Goal: Task Accomplishment & Management: Use online tool/utility

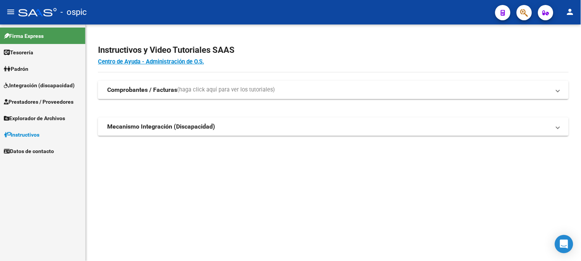
click at [57, 101] on span "Prestadores / Proveedores" at bounding box center [39, 102] width 70 height 8
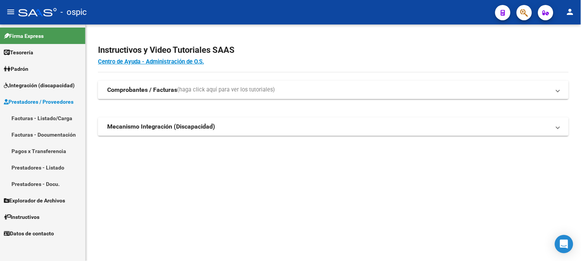
click at [57, 114] on link "Facturas - Listado/Carga" at bounding box center [42, 118] width 85 height 16
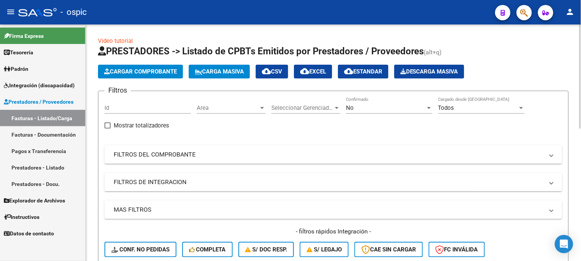
scroll to position [85, 0]
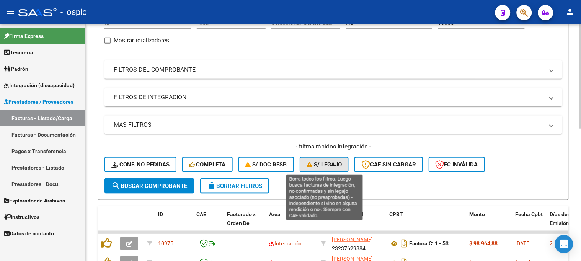
click at [331, 166] on span "S/ legajo" at bounding box center [324, 164] width 35 height 7
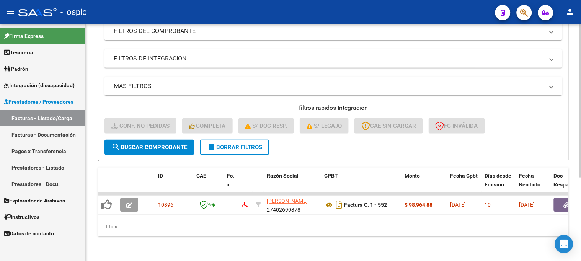
scroll to position [129, 0]
click at [236, 145] on button "delete Borrar Filtros" at bounding box center [234, 147] width 69 height 15
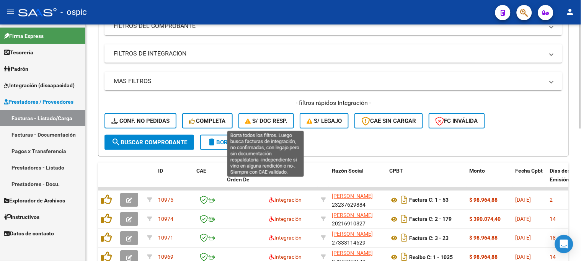
click at [274, 121] on span "S/ Doc Resp." at bounding box center [266, 121] width 42 height 7
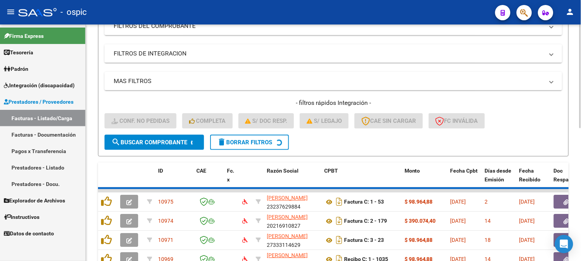
scroll to position [117, 0]
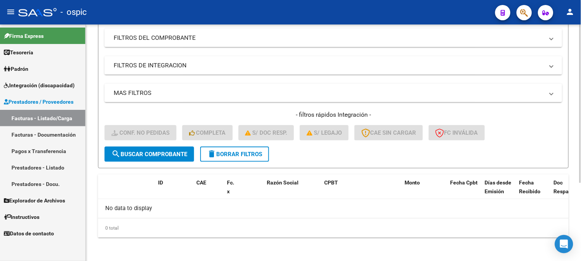
click at [242, 152] on span "delete Borrar Filtros" at bounding box center [234, 154] width 55 height 7
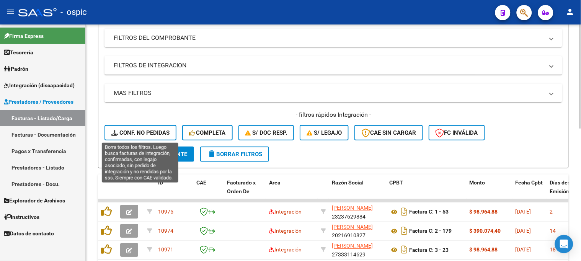
drag, startPoint x: 155, startPoint y: 133, endPoint x: 155, endPoint y: 127, distance: 6.5
click at [155, 133] on span "Conf. no pedidas" at bounding box center [140, 132] width 58 height 7
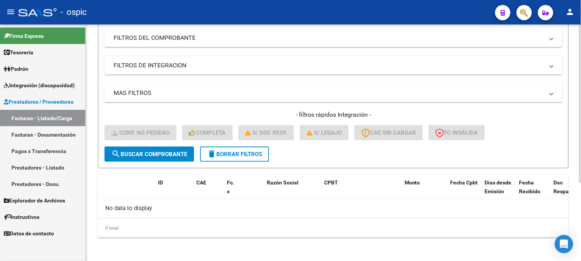
click at [217, 152] on span "delete Borrar Filtros" at bounding box center [234, 154] width 55 height 7
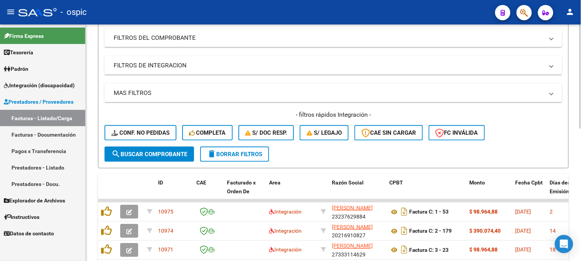
click at [272, 136] on span "S/ Doc Resp." at bounding box center [266, 132] width 42 height 7
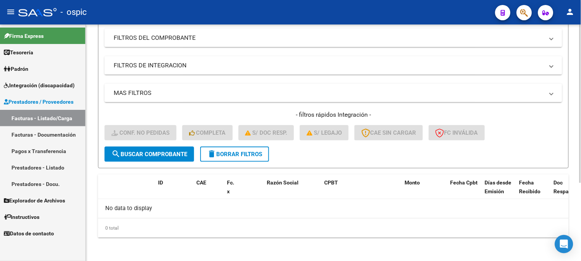
click at [230, 154] on span "delete Borrar Filtros" at bounding box center [234, 154] width 55 height 7
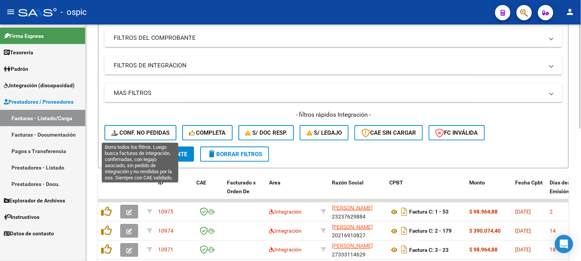
click at [154, 139] on button "Conf. no pedidas" at bounding box center [141, 132] width 72 height 15
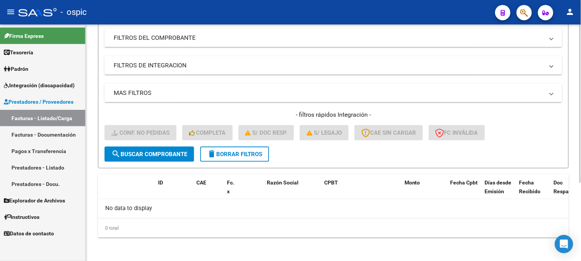
click at [243, 155] on span "delete Borrar Filtros" at bounding box center [234, 154] width 55 height 7
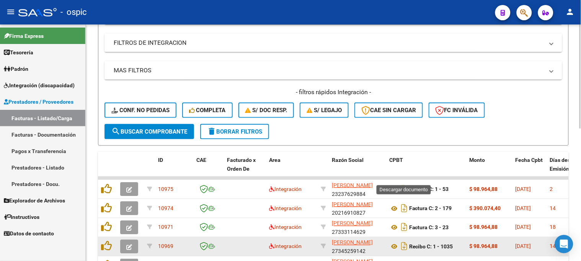
scroll to position [202, 0]
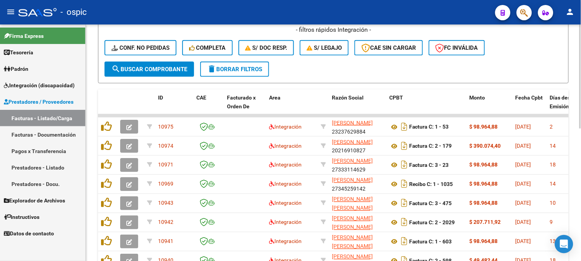
click at [245, 70] on span "delete Borrar Filtros" at bounding box center [234, 69] width 55 height 7
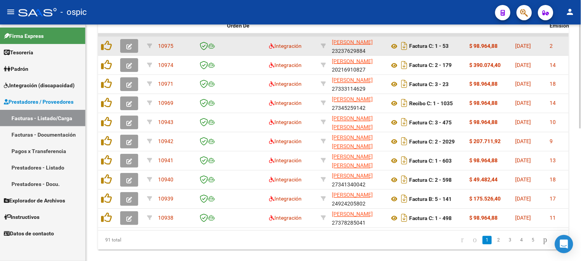
scroll to position [287, 0]
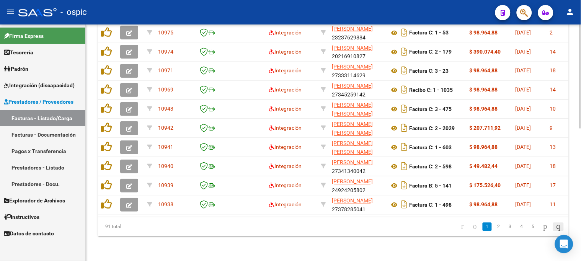
click at [559, 227] on icon "go to last page" at bounding box center [558, 226] width 6 height 9
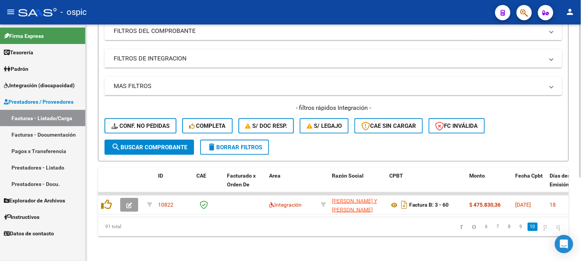
scroll to position [129, 0]
click at [254, 144] on span "delete Borrar Filtros" at bounding box center [234, 147] width 55 height 7
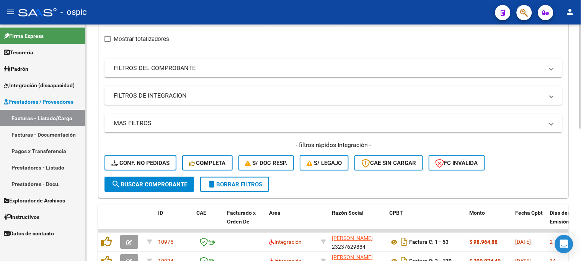
scroll to position [44, 0]
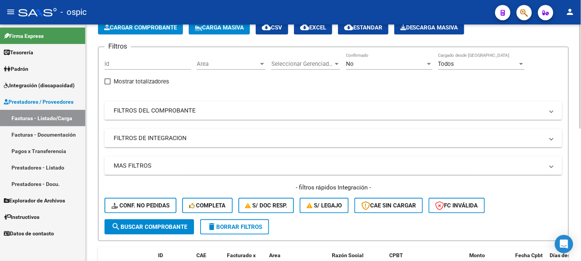
click at [143, 111] on mat-panel-title "FILTROS DEL COMPROBANTE" at bounding box center [329, 110] width 430 height 8
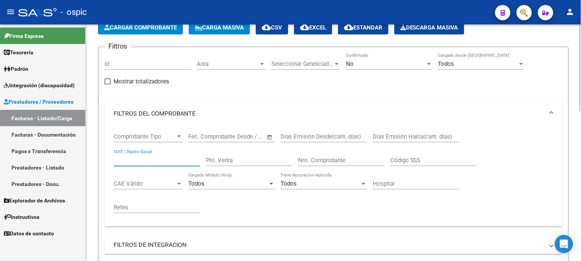
click at [163, 162] on input "CUIT / Razón Social" at bounding box center [157, 160] width 87 height 7
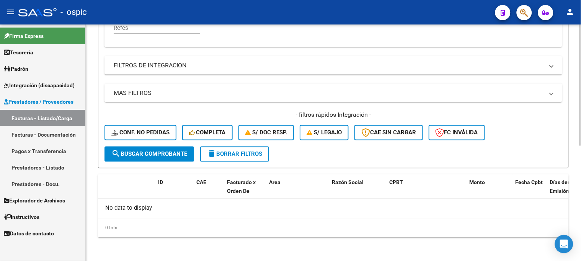
click at [161, 151] on span "search Buscar Comprobante" at bounding box center [149, 154] width 76 height 7
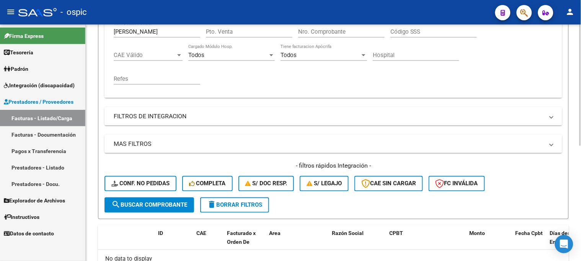
scroll to position [181, 0]
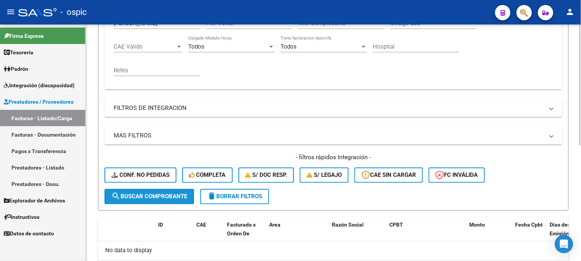
click at [171, 190] on button "search Buscar Comprobante" at bounding box center [150, 196] width 90 height 15
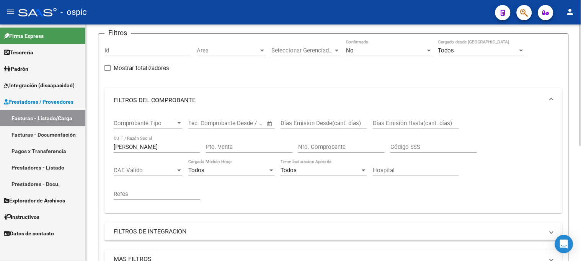
scroll to position [54, 0]
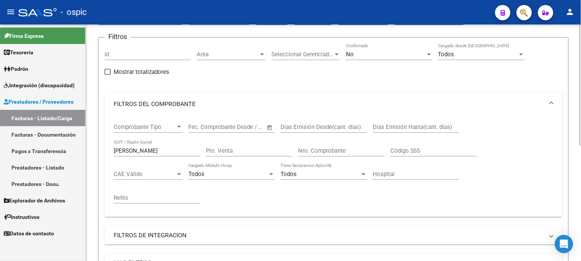
click at [75, 150] on mat-sidenav-container "Firma Express Tesorería Extractos Procesados (csv) Extractos Originales (pdf) P…" at bounding box center [290, 143] width 581 height 237
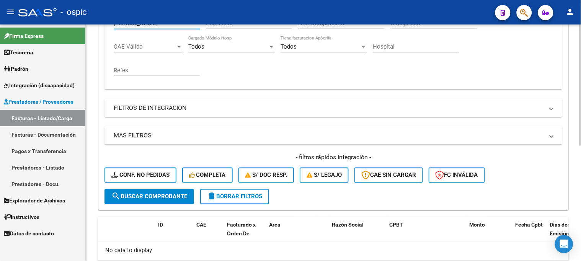
click at [173, 193] on span "search Buscar Comprobante" at bounding box center [149, 196] width 76 height 7
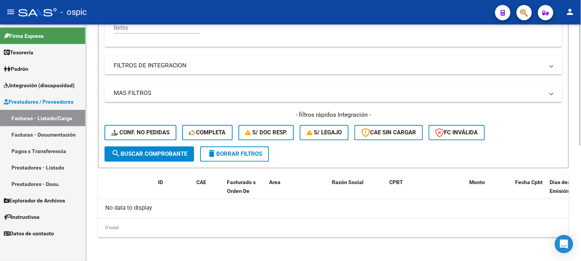
scroll to position [96, 0]
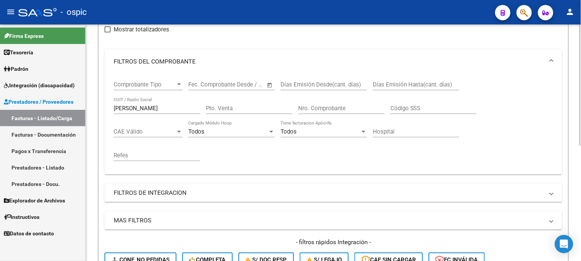
drag, startPoint x: 132, startPoint y: 109, endPoint x: 96, endPoint y: 111, distance: 36.1
click at [77, 109] on mat-sidenav-container "Firma Express Tesorería Extractos Procesados (csv) Extractos Originales (pdf) P…" at bounding box center [290, 143] width 581 height 237
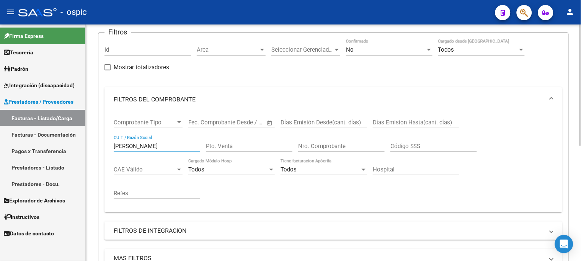
scroll to position [181, 0]
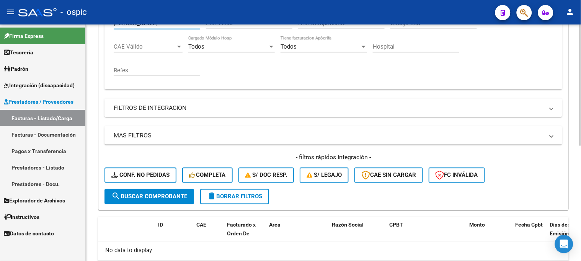
type input "MANDAGARAN"
click at [151, 198] on span "search Buscar Comprobante" at bounding box center [149, 196] width 76 height 7
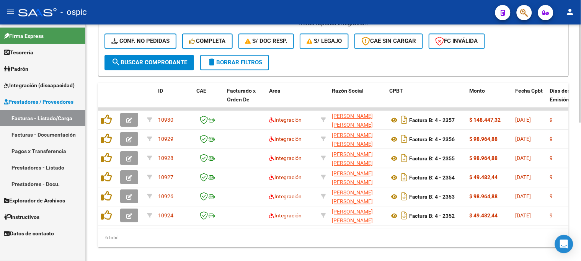
scroll to position [332, 0]
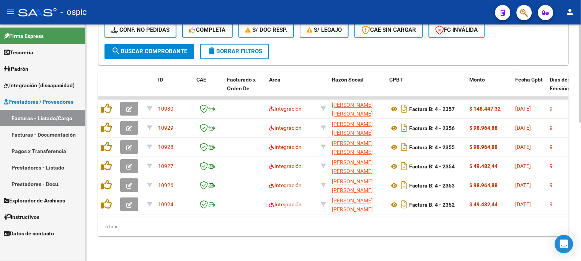
click at [266, 48] on button "delete Borrar Filtros" at bounding box center [234, 51] width 69 height 15
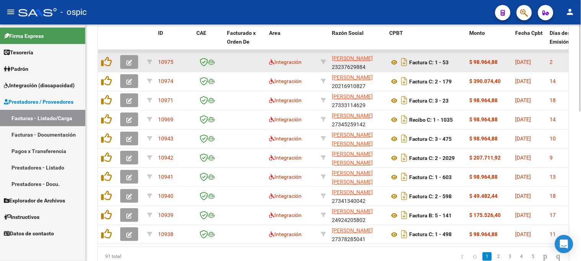
scroll to position [408, 0]
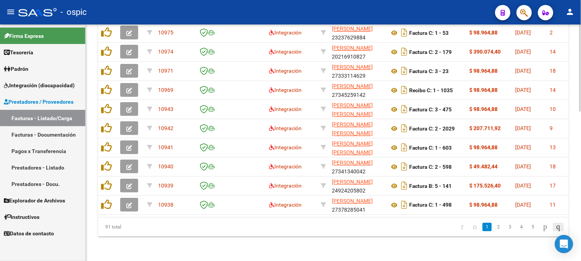
click at [558, 227] on icon "go to last page" at bounding box center [558, 226] width 6 height 9
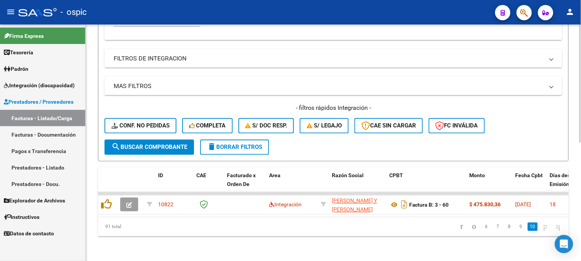
scroll to position [236, 0]
click at [471, 228] on icon "go to previous page" at bounding box center [474, 226] width 6 height 9
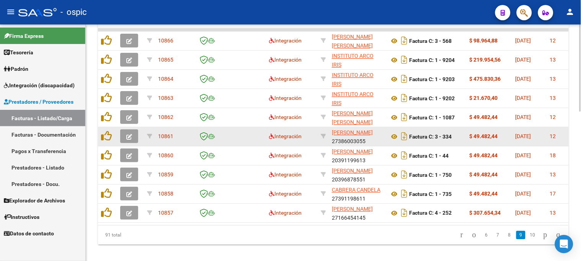
scroll to position [407, 0]
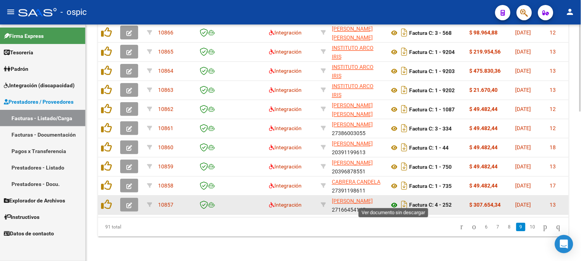
click at [393, 201] on icon at bounding box center [394, 205] width 10 height 9
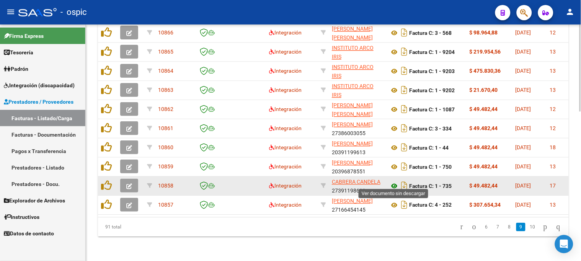
click at [393, 182] on icon at bounding box center [394, 185] width 10 height 9
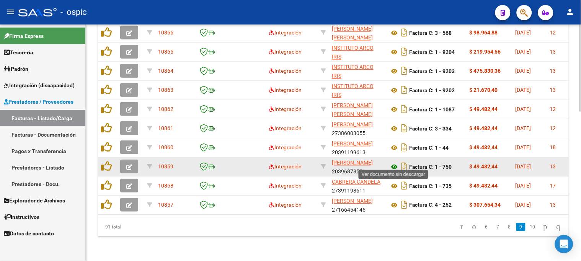
click at [396, 162] on icon at bounding box center [394, 166] width 10 height 9
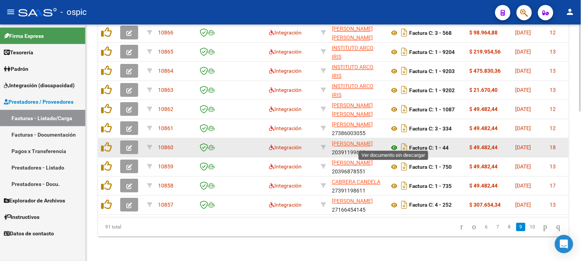
click at [394, 143] on icon at bounding box center [394, 147] width 10 height 9
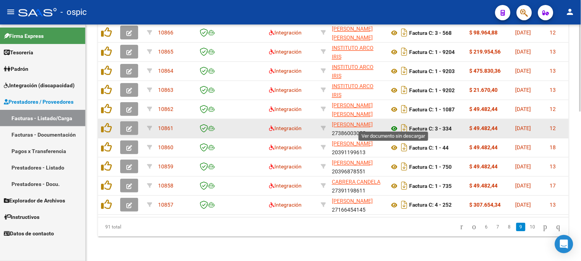
click at [396, 124] on icon at bounding box center [394, 128] width 10 height 9
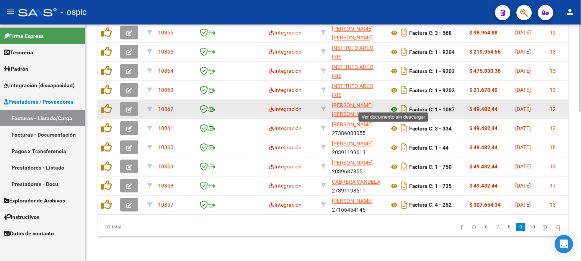
click at [395, 105] on icon at bounding box center [394, 109] width 10 height 9
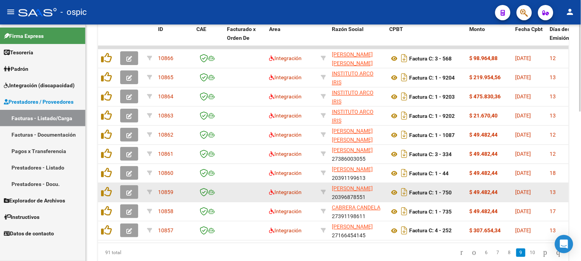
scroll to position [364, 0]
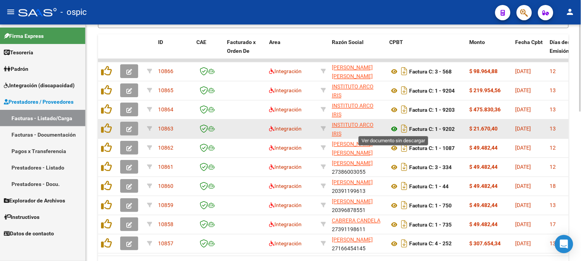
click at [396, 126] on icon at bounding box center [394, 128] width 10 height 9
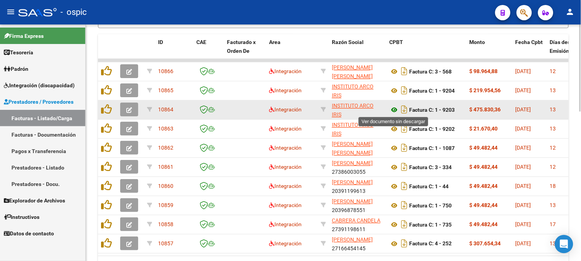
click at [395, 107] on icon at bounding box center [394, 109] width 10 height 9
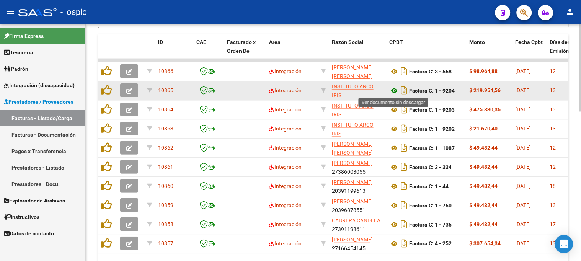
click at [393, 89] on icon at bounding box center [394, 90] width 10 height 9
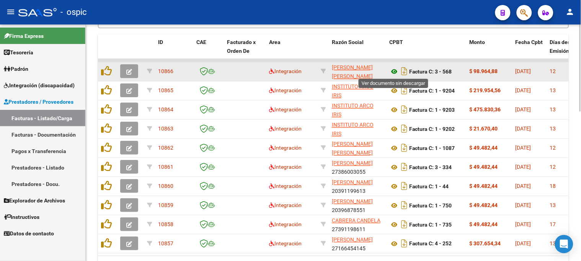
click at [396, 70] on icon at bounding box center [394, 71] width 10 height 9
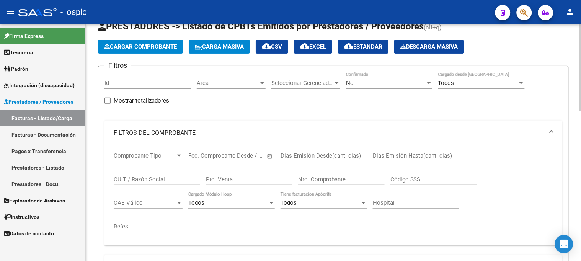
scroll to position [24, 0]
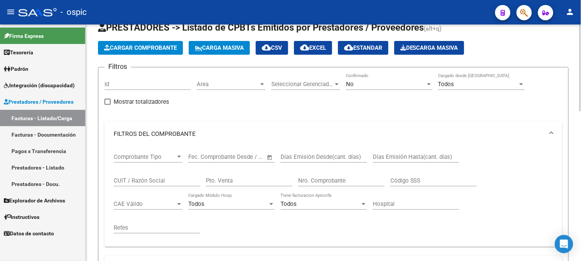
click at [350, 81] on span "No" at bounding box center [350, 84] width 8 height 7
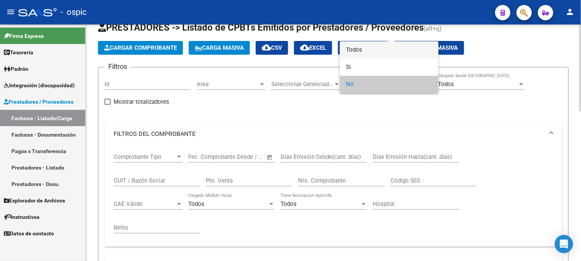
drag, startPoint x: 363, startPoint y: 50, endPoint x: 272, endPoint y: 159, distance: 141.9
click at [362, 52] on span "Todos" at bounding box center [389, 49] width 87 height 17
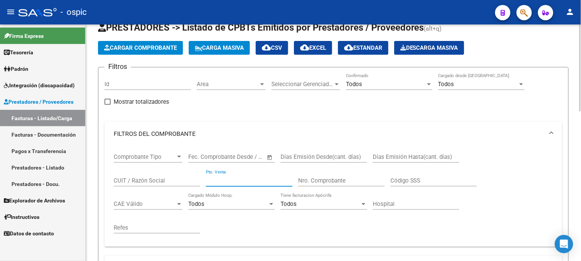
click at [256, 180] on input "Pto. Venta" at bounding box center [249, 180] width 87 height 7
type input "4"
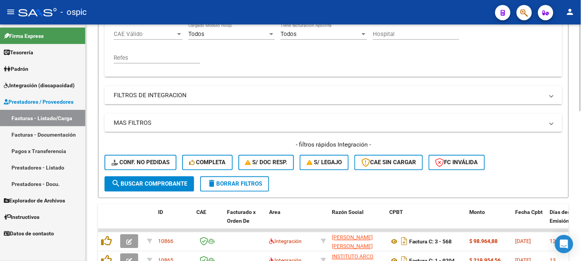
type input "252"
click at [154, 178] on button "search Buscar Comprobante" at bounding box center [150, 183] width 90 height 15
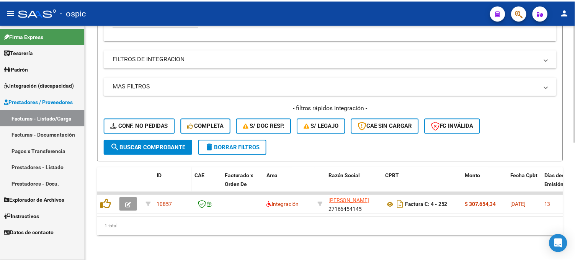
scroll to position [236, 0]
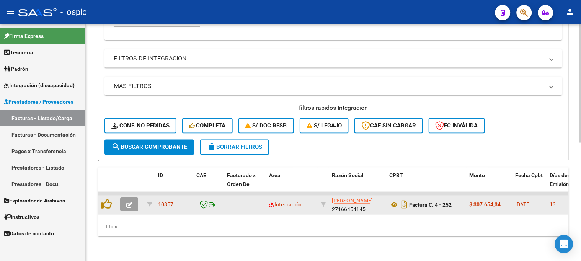
click at [132, 198] on button "button" at bounding box center [129, 205] width 18 height 14
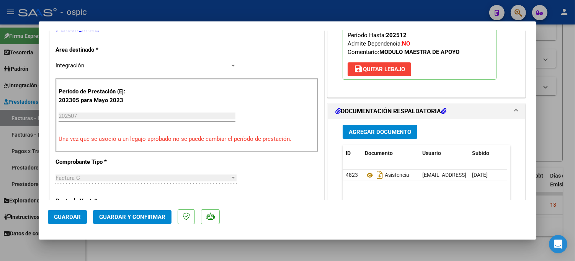
scroll to position [0, 0]
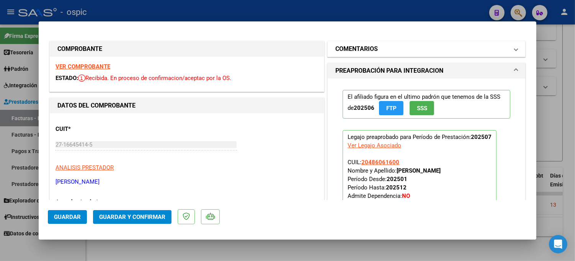
click at [381, 48] on mat-panel-title "COMENTARIOS" at bounding box center [421, 48] width 173 height 9
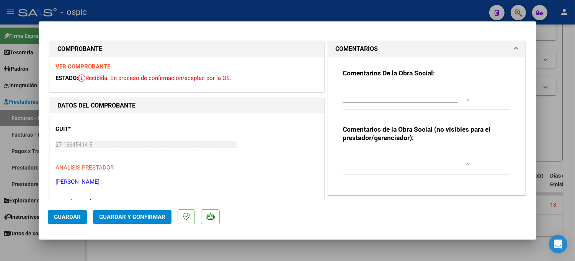
click at [386, 154] on textarea at bounding box center [406, 157] width 126 height 15
type textarea "m"
type textarea "MODULO MAESTRA DE APOYO"
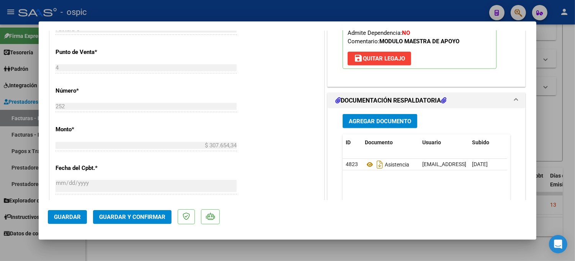
scroll to position [357, 0]
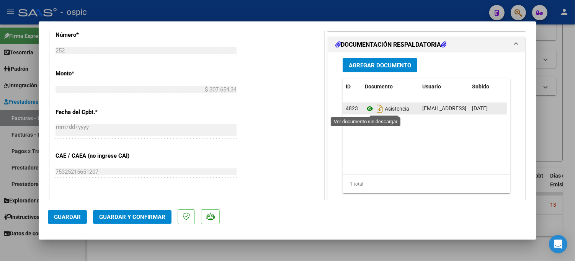
click at [366, 110] on icon at bounding box center [370, 108] width 10 height 9
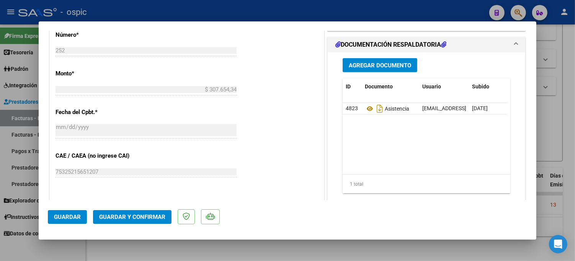
click at [155, 217] on span "Guardar y Confirmar" at bounding box center [132, 217] width 66 height 7
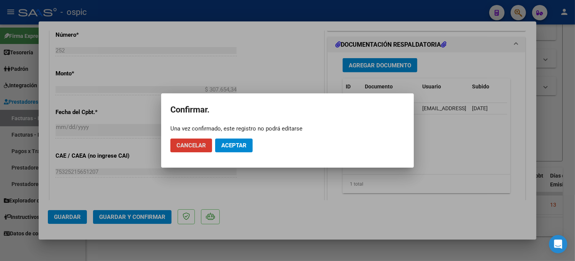
click at [236, 146] on span "Aceptar" at bounding box center [233, 145] width 25 height 7
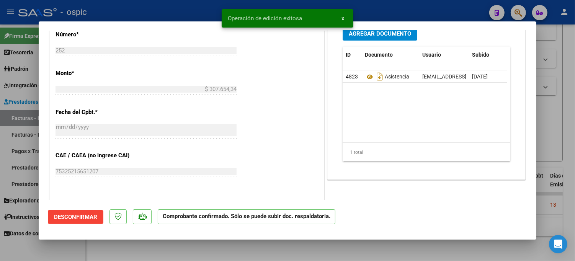
type input "$ 0,00"
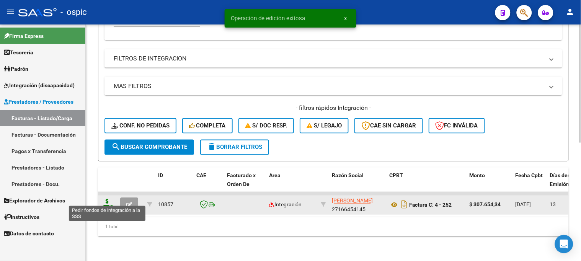
click at [108, 199] on icon at bounding box center [107, 204] width 12 height 11
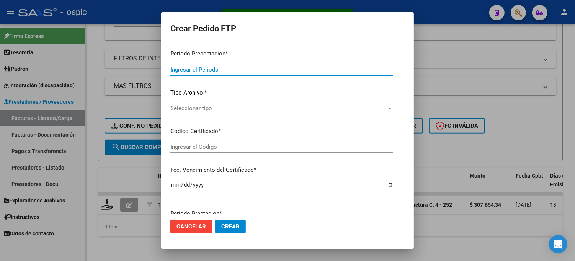
type input "202507"
type input "$ 307.654,34"
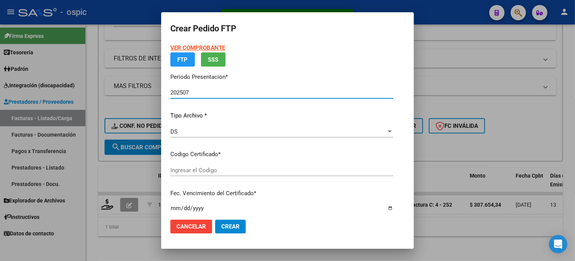
type input "0000000000000000000000000000003410898786"
type input "2027-10-28"
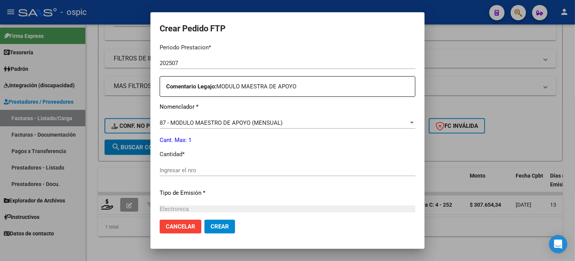
scroll to position [258, 0]
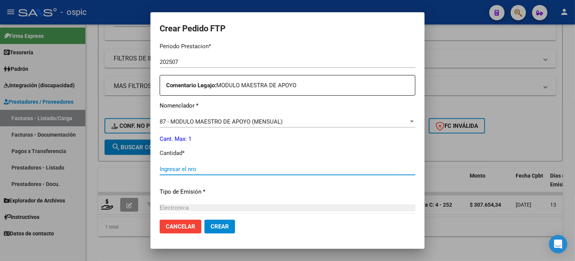
click at [239, 169] on input "Ingresar el nro" at bounding box center [288, 169] width 256 height 7
type input "1"
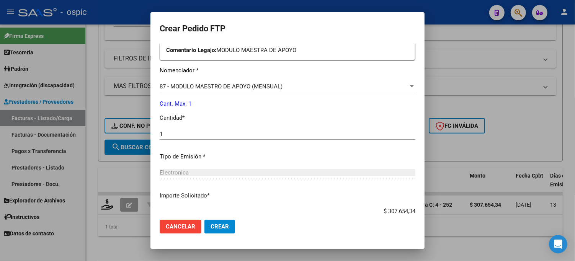
scroll to position [343, 0]
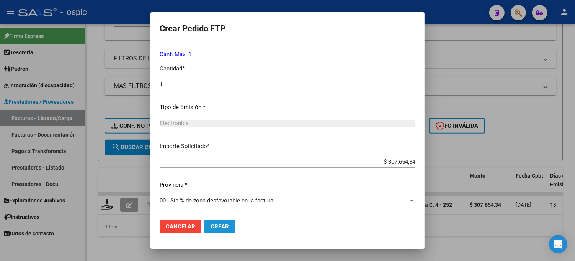
click at [211, 225] on span "Crear" at bounding box center [220, 226] width 18 height 7
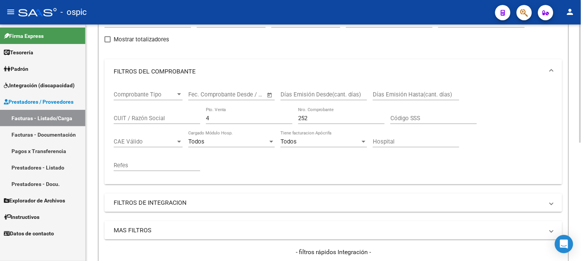
scroll to position [66, 0]
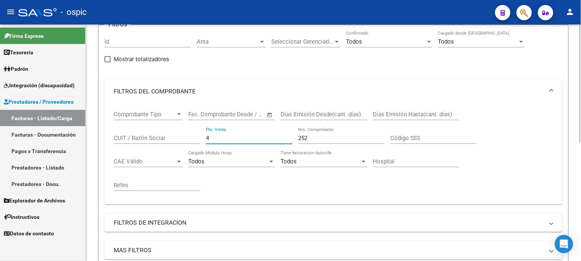
drag, startPoint x: 215, startPoint y: 136, endPoint x: 156, endPoint y: 133, distance: 59.0
click at [152, 135] on div "Comprobante Tipo Comprobante Tipo Start date – End date Fec. Comprobante Desde …" at bounding box center [333, 151] width 439 height 95
type input "1"
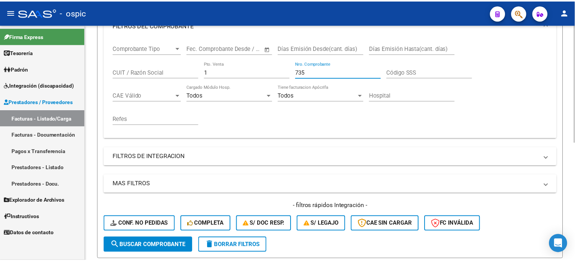
scroll to position [236, 0]
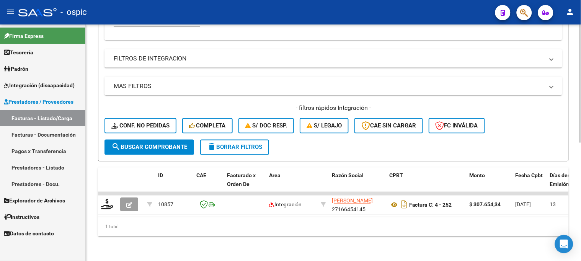
type input "735"
click at [170, 144] on span "search Buscar Comprobante" at bounding box center [149, 147] width 76 height 7
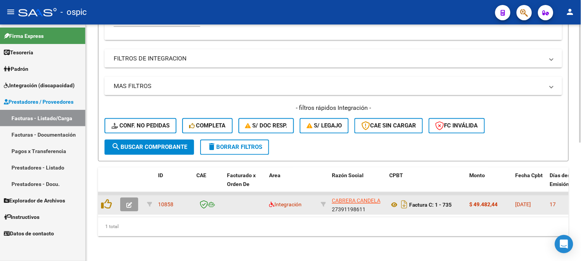
click at [127, 203] on icon "button" at bounding box center [129, 206] width 6 height 6
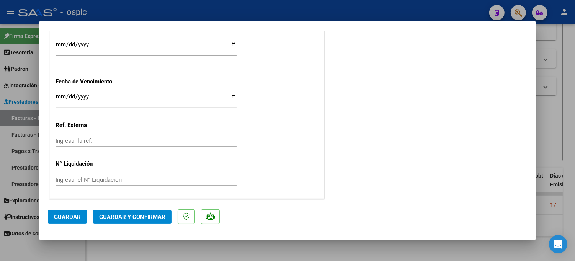
scroll to position [0, 0]
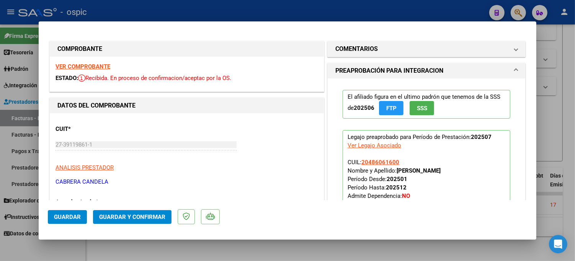
drag, startPoint x: 345, startPoint y: 54, endPoint x: 363, endPoint y: 121, distance: 68.6
click at [346, 54] on mat-expansion-panel-header "COMENTARIOS" at bounding box center [427, 48] width 198 height 15
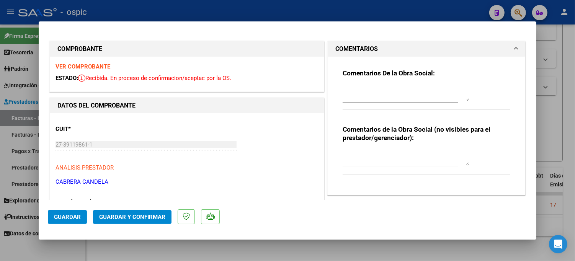
click at [375, 157] on textarea at bounding box center [406, 157] width 126 height 15
type textarea "FONO 4 SESIONES"
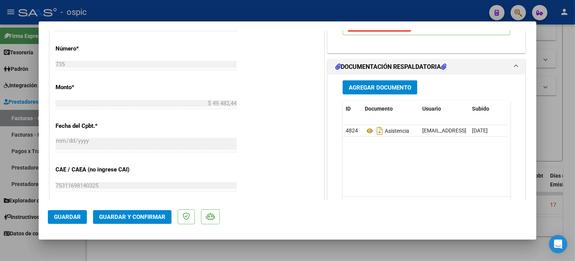
scroll to position [351, 0]
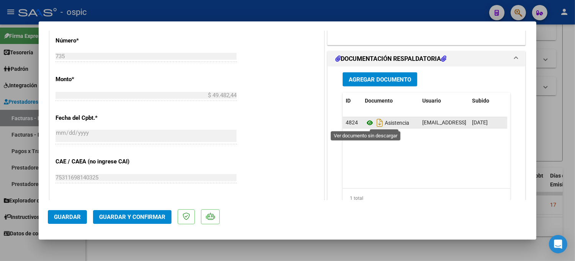
click at [366, 123] on icon at bounding box center [370, 122] width 10 height 9
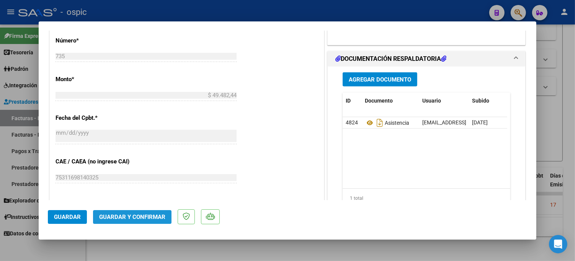
click at [145, 219] on span "Guardar y Confirmar" at bounding box center [132, 217] width 66 height 7
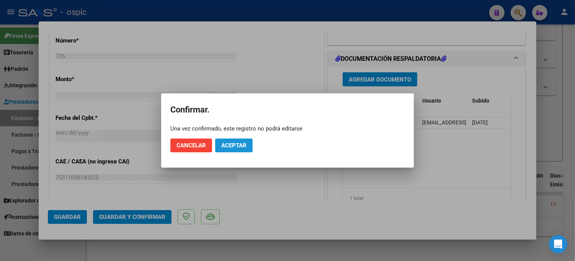
click at [247, 145] on button "Aceptar" at bounding box center [234, 146] width 38 height 14
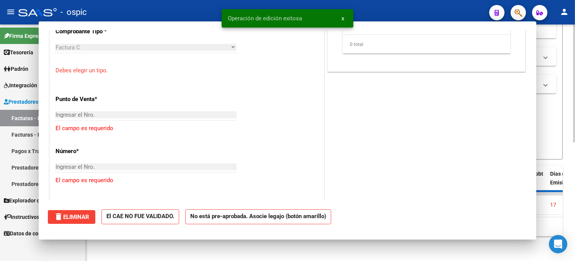
scroll to position [0, 0]
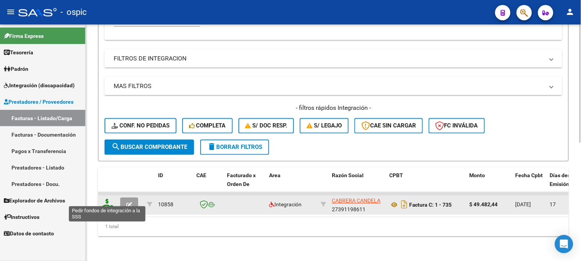
click at [106, 199] on icon at bounding box center [107, 204] width 12 height 11
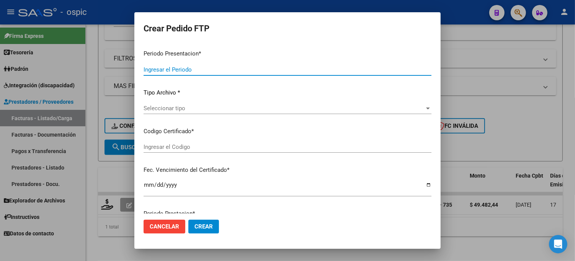
type input "202507"
type input "$ 49.482,44"
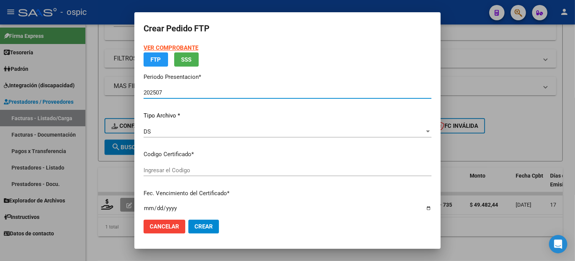
type input "0000000000000000000000000000003410898786"
type input "2027-10-28"
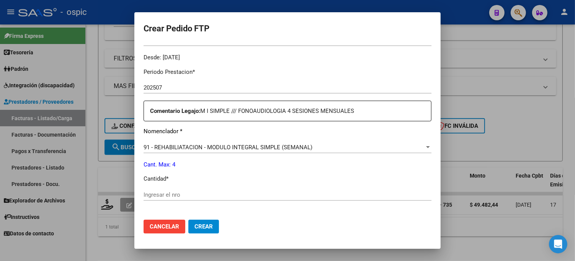
scroll to position [250, 0]
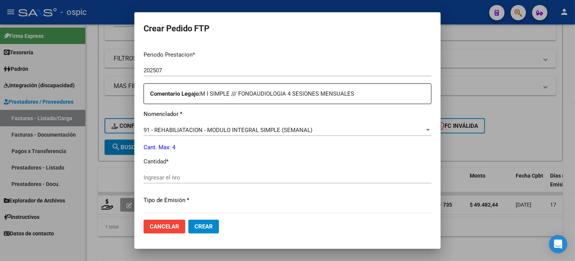
click at [238, 173] on div "Ingresar el nro" at bounding box center [288, 177] width 288 height 11
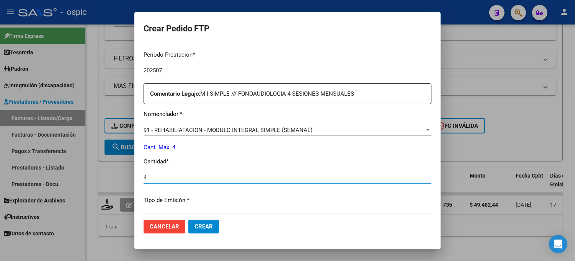
type input "4"
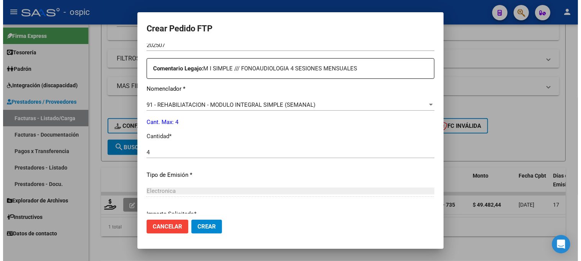
scroll to position [343, 0]
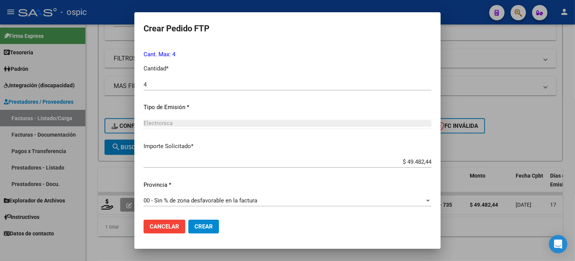
click at [209, 221] on button "Crear" at bounding box center [203, 227] width 31 height 14
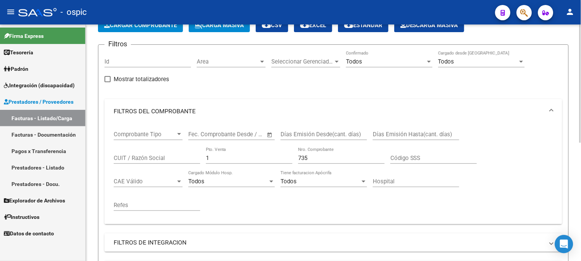
scroll to position [23, 0]
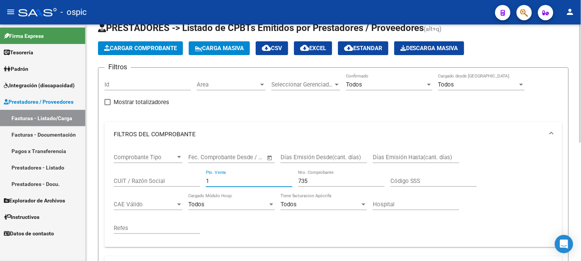
drag, startPoint x: 219, startPoint y: 181, endPoint x: 162, endPoint y: 180, distance: 57.4
click at [163, 180] on div "Comprobante Tipo Comprobante Tipo Start date – End date Fec. Comprobante Desde …" at bounding box center [333, 194] width 439 height 95
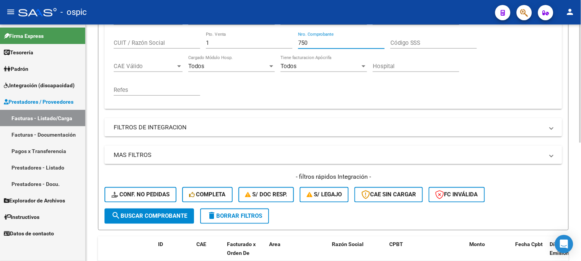
scroll to position [193, 0]
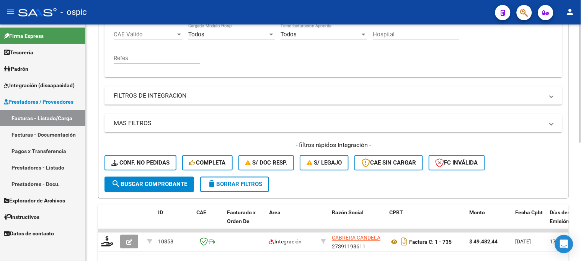
type input "750"
drag, startPoint x: 157, startPoint y: 181, endPoint x: 155, endPoint y: 173, distance: 8.6
click at [156, 181] on span "search Buscar Comprobante" at bounding box center [149, 184] width 76 height 7
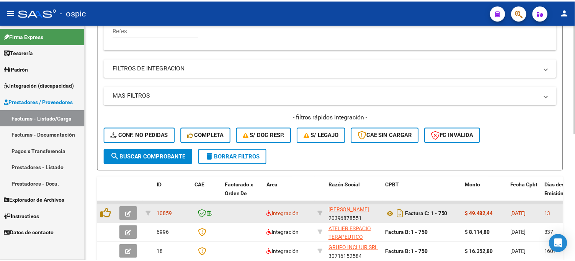
scroll to position [274, 0]
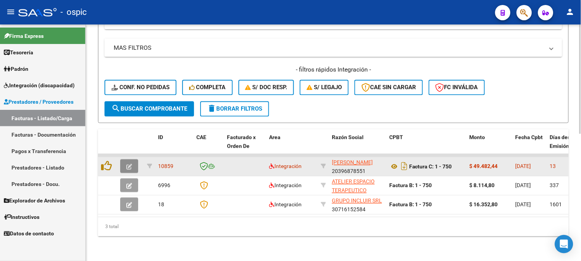
click at [132, 164] on icon "button" at bounding box center [129, 167] width 6 height 6
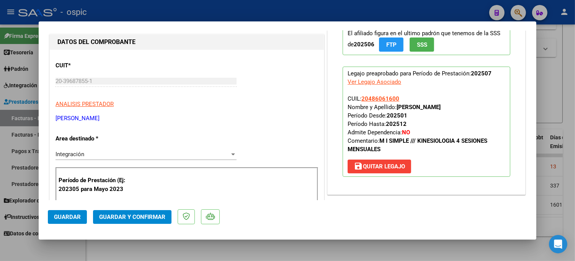
scroll to position [0, 0]
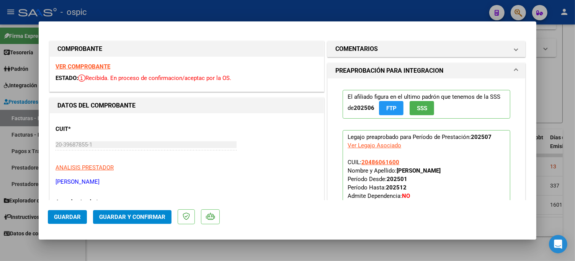
drag, startPoint x: 418, startPoint y: 50, endPoint x: 419, endPoint y: 77, distance: 26.4
click at [418, 51] on mat-panel-title "COMENTARIOS" at bounding box center [421, 48] width 173 height 9
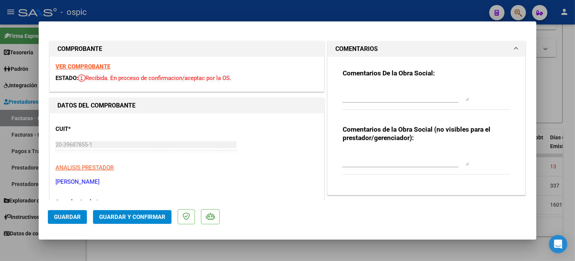
click at [397, 152] on textarea at bounding box center [406, 157] width 126 height 15
click at [368, 152] on textarea "KINESIO 4 SESIONES" at bounding box center [406, 157] width 126 height 15
click at [438, 157] on textarea "KINESIO 4 SESIONES" at bounding box center [406, 157] width 126 height 15
type textarea "KINESIO 4 SESIONES"
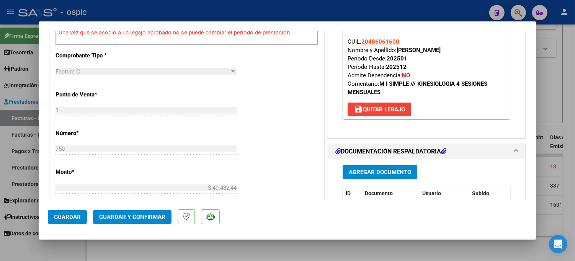
scroll to position [353, 0]
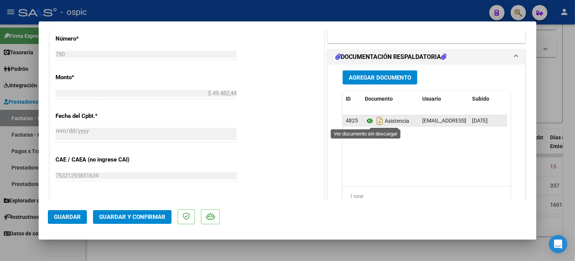
click at [366, 121] on icon at bounding box center [370, 120] width 10 height 9
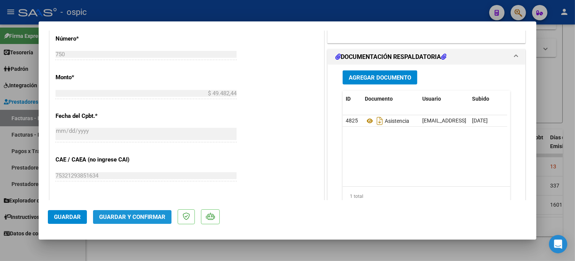
click at [136, 219] on span "Guardar y Confirmar" at bounding box center [132, 217] width 66 height 7
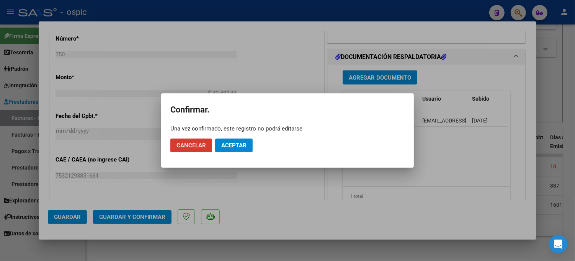
click at [236, 145] on span "Aceptar" at bounding box center [233, 145] width 25 height 7
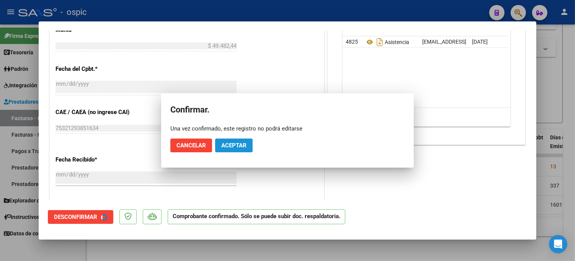
scroll to position [305, 0]
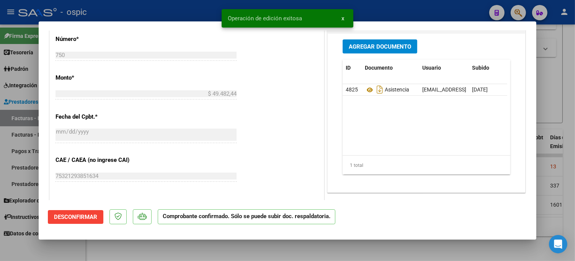
type input "$ 0,00"
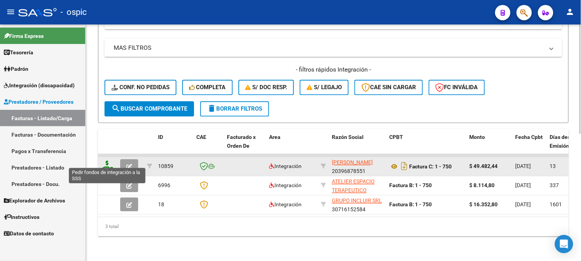
click at [108, 161] on icon at bounding box center [107, 166] width 12 height 11
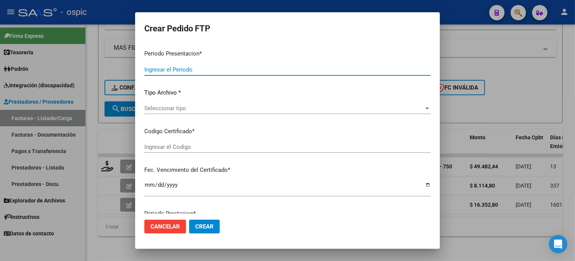
type input "202507"
type input "$ 49.482,44"
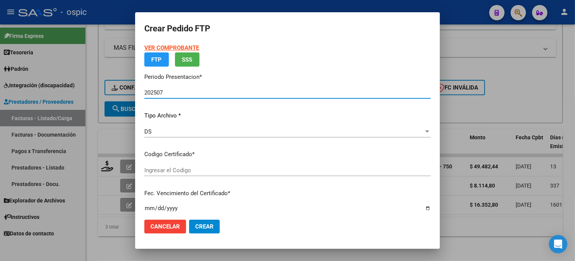
type input "0000000000000000000000000000003410898786"
type input "2027-10-28"
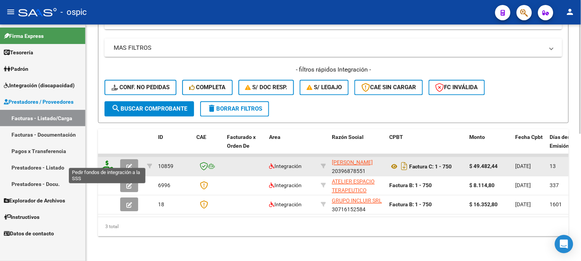
click at [108, 161] on icon at bounding box center [107, 166] width 12 height 11
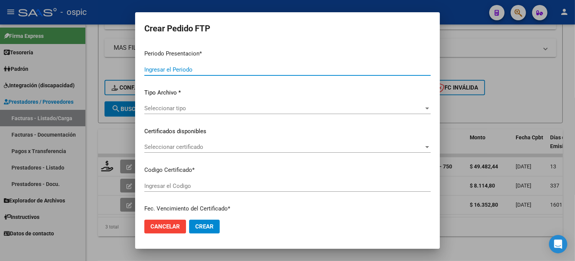
type input "202507"
type input "$ 49.482,44"
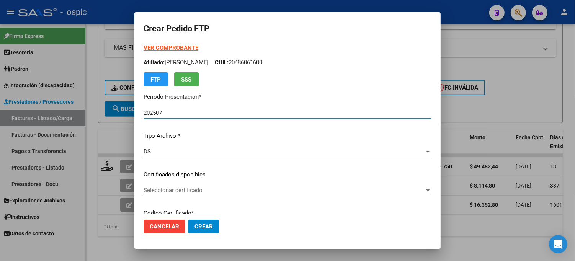
type input "0000000000000000000000000000003410898786"
type input "2027-10-28"
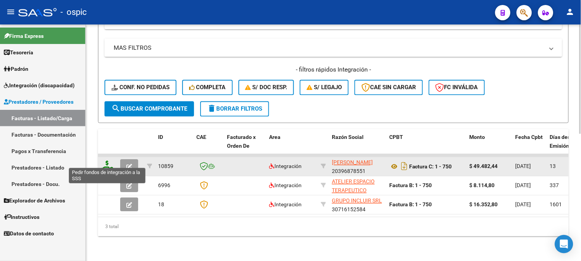
click at [105, 161] on icon at bounding box center [107, 166] width 12 height 11
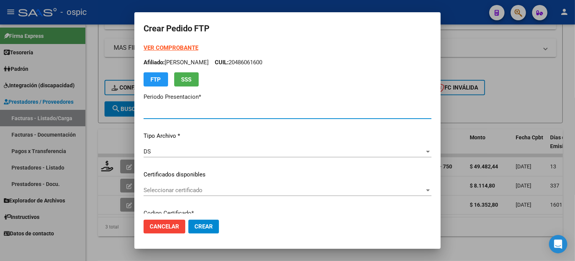
type input "202507"
type input "$ 49.482,44"
type input "0000000000000000000000000000003410898786"
type input "2027-10-28"
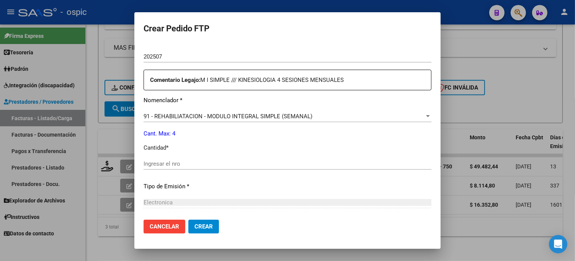
scroll to position [265, 0]
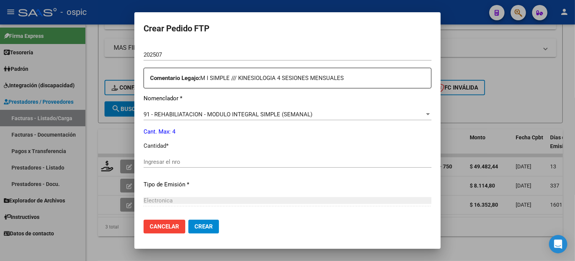
click at [255, 155] on div "Periodo Prestacion * 202507 Ingresar el Periodo Prestacion Comentario Legajo: M…" at bounding box center [288, 160] width 288 height 262
click at [258, 158] on input "Ingresar el nro" at bounding box center [288, 161] width 288 height 7
type input "4"
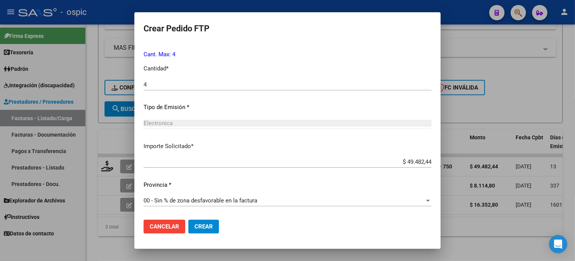
click at [207, 226] on span "Crear" at bounding box center [203, 226] width 18 height 7
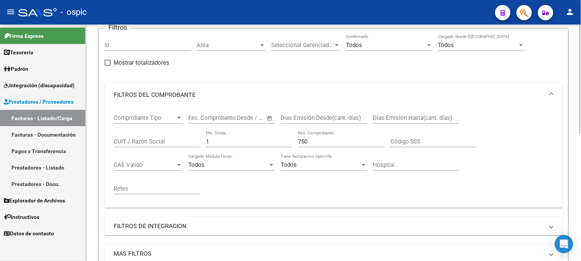
scroll to position [62, 0]
drag, startPoint x: 211, startPoint y: 142, endPoint x: 201, endPoint y: 140, distance: 10.1
click at [206, 142] on input "1" at bounding box center [249, 142] width 87 height 7
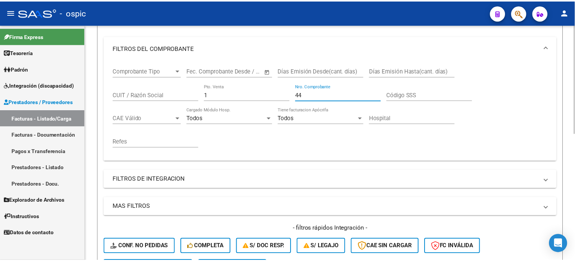
scroll to position [232, 0]
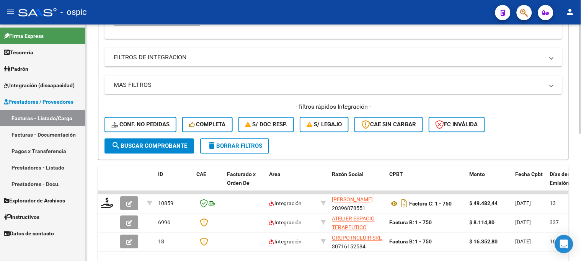
type input "44"
click at [143, 143] on span "search Buscar Comprobante" at bounding box center [149, 146] width 76 height 7
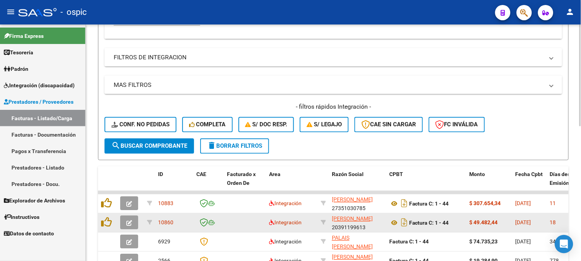
click at [131, 219] on span "button" at bounding box center [129, 222] width 6 height 7
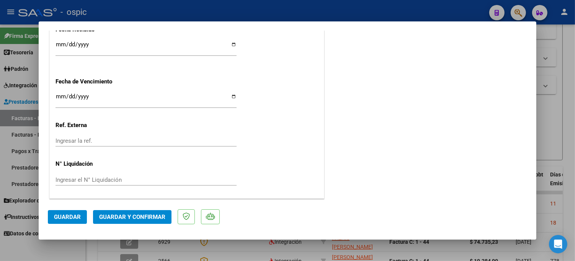
scroll to position [0, 0]
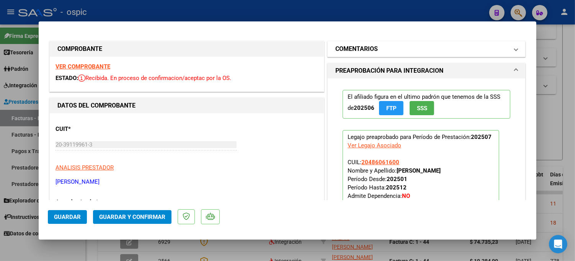
click at [365, 47] on h1 "COMENTARIOS" at bounding box center [356, 48] width 42 height 9
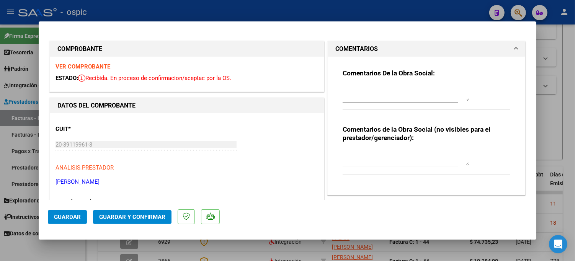
click at [388, 155] on textarea at bounding box center [406, 157] width 126 height 15
type textarea "PSICO 4 SESIONES"
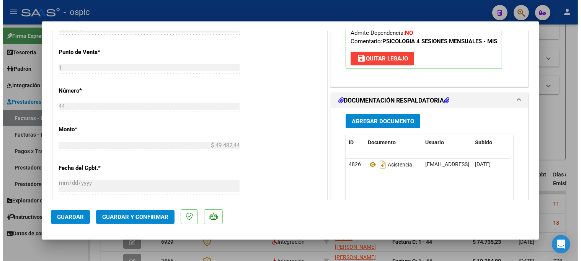
scroll to position [348, 0]
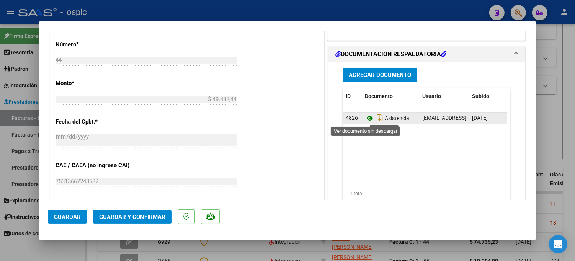
click at [366, 118] on icon at bounding box center [370, 118] width 10 height 9
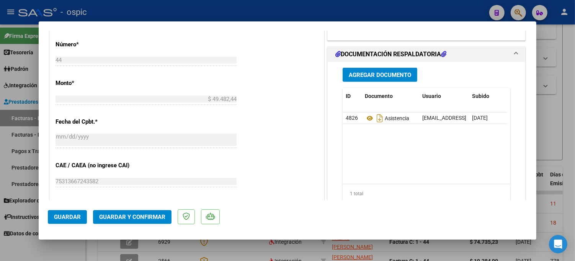
click at [147, 217] on span "Guardar y Confirmar" at bounding box center [132, 217] width 66 height 7
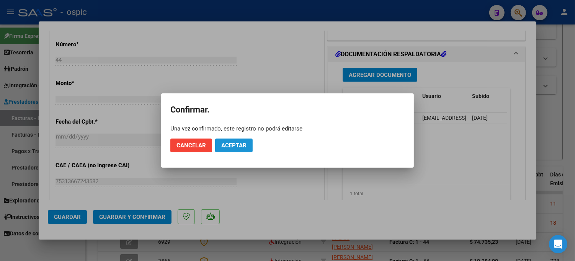
click at [231, 148] on span "Aceptar" at bounding box center [233, 145] width 25 height 7
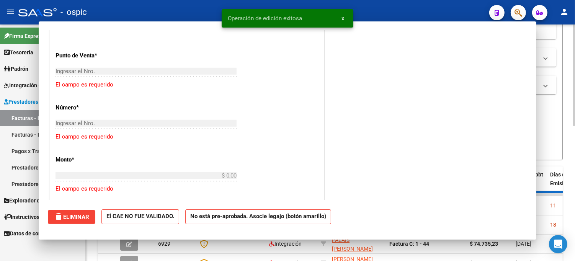
scroll to position [0, 0]
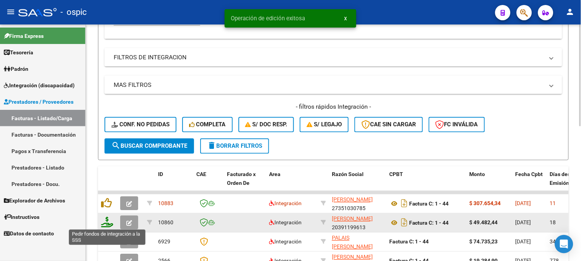
click at [106, 222] on icon at bounding box center [107, 222] width 12 height 11
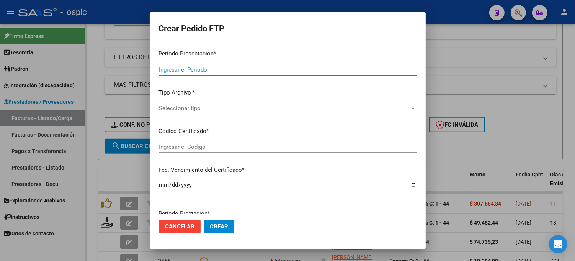
type input "202507"
type input "$ 49.482,44"
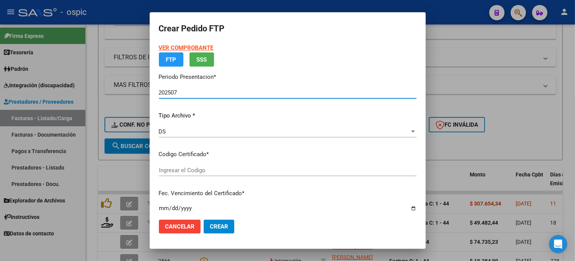
type input "0000000000000000000000000000003410898786"
type input "2027-10-28"
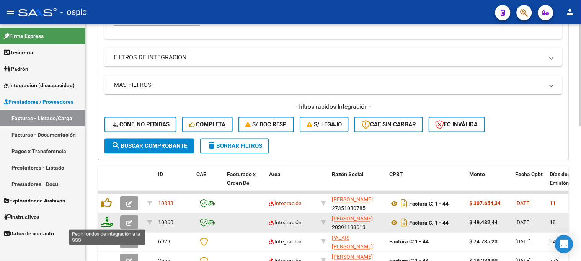
click at [106, 221] on icon at bounding box center [107, 222] width 12 height 11
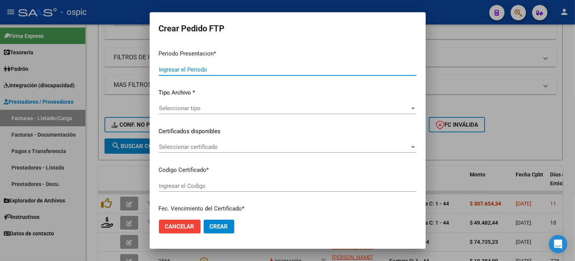
type input "202507"
type input "$ 49.482,44"
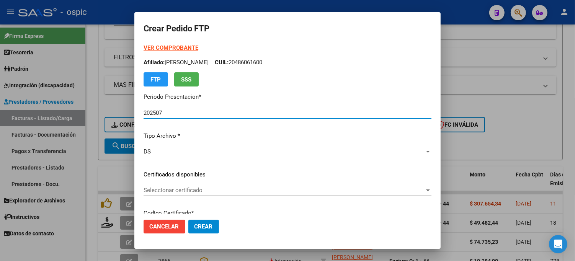
type input "0000000000000000000000000000003410898786"
type input "2027-10-28"
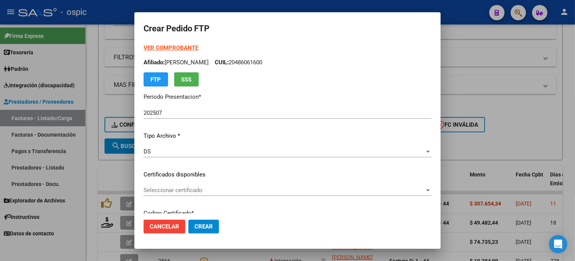
scroll to position [21, 0]
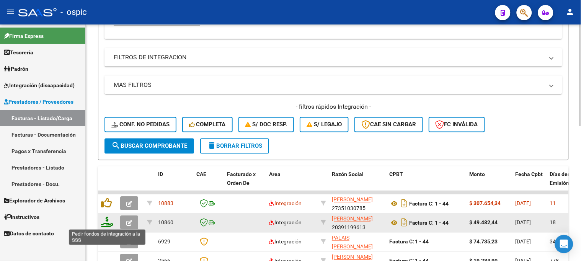
click at [109, 223] on icon at bounding box center [107, 222] width 12 height 11
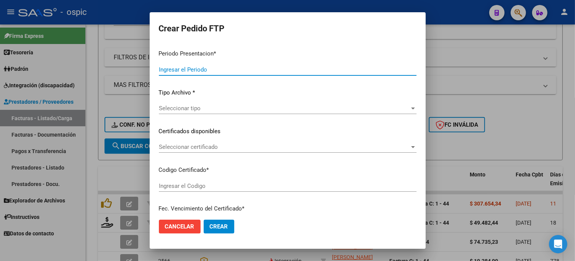
type input "202507"
type input "$ 49.482,44"
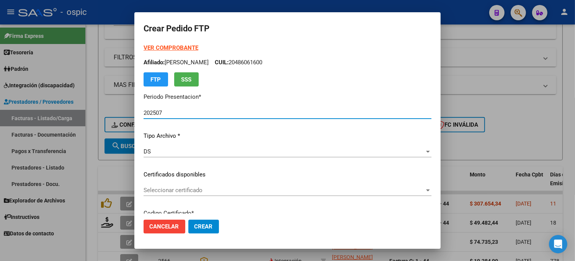
type input "0000000000000000000000000000003410898786"
type input "2027-10-28"
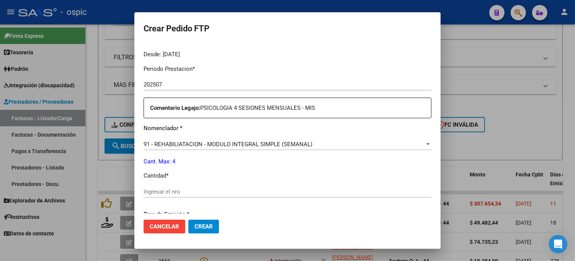
scroll to position [251, 0]
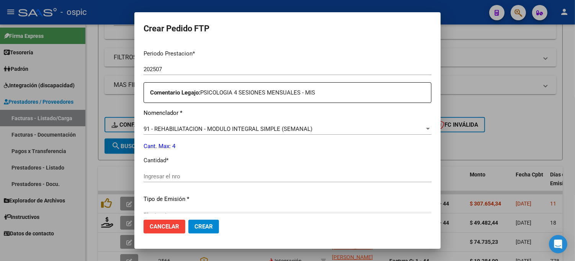
click at [242, 177] on input "Ingresar el nro" at bounding box center [288, 176] width 288 height 7
type input "4"
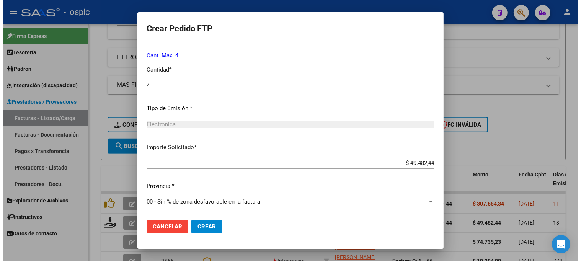
scroll to position [343, 0]
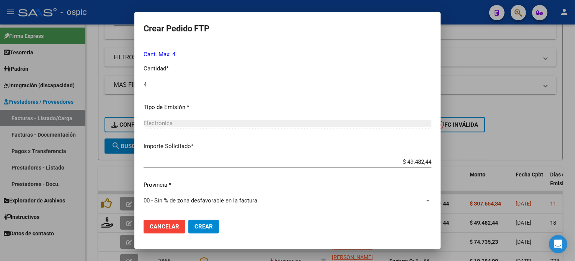
click at [208, 227] on span "Crear" at bounding box center [203, 226] width 18 height 7
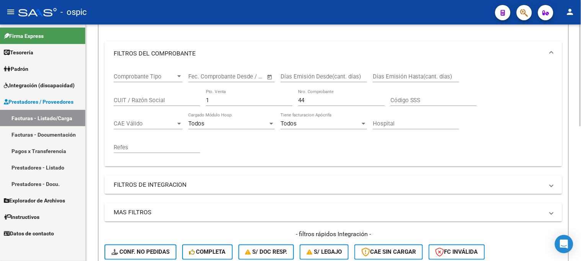
scroll to position [62, 0]
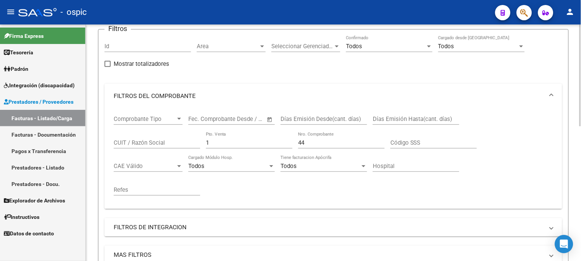
drag, startPoint x: 219, startPoint y: 143, endPoint x: 174, endPoint y: 142, distance: 45.2
click at [173, 142] on div "Comprobante Tipo Comprobante Tipo Start date – End date Fec. Comprobante Desde …" at bounding box center [333, 155] width 439 height 95
type input "3"
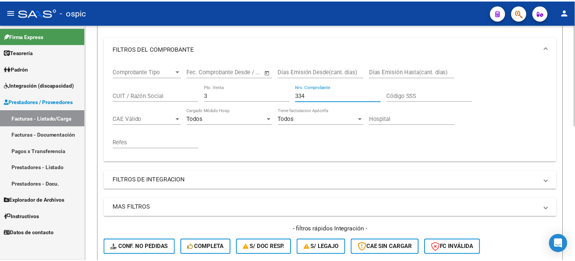
scroll to position [232, 0]
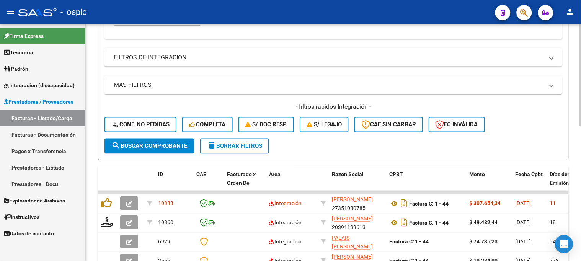
type input "334"
click at [173, 144] on span "search Buscar Comprobante" at bounding box center [149, 146] width 76 height 7
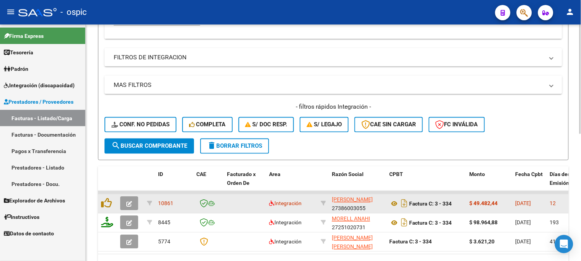
click at [127, 200] on span "button" at bounding box center [129, 203] width 6 height 7
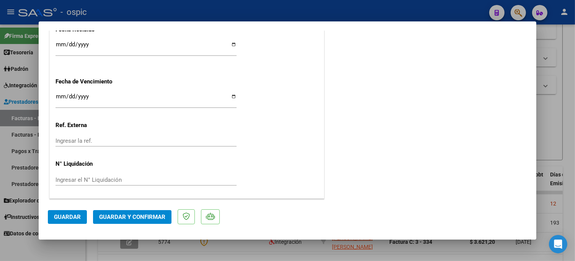
scroll to position [0, 0]
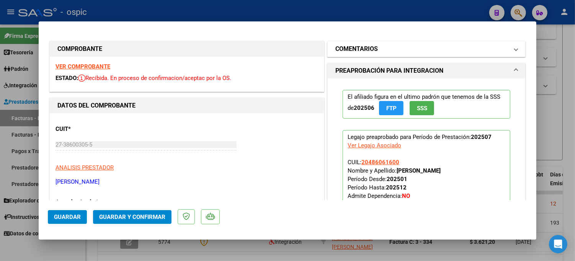
click at [350, 47] on h1 "COMENTARIOS" at bounding box center [356, 48] width 42 height 9
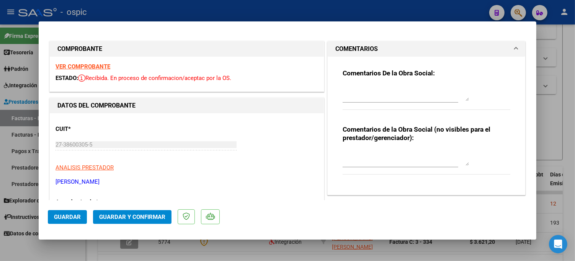
click at [389, 155] on textarea at bounding box center [406, 157] width 126 height 15
type textarea "PSP 4 SESIONES"
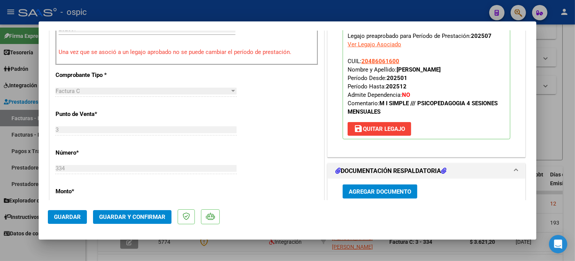
scroll to position [367, 0]
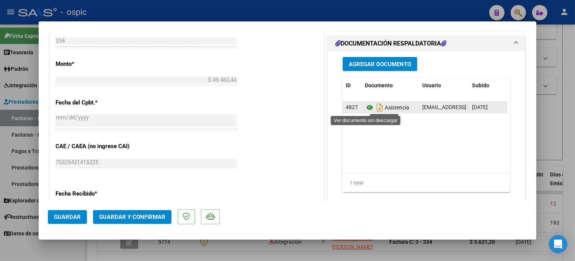
click at [368, 106] on icon at bounding box center [370, 107] width 10 height 9
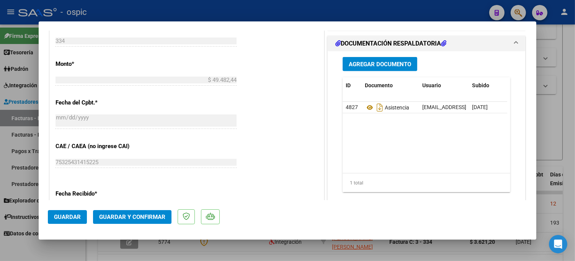
click at [147, 214] on span "Guardar y Confirmar" at bounding box center [132, 217] width 66 height 7
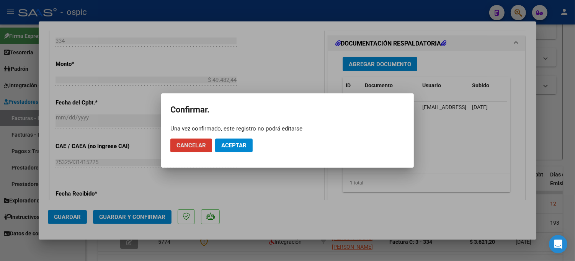
click at [235, 142] on span "Aceptar" at bounding box center [233, 145] width 25 height 7
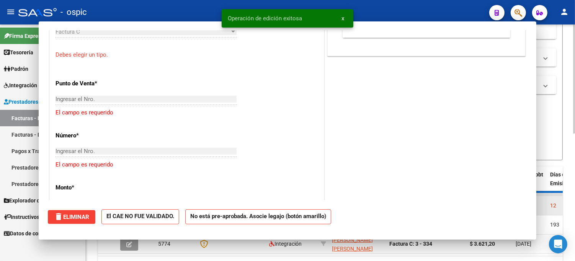
scroll to position [0, 0]
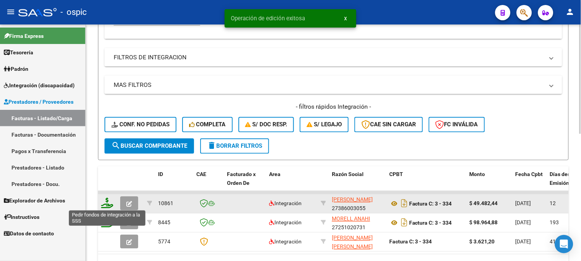
click at [108, 204] on icon at bounding box center [107, 203] width 12 height 11
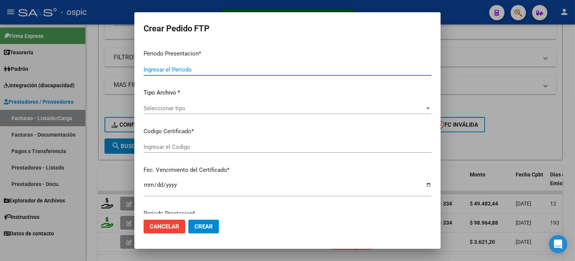
type input "202507"
type input "$ 49.482,44"
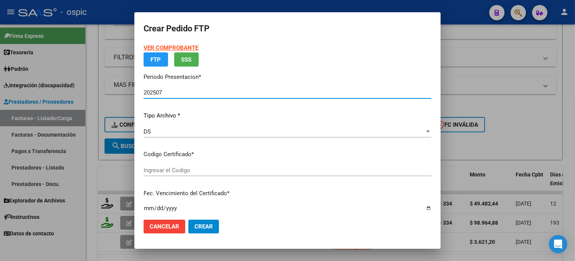
type input "0000000000000000000000000000003410898786"
type input "2027-10-28"
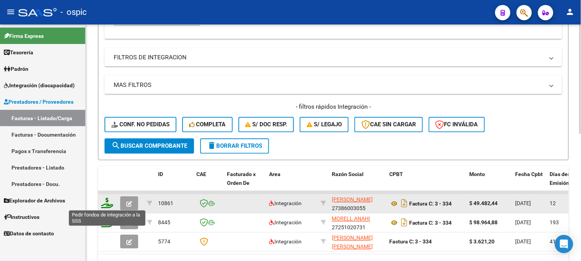
click at [109, 200] on icon at bounding box center [107, 203] width 12 height 11
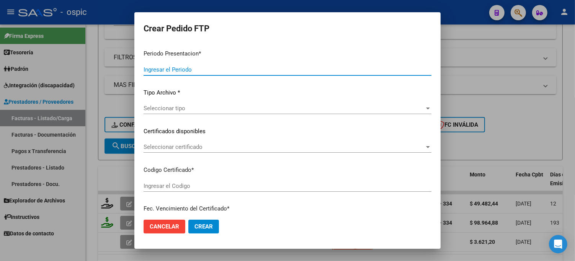
type input "202507"
type input "$ 49.482,44"
type input "0000000000000000000000000000003410898786"
type input "2027-10-28"
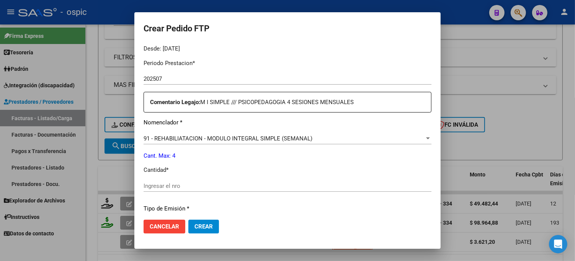
scroll to position [244, 0]
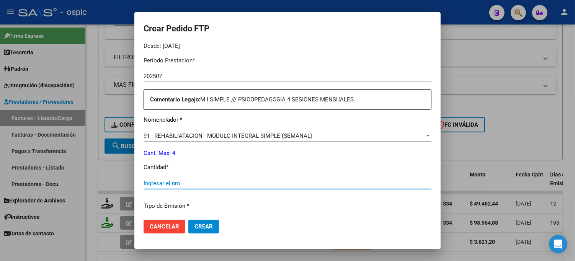
click at [286, 180] on input "Ingresar el nro" at bounding box center [288, 183] width 288 height 7
type input "4"
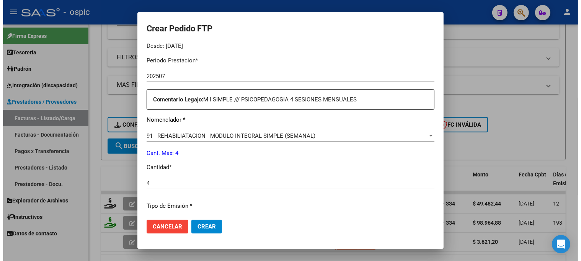
scroll to position [343, 0]
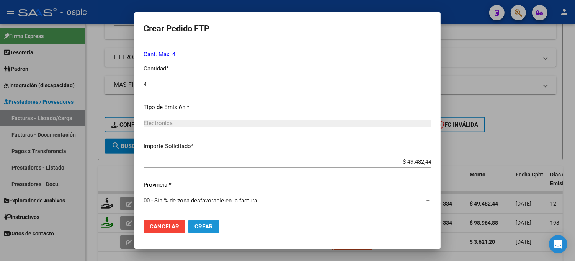
click at [204, 220] on button "Crear" at bounding box center [203, 227] width 31 height 14
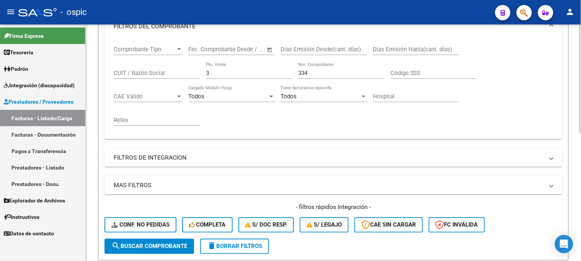
scroll to position [104, 0]
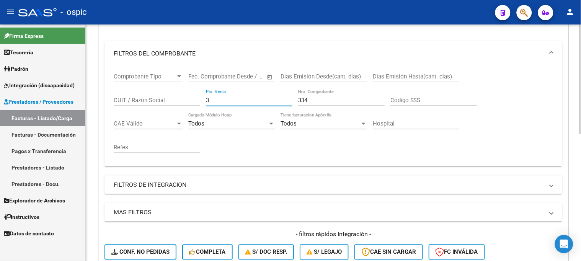
drag, startPoint x: 179, startPoint y: 101, endPoint x: 143, endPoint y: 101, distance: 36.4
click at [143, 101] on div "Comprobante Tipo Comprobante Tipo Start date – End date Fec. Comprobante Desde …" at bounding box center [333, 113] width 439 height 95
type input "1"
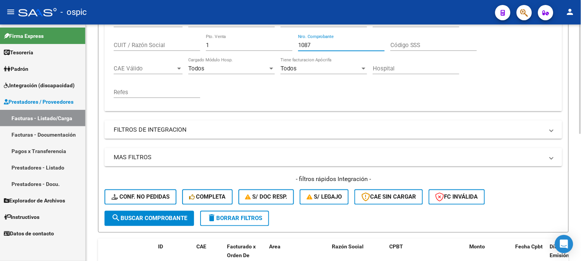
scroll to position [274, 0]
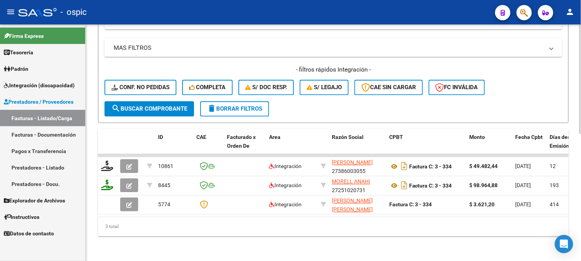
type input "1087"
click at [158, 106] on span "search Buscar Comprobante" at bounding box center [149, 109] width 76 height 7
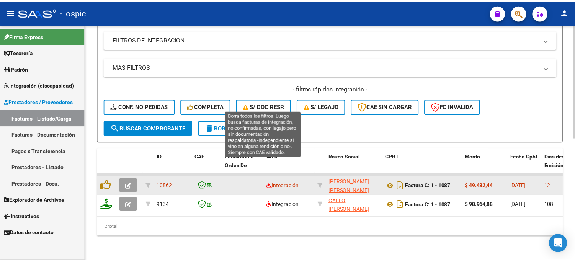
scroll to position [255, 0]
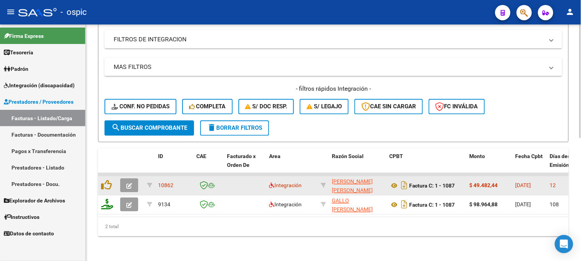
click at [132, 183] on icon "button" at bounding box center [129, 186] width 6 height 6
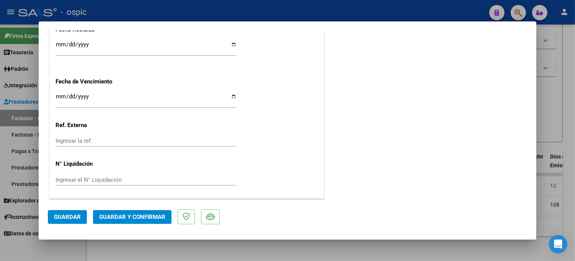
scroll to position [0, 0]
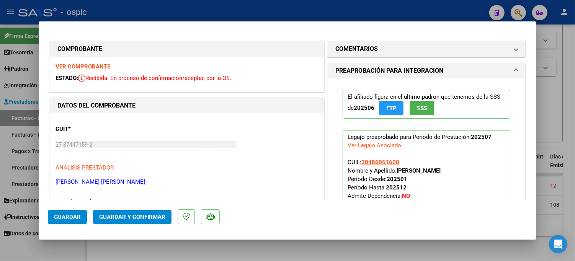
drag, startPoint x: 353, startPoint y: 47, endPoint x: 387, endPoint y: 142, distance: 101.2
click at [353, 48] on h1 "COMENTARIOS" at bounding box center [356, 48] width 42 height 9
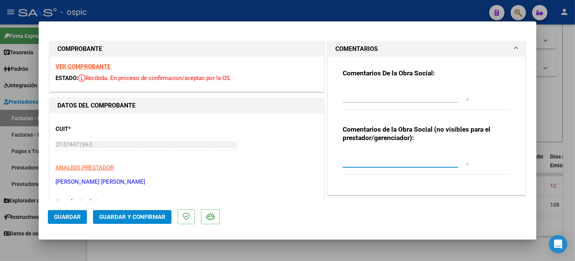
click at [378, 155] on textarea at bounding box center [406, 157] width 126 height 15
type textarea "T.O 4 SESIONES"
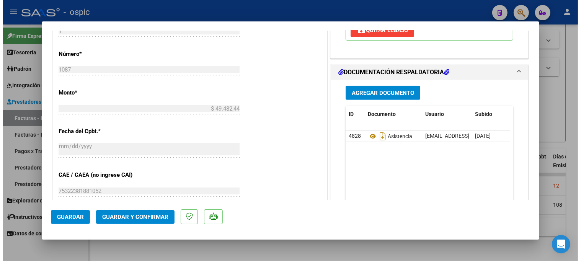
scroll to position [346, 0]
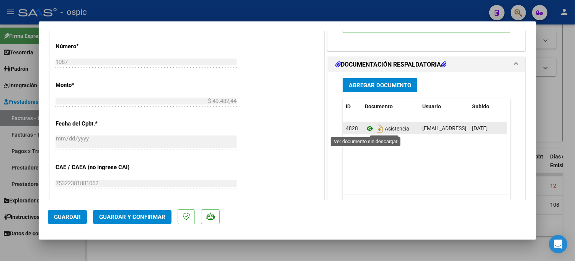
click at [366, 129] on icon at bounding box center [370, 128] width 10 height 9
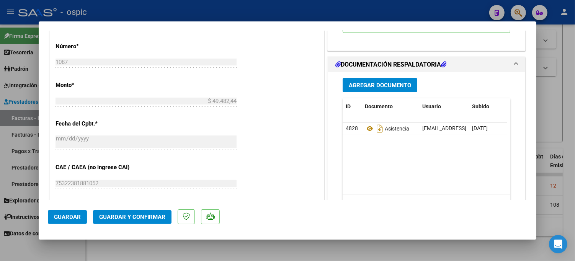
click at [139, 217] on span "Guardar y Confirmar" at bounding box center [132, 217] width 66 height 7
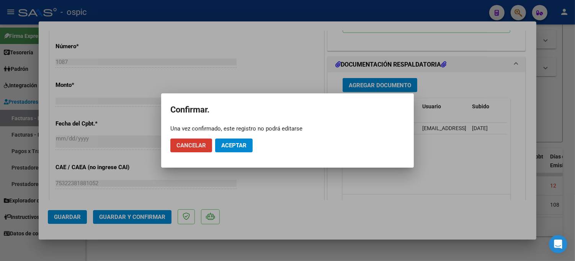
click at [239, 147] on span "Aceptar" at bounding box center [233, 145] width 25 height 7
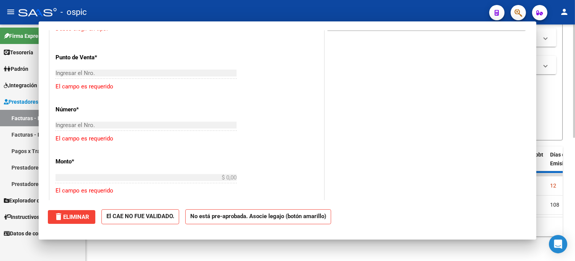
scroll to position [0, 0]
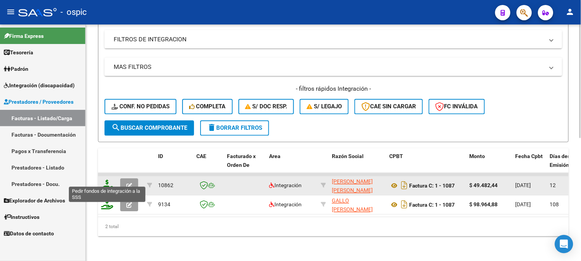
click at [106, 180] on icon at bounding box center [107, 185] width 12 height 11
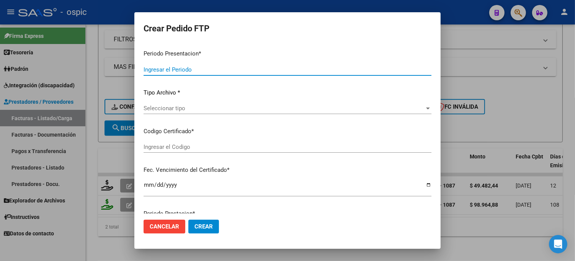
type input "202507"
type input "$ 49.482,44"
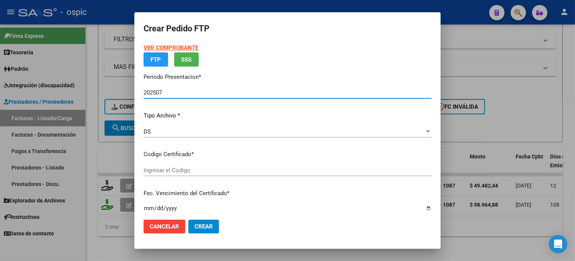
type input "0000000000000000000000000000003410898786"
type input "2027-10-28"
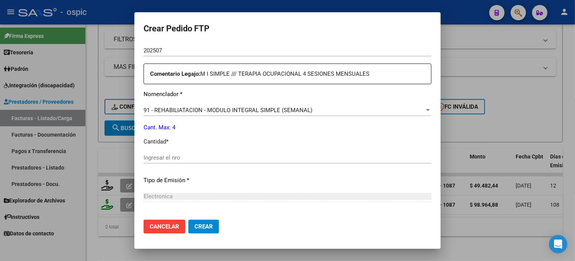
scroll to position [276, 0]
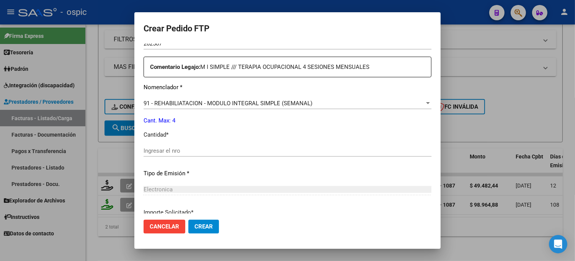
click at [230, 149] on input "Ingresar el nro" at bounding box center [288, 150] width 288 height 7
type input "4"
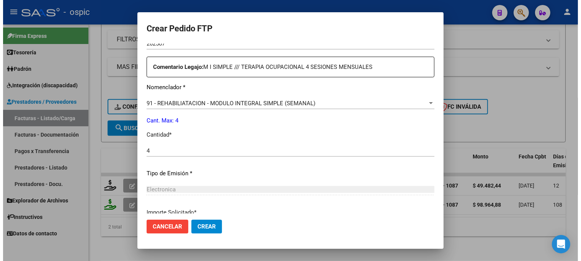
scroll to position [343, 0]
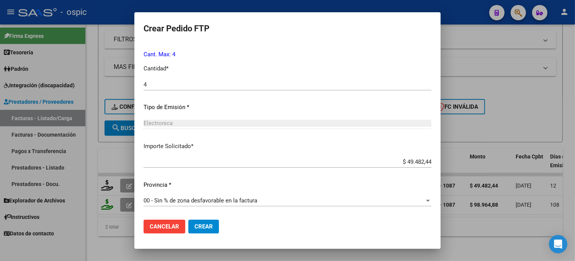
click at [211, 228] on span "Crear" at bounding box center [203, 226] width 18 height 7
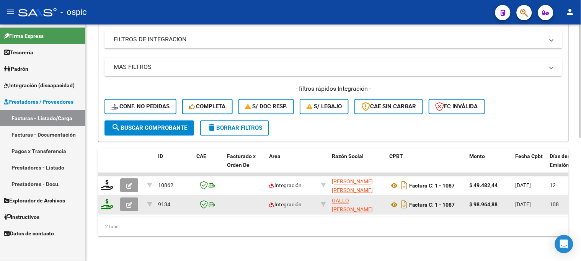
scroll to position [85, 0]
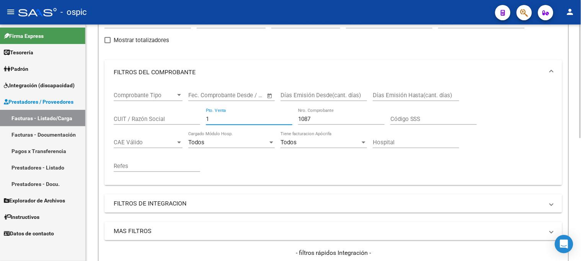
click at [167, 115] on div "Comprobante Tipo Comprobante Tipo Start date – End date Fec. Comprobante Desde …" at bounding box center [333, 132] width 439 height 95
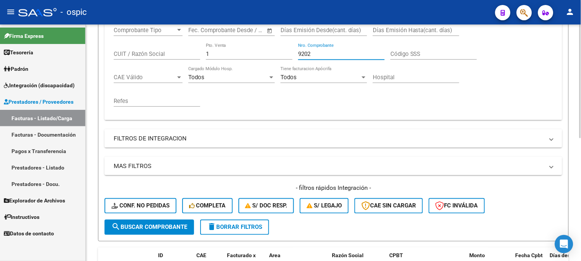
scroll to position [255, 0]
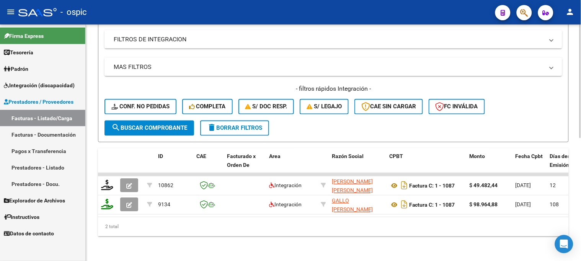
type input "9202"
click at [173, 125] on span "search Buscar Comprobante" at bounding box center [149, 128] width 76 height 7
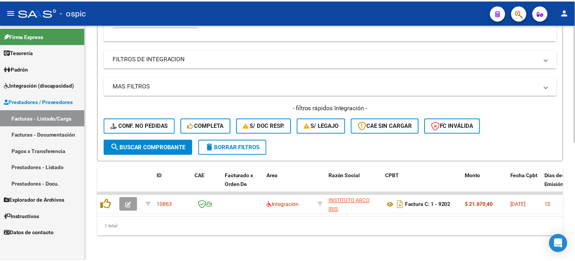
scroll to position [236, 0]
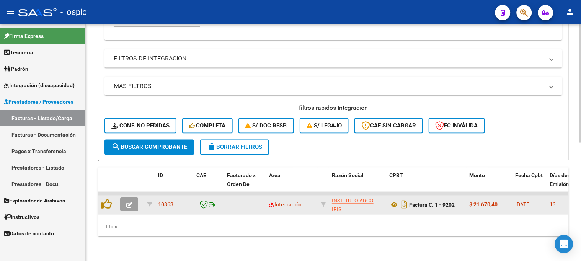
click at [129, 203] on icon "button" at bounding box center [129, 206] width 6 height 6
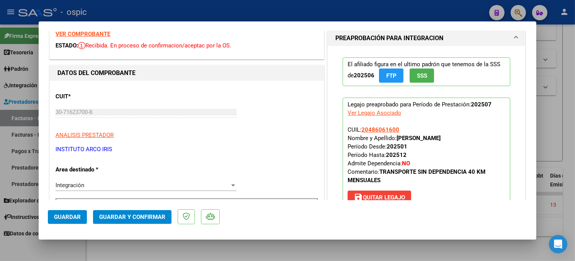
scroll to position [0, 0]
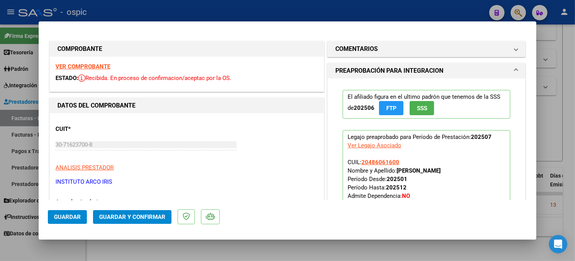
drag, startPoint x: 341, startPoint y: 49, endPoint x: 371, endPoint y: 95, distance: 55.2
click at [341, 49] on h1 "COMENTARIOS" at bounding box center [356, 48] width 42 height 9
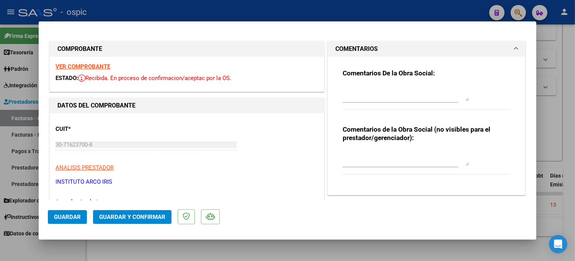
click at [380, 147] on div "Comentarios de la Obra Social (no visibles para el prestador/gerenciador):" at bounding box center [427, 154] width 168 height 58
click at [382, 152] on textarea at bounding box center [406, 157] width 126 height 15
type textarea "TRANSPORTE 40 KM MENSUALES"
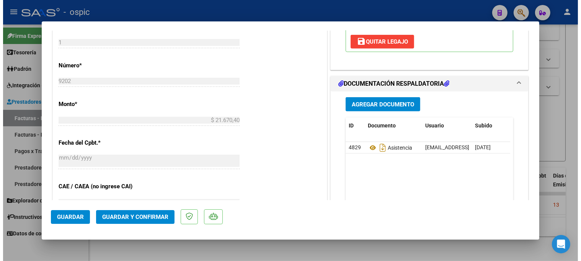
scroll to position [328, 0]
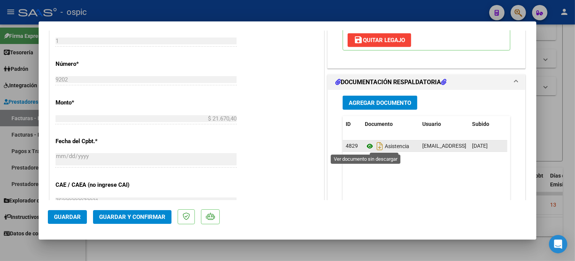
click at [365, 145] on icon at bounding box center [370, 146] width 10 height 9
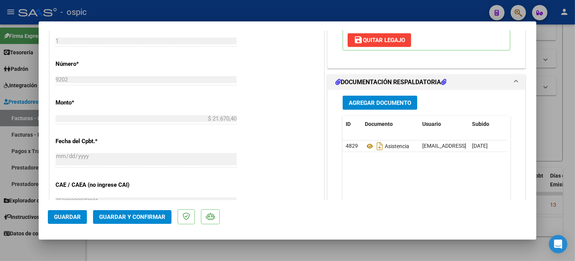
click at [139, 215] on span "Guardar y Confirmar" at bounding box center [132, 217] width 66 height 7
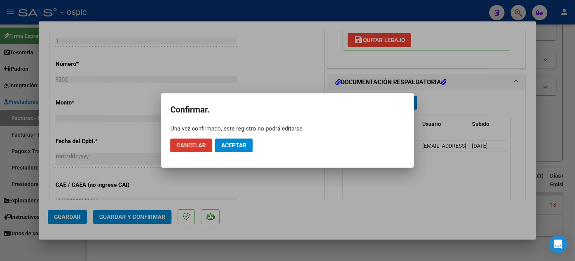
click at [231, 147] on span "Aceptar" at bounding box center [233, 145] width 25 height 7
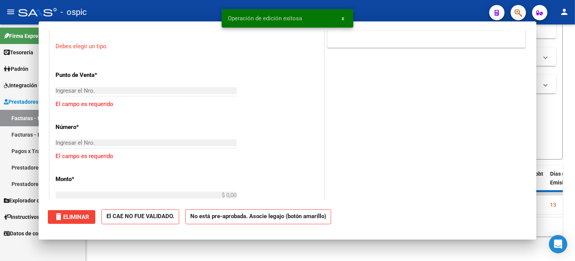
scroll to position [0, 0]
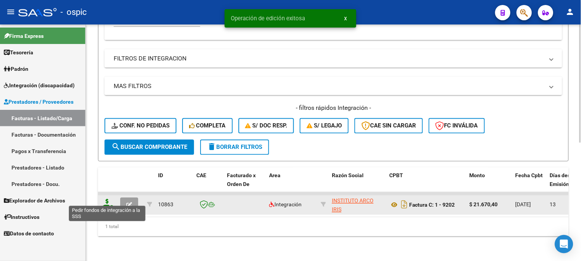
click at [108, 199] on icon at bounding box center [107, 204] width 12 height 11
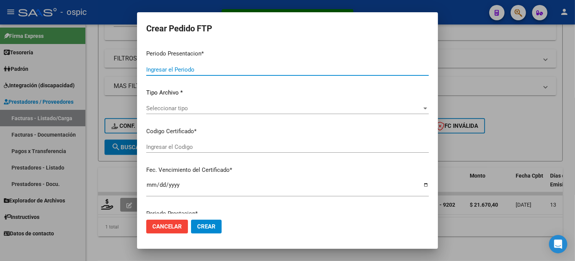
type input "202507"
type input "$ 21.670,40"
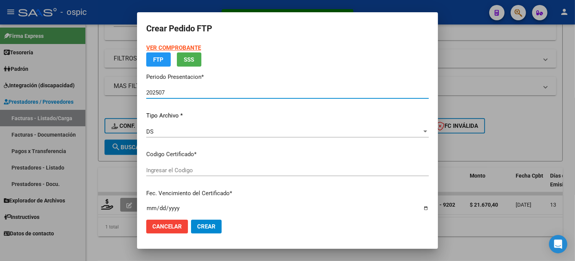
type input "0000000000000000000000000000003410898786"
type input "2027-10-28"
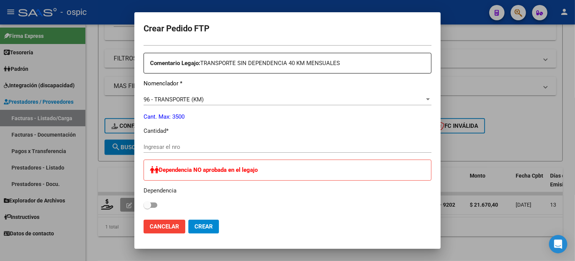
scroll to position [298, 0]
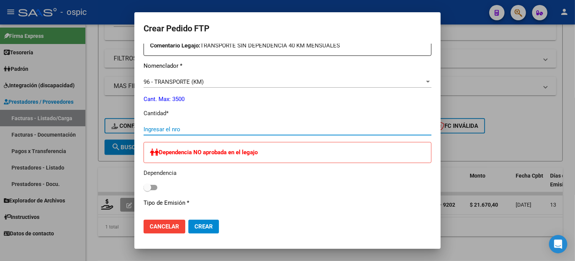
click at [157, 132] on input "Ingresar el nro" at bounding box center [288, 129] width 288 height 7
type input "40"
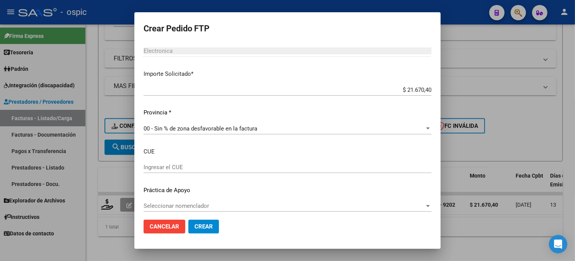
scroll to position [471, 0]
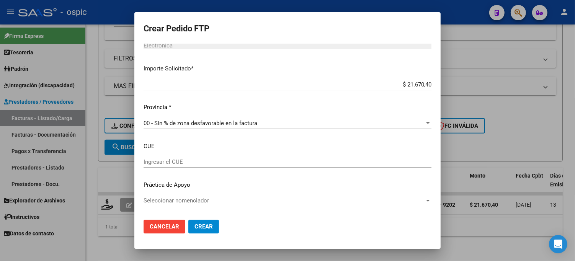
drag, startPoint x: 208, startPoint y: 222, endPoint x: 239, endPoint y: 214, distance: 32.6
click at [208, 222] on button "Crear" at bounding box center [203, 227] width 31 height 14
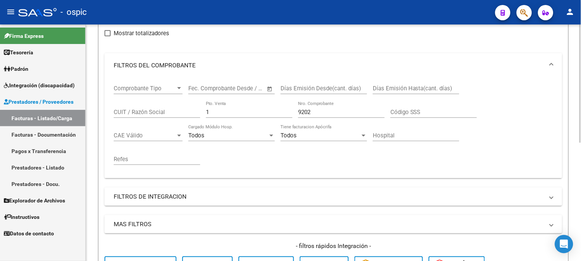
scroll to position [66, 0]
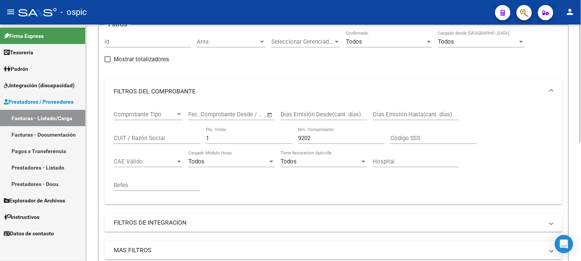
click at [155, 136] on div "Comprobante Tipo Comprobante Tipo Start date – End date Fec. Comprobante Desde …" at bounding box center [333, 151] width 439 height 95
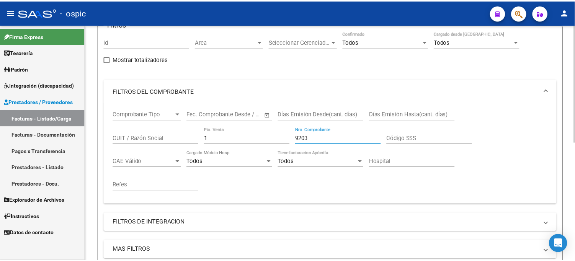
scroll to position [236, 0]
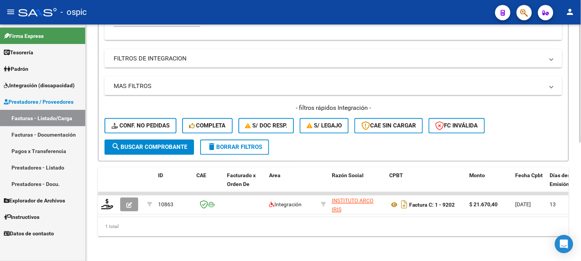
type input "9203"
click at [155, 144] on span "search Buscar Comprobante" at bounding box center [149, 147] width 76 height 7
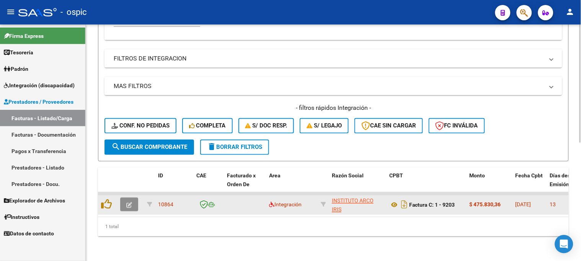
click at [133, 198] on button "button" at bounding box center [129, 205] width 18 height 14
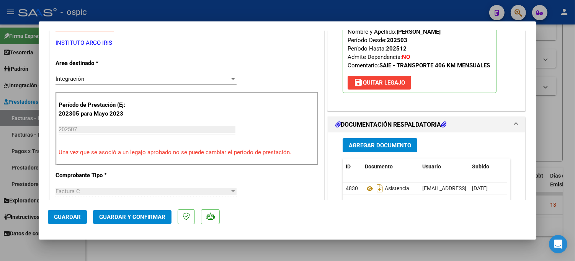
scroll to position [0, 0]
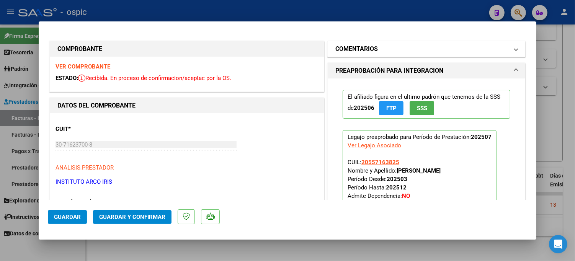
click at [354, 47] on h1 "COMENTARIOS" at bounding box center [356, 48] width 42 height 9
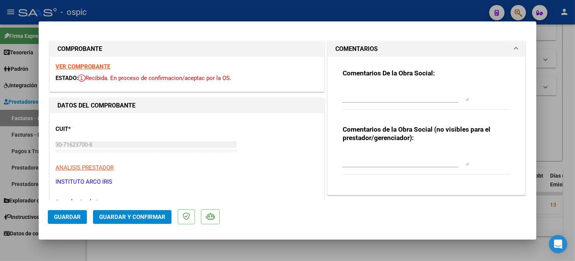
click at [389, 155] on textarea at bounding box center [406, 157] width 126 height 15
type textarea "SAIE"
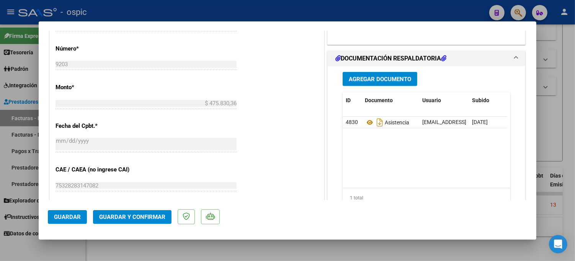
scroll to position [357, 0]
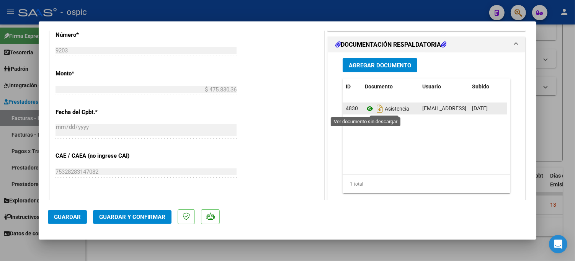
click at [366, 108] on icon at bounding box center [370, 108] width 10 height 9
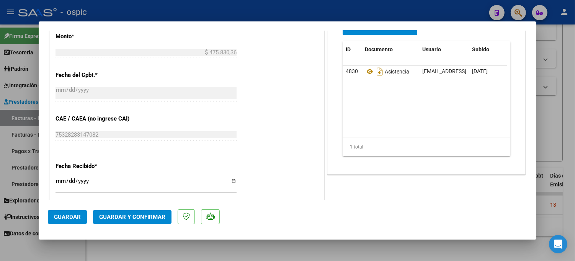
scroll to position [404, 0]
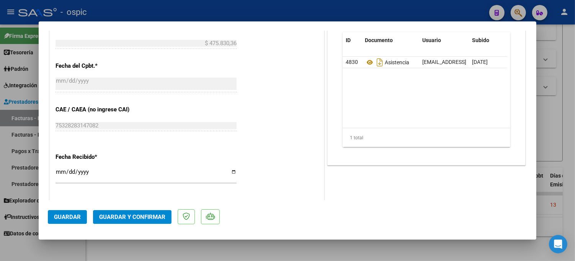
click at [126, 214] on span "Guardar y Confirmar" at bounding box center [132, 217] width 66 height 7
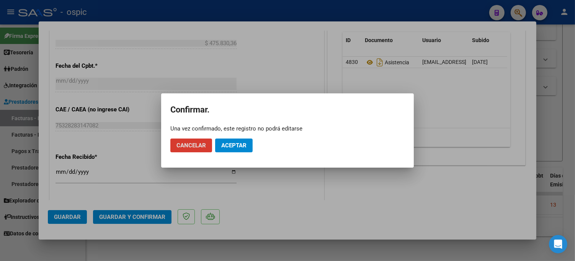
click at [235, 145] on span "Aceptar" at bounding box center [233, 145] width 25 height 7
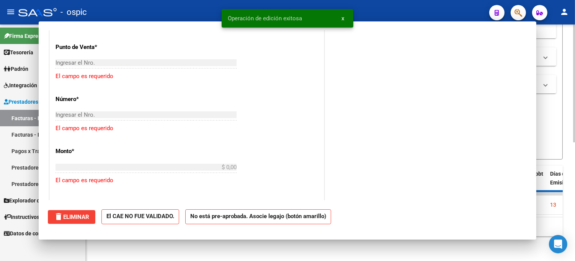
scroll to position [0, 0]
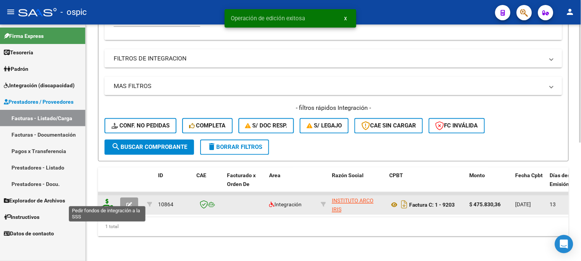
click at [106, 199] on icon at bounding box center [107, 204] width 12 height 11
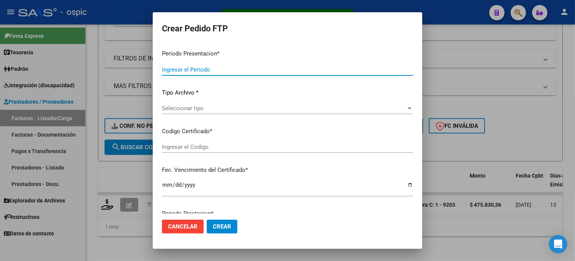
type input "202507"
type input "$ 475.830,36"
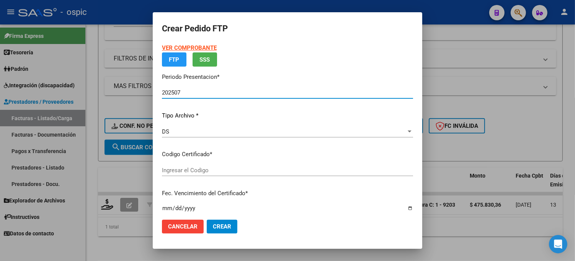
type input "4619133886"
type input "2027-06-07"
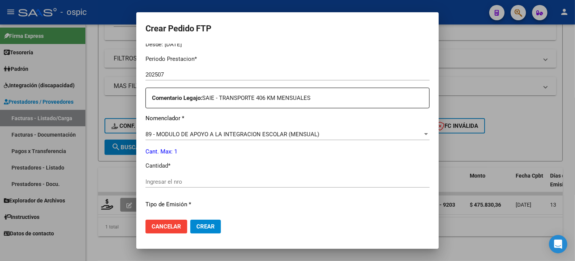
scroll to position [247, 0]
click at [272, 181] on input "Ingresar el nro" at bounding box center [287, 180] width 284 height 7
type input "1"
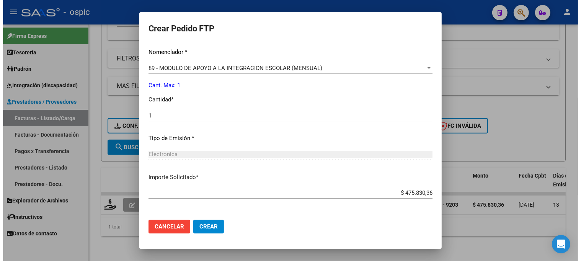
scroll to position [343, 0]
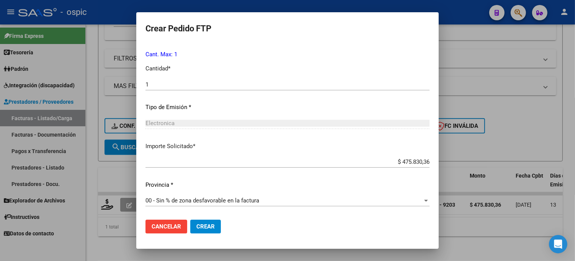
drag, startPoint x: 209, startPoint y: 225, endPoint x: 223, endPoint y: 219, distance: 14.7
click at [210, 225] on span "Crear" at bounding box center [205, 226] width 18 height 7
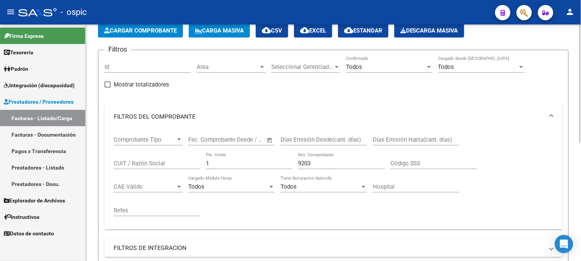
scroll to position [23, 0]
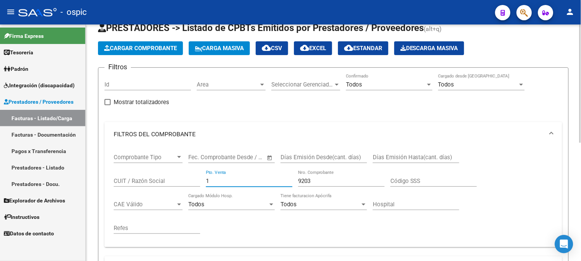
drag, startPoint x: 176, startPoint y: 180, endPoint x: 158, endPoint y: 180, distance: 18.0
click at [161, 180] on div "Comprobante Tipo Comprobante Tipo Start date – End date Fec. Comprobante Desde …" at bounding box center [333, 194] width 439 height 95
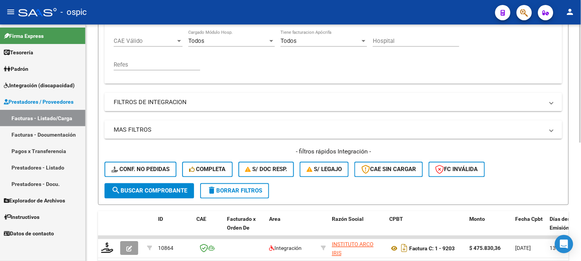
scroll to position [193, 0]
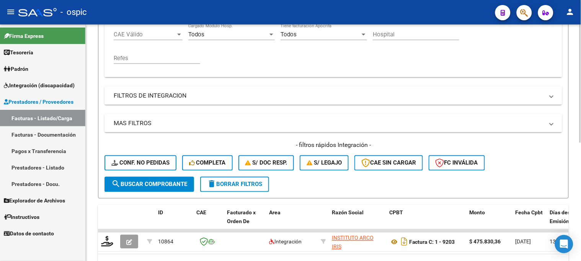
type input "9204"
click at [153, 180] on button "search Buscar Comprobante" at bounding box center [150, 184] width 90 height 15
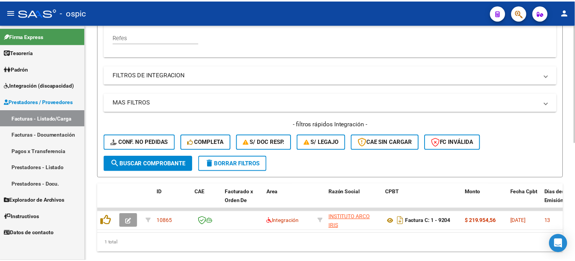
scroll to position [236, 0]
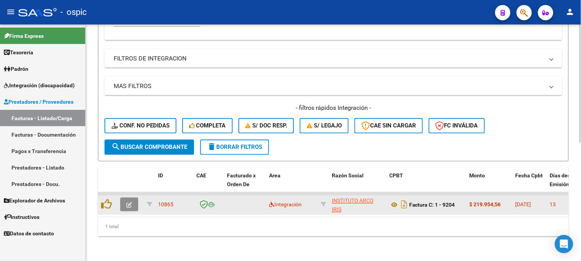
click at [131, 201] on span "button" at bounding box center [129, 204] width 6 height 7
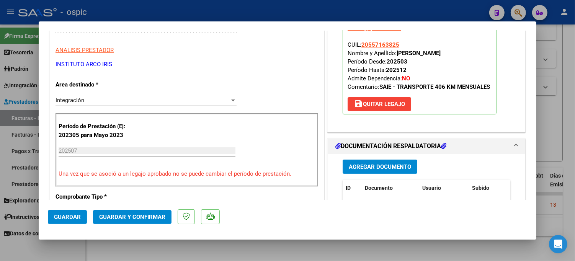
scroll to position [0, 0]
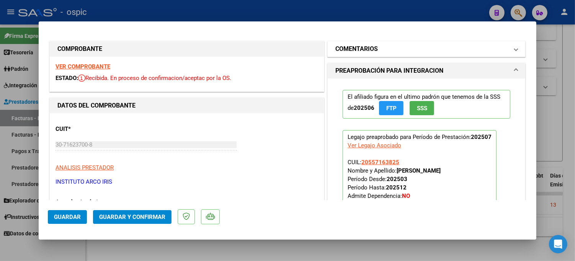
click at [369, 50] on h1 "COMENTARIOS" at bounding box center [356, 48] width 42 height 9
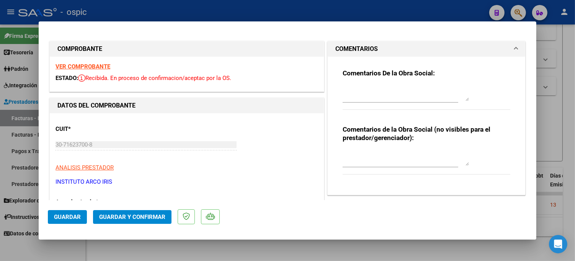
click at [406, 154] on textarea at bounding box center [406, 157] width 126 height 15
type textarea "TRANSPORTE 406 KM MENSUALES"
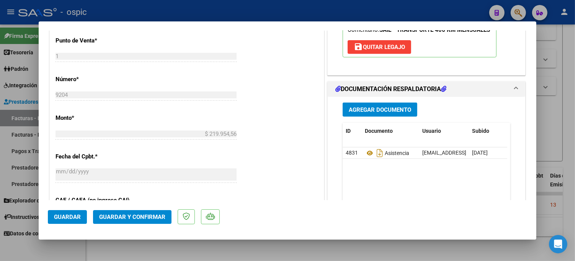
scroll to position [332, 0]
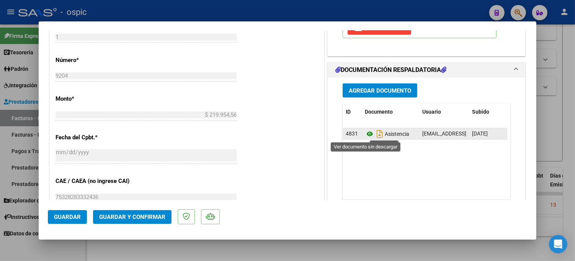
click at [365, 132] on icon at bounding box center [370, 133] width 10 height 9
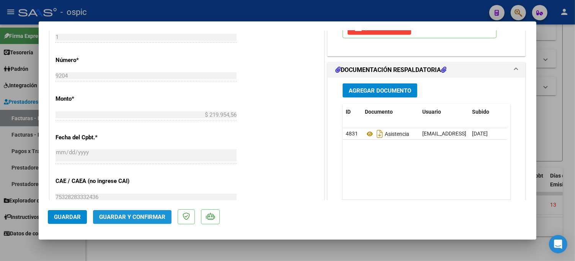
click at [147, 218] on span "Guardar y Confirmar" at bounding box center [132, 217] width 66 height 7
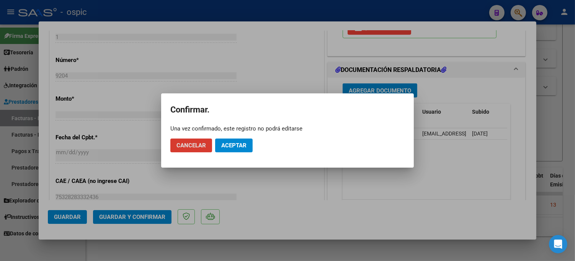
click at [238, 146] on span "Aceptar" at bounding box center [233, 145] width 25 height 7
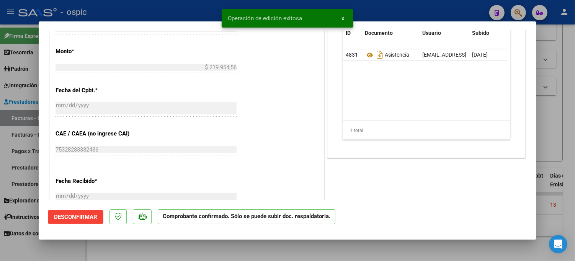
type input "$ 0,00"
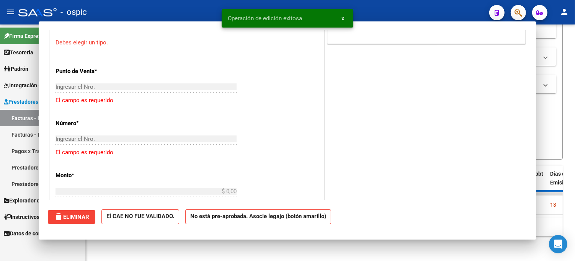
scroll to position [346, 0]
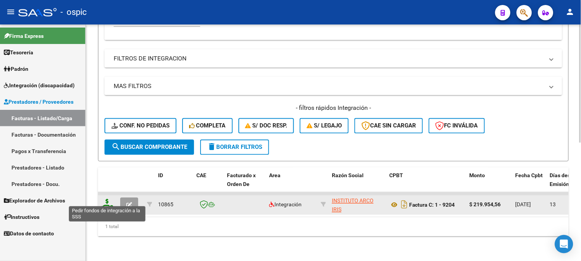
click at [105, 199] on icon at bounding box center [107, 204] width 12 height 11
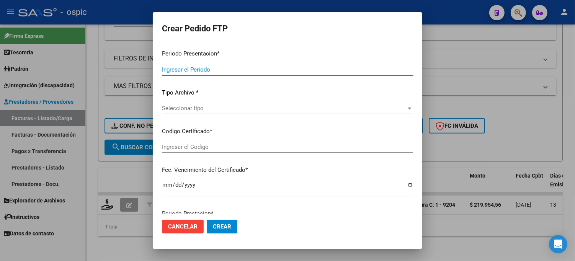
type input "202507"
type input "$ 219.954,56"
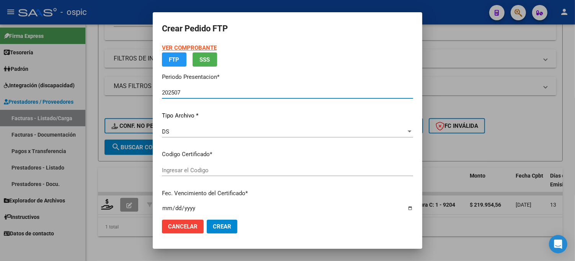
type input "4619133886"
type input "2027-06-07"
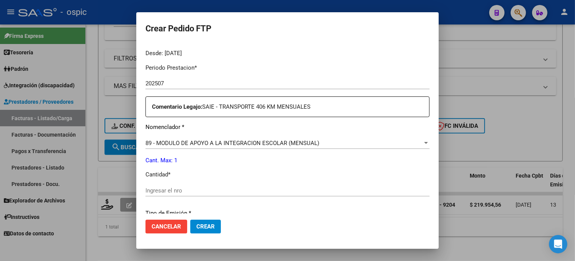
scroll to position [239, 0]
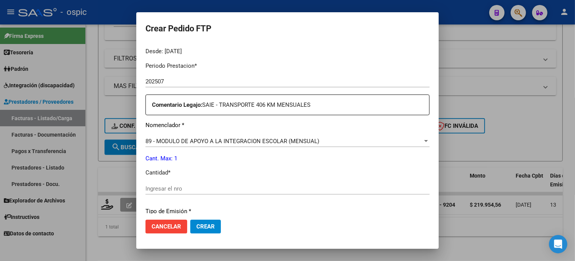
click at [240, 142] on span "89 - MODULO DE APOYO A LA INTEGRACION ESCOLAR (MENSUAL)" at bounding box center [232, 141] width 174 height 7
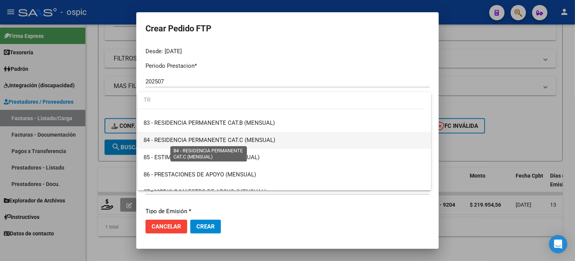
scroll to position [0, 0]
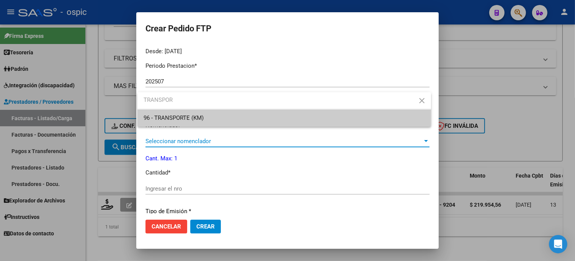
type input "TRANSPOR"
click at [231, 116] on span "96 - TRANSPORTE (KM)" at bounding box center [284, 117] width 281 height 17
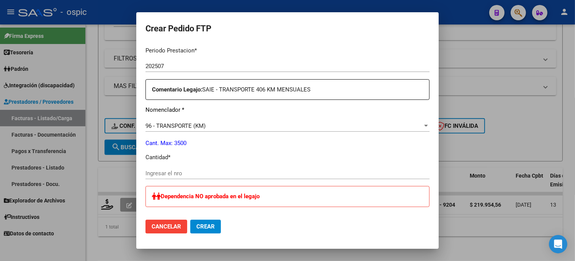
scroll to position [273, 0]
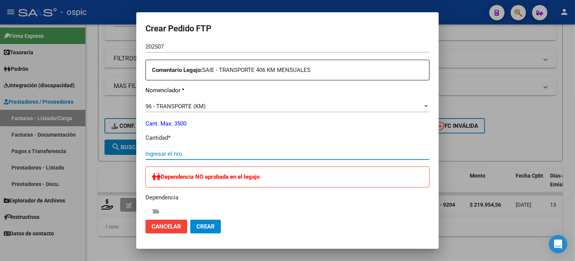
click at [171, 152] on input "Ingresar el nro" at bounding box center [287, 153] width 284 height 7
type input "406"
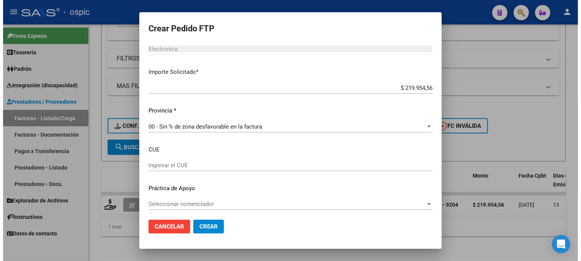
scroll to position [471, 0]
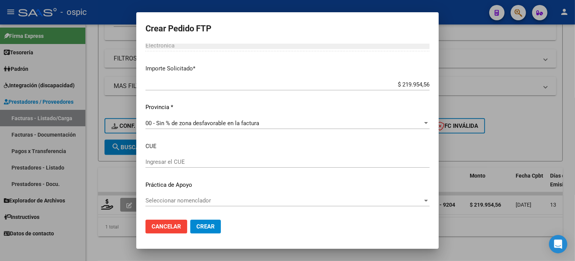
click at [200, 222] on button "Crear" at bounding box center [205, 227] width 31 height 14
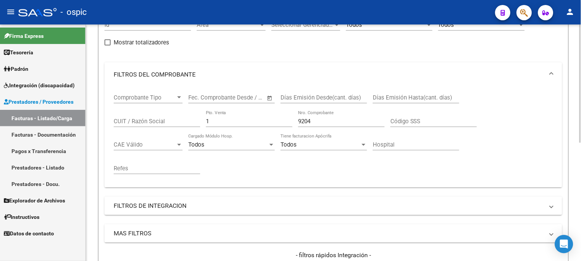
scroll to position [66, 0]
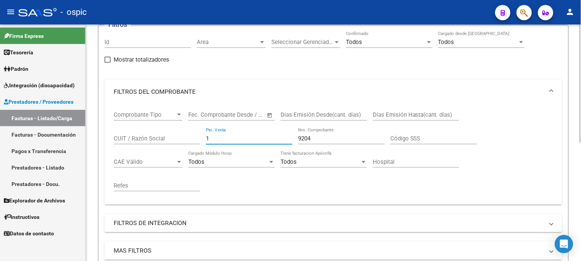
drag, startPoint x: 214, startPoint y: 139, endPoint x: 165, endPoint y: 132, distance: 49.9
click at [167, 132] on div "Comprobante Tipo Comprobante Tipo Start date – End date Fec. Comprobante Desde …" at bounding box center [333, 151] width 439 height 95
type input "3"
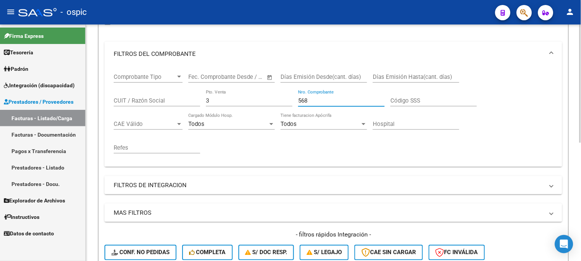
scroll to position [151, 0]
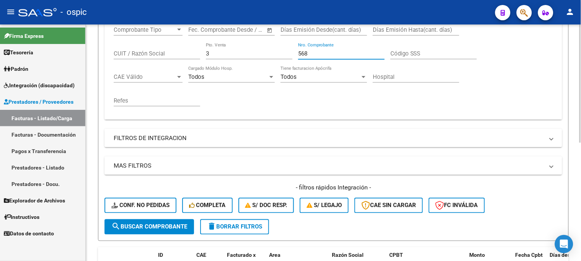
type input "568"
click at [156, 221] on button "search Buscar Comprobante" at bounding box center [150, 226] width 90 height 15
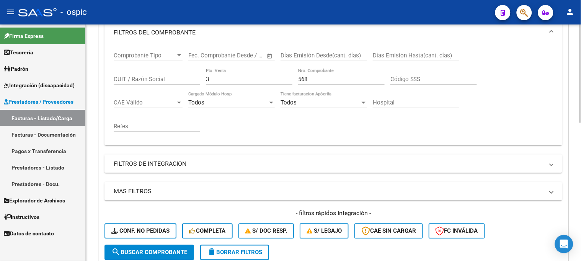
scroll to position [196, 0]
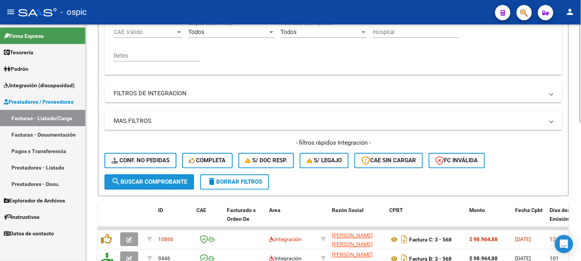
click at [164, 175] on button "search Buscar Comprobante" at bounding box center [150, 182] width 90 height 15
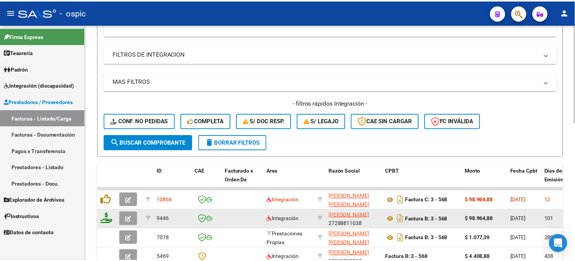
scroll to position [281, 0]
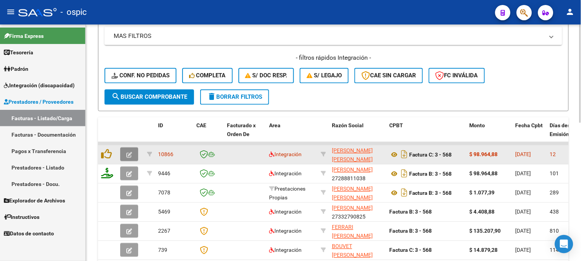
click at [131, 154] on icon "button" at bounding box center [129, 155] width 6 height 6
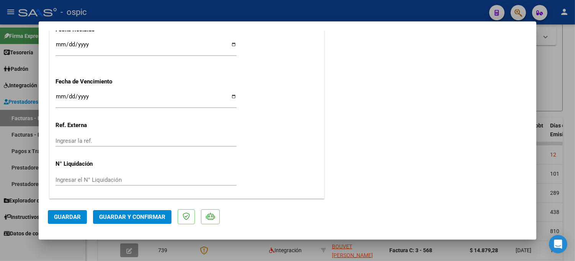
scroll to position [0, 0]
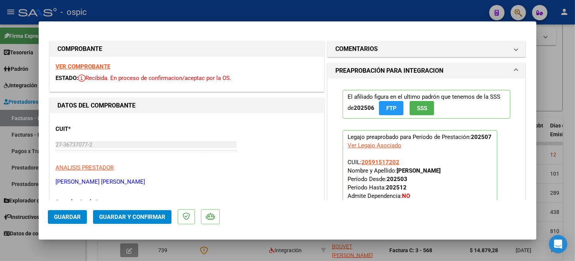
drag, startPoint x: 389, startPoint y: 49, endPoint x: 369, endPoint y: 132, distance: 86.0
click at [387, 51] on mat-panel-title "COMENTARIOS" at bounding box center [421, 48] width 173 height 9
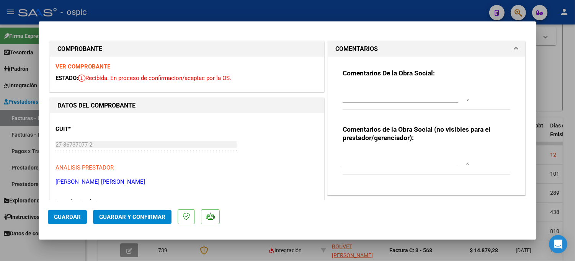
click at [385, 152] on textarea at bounding box center [406, 157] width 126 height 15
type textarea "PSICO 8 SESIONES"
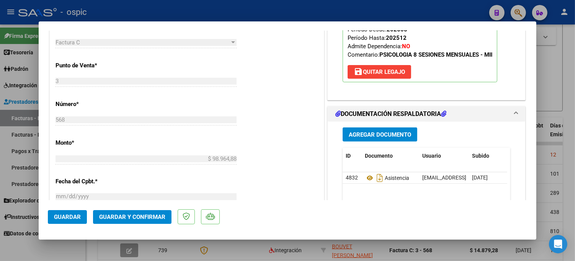
scroll to position [324, 0]
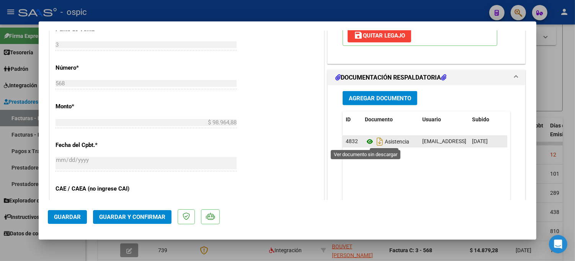
click at [367, 139] on icon at bounding box center [370, 141] width 10 height 9
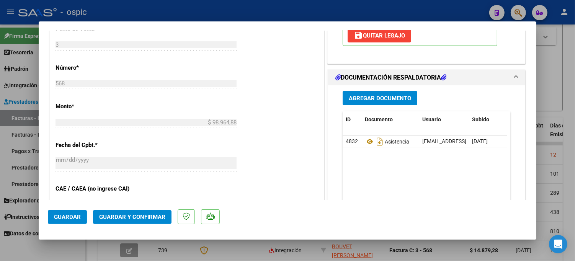
click at [149, 212] on button "Guardar y Confirmar" at bounding box center [132, 217] width 78 height 14
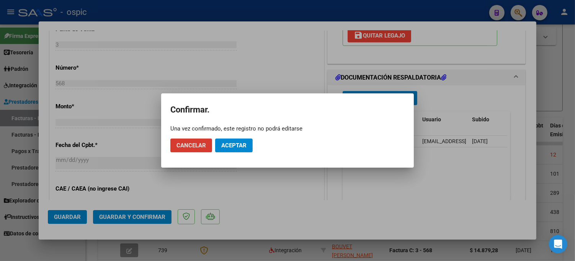
click at [227, 145] on span "Aceptar" at bounding box center [233, 145] width 25 height 7
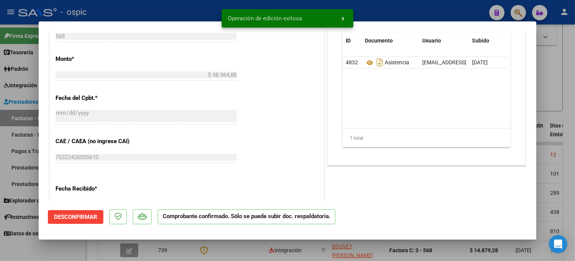
type input "$ 0,00"
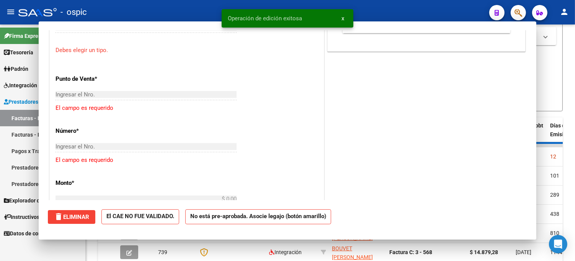
scroll to position [338, 0]
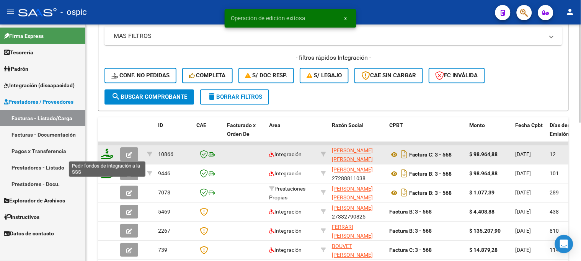
click at [107, 154] on icon at bounding box center [107, 154] width 12 height 11
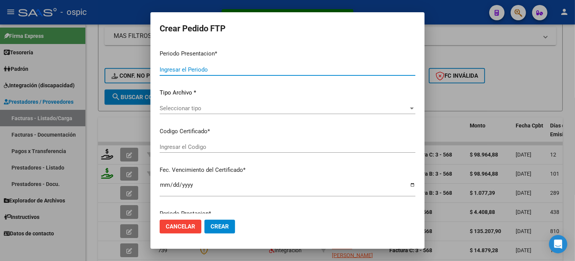
type input "202507"
type input "$ 98.964,88"
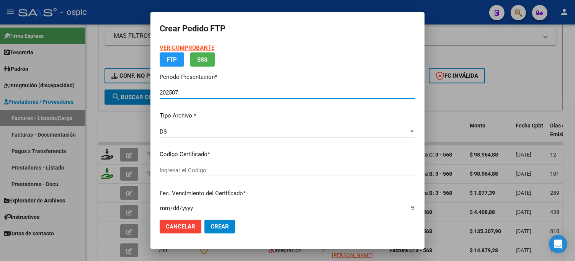
type input "3709406891"
type input "2028-01-31"
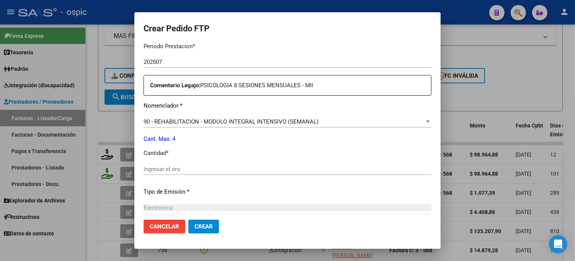
scroll to position [261, 0]
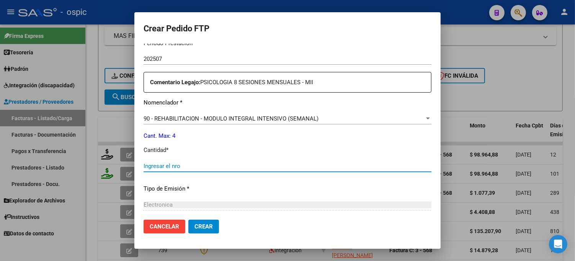
click at [222, 167] on input "Ingresar el nro" at bounding box center [288, 166] width 288 height 7
type input "4"
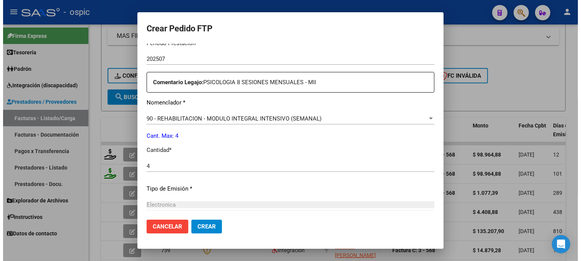
scroll to position [343, 0]
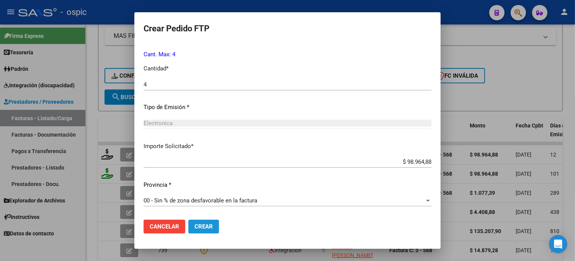
click at [207, 221] on button "Crear" at bounding box center [203, 227] width 31 height 14
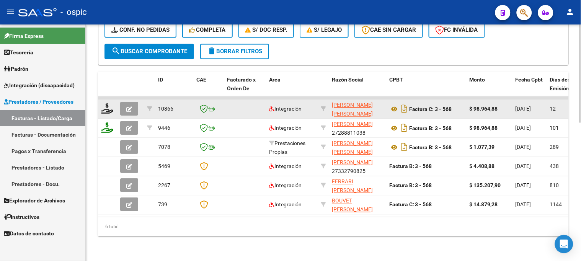
scroll to position [332, 0]
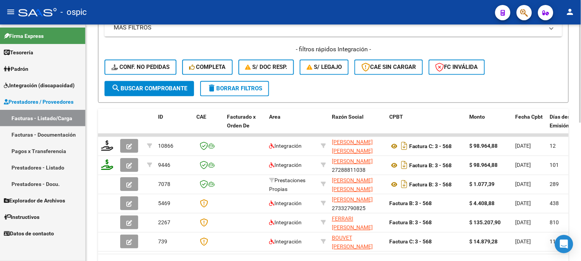
click at [258, 86] on span "delete Borrar Filtros" at bounding box center [234, 88] width 55 height 7
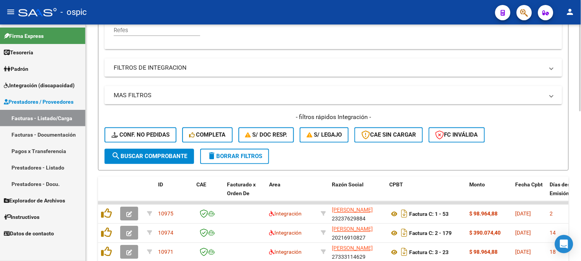
scroll to position [289, 0]
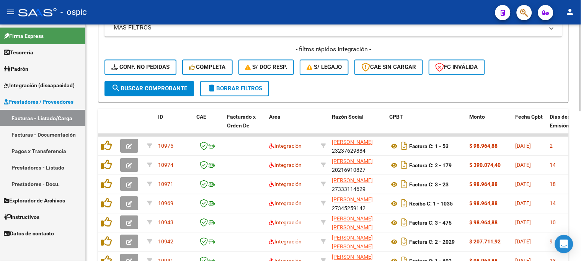
click at [242, 85] on span "delete Borrar Filtros" at bounding box center [234, 88] width 55 height 7
click at [240, 91] on span "delete Borrar Filtros" at bounding box center [234, 88] width 55 height 7
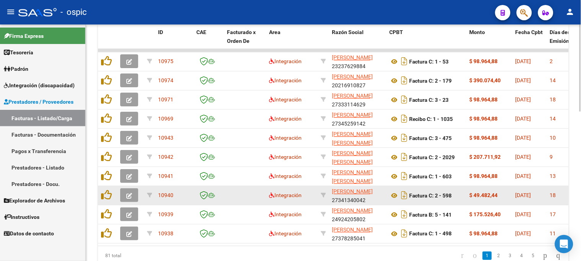
scroll to position [408, 0]
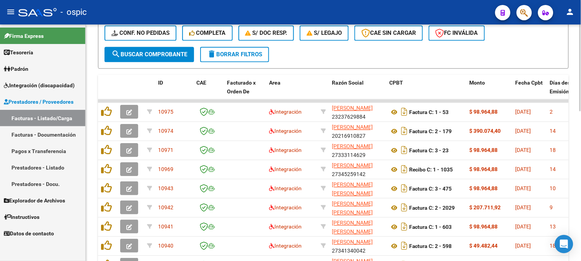
click at [255, 50] on button "delete Borrar Filtros" at bounding box center [234, 54] width 69 height 15
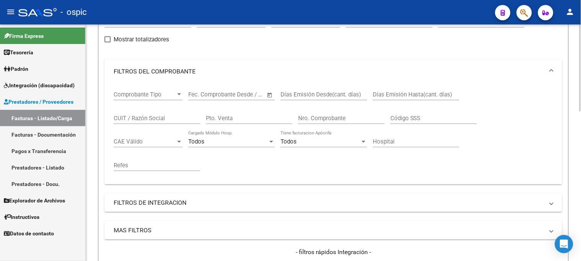
click at [580, 95] on div at bounding box center [581, 143] width 2 height 237
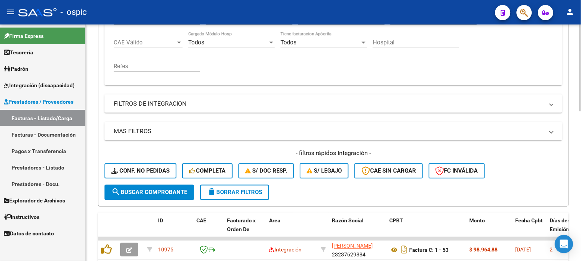
scroll to position [214, 0]
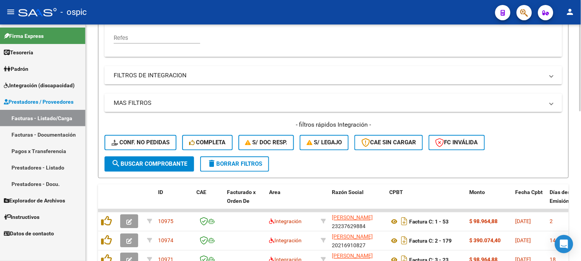
click at [250, 165] on span "delete Borrar Filtros" at bounding box center [234, 164] width 55 height 7
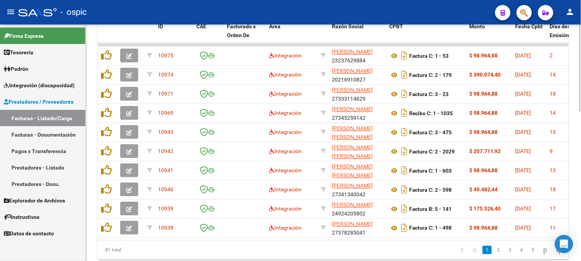
scroll to position [384, 0]
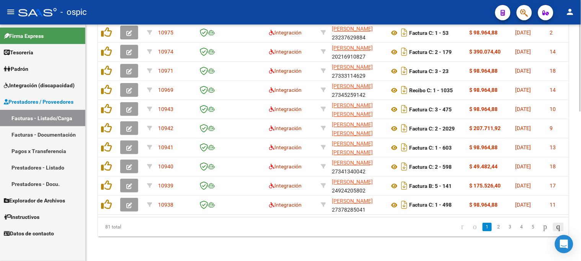
click at [556, 227] on icon "go to last page" at bounding box center [558, 226] width 6 height 9
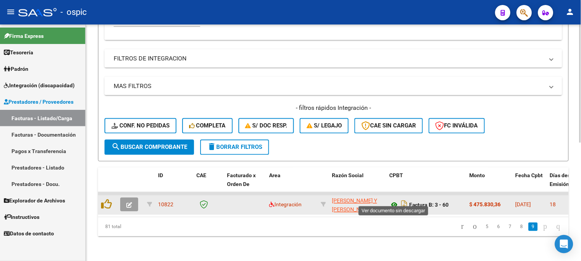
click at [394, 201] on icon at bounding box center [394, 205] width 10 height 9
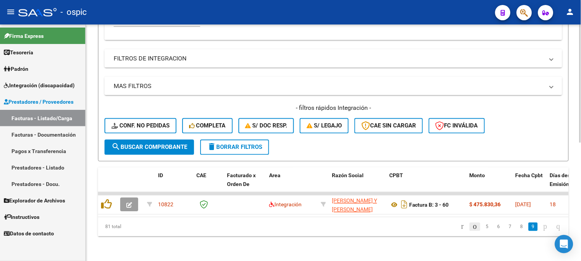
click at [472, 227] on icon "go to previous page" at bounding box center [475, 226] width 6 height 9
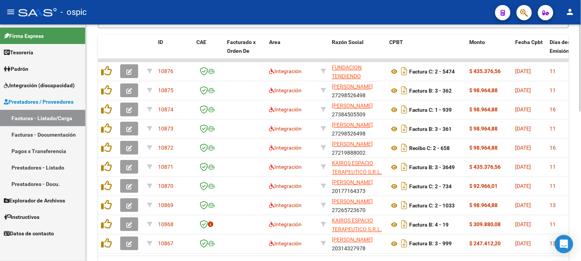
scroll to position [407, 0]
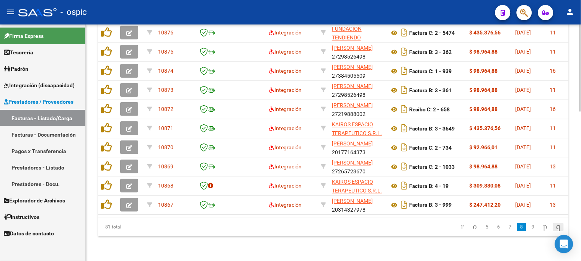
click at [559, 227] on icon "go to last page" at bounding box center [558, 226] width 6 height 9
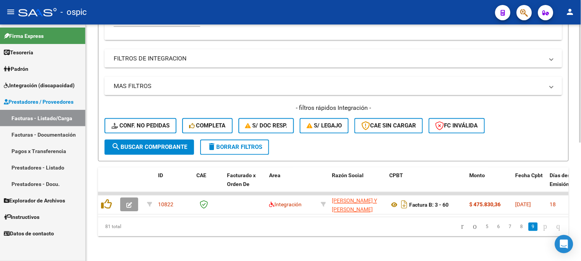
scroll to position [236, 0]
click at [472, 227] on icon "go to previous page" at bounding box center [475, 226] width 6 height 9
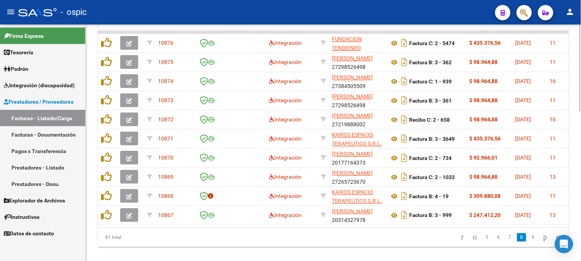
scroll to position [387, 0]
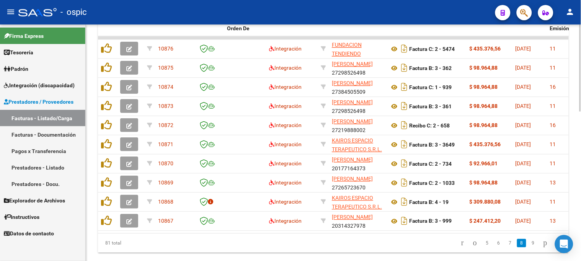
click at [580, 179] on div at bounding box center [581, 211] width 2 height 87
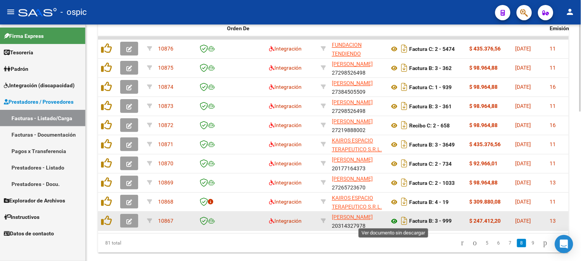
click at [394, 219] on icon at bounding box center [394, 221] width 10 height 9
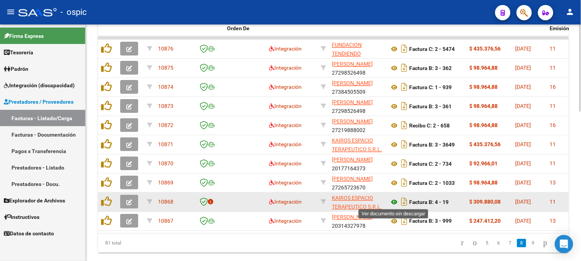
click at [396, 200] on icon at bounding box center [394, 202] width 10 height 9
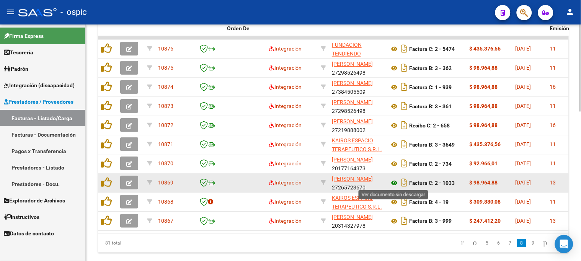
click at [396, 180] on icon at bounding box center [394, 182] width 10 height 9
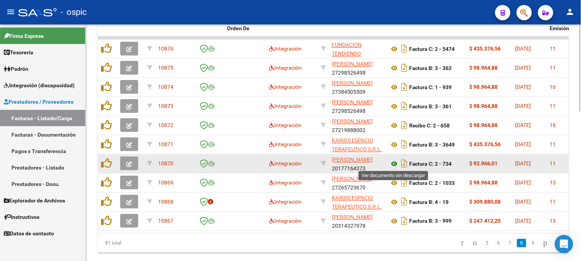
click at [396, 162] on icon at bounding box center [394, 163] width 10 height 9
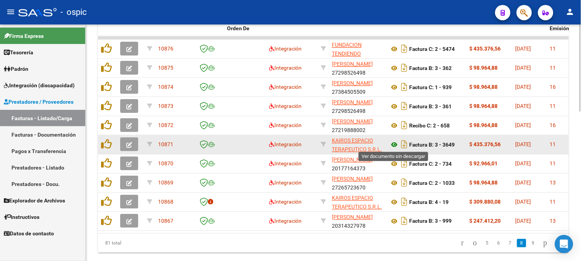
click at [395, 144] on icon at bounding box center [394, 144] width 10 height 9
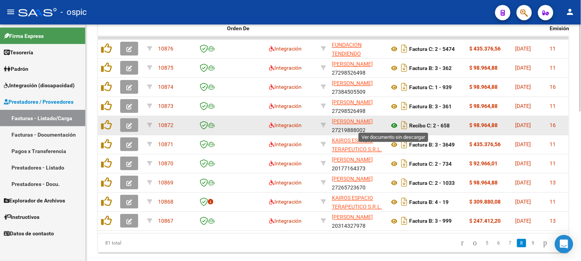
click at [393, 121] on icon at bounding box center [394, 125] width 10 height 9
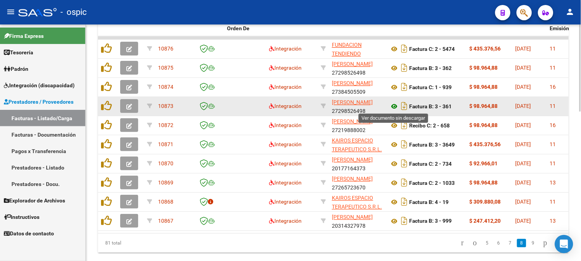
click at [393, 106] on icon at bounding box center [394, 106] width 10 height 9
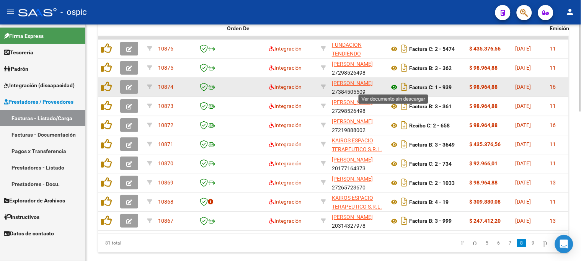
click at [394, 85] on icon at bounding box center [394, 87] width 10 height 9
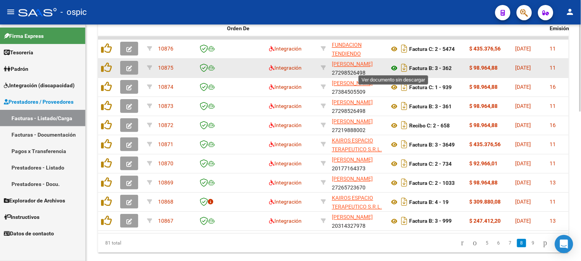
click at [394, 67] on icon at bounding box center [394, 68] width 10 height 9
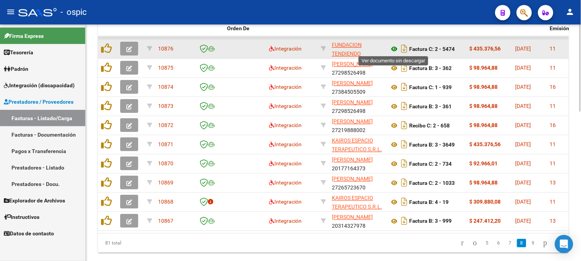
click at [389, 46] on icon at bounding box center [394, 48] width 10 height 9
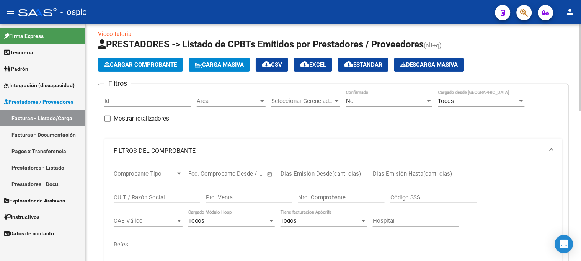
scroll to position [4, 0]
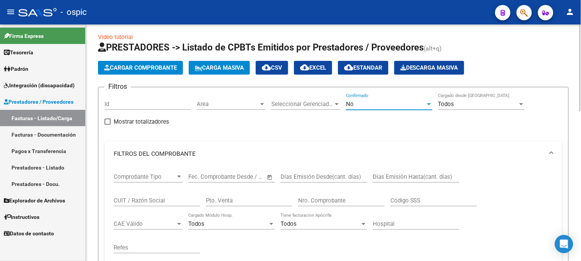
click at [368, 103] on div "No" at bounding box center [386, 104] width 80 height 7
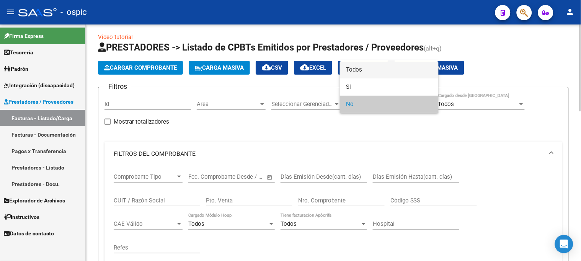
click at [363, 68] on span "Todos" at bounding box center [389, 69] width 87 height 17
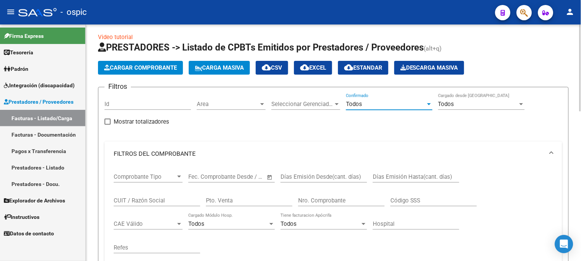
click at [260, 197] on input "Pto. Venta" at bounding box center [249, 200] width 87 height 7
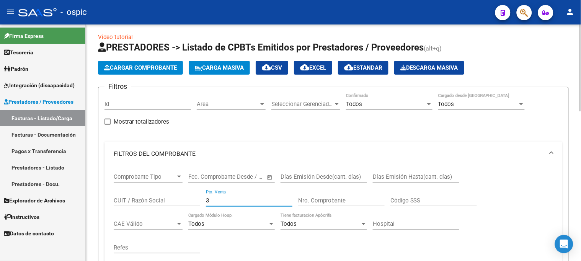
type input "3"
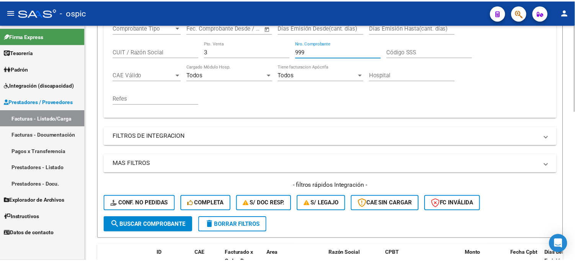
scroll to position [216, 0]
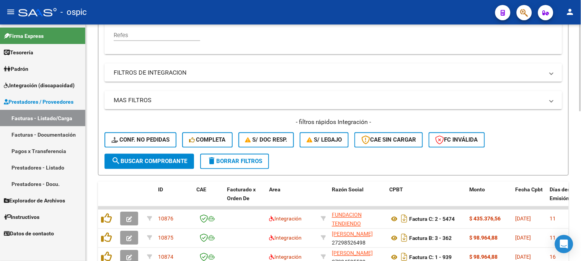
type input "999"
click at [159, 162] on span "search Buscar Comprobante" at bounding box center [149, 161] width 76 height 7
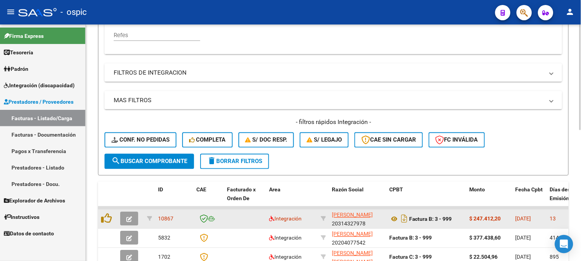
click at [135, 218] on button "button" at bounding box center [129, 219] width 18 height 14
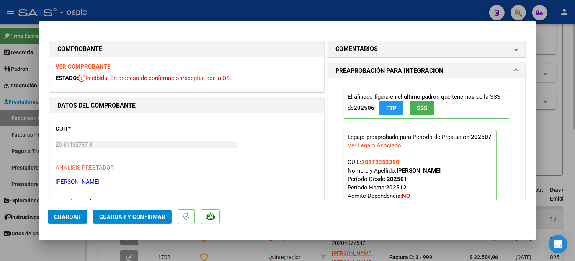
type input "$ 0,00"
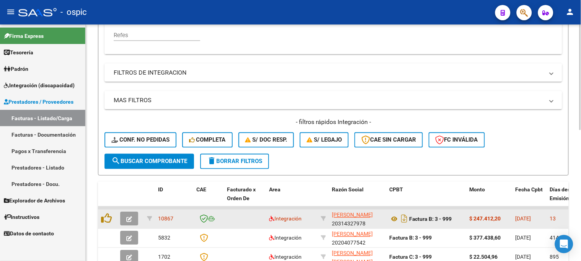
click at [131, 217] on icon "button" at bounding box center [129, 220] width 6 height 6
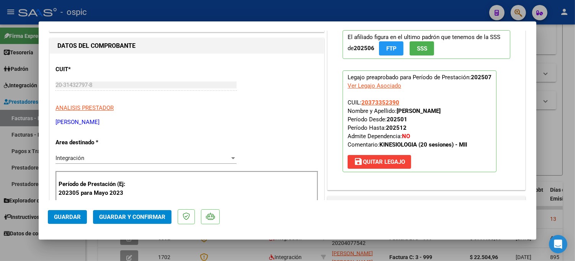
scroll to position [0, 0]
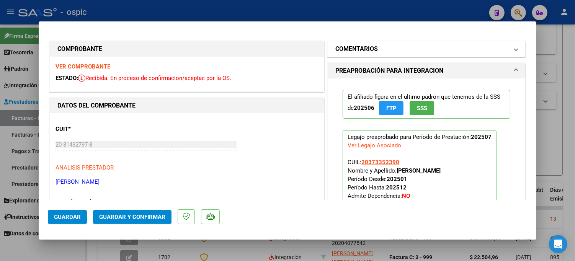
click at [425, 45] on mat-panel-title "COMENTARIOS" at bounding box center [421, 48] width 173 height 9
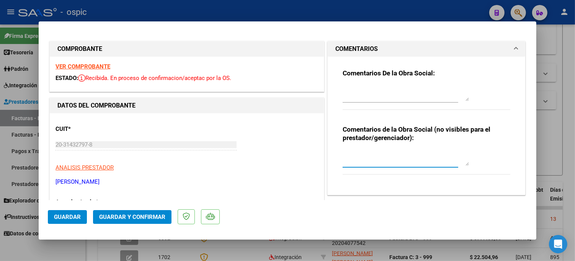
click at [376, 156] on textarea at bounding box center [406, 157] width 126 height 15
type textarea "KINESIO 20 SESIONES"
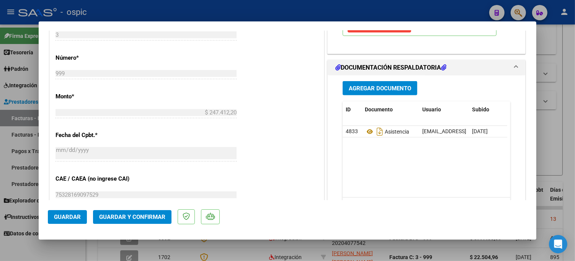
scroll to position [338, 0]
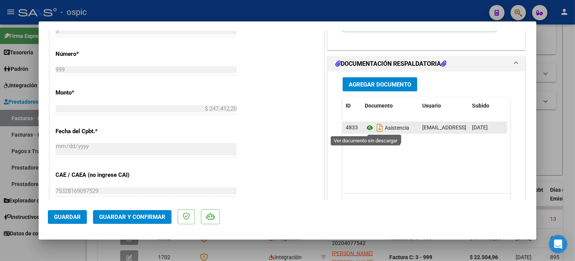
click at [366, 129] on icon at bounding box center [370, 127] width 10 height 9
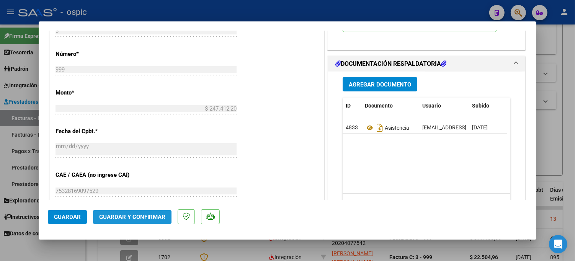
click at [138, 219] on span "Guardar y Confirmar" at bounding box center [132, 217] width 66 height 7
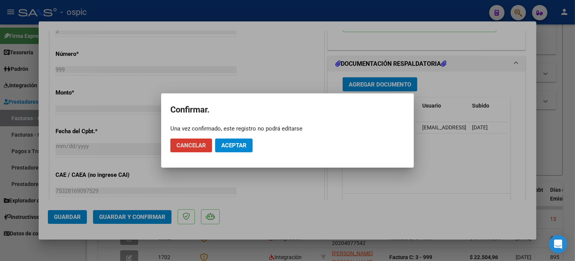
click at [236, 142] on span "Aceptar" at bounding box center [233, 145] width 25 height 7
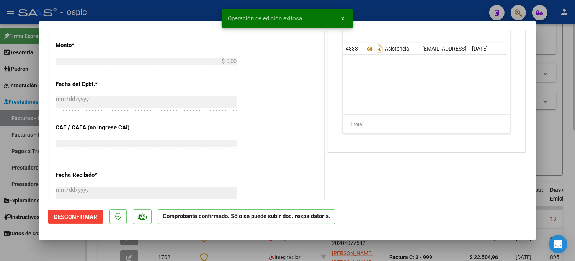
scroll to position [0, 0]
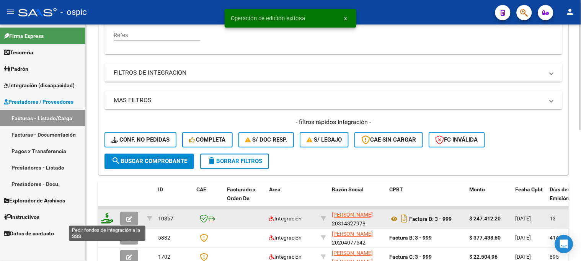
click at [108, 218] on icon at bounding box center [107, 218] width 12 height 11
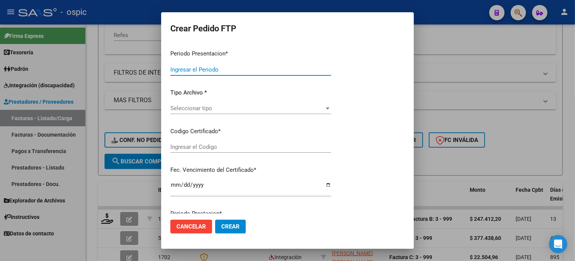
type input "202507"
type input "$ 247.412,20"
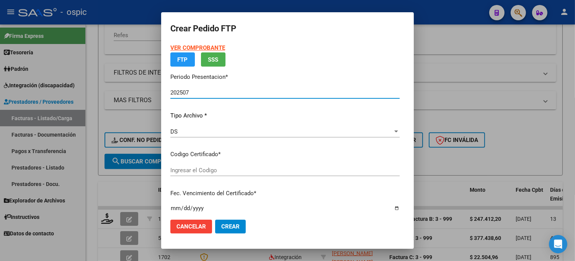
type input "7644796033"
type input "2027-08-31"
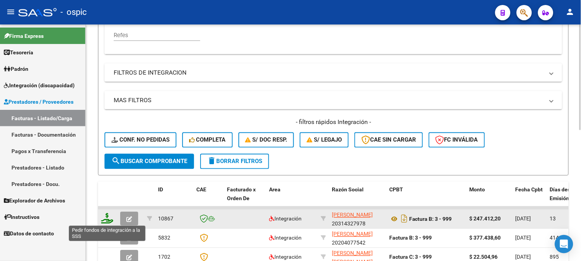
click at [107, 214] on icon at bounding box center [107, 218] width 12 height 11
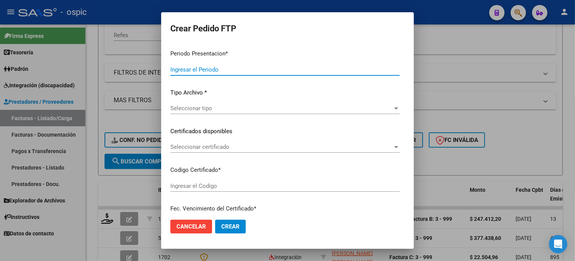
type input "202507"
type input "$ 247.412,20"
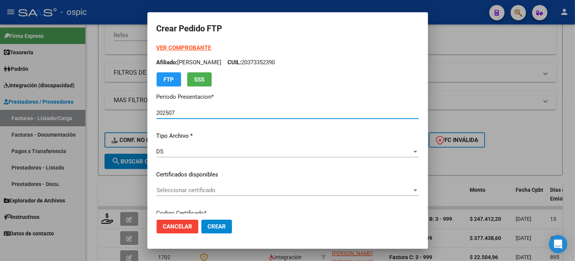
type input "7644796033"
type input "2027-08-31"
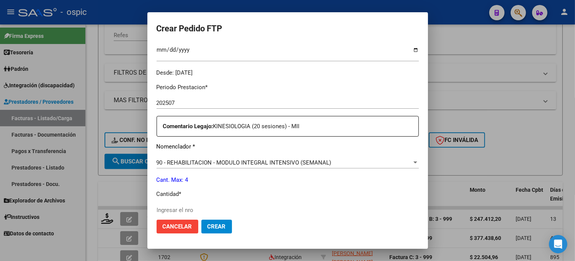
scroll to position [221, 0]
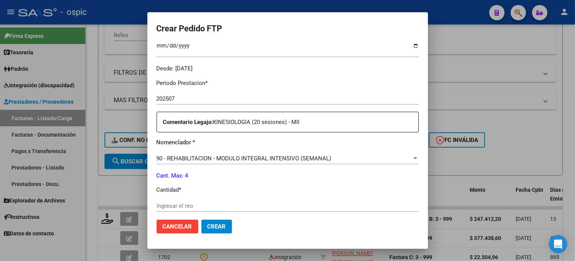
click at [222, 208] on input "Ingresar el nro" at bounding box center [288, 206] width 262 height 7
type input "4"
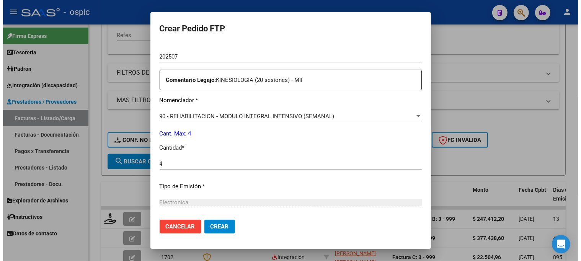
scroll to position [343, 0]
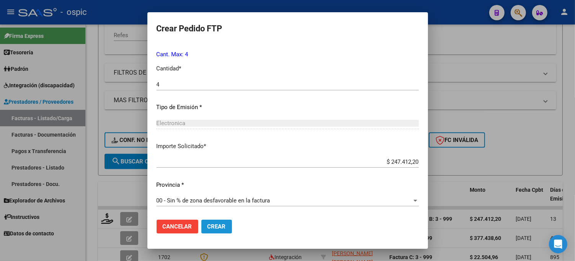
drag, startPoint x: 206, startPoint y: 229, endPoint x: 421, endPoint y: 150, distance: 230.0
click at [207, 229] on span "Crear" at bounding box center [216, 226] width 18 height 7
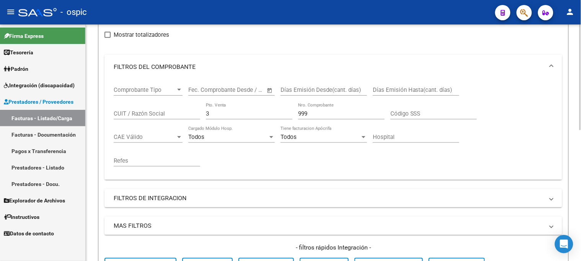
scroll to position [89, 0]
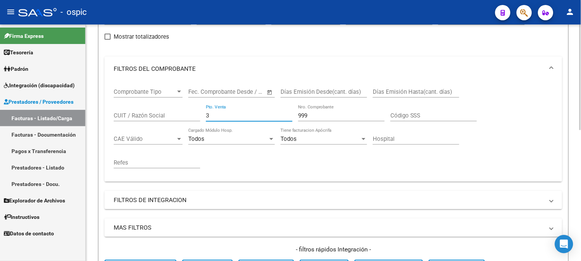
click at [179, 113] on div "Comprobante Tipo Comprobante Tipo Start date – End date Fec. Comprobante Desde …" at bounding box center [333, 128] width 439 height 95
type input "4"
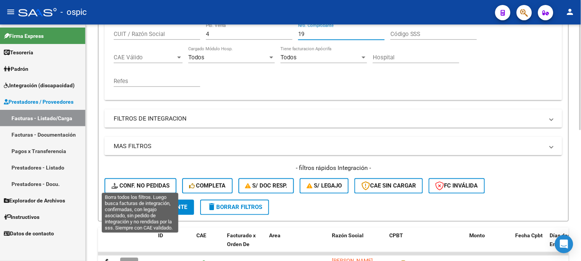
scroll to position [174, 0]
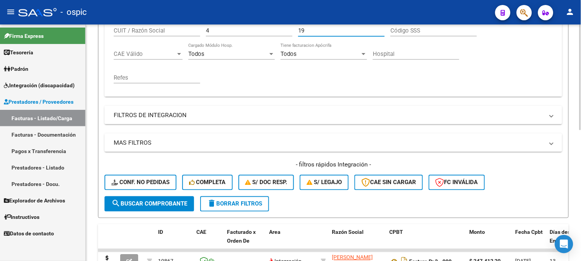
type input "19"
click at [169, 197] on button "search Buscar Comprobante" at bounding box center [150, 203] width 90 height 15
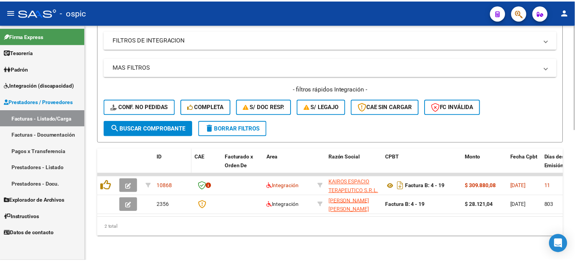
scroll to position [255, 0]
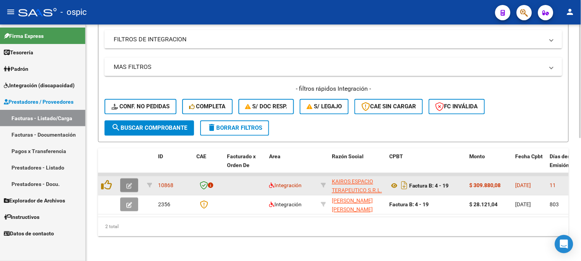
click at [130, 183] on icon "button" at bounding box center [129, 186] width 6 height 6
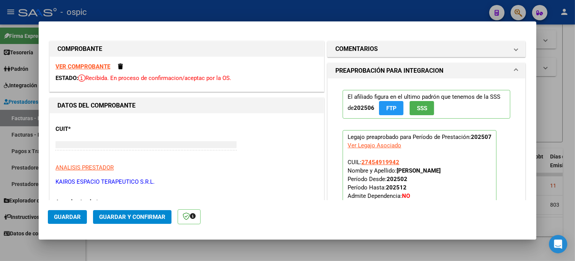
type input "$ 0,00"
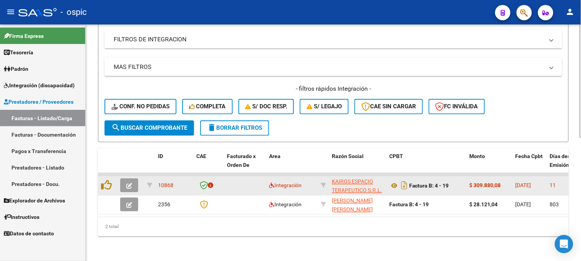
click at [132, 179] on button "button" at bounding box center [129, 186] width 18 height 14
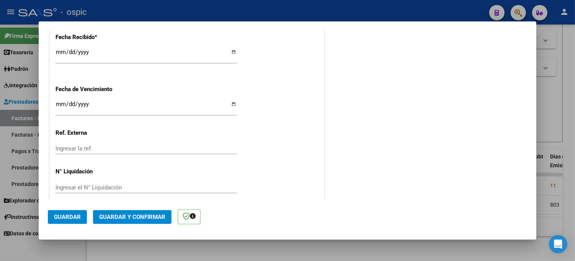
scroll to position [0, 0]
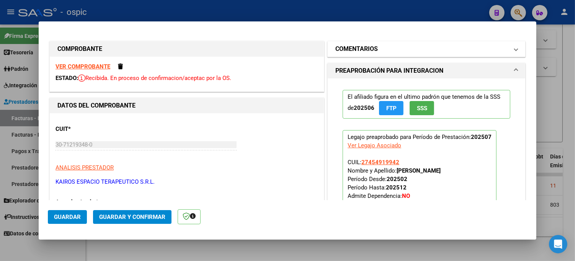
click at [359, 49] on h1 "COMENTARIOS" at bounding box center [356, 48] width 42 height 9
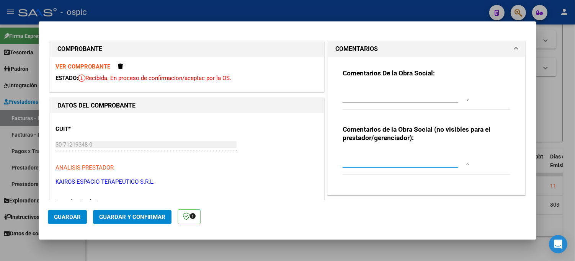
drag, startPoint x: 355, startPoint y: 158, endPoint x: 580, endPoint y: 115, distance: 228.4
click at [357, 157] on textarea at bounding box center [406, 157] width 126 height 15
type textarea "CENTRO DE DIA J/S CAT B"
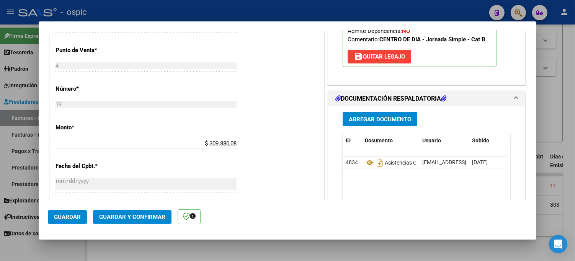
scroll to position [307, 0]
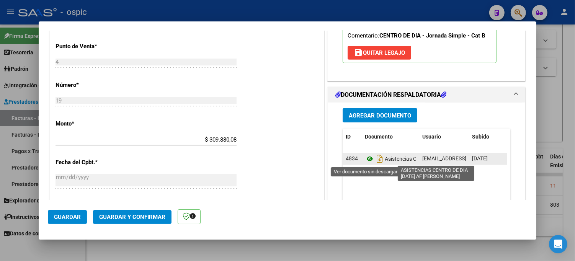
click at [365, 157] on icon at bounding box center [370, 158] width 10 height 9
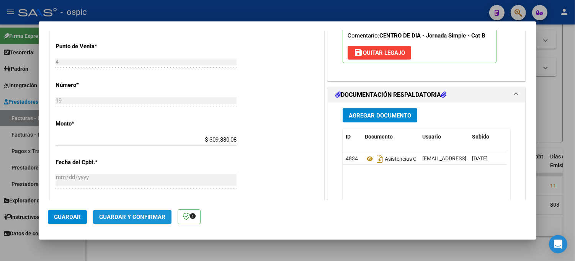
click at [136, 216] on span "Guardar y Confirmar" at bounding box center [132, 217] width 66 height 7
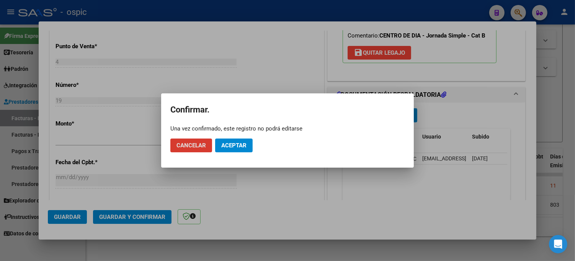
click at [238, 146] on span "Aceptar" at bounding box center [233, 145] width 25 height 7
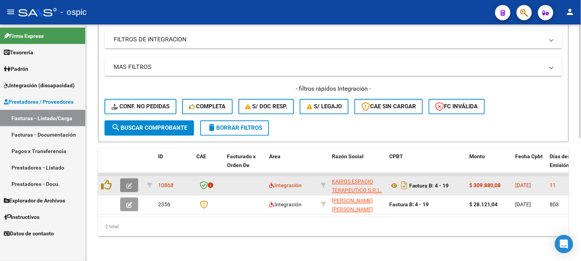
click at [131, 183] on icon "button" at bounding box center [129, 186] width 6 height 6
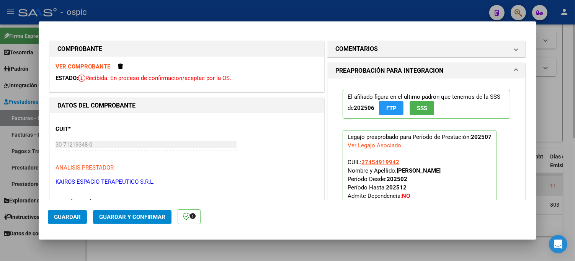
type input "$ 0,00"
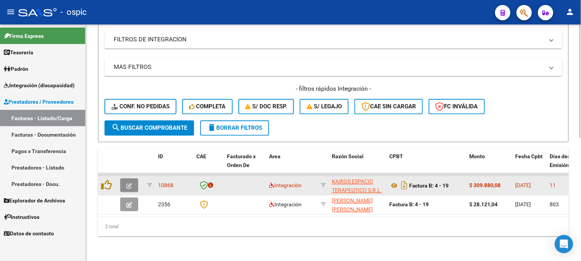
click at [131, 183] on icon "button" at bounding box center [129, 186] width 6 height 6
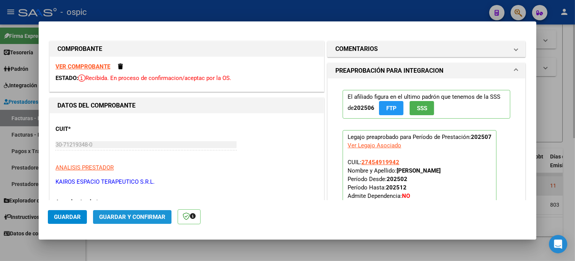
click at [147, 219] on span "Guardar y Confirmar" at bounding box center [132, 217] width 66 height 7
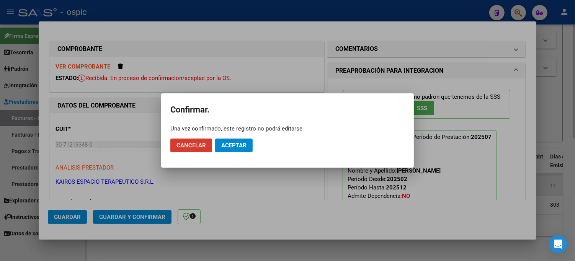
click at [231, 146] on span "Aceptar" at bounding box center [233, 145] width 25 height 7
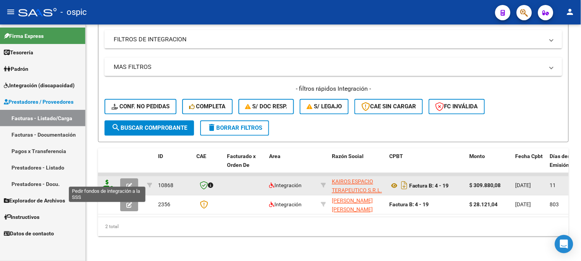
click at [106, 180] on icon at bounding box center [107, 185] width 12 height 11
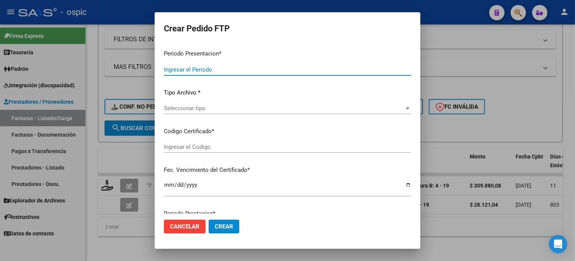
type input "202507"
type input "$ 309.880,08"
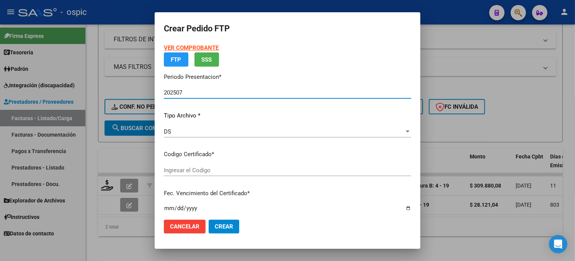
type input "0000000000000000000000000000001514263815"
type input "2027-09-06"
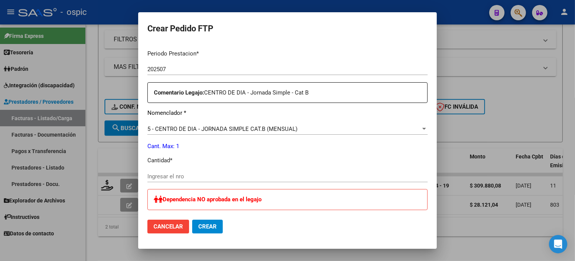
scroll to position [254, 0]
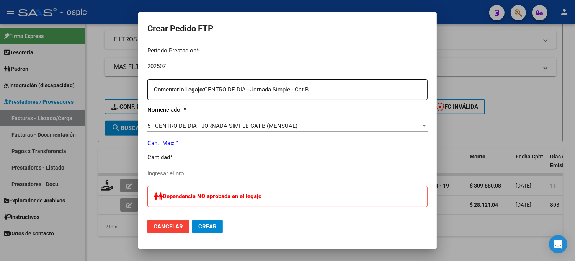
click at [247, 175] on input "Ingresar el nro" at bounding box center [287, 173] width 280 height 7
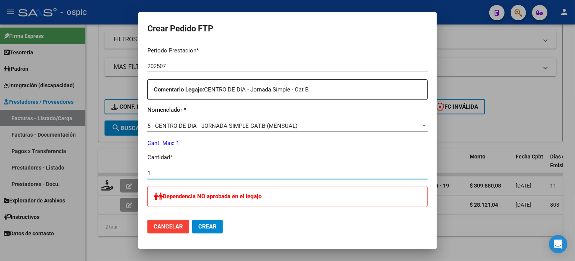
type input "1"
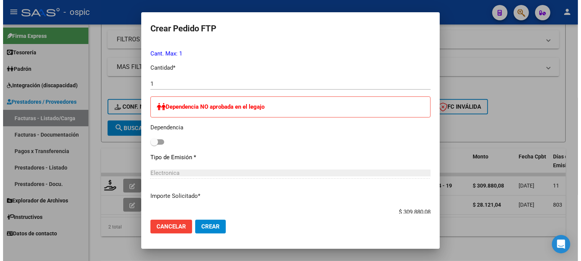
scroll to position [359, 0]
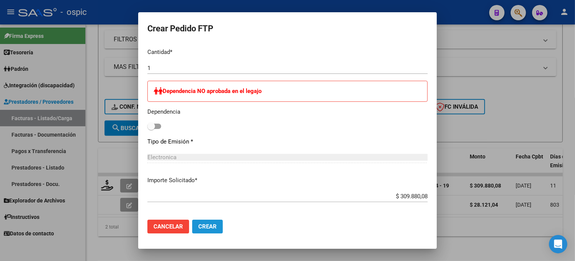
drag, startPoint x: 200, startPoint y: 220, endPoint x: 402, endPoint y: 69, distance: 252.2
click at [200, 219] on mat-dialog-actions "Cancelar Crear" at bounding box center [287, 227] width 280 height 26
drag, startPoint x: 207, startPoint y: 222, endPoint x: 223, endPoint y: 220, distance: 15.9
click at [208, 222] on button "Crear" at bounding box center [207, 227] width 31 height 14
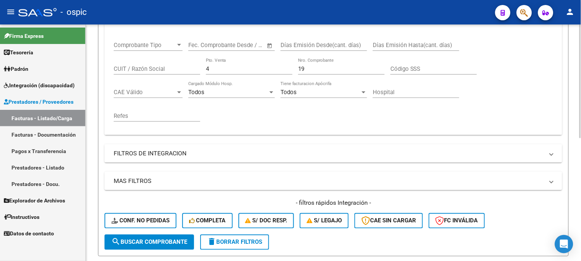
scroll to position [85, 0]
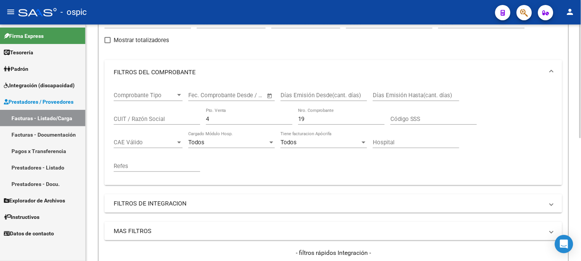
drag, startPoint x: 221, startPoint y: 118, endPoint x: 147, endPoint y: 118, distance: 73.9
click at [167, 118] on div "Comprobante Tipo Comprobante Tipo Start date – End date Fec. Comprobante Desde …" at bounding box center [333, 132] width 439 height 95
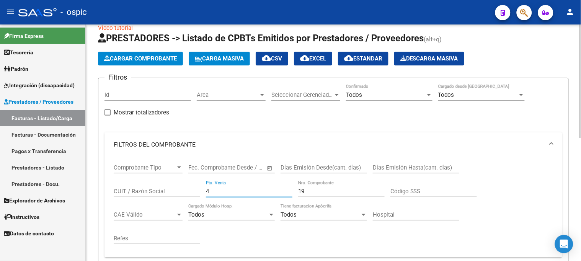
scroll to position [0, 0]
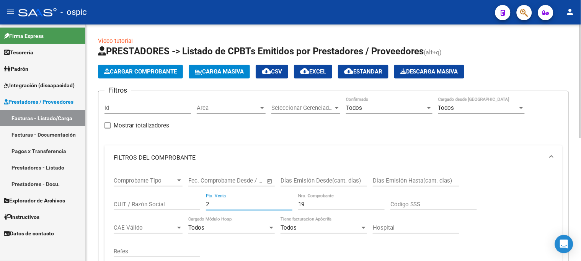
type input "2"
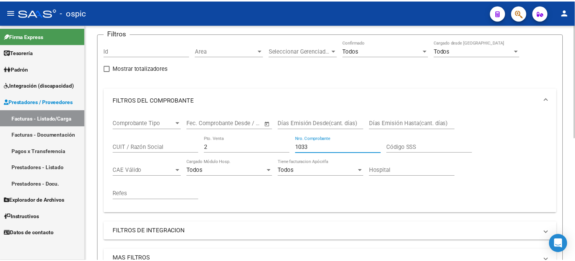
scroll to position [212, 0]
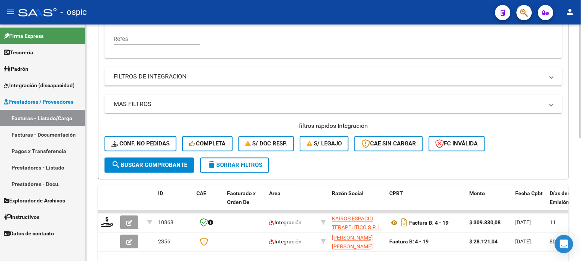
type input "1033"
click at [180, 166] on span "search Buscar Comprobante" at bounding box center [149, 165] width 76 height 7
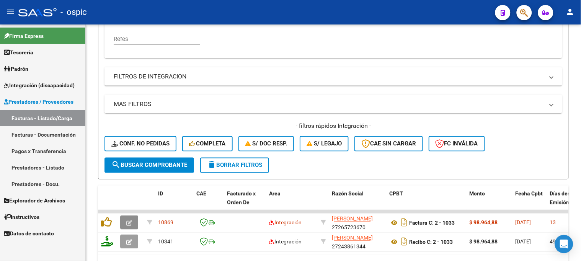
click at [131, 219] on span "button" at bounding box center [129, 222] width 6 height 7
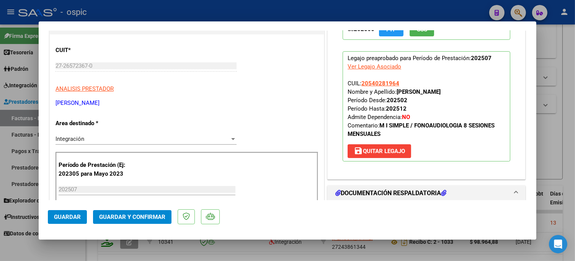
scroll to position [0, 0]
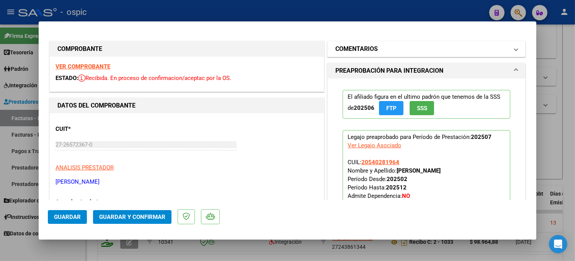
click at [393, 49] on mat-panel-title "COMENTARIOS" at bounding box center [421, 48] width 173 height 9
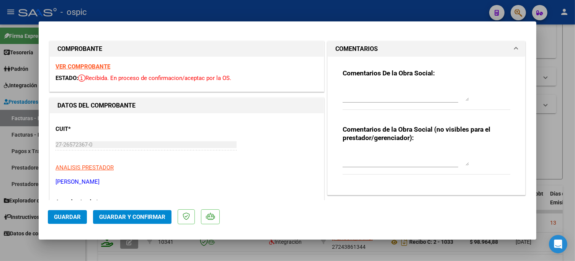
click at [387, 153] on textarea at bounding box center [406, 157] width 126 height 15
type textarea "FONO 8 SESIONES"
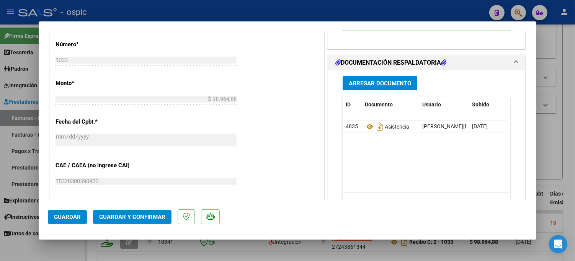
scroll to position [350, 0]
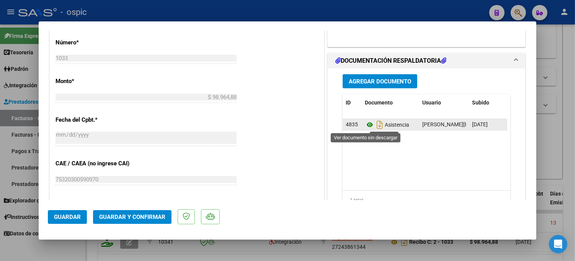
click at [367, 125] on icon at bounding box center [370, 124] width 10 height 9
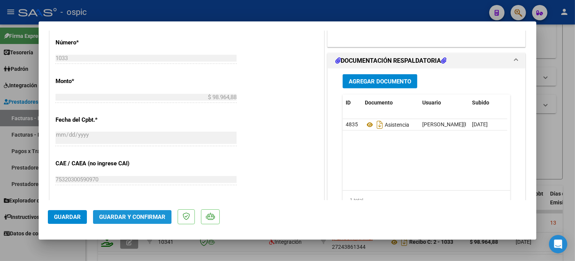
click at [139, 215] on span "Guardar y Confirmar" at bounding box center [132, 217] width 66 height 7
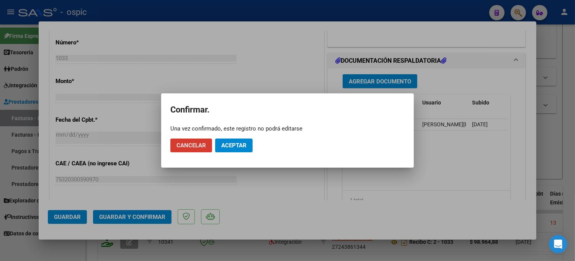
click at [230, 140] on button "Aceptar" at bounding box center [234, 146] width 38 height 14
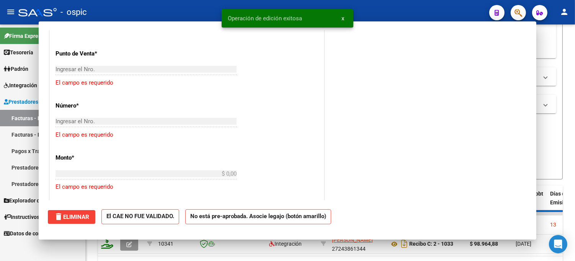
scroll to position [363, 0]
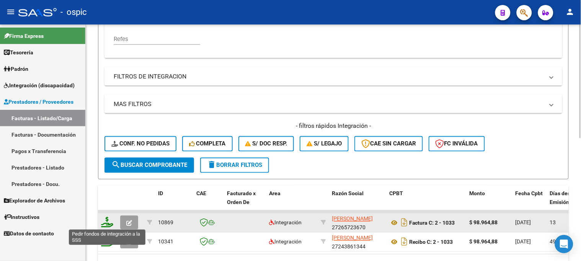
click at [107, 223] on icon at bounding box center [107, 222] width 12 height 11
click at [105, 219] on icon at bounding box center [107, 222] width 12 height 11
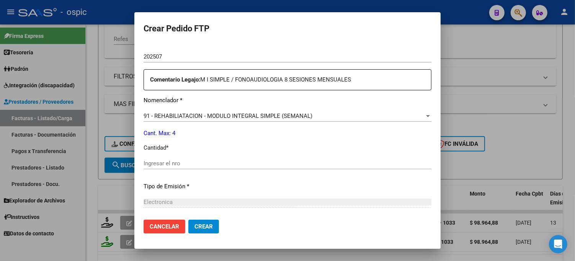
scroll to position [258, 0]
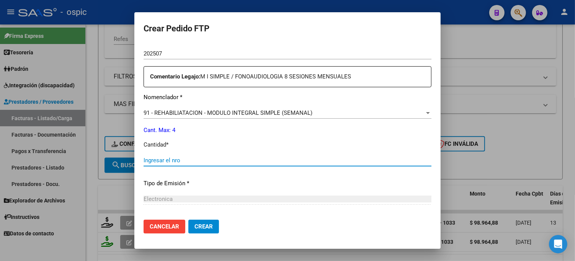
click at [225, 162] on input "Ingresar el nro" at bounding box center [288, 160] width 288 height 7
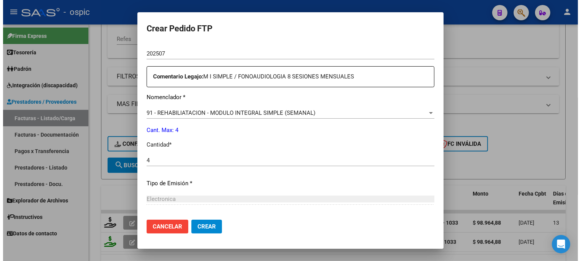
scroll to position [334, 0]
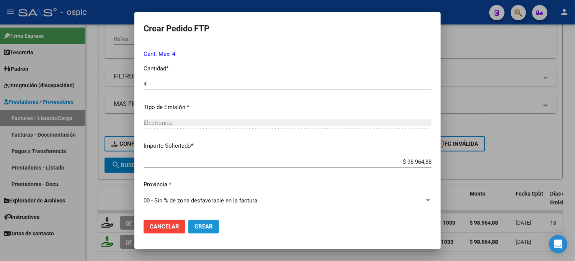
click at [204, 230] on span "Crear" at bounding box center [203, 226] width 18 height 7
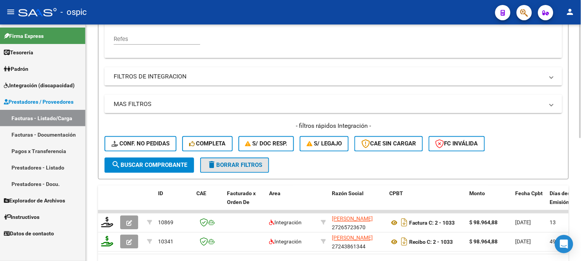
click at [248, 165] on span "delete Borrar Filtros" at bounding box center [234, 165] width 55 height 7
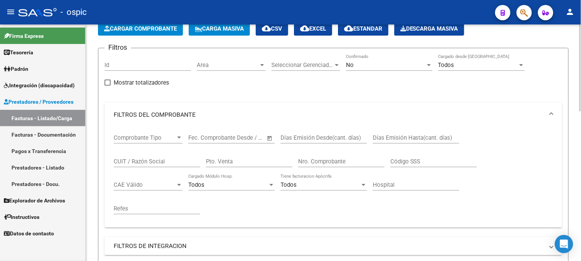
scroll to position [42, 0]
click at [373, 64] on div "No" at bounding box center [386, 65] width 80 height 7
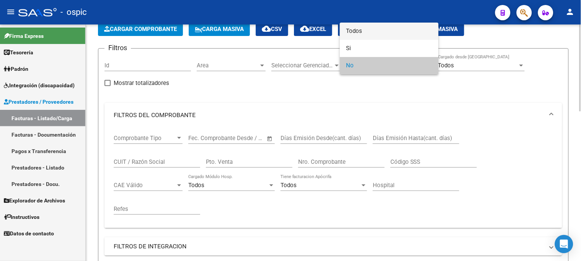
drag, startPoint x: 357, startPoint y: 32, endPoint x: 270, endPoint y: 105, distance: 113.0
click at [354, 34] on span "Todos" at bounding box center [389, 31] width 87 height 17
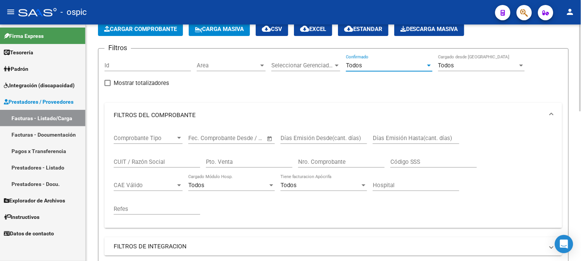
click at [236, 158] on input "Pto. Venta" at bounding box center [249, 161] width 87 height 7
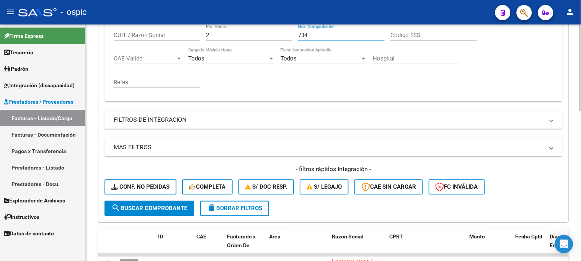
scroll to position [170, 0]
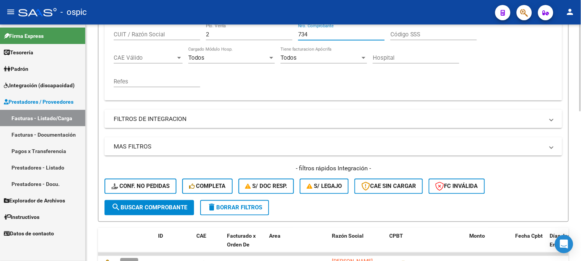
click at [172, 204] on span "search Buscar Comprobante" at bounding box center [149, 207] width 76 height 7
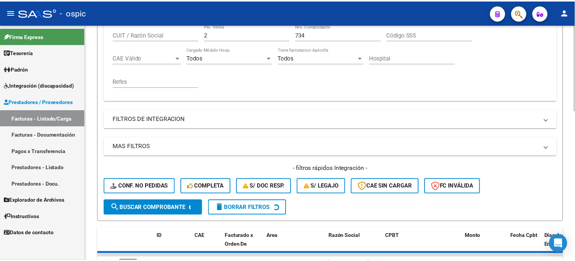
scroll to position [236, 0]
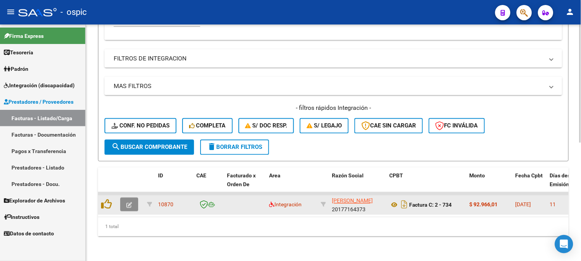
click at [127, 203] on icon "button" at bounding box center [129, 206] width 6 height 6
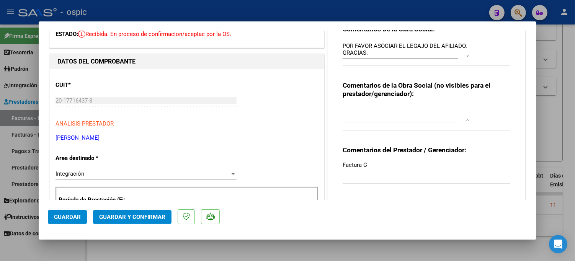
scroll to position [0, 0]
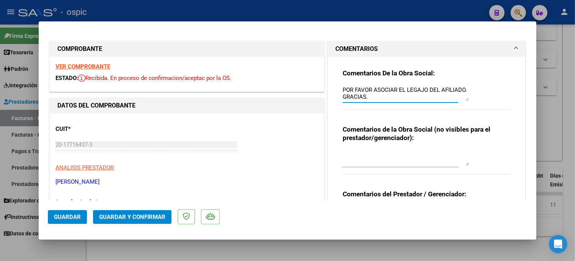
drag, startPoint x: 340, startPoint y: 89, endPoint x: 375, endPoint y: 97, distance: 36.5
click at [375, 97] on textarea "POR FAVOR ASOCIAR EL LEGAJO DEL AFILIADO. GRACIAS." at bounding box center [406, 93] width 126 height 15
click at [366, 155] on textarea at bounding box center [406, 157] width 126 height 15
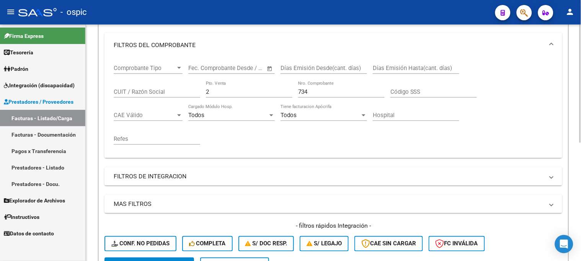
scroll to position [108, 0]
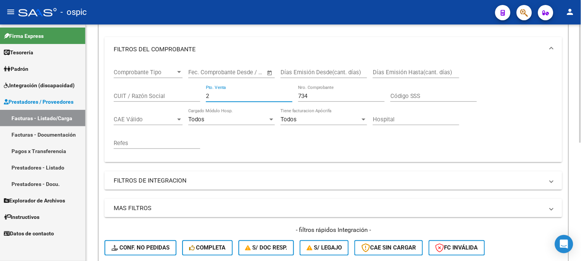
drag, startPoint x: 183, startPoint y: 94, endPoint x: 165, endPoint y: 94, distance: 17.6
click at [165, 94] on div "Comprobante Tipo Comprobante Tipo Start date – End date Fec. Comprobante Desde …" at bounding box center [333, 109] width 439 height 95
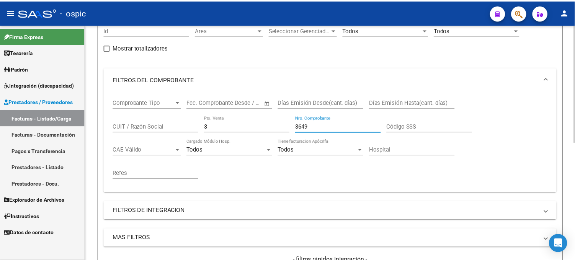
scroll to position [236, 0]
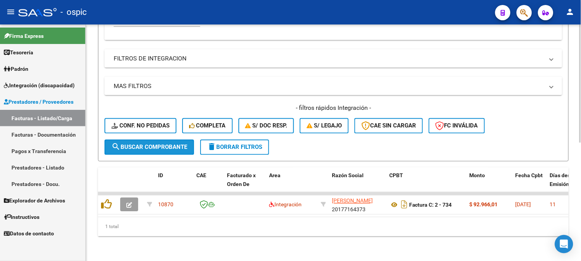
click at [165, 144] on span "search Buscar Comprobante" at bounding box center [149, 147] width 76 height 7
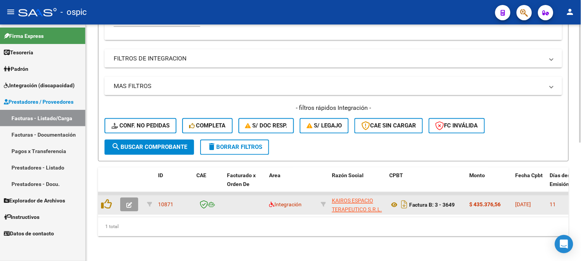
click at [128, 203] on icon "button" at bounding box center [129, 206] width 6 height 6
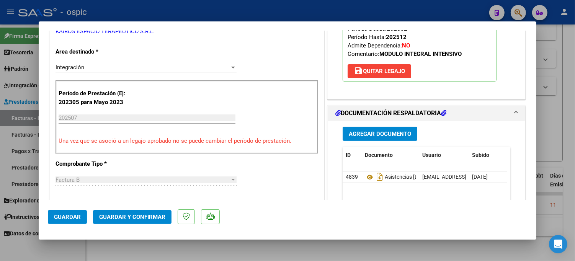
scroll to position [0, 0]
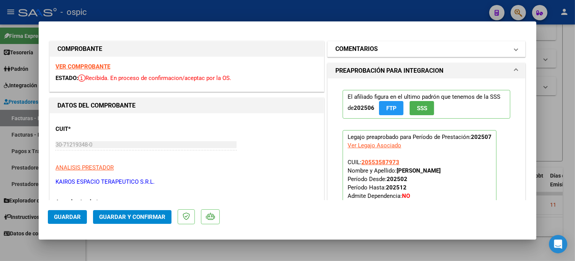
click at [337, 50] on h1 "COMENTARIOS" at bounding box center [356, 48] width 42 height 9
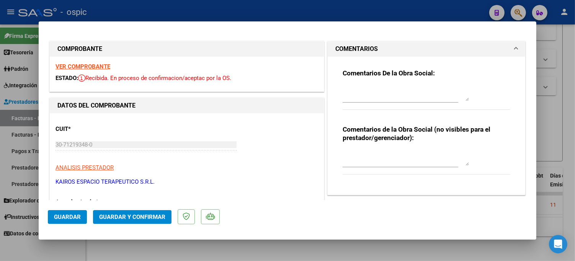
click at [380, 152] on textarea at bounding box center [406, 157] width 126 height 15
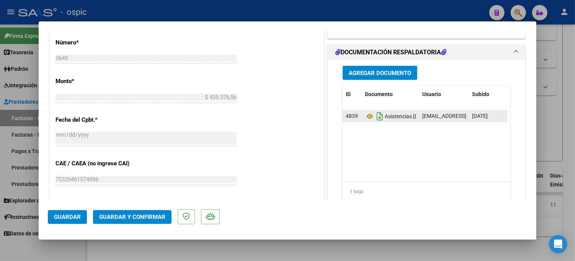
scroll to position [351, 0]
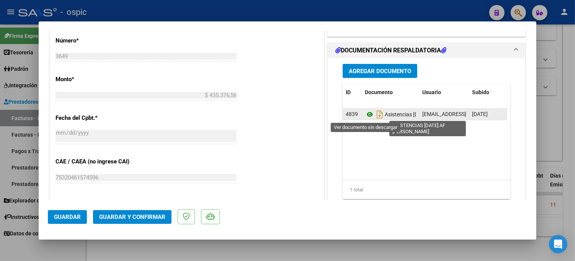
click at [365, 113] on icon at bounding box center [370, 114] width 10 height 9
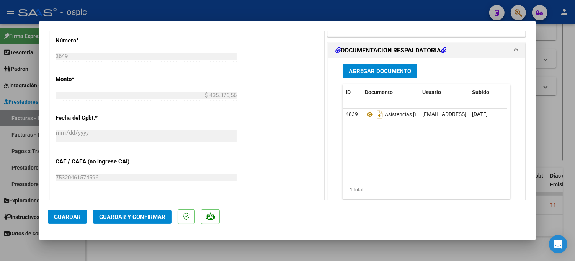
click at [153, 215] on span "Guardar y Confirmar" at bounding box center [132, 217] width 66 height 7
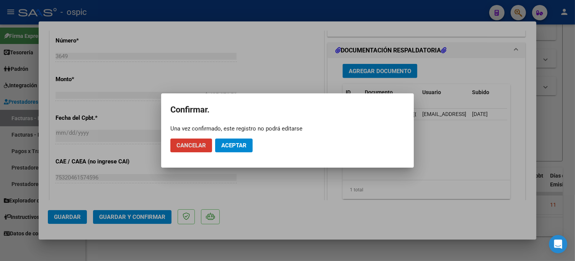
click at [231, 148] on span "Aceptar" at bounding box center [233, 145] width 25 height 7
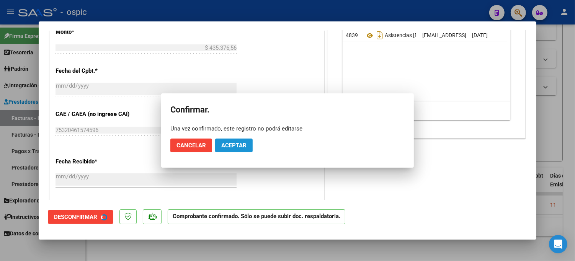
scroll to position [304, 0]
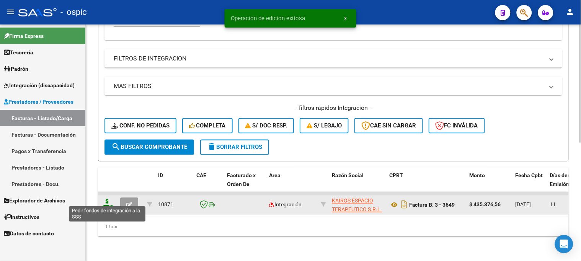
click at [108, 199] on icon at bounding box center [107, 204] width 12 height 11
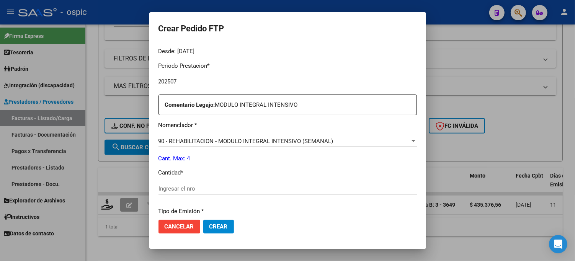
scroll to position [241, 0]
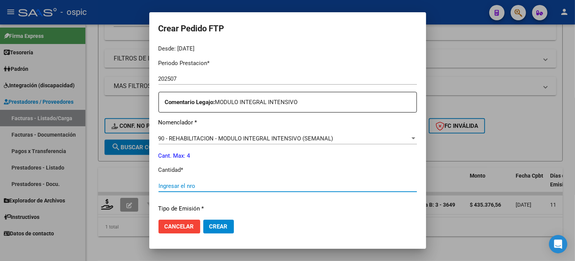
click at [243, 186] on input "Ingresar el nro" at bounding box center [287, 186] width 258 height 7
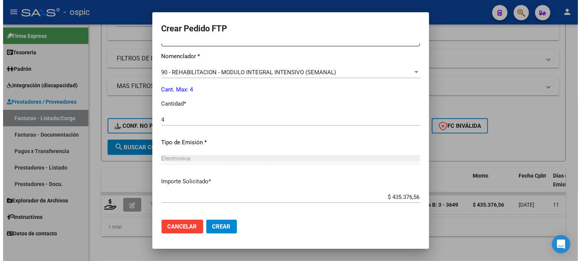
scroll to position [343, 0]
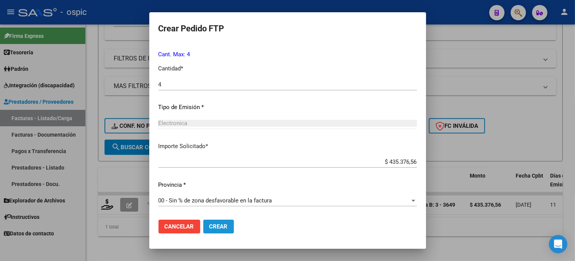
drag, startPoint x: 196, startPoint y: 224, endPoint x: 241, endPoint y: 207, distance: 48.2
click at [209, 224] on span "Crear" at bounding box center [218, 226] width 18 height 7
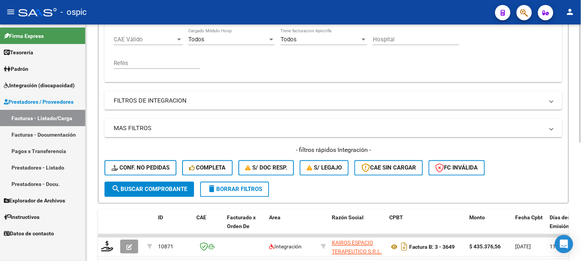
scroll to position [66, 0]
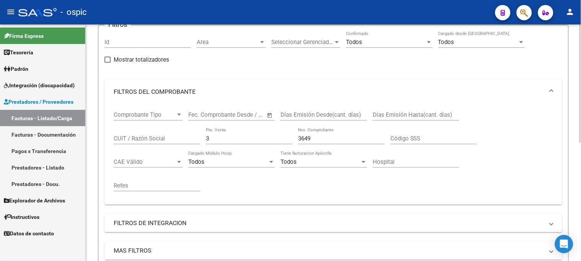
drag, startPoint x: 159, startPoint y: 139, endPoint x: 129, endPoint y: 139, distance: 30.2
click at [128, 139] on div "Comprobante Tipo Comprobante Tipo Start date – End date Fec. Comprobante Desde …" at bounding box center [333, 151] width 439 height 95
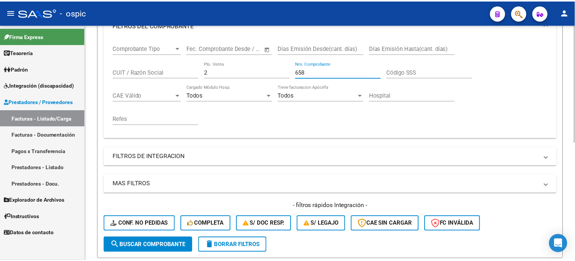
scroll to position [236, 0]
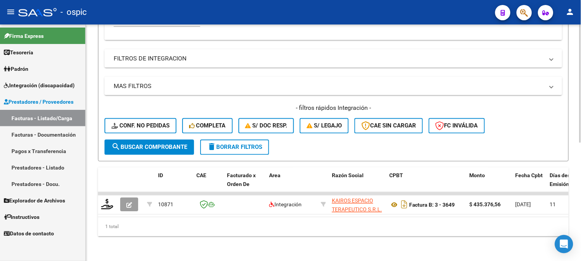
click at [164, 140] on button "search Buscar Comprobante" at bounding box center [150, 147] width 90 height 15
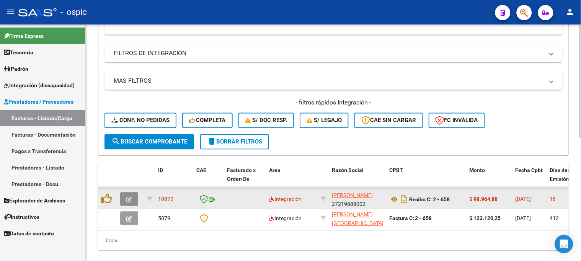
click at [131, 197] on icon "button" at bounding box center [129, 200] width 6 height 6
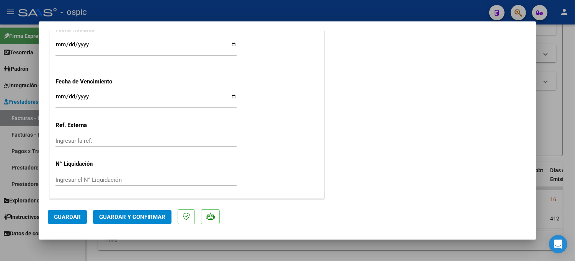
scroll to position [0, 0]
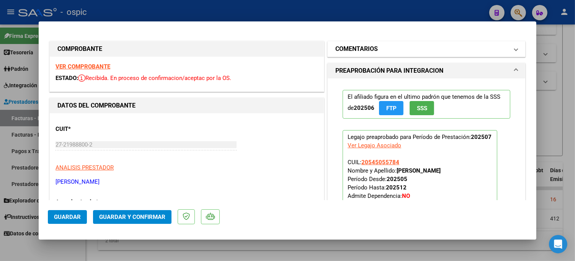
click at [363, 47] on h1 "COMENTARIOS" at bounding box center [356, 48] width 42 height 9
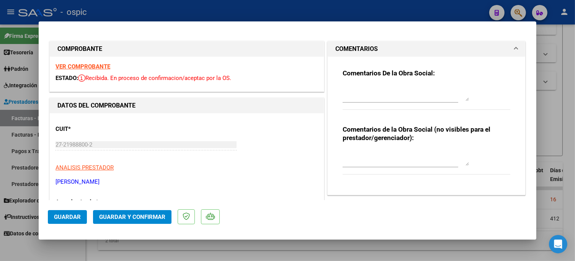
drag, startPoint x: 370, startPoint y: 159, endPoint x: 580, endPoint y: 139, distance: 210.7
click at [370, 159] on textarea at bounding box center [406, 157] width 126 height 15
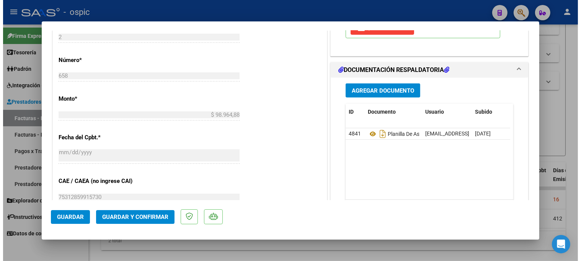
scroll to position [336, 0]
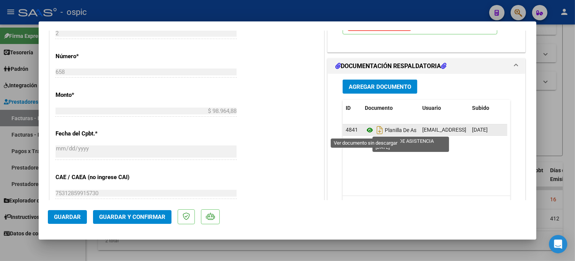
click at [366, 129] on icon at bounding box center [370, 130] width 10 height 9
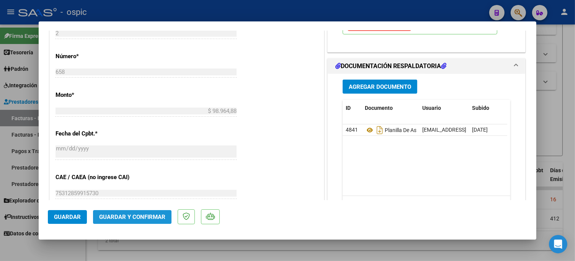
click at [151, 217] on span "Guardar y Confirmar" at bounding box center [132, 217] width 66 height 7
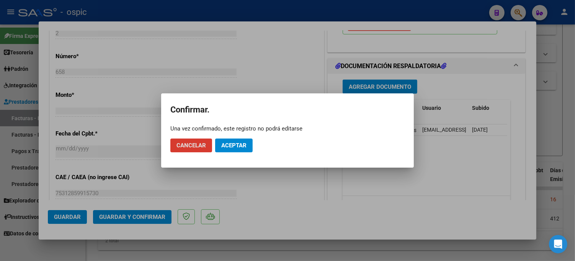
click at [239, 148] on span "Aceptar" at bounding box center [233, 145] width 25 height 7
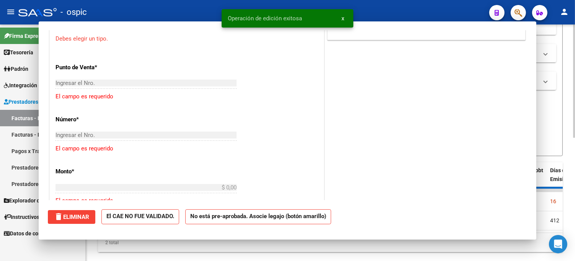
scroll to position [0, 0]
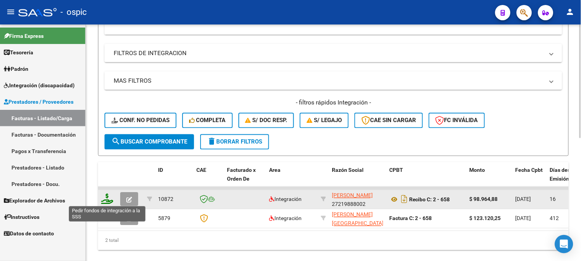
click at [106, 198] on icon at bounding box center [107, 199] width 12 height 11
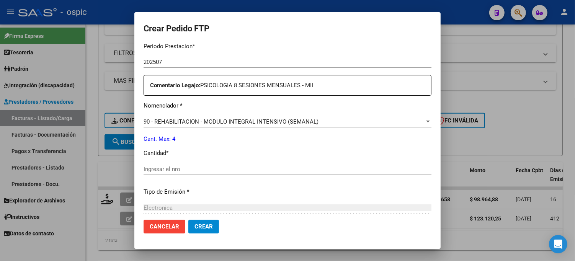
scroll to position [270, 0]
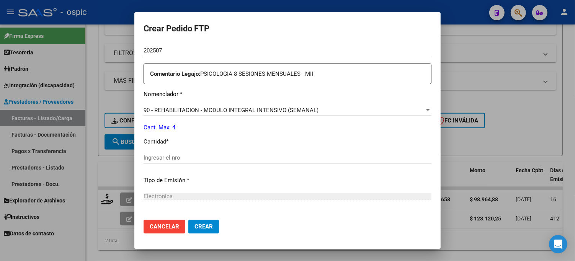
click at [294, 152] on div "Ingresar el nro" at bounding box center [288, 157] width 288 height 11
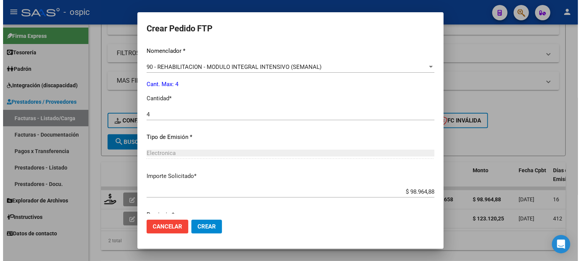
scroll to position [343, 0]
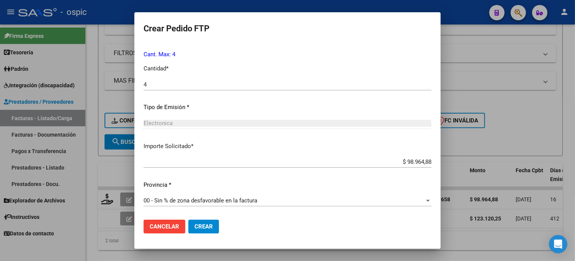
click at [212, 224] on span "Crear" at bounding box center [203, 226] width 18 height 7
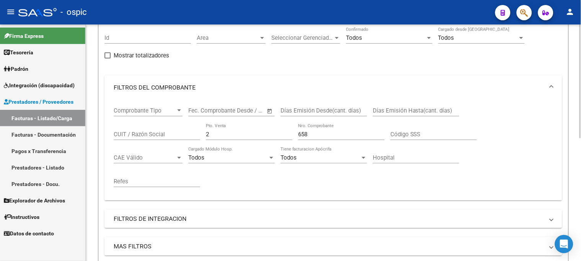
scroll to position [66, 0]
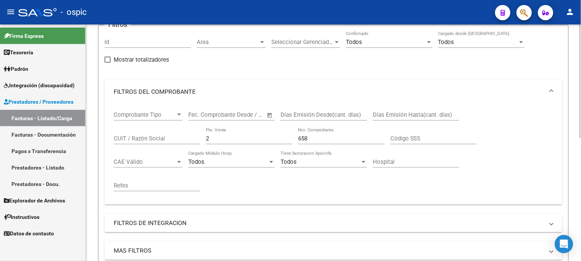
drag, startPoint x: 216, startPoint y: 137, endPoint x: 132, endPoint y: 137, distance: 83.5
click at [81, 137] on mat-sidenav-container "Firma Express Tesorería Extractos Procesados (csv) Extractos Originales (pdf) P…" at bounding box center [290, 143] width 581 height 237
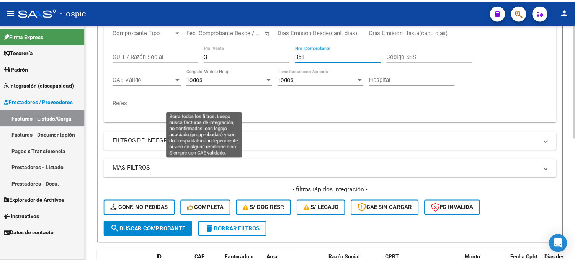
scroll to position [255, 0]
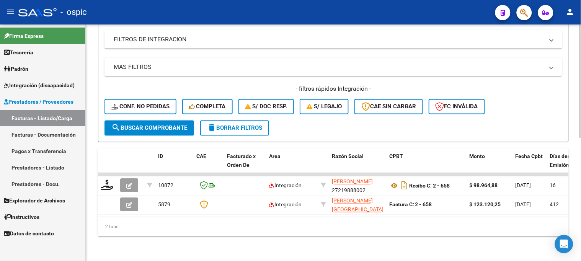
click at [144, 126] on button "search Buscar Comprobante" at bounding box center [150, 128] width 90 height 15
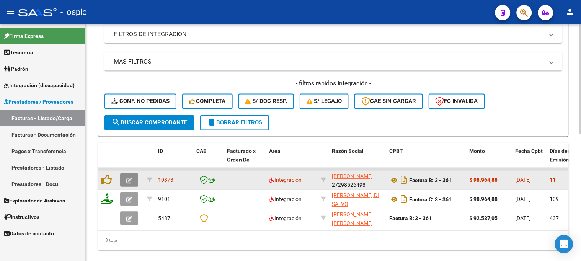
click at [129, 178] on icon "button" at bounding box center [129, 181] width 6 height 6
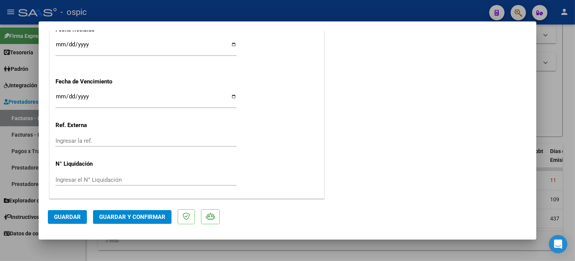
scroll to position [0, 0]
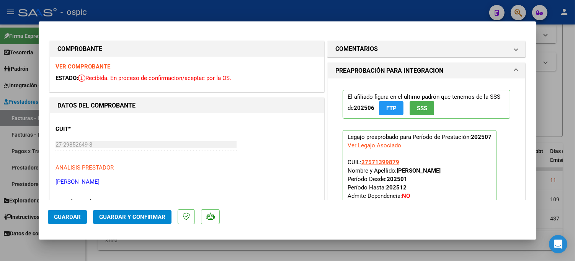
drag, startPoint x: 390, startPoint y: 47, endPoint x: 388, endPoint y: 152, distance: 104.5
click at [390, 49] on mat-panel-title "COMENTARIOS" at bounding box center [421, 48] width 173 height 9
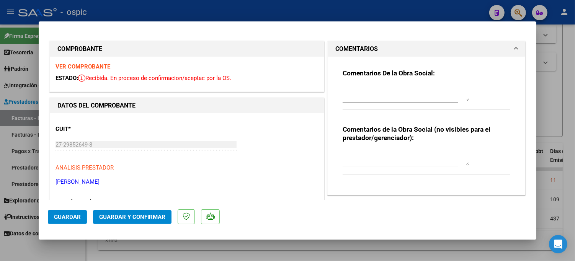
click at [386, 152] on textarea at bounding box center [406, 157] width 126 height 15
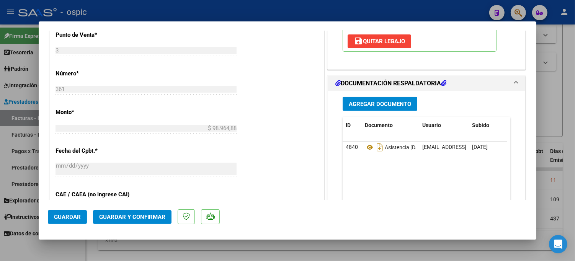
scroll to position [322, 0]
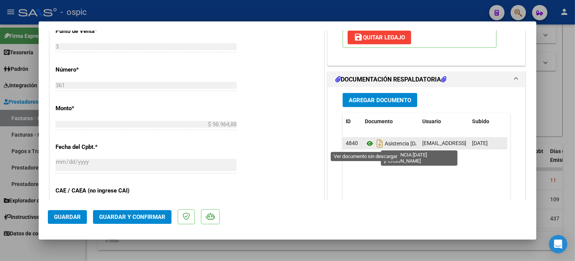
click at [366, 144] on icon at bounding box center [370, 143] width 10 height 9
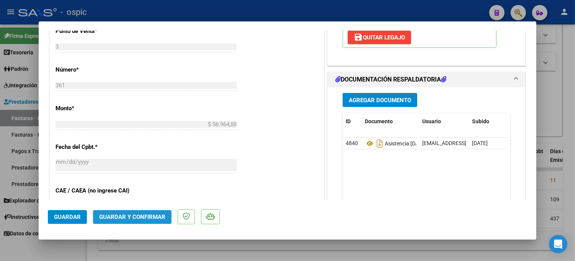
click at [152, 218] on span "Guardar y Confirmar" at bounding box center [132, 217] width 66 height 7
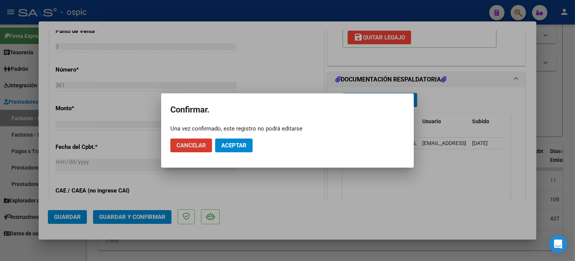
click at [242, 144] on span "Aceptar" at bounding box center [233, 145] width 25 height 7
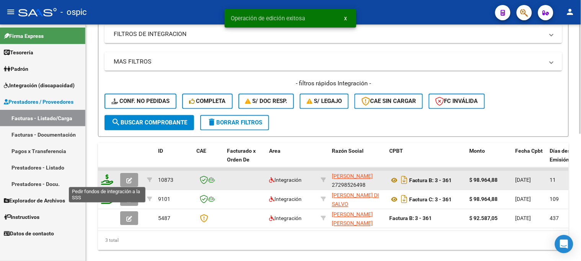
click at [107, 179] on icon at bounding box center [107, 180] width 12 height 11
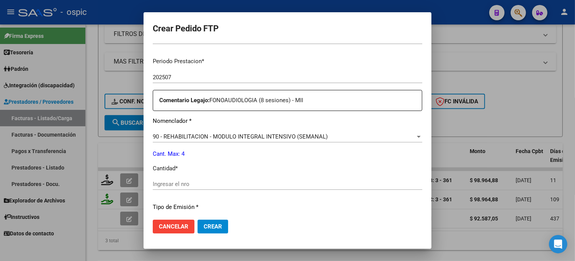
scroll to position [247, 0]
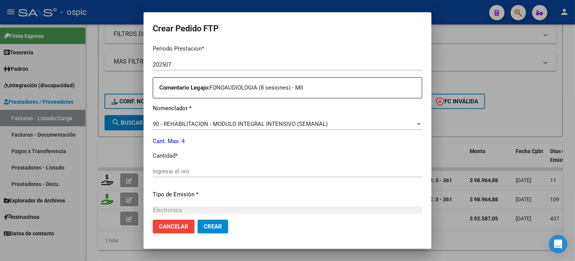
click at [262, 167] on div "Ingresar el nro" at bounding box center [288, 171] width 270 height 11
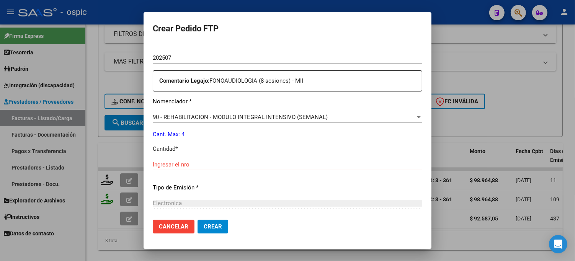
scroll to position [256, 0]
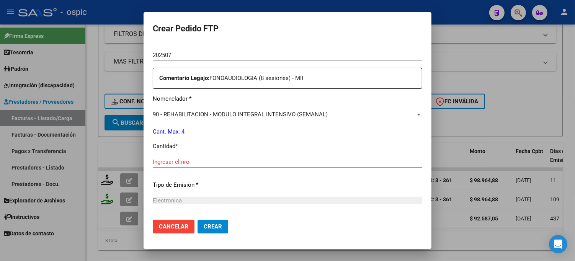
click at [186, 168] on div "Ingresar el nro" at bounding box center [288, 165] width 270 height 19
click at [186, 165] on input "Ingresar el nro" at bounding box center [288, 161] width 270 height 7
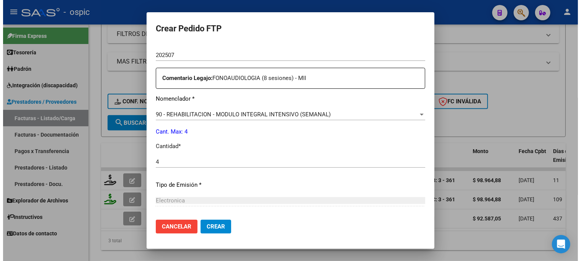
scroll to position [334, 0]
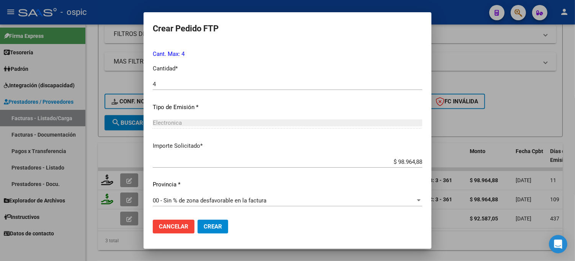
drag, startPoint x: 207, startPoint y: 225, endPoint x: 237, endPoint y: 215, distance: 32.3
click at [208, 225] on span "Crear" at bounding box center [213, 226] width 18 height 7
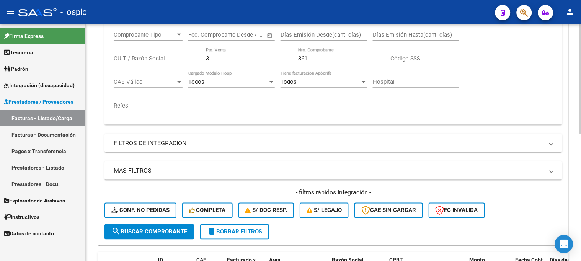
scroll to position [127, 0]
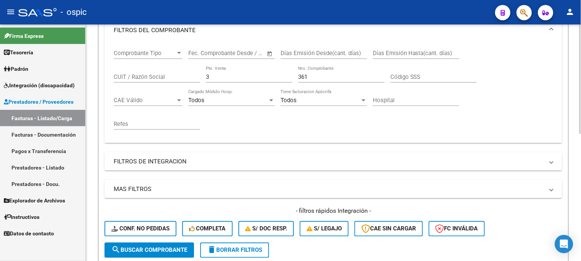
drag, startPoint x: 217, startPoint y: 79, endPoint x: 181, endPoint y: 74, distance: 36.4
click at [182, 74] on div "Comprobante Tipo Comprobante Tipo Start date – End date Fec. Comprobante Desde …" at bounding box center [333, 89] width 439 height 95
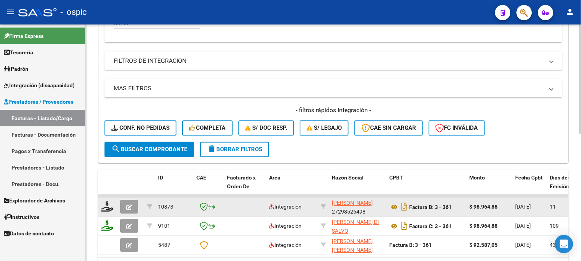
scroll to position [255, 0]
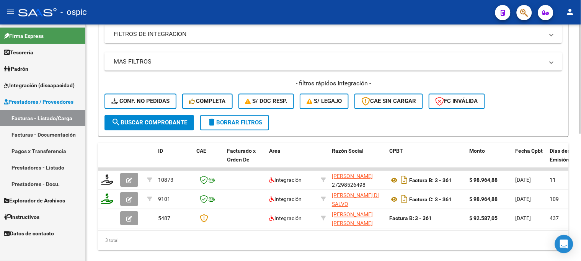
click at [165, 121] on span "search Buscar Comprobante" at bounding box center [149, 122] width 76 height 7
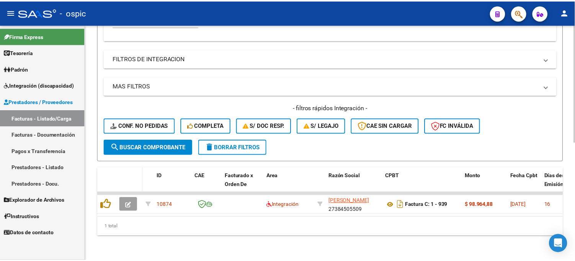
scroll to position [236, 0]
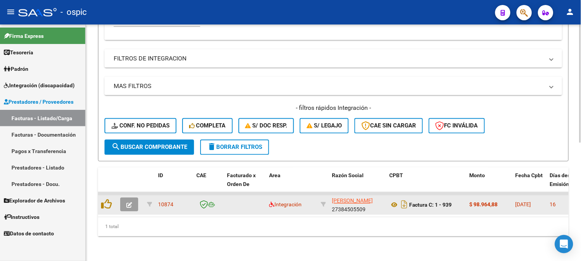
click at [129, 203] on icon "button" at bounding box center [129, 206] width 6 height 6
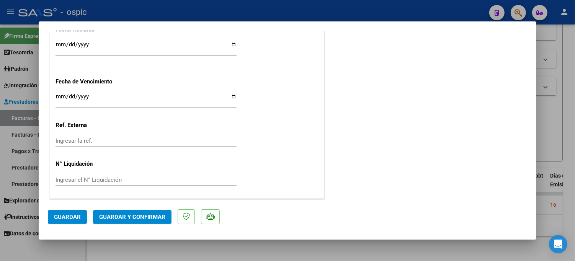
scroll to position [0, 0]
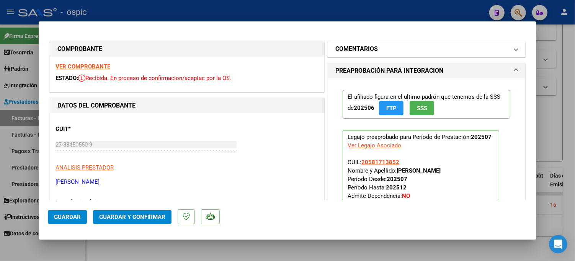
drag, startPoint x: 410, startPoint y: 46, endPoint x: 407, endPoint y: 51, distance: 5.1
click at [408, 48] on mat-panel-title "COMENTARIOS" at bounding box center [421, 48] width 173 height 9
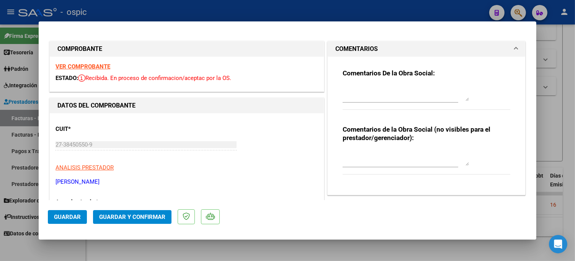
click at [383, 149] on div at bounding box center [406, 158] width 126 height 18
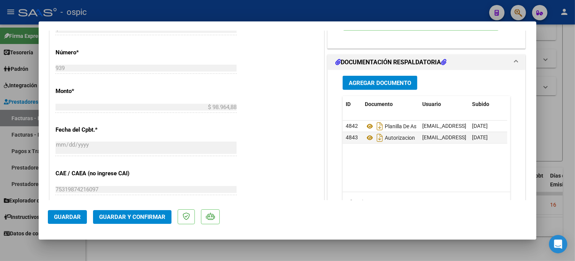
scroll to position [342, 0]
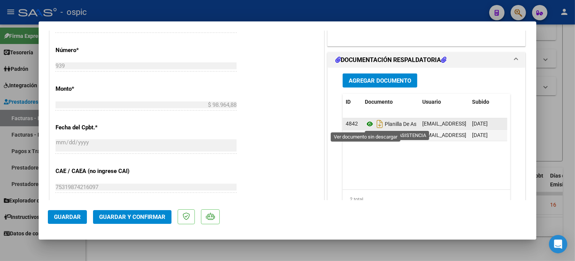
click at [366, 124] on icon at bounding box center [370, 123] width 10 height 9
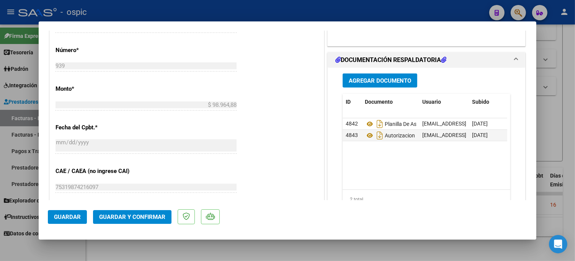
click at [158, 214] on span "Guardar y Confirmar" at bounding box center [132, 217] width 66 height 7
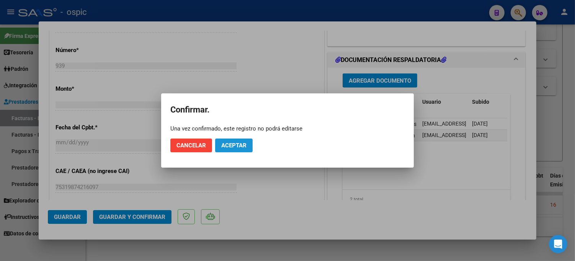
click at [234, 144] on span "Aceptar" at bounding box center [233, 145] width 25 height 7
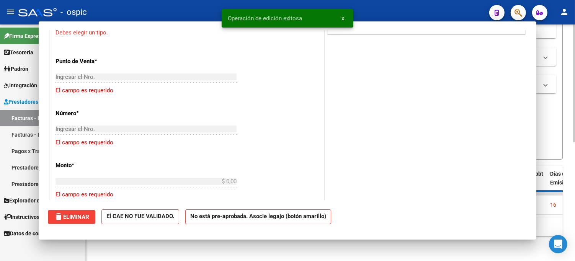
scroll to position [355, 0]
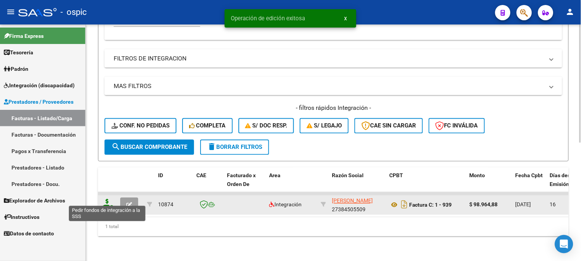
click at [106, 199] on icon at bounding box center [107, 204] width 12 height 11
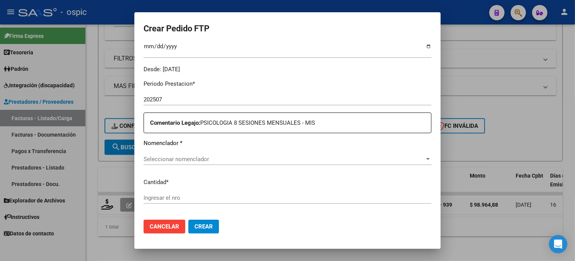
scroll to position [233, 0]
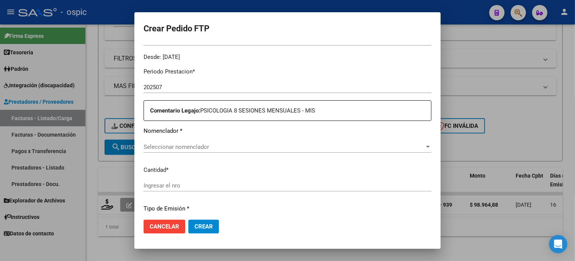
click at [313, 145] on span "Seleccionar nomenclador" at bounding box center [284, 147] width 281 height 7
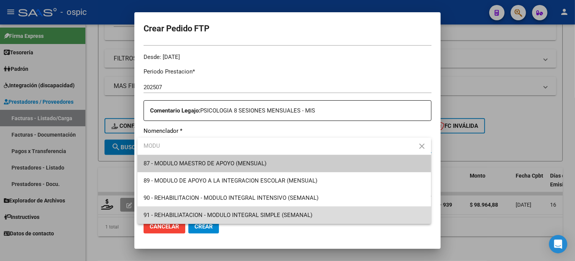
click at [276, 208] on span "91 - REHABILIATACION - MODULO INTEGRAL SIMPLE (SEMANAL)" at bounding box center [284, 215] width 281 height 17
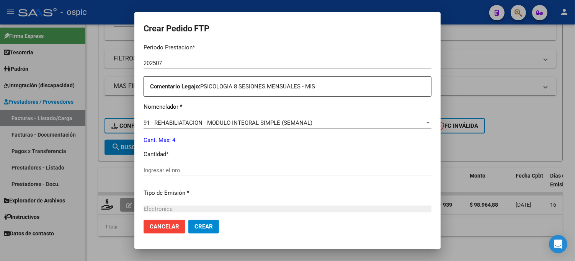
scroll to position [258, 0]
click at [296, 166] on input "Ingresar el nro" at bounding box center [288, 169] width 288 height 7
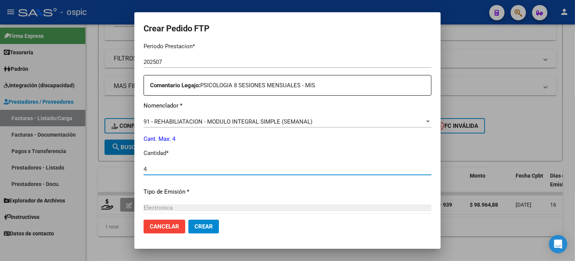
scroll to position [343, 0]
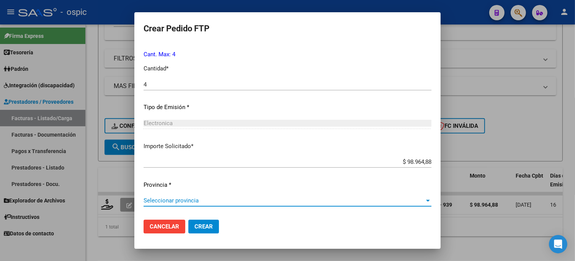
click at [190, 198] on span "Seleccionar provincia" at bounding box center [284, 200] width 281 height 7
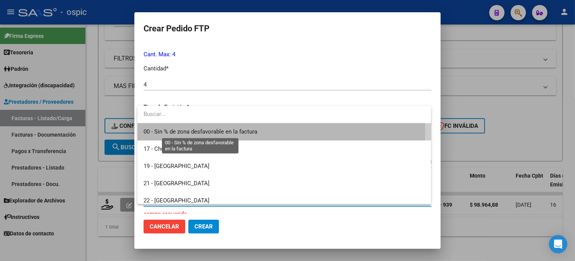
drag, startPoint x: 194, startPoint y: 128, endPoint x: 199, endPoint y: 233, distance: 104.6
click at [194, 133] on span "00 - Sin % de zona desfavorable en la factura" at bounding box center [201, 131] width 114 height 7
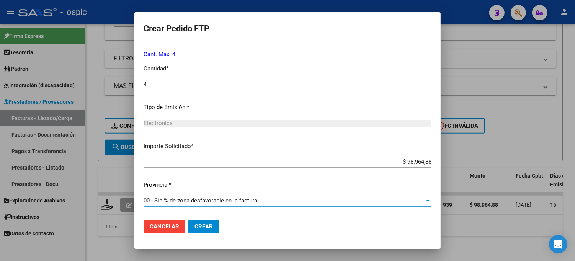
click at [201, 229] on span "Crear" at bounding box center [203, 226] width 18 height 7
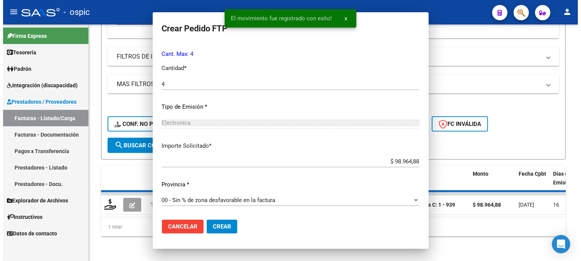
scroll to position [0, 0]
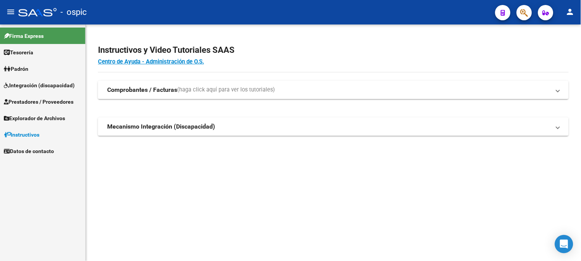
click at [42, 83] on span "Integración (discapacidad)" at bounding box center [39, 85] width 71 height 8
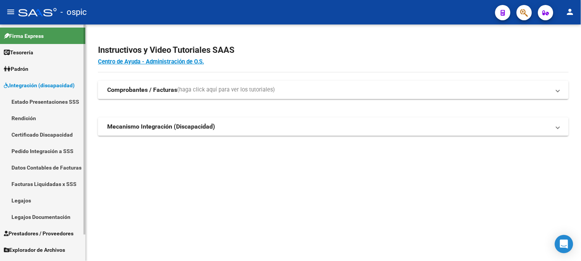
click at [50, 149] on link "Pedido Integración a SSS" at bounding box center [42, 151] width 85 height 16
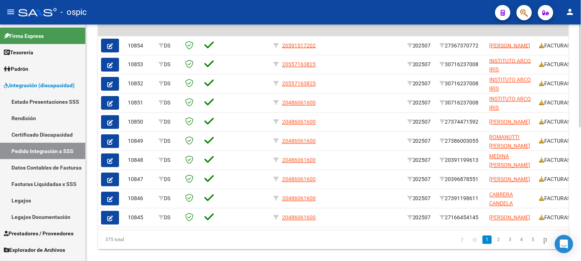
scroll to position [284, 0]
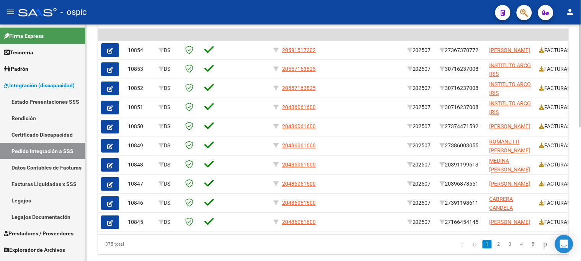
click at [580, 180] on div at bounding box center [581, 201] width 2 height 103
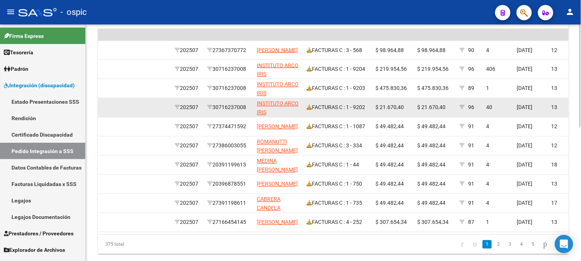
scroll to position [199, 0]
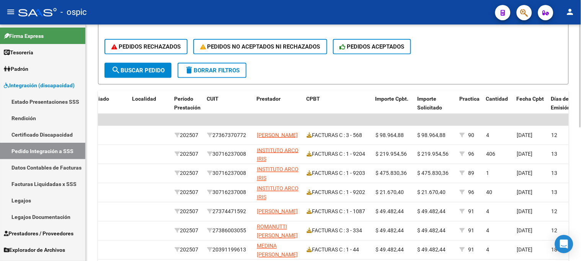
click at [226, 69] on span "delete Borrar Filtros" at bounding box center [212, 70] width 55 height 7
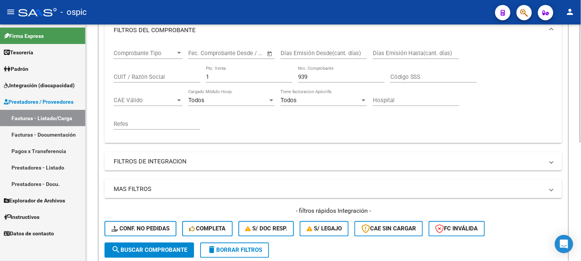
scroll to position [109, 0]
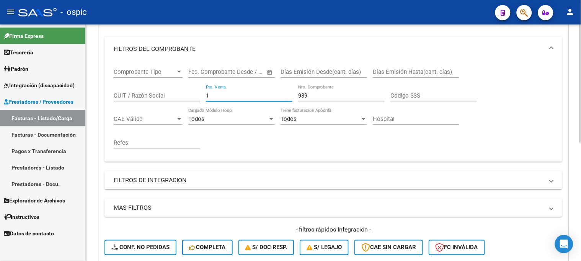
drag, startPoint x: 196, startPoint y: 93, endPoint x: 191, endPoint y: 92, distance: 5.0
click at [191, 92] on div "Comprobante Tipo Comprobante Tipo Start date – End date Fec. Comprobante Desde …" at bounding box center [333, 108] width 439 height 95
type input "3"
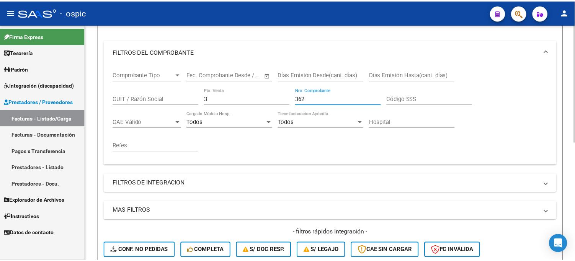
scroll to position [236, 0]
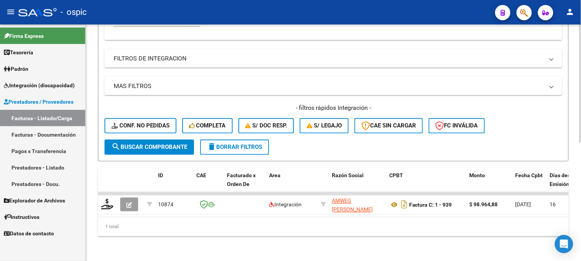
type input "362"
click at [159, 144] on span "search Buscar Comprobante" at bounding box center [149, 147] width 76 height 7
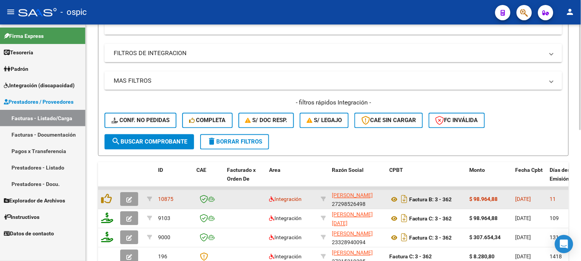
click at [131, 198] on icon "button" at bounding box center [129, 200] width 6 height 6
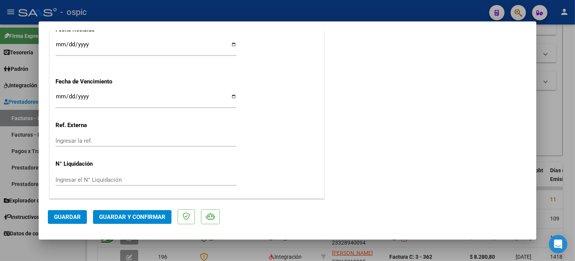
scroll to position [0, 0]
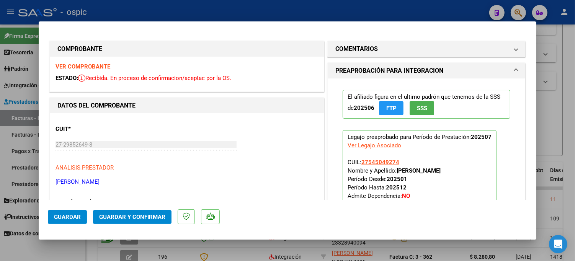
click at [407, 46] on mat-panel-title "COMENTARIOS" at bounding box center [421, 48] width 173 height 9
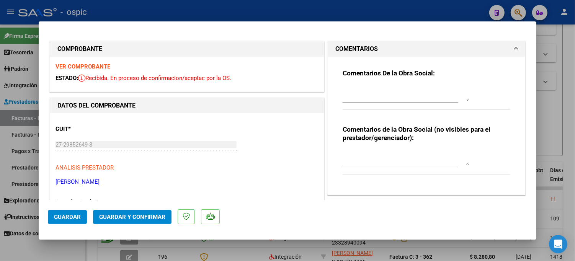
click at [403, 154] on textarea at bounding box center [406, 157] width 126 height 15
type textarea "FONO 8 SESIONES"
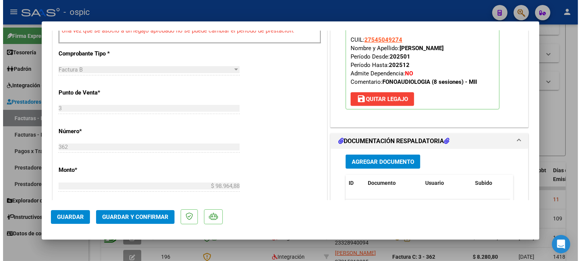
scroll to position [288, 0]
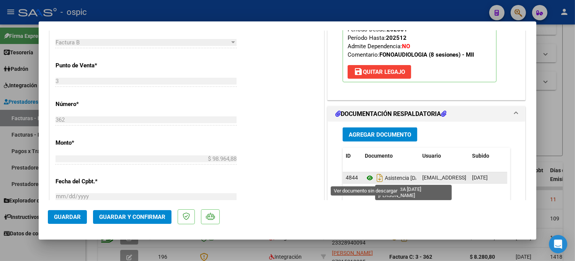
click at [366, 177] on icon at bounding box center [370, 177] width 10 height 9
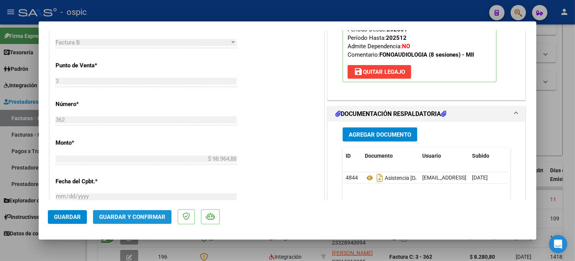
click at [138, 219] on span "Guardar y Confirmar" at bounding box center [132, 217] width 66 height 7
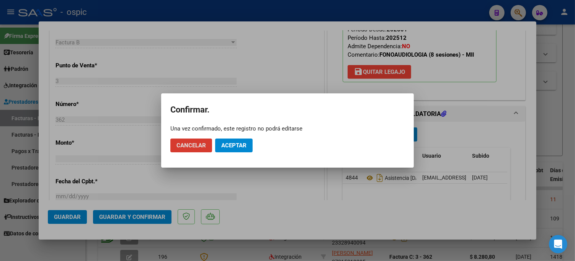
click at [237, 139] on button "Aceptar" at bounding box center [234, 146] width 38 height 14
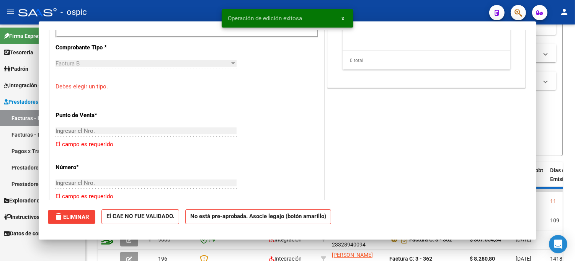
scroll to position [0, 0]
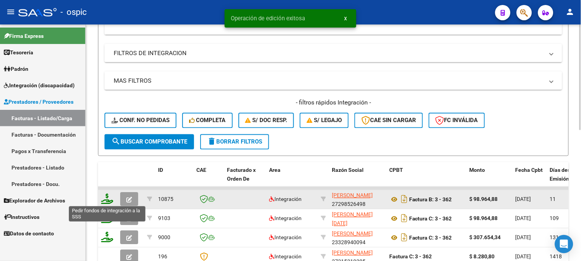
click at [107, 198] on icon at bounding box center [107, 199] width 12 height 11
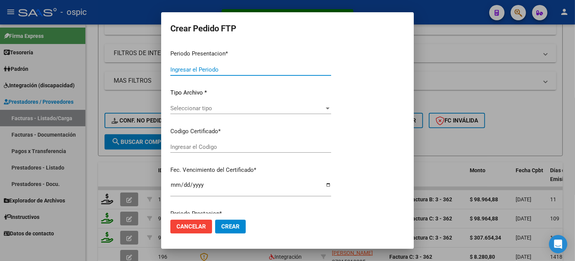
type input "202507"
type input "$ 98.964,88"
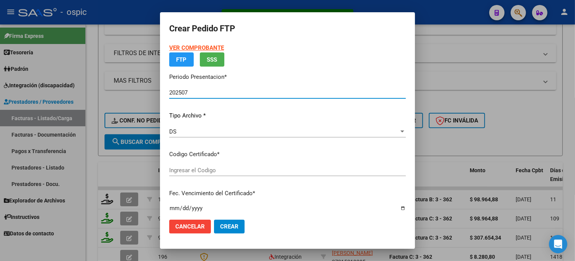
type input "0000000000000000000000000000005141069579"
type input "2027-08-01"
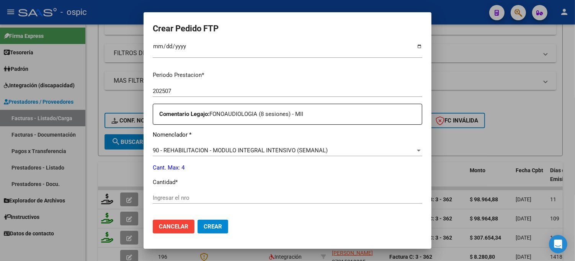
scroll to position [227, 0]
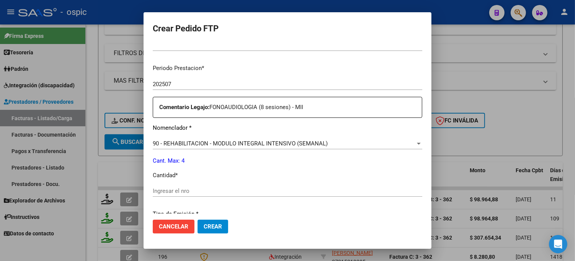
click at [283, 190] on input "Ingresar el nro" at bounding box center [288, 191] width 270 height 7
type input "4"
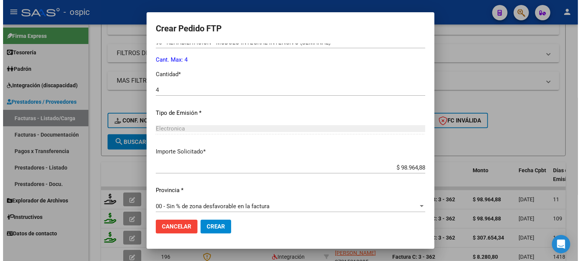
scroll to position [333, 0]
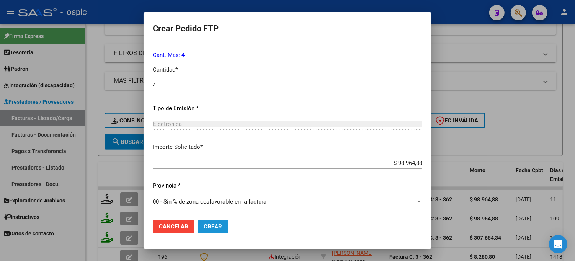
drag, startPoint x: 199, startPoint y: 224, endPoint x: 488, endPoint y: 194, distance: 291.0
click at [204, 224] on span "Crear" at bounding box center [213, 226] width 18 height 7
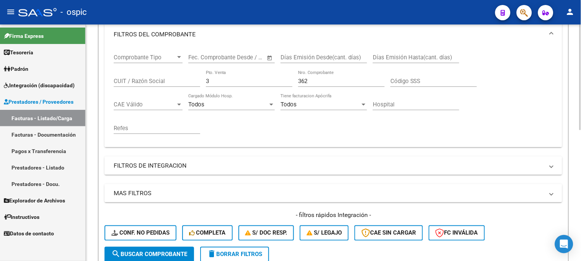
scroll to position [81, 0]
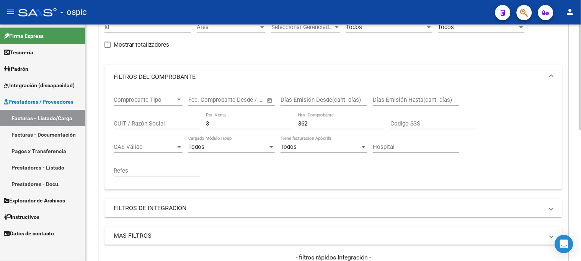
drag, startPoint x: 217, startPoint y: 122, endPoint x: 157, endPoint y: 122, distance: 60.1
click at [157, 122] on div "Comprobante Tipo Comprobante Tipo Start date – End date Fec. Comprobante Desde …" at bounding box center [333, 136] width 439 height 95
type input "2"
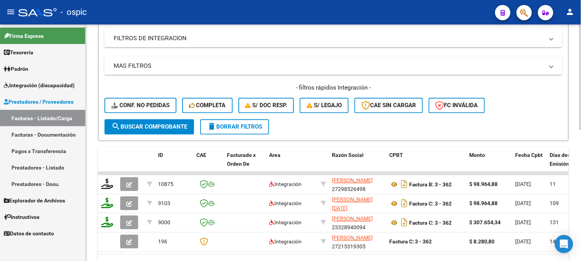
type input "5474"
click at [155, 124] on span "search Buscar Comprobante" at bounding box center [149, 127] width 76 height 7
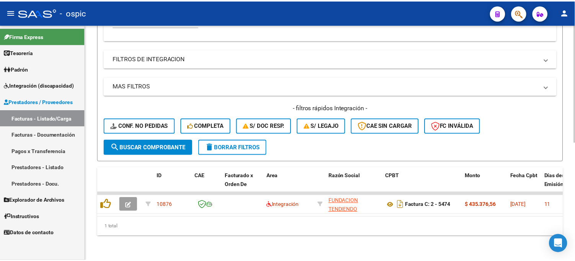
scroll to position [236, 0]
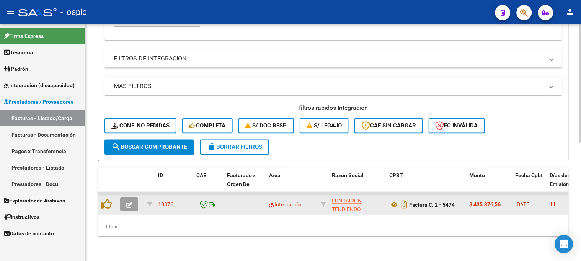
click at [132, 199] on button "button" at bounding box center [129, 205] width 18 height 14
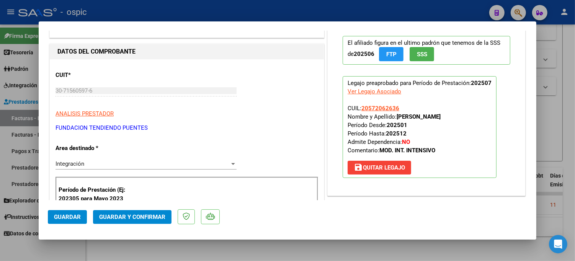
scroll to position [0, 0]
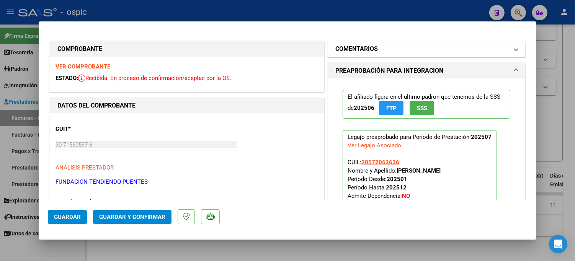
click at [354, 46] on h1 "COMENTARIOS" at bounding box center [356, 48] width 42 height 9
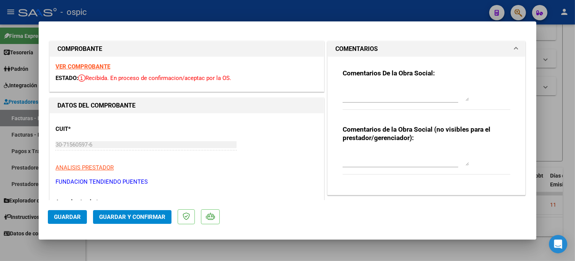
drag, startPoint x: 364, startPoint y: 159, endPoint x: 489, endPoint y: 150, distance: 125.5
click at [368, 158] on textarea at bounding box center [406, 157] width 126 height 15
type textarea "MODULO INTEGRAL INTENSIVO"
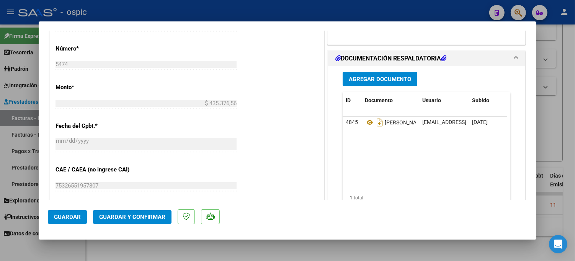
scroll to position [359, 0]
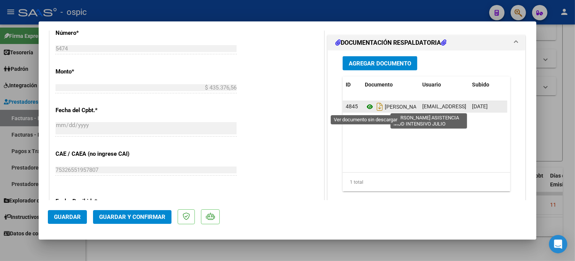
click at [368, 106] on icon at bounding box center [370, 106] width 10 height 9
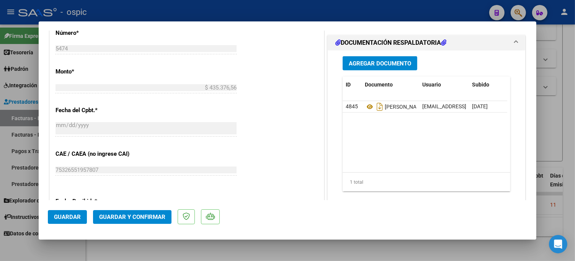
click at [141, 219] on span "Guardar y Confirmar" at bounding box center [132, 217] width 66 height 7
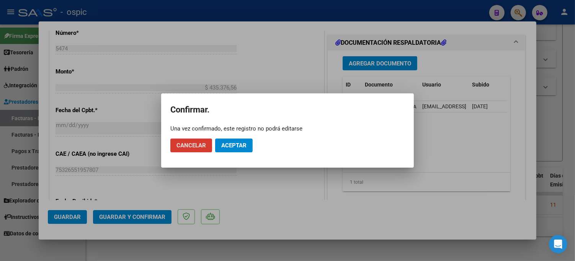
click at [243, 147] on span "Aceptar" at bounding box center [233, 145] width 25 height 7
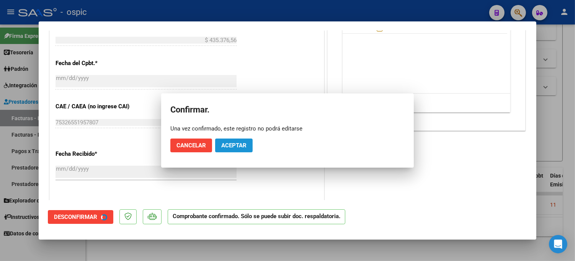
scroll to position [312, 0]
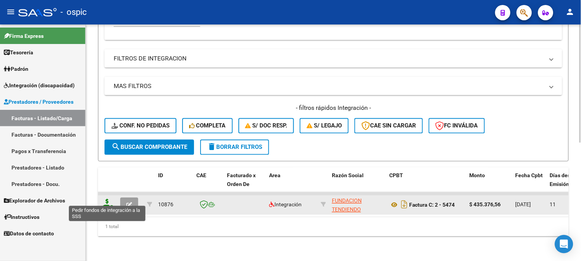
click at [106, 199] on icon at bounding box center [107, 204] width 12 height 11
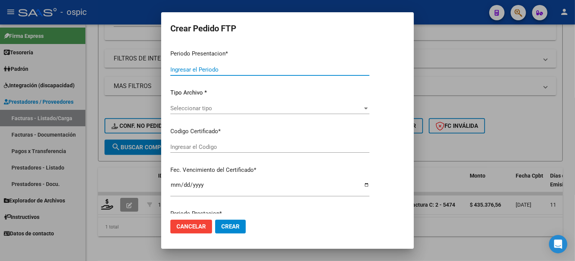
type input "202507"
type input "$ 435.376,56"
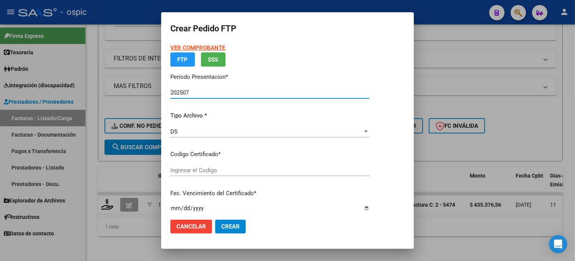
type input "7932634932"
type input "2029-03-31"
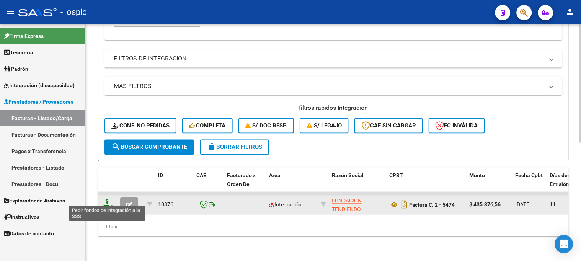
click at [105, 199] on icon at bounding box center [107, 204] width 12 height 11
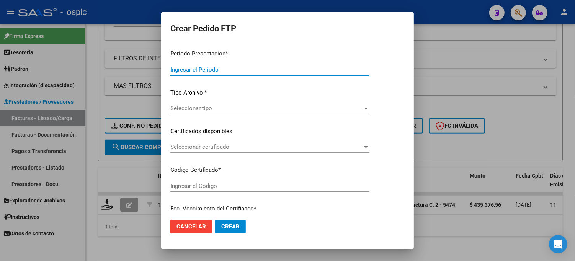
type input "202507"
type input "$ 435.376,56"
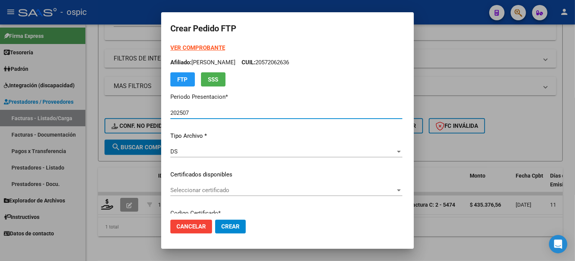
type input "7932634932"
type input "2029-03-31"
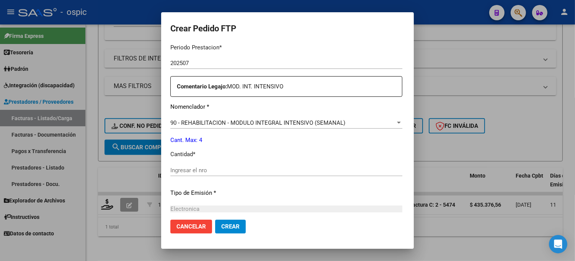
scroll to position [258, 0]
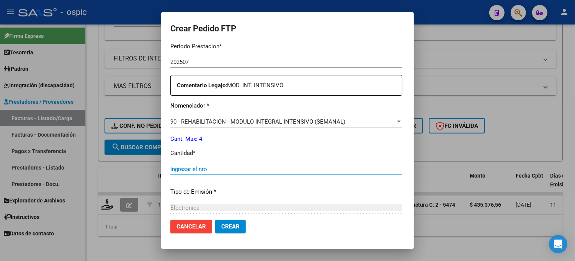
click at [296, 170] on input "Ingresar el nro" at bounding box center [286, 169] width 232 height 7
type input "4"
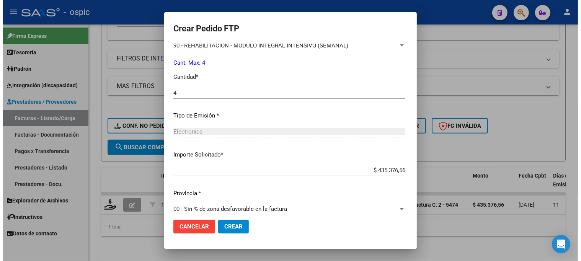
scroll to position [343, 0]
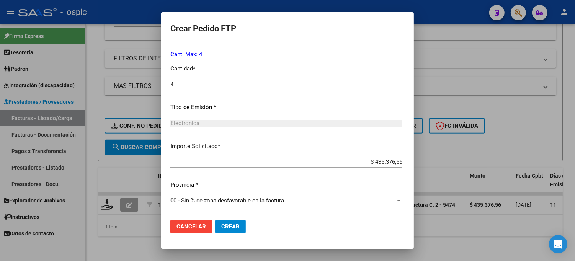
click at [223, 222] on button "Crear" at bounding box center [230, 227] width 31 height 14
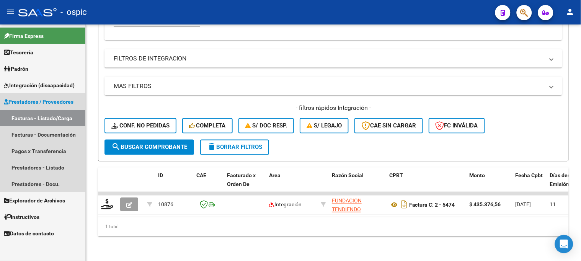
click at [45, 100] on span "Prestadores / Proveedores" at bounding box center [39, 102] width 70 height 8
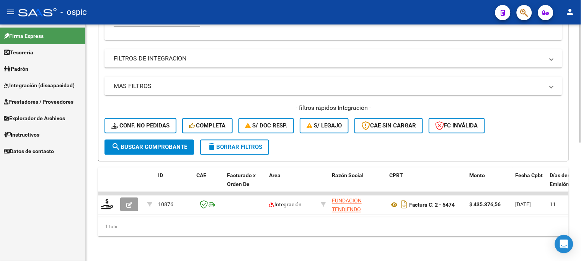
click at [228, 144] on span "delete Borrar Filtros" at bounding box center [234, 147] width 55 height 7
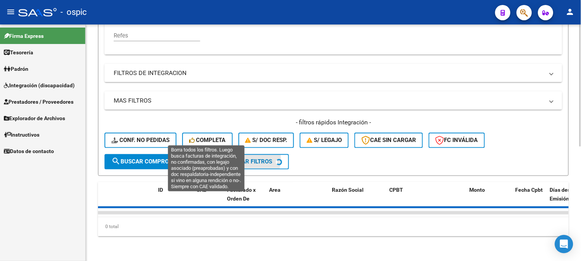
scroll to position [221, 0]
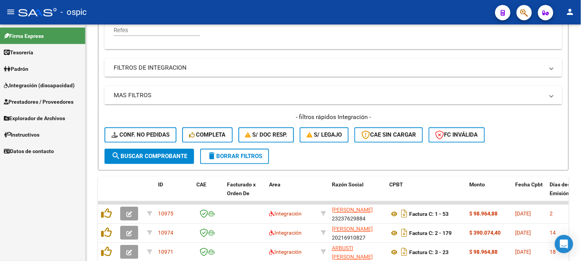
click at [59, 120] on span "Explorador de Archivos" at bounding box center [34, 118] width 61 height 8
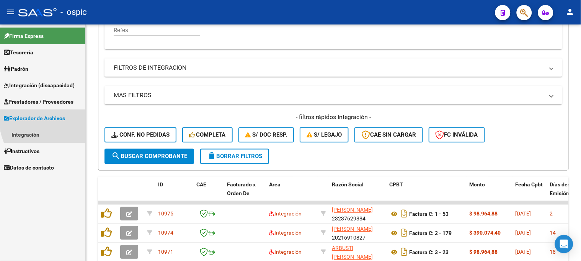
scroll to position [236, 0]
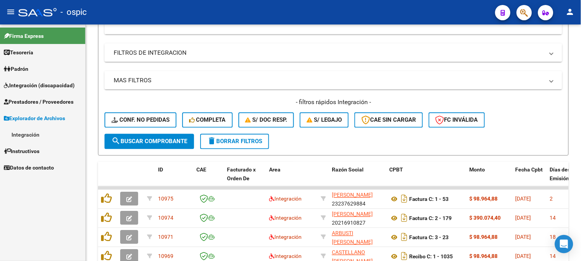
click at [54, 134] on link "Integración" at bounding box center [42, 134] width 85 height 16
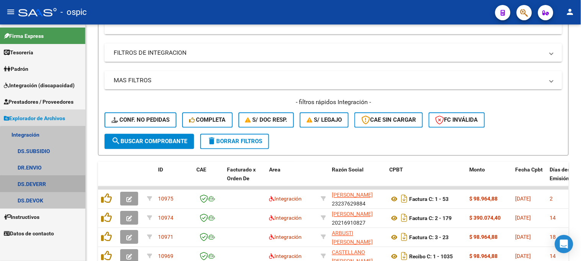
click at [47, 186] on link "DS.DEVERR" at bounding box center [42, 184] width 85 height 16
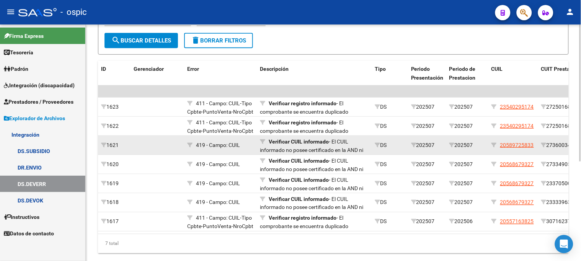
scroll to position [129, 0]
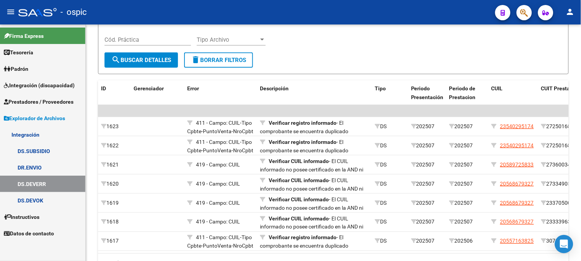
click at [35, 118] on span "Explorador de Archivos" at bounding box center [34, 118] width 61 height 8
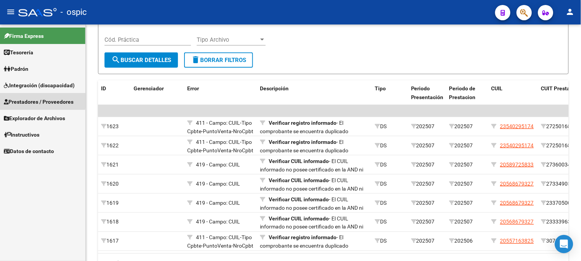
click at [39, 100] on span "Prestadores / Proveedores" at bounding box center [39, 102] width 70 height 8
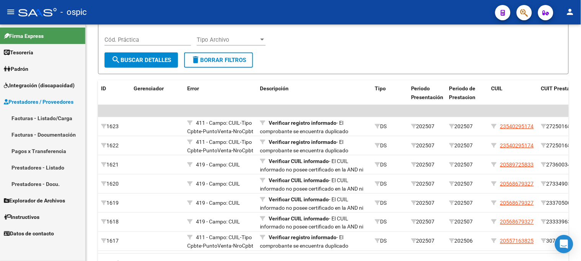
click at [35, 101] on span "Prestadores / Proveedores" at bounding box center [39, 102] width 70 height 8
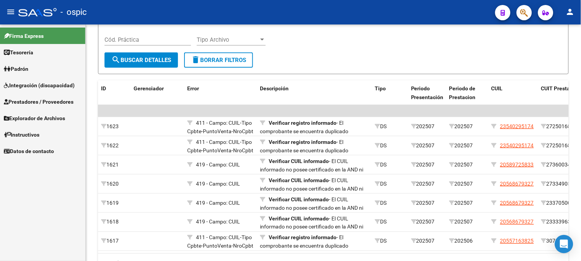
click at [41, 83] on span "Integración (discapacidad)" at bounding box center [39, 85] width 71 height 8
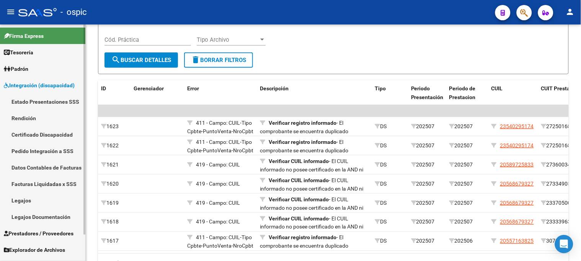
click at [39, 103] on link "Estado Presentaciones SSS" at bounding box center [42, 101] width 85 height 16
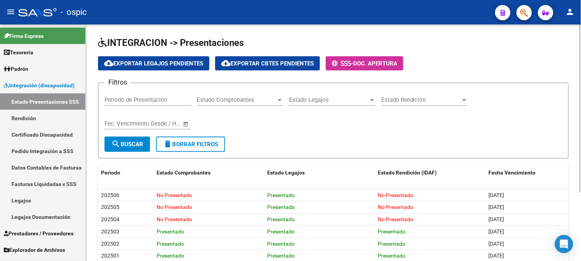
scroll to position [42, 0]
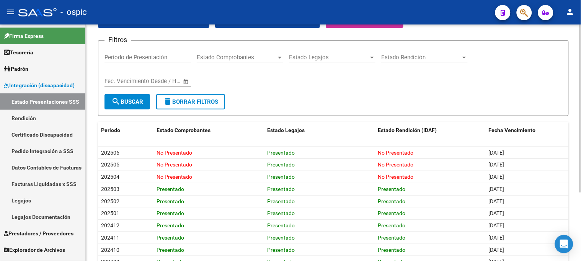
click at [191, 104] on span "delete Borrar Filtros" at bounding box center [190, 101] width 55 height 7
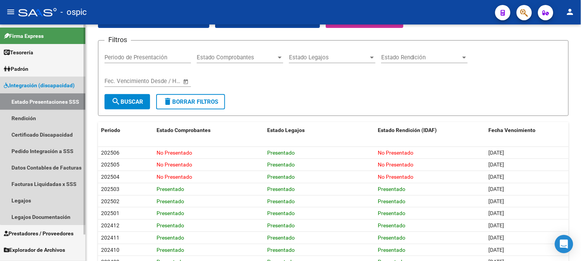
click at [58, 90] on link "Integración (discapacidad)" at bounding box center [42, 85] width 85 height 16
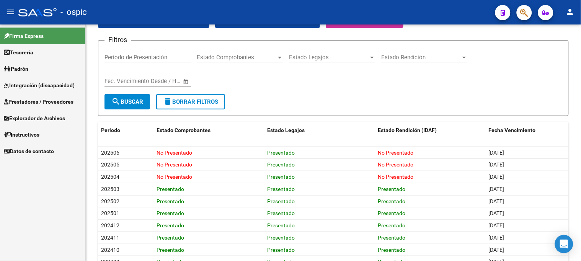
click at [64, 101] on span "Prestadores / Proveedores" at bounding box center [39, 102] width 70 height 8
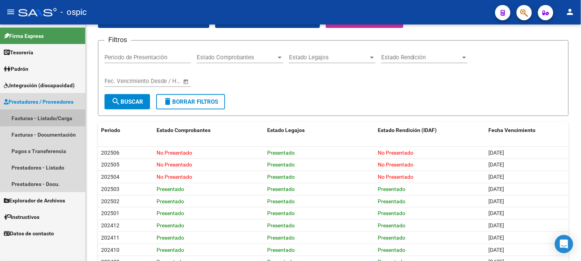
click at [59, 114] on link "Facturas - Listado/Carga" at bounding box center [42, 118] width 85 height 16
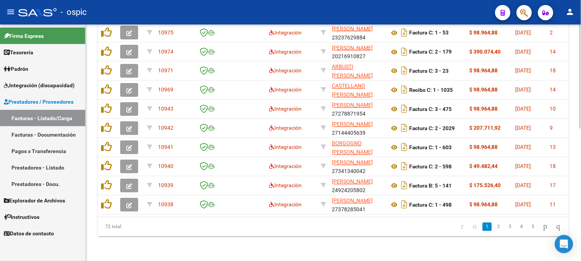
scroll to position [60, 0]
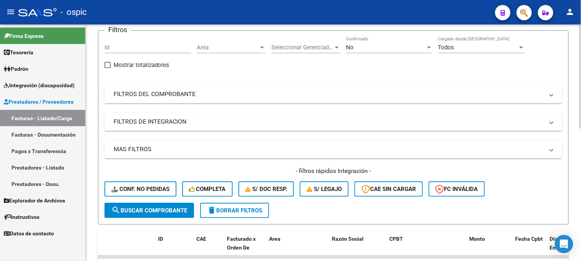
click at [580, 151] on div at bounding box center [581, 143] width 2 height 237
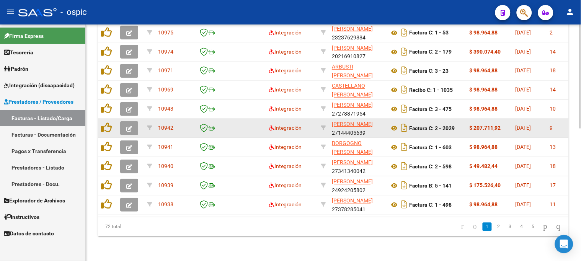
scroll to position [301, 0]
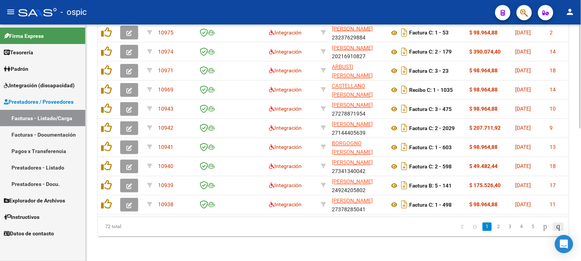
click at [557, 227] on icon "go to last page" at bounding box center [558, 226] width 6 height 9
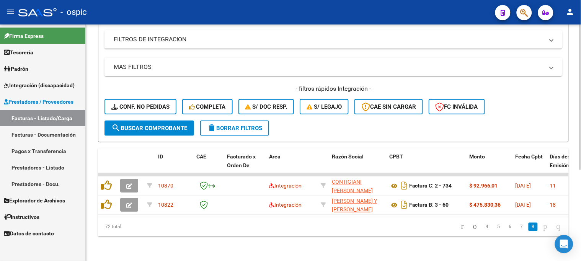
scroll to position [148, 0]
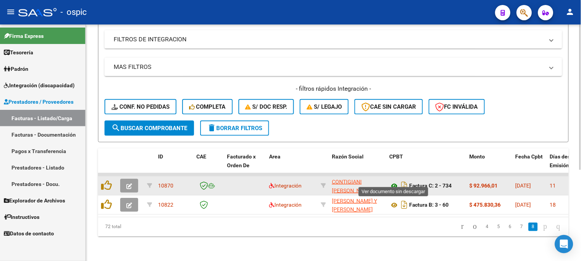
click at [393, 181] on icon at bounding box center [394, 185] width 10 height 9
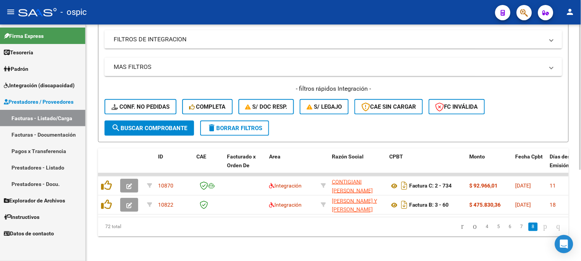
click at [227, 125] on span "delete Borrar Filtros" at bounding box center [234, 128] width 55 height 7
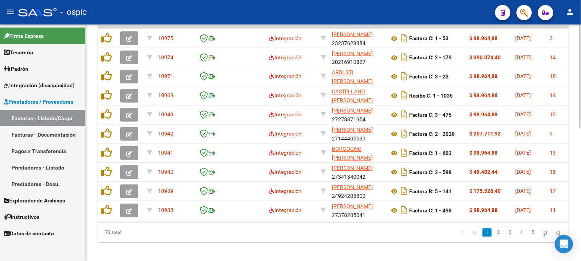
scroll to position [301, 0]
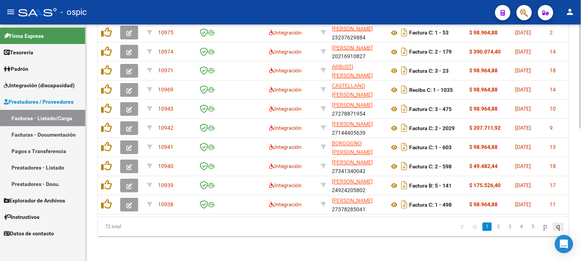
click at [555, 224] on icon "go to last page" at bounding box center [558, 226] width 6 height 9
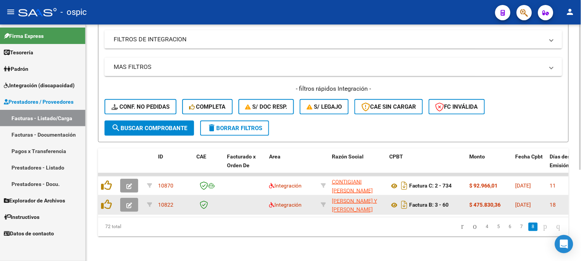
scroll to position [148, 0]
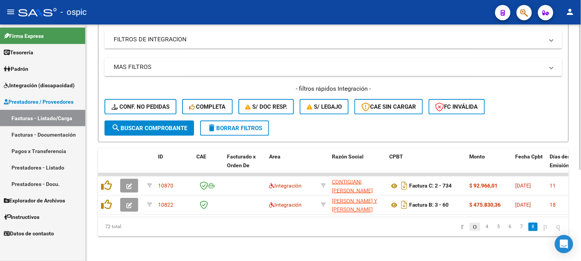
click at [472, 223] on icon "go to previous page" at bounding box center [475, 226] width 6 height 9
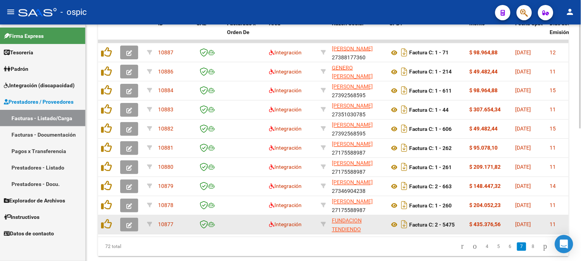
scroll to position [301, 0]
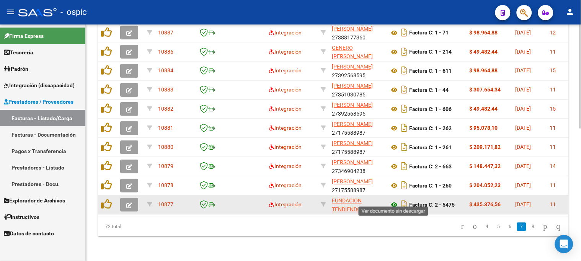
click at [393, 201] on icon at bounding box center [394, 205] width 10 height 9
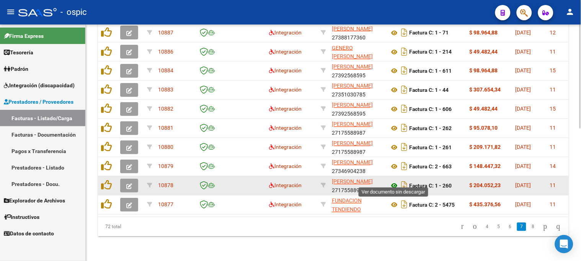
click at [393, 181] on icon at bounding box center [394, 185] width 10 height 9
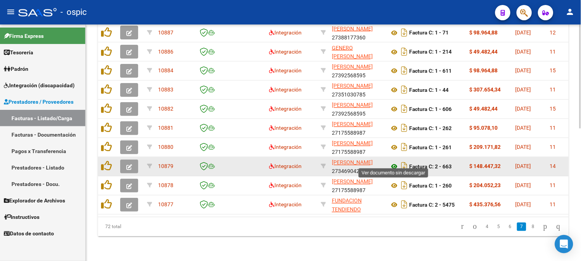
click at [394, 162] on icon at bounding box center [394, 166] width 10 height 9
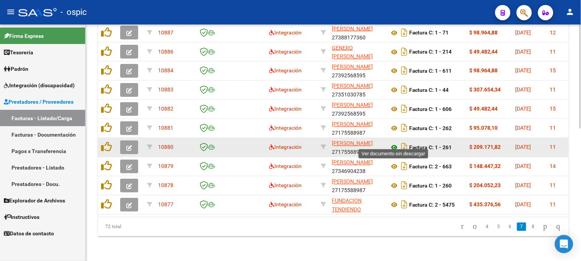
click at [395, 143] on icon at bounding box center [394, 147] width 10 height 9
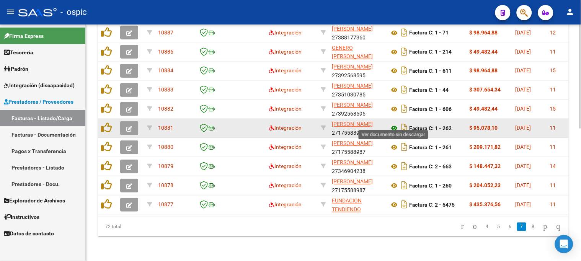
click at [394, 124] on icon at bounding box center [394, 128] width 10 height 9
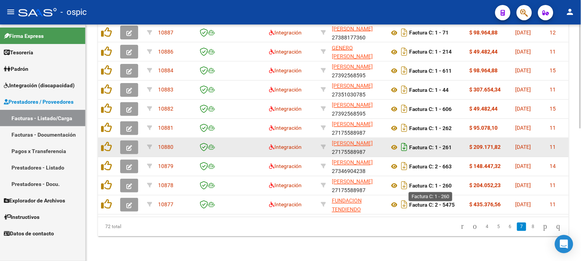
scroll to position [258, 0]
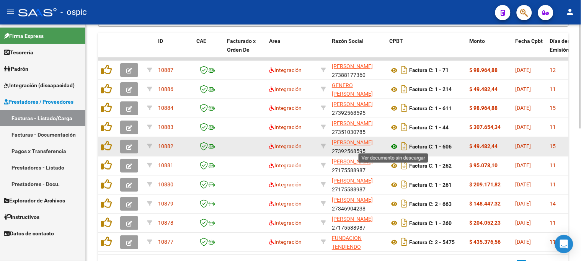
click at [395, 145] on icon at bounding box center [394, 146] width 10 height 9
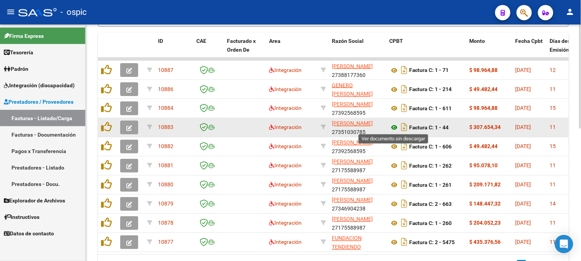
click at [392, 125] on icon at bounding box center [394, 127] width 10 height 9
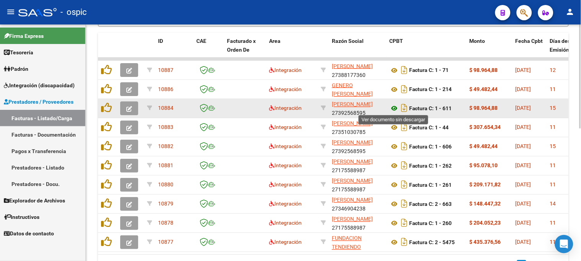
click at [394, 105] on icon at bounding box center [394, 108] width 10 height 9
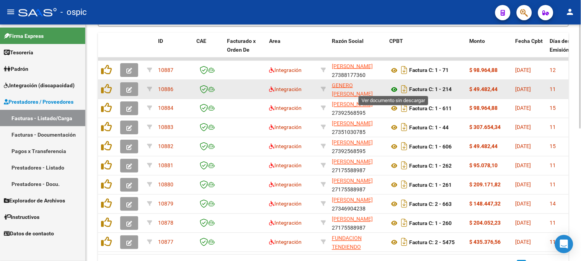
click at [392, 87] on icon at bounding box center [394, 89] width 10 height 9
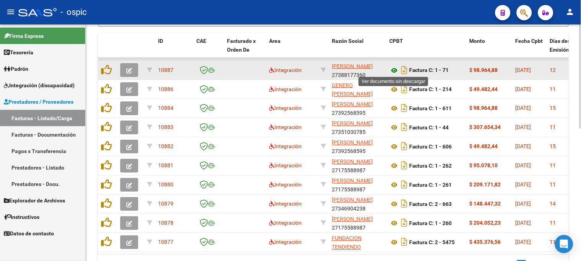
click at [393, 68] on icon at bounding box center [394, 70] width 10 height 9
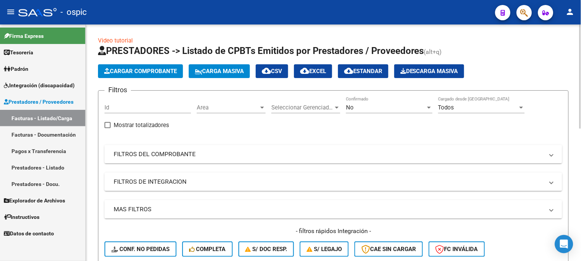
scroll to position [0, 0]
click at [205, 158] on mat-panel-title "FILTROS DEL COMPROBANTE" at bounding box center [329, 154] width 430 height 8
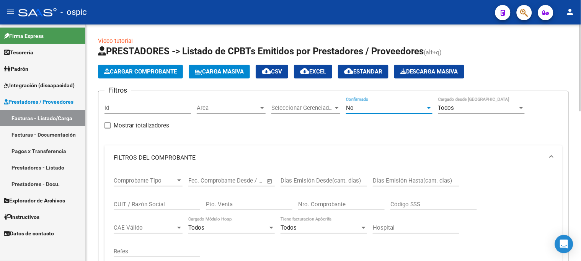
click at [361, 108] on div "No" at bounding box center [386, 108] width 80 height 7
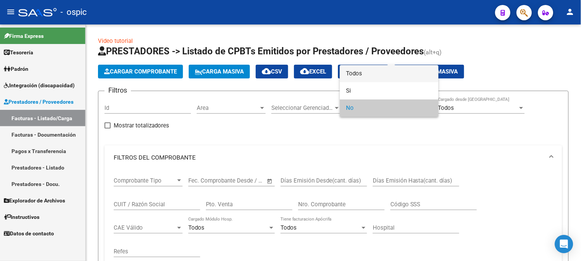
click at [361, 74] on span "Todos" at bounding box center [389, 73] width 87 height 17
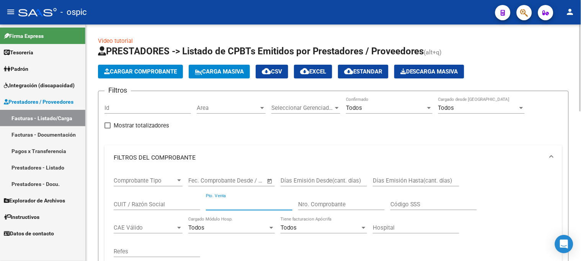
click at [221, 205] on input "Pto. Venta" at bounding box center [249, 204] width 87 height 7
type input "2"
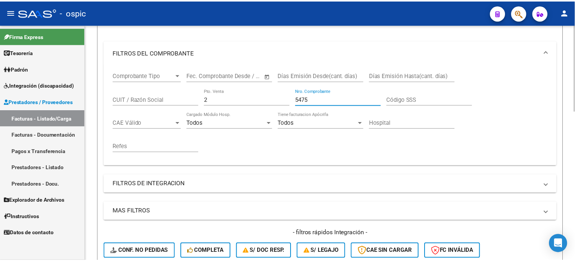
scroll to position [212, 0]
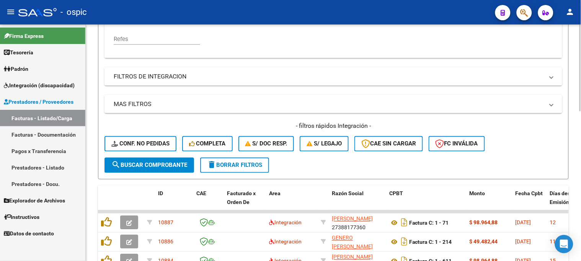
type input "5475"
click at [171, 172] on form "Filtros Id Area Area Seleccionar Gerenciador Seleccionar Gerenciador Todos Conf…" at bounding box center [333, 28] width 471 height 301
click at [172, 167] on span "search Buscar Comprobante" at bounding box center [149, 165] width 76 height 7
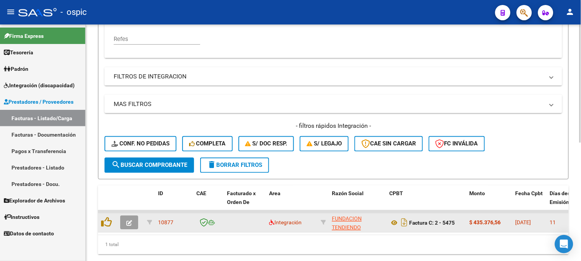
click at [134, 219] on button "button" at bounding box center [129, 223] width 18 height 14
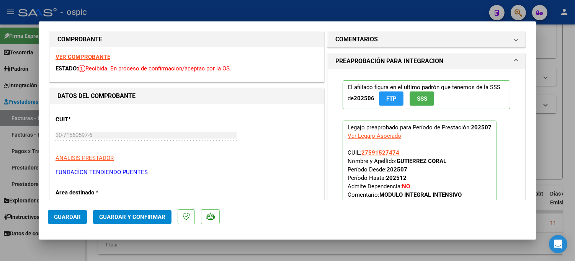
scroll to position [0, 0]
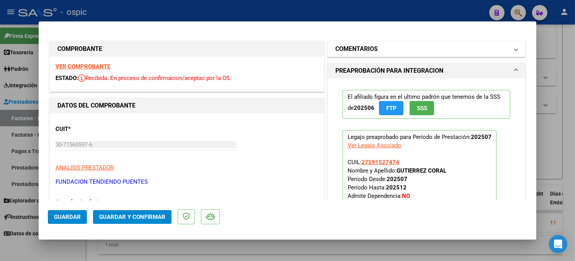
click at [401, 44] on mat-expansion-panel-header "COMENTARIOS" at bounding box center [427, 48] width 198 height 15
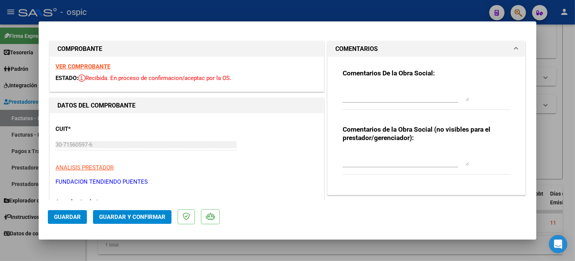
drag, startPoint x: 396, startPoint y: 152, endPoint x: 580, endPoint y: 153, distance: 183.8
click at [400, 151] on textarea at bounding box center [406, 157] width 126 height 15
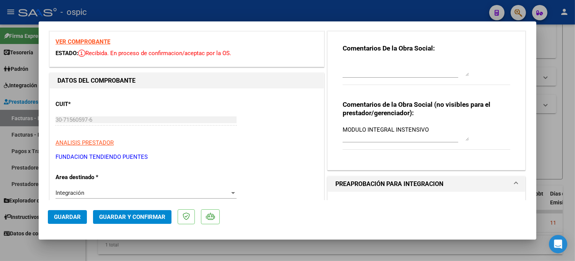
scroll to position [27, 0]
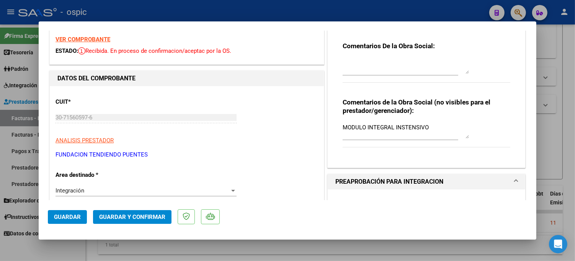
click at [401, 126] on textarea "MODULO INTEGRAL INSTENSIVO" at bounding box center [406, 130] width 126 height 15
type textarea "MODULO INTEGRAL INTENSIVO"
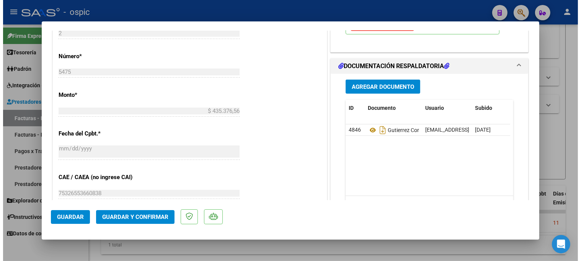
scroll to position [340, 0]
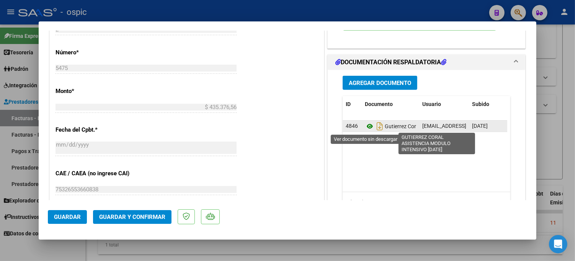
click at [365, 125] on icon at bounding box center [370, 126] width 10 height 9
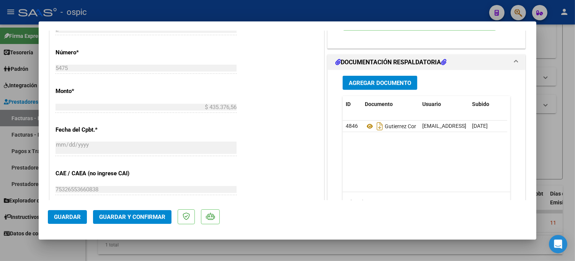
click at [148, 218] on span "Guardar y Confirmar" at bounding box center [132, 217] width 66 height 7
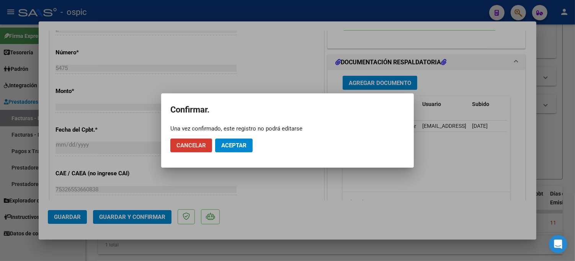
click at [234, 143] on span "Aceptar" at bounding box center [233, 145] width 25 height 7
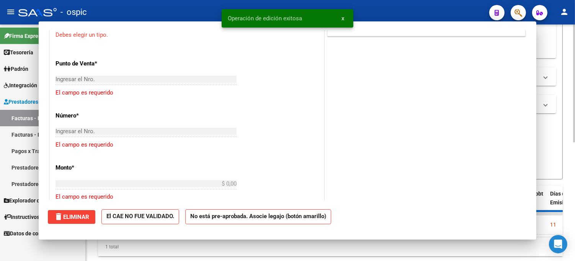
scroll to position [0, 0]
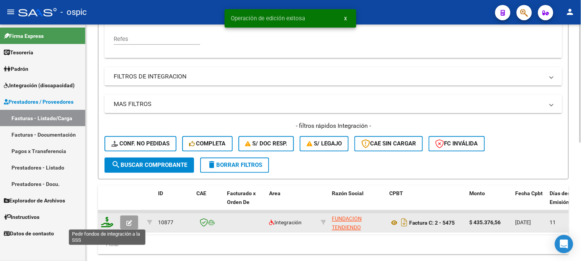
click at [107, 219] on icon at bounding box center [107, 222] width 12 height 11
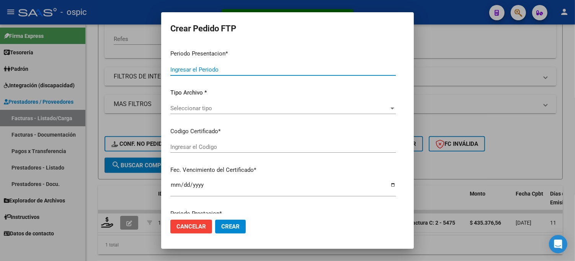
type input "202507"
type input "$ 435.376,56"
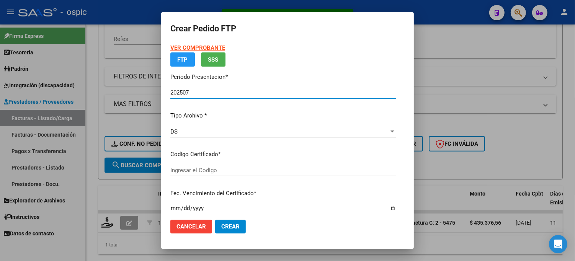
type input "6629737206"
type input "2030-03-31"
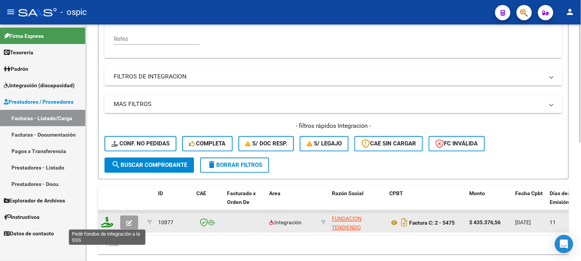
click at [106, 217] on icon at bounding box center [107, 222] width 12 height 11
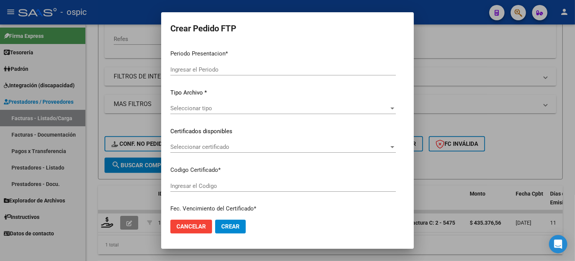
type input "202507"
type input "$ 435.376,56"
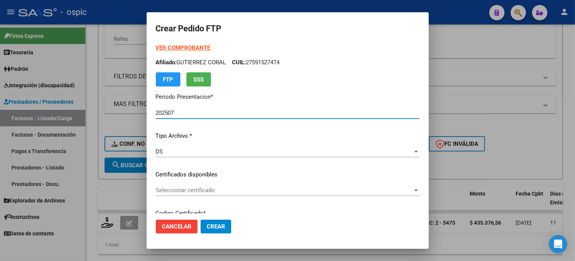
type input "6629737206"
type input "2030-03-31"
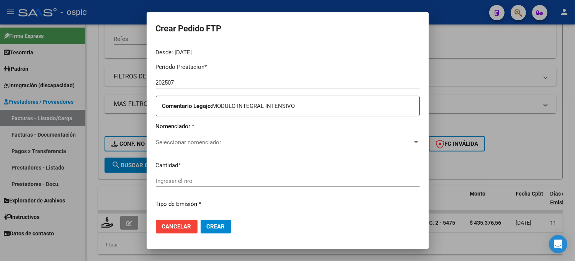
scroll to position [240, 0]
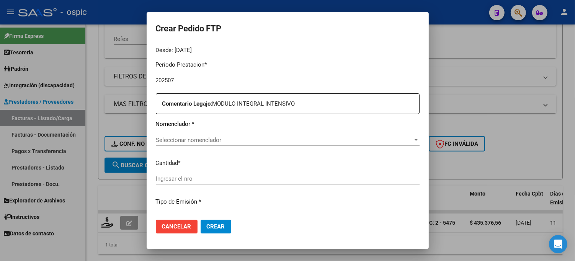
click at [261, 135] on div "Seleccionar nomenclador Seleccionar nomenclador" at bounding box center [288, 139] width 264 height 11
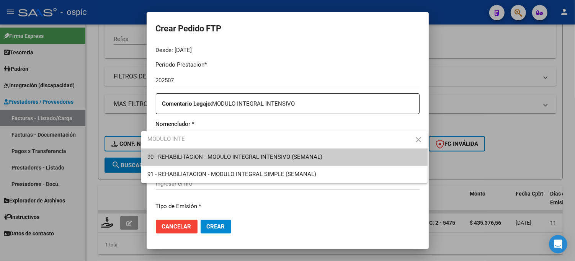
type input "MODULO INTE"
click at [281, 156] on span "90 - REHABILITACION - MODULO INTEGRAL INTENSIVO (SEMANAL)" at bounding box center [234, 157] width 175 height 7
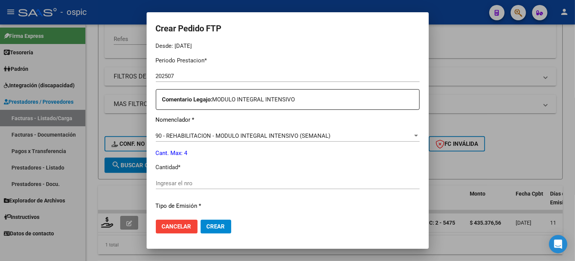
scroll to position [288, 0]
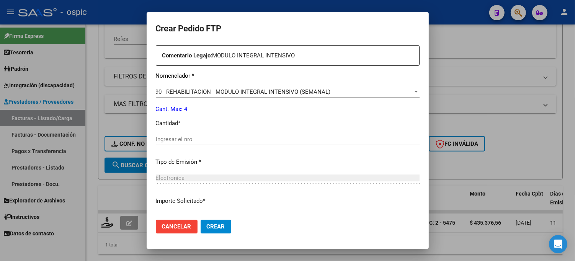
click at [214, 140] on input "Ingresar el nro" at bounding box center [288, 139] width 264 height 7
type input "4"
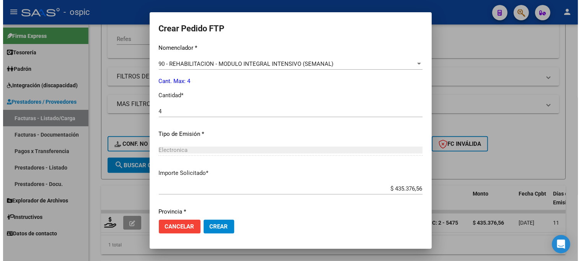
scroll to position [343, 0]
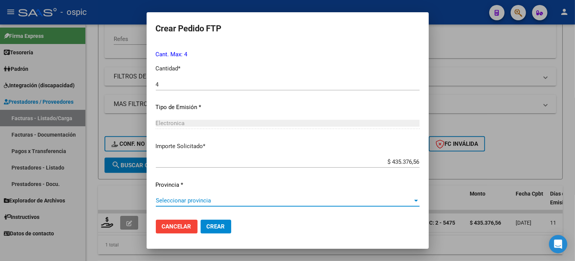
click at [197, 202] on span "Seleccionar provincia" at bounding box center [284, 200] width 257 height 7
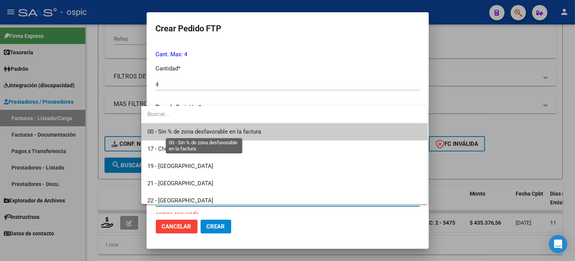
click at [188, 132] on span "00 - Sin % de zona desfavorable en la factura" at bounding box center [204, 131] width 114 height 7
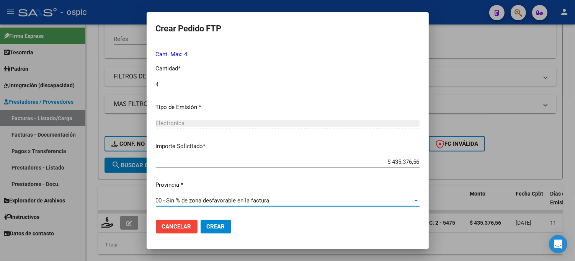
click at [207, 230] on button "Crear" at bounding box center [216, 227] width 31 height 14
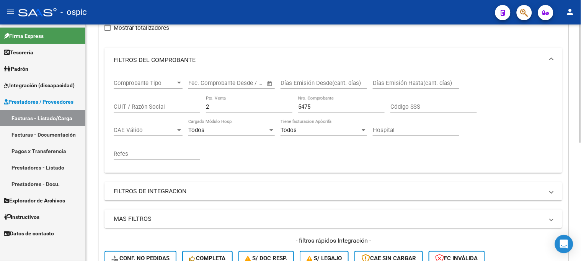
scroll to position [85, 0]
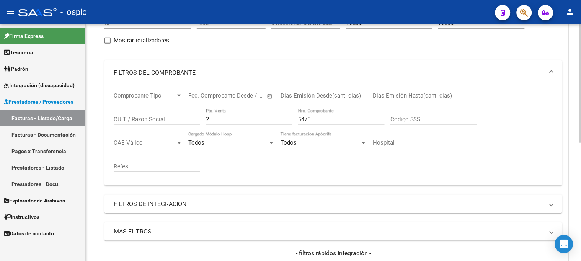
drag, startPoint x: 320, startPoint y: 120, endPoint x: 207, endPoint y: 118, distance: 113.3
click at [207, 118] on div "Comprobante Tipo Comprobante Tipo Start date – End date Fec. Comprobante Desde …" at bounding box center [333, 132] width 439 height 95
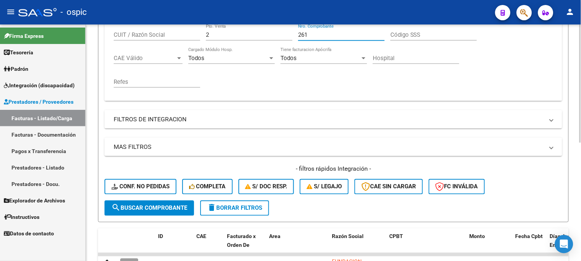
scroll to position [170, 0]
type input "261"
click at [147, 203] on button "search Buscar Comprobante" at bounding box center [150, 207] width 90 height 15
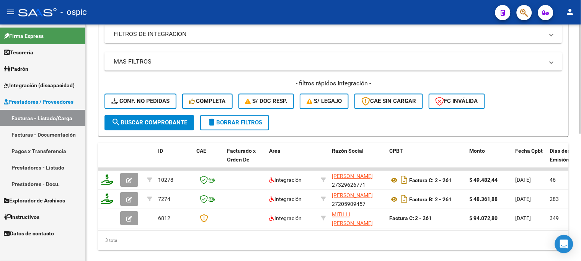
scroll to position [212, 0]
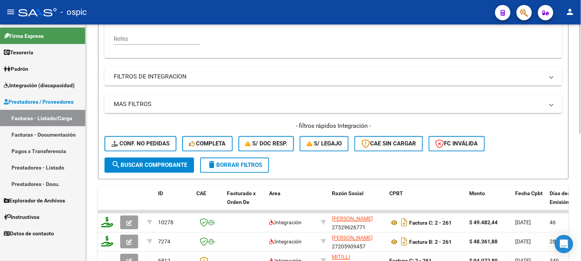
click at [253, 165] on span "delete Borrar Filtros" at bounding box center [234, 165] width 55 height 7
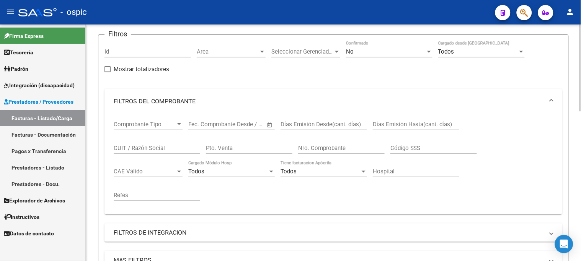
scroll to position [42, 0]
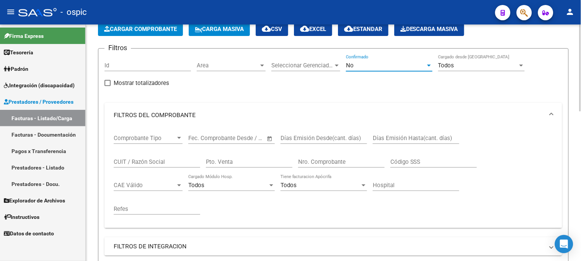
click at [359, 63] on div "No" at bounding box center [386, 65] width 80 height 7
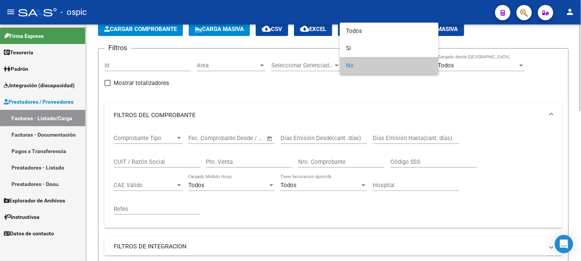
drag, startPoint x: 353, startPoint y: 68, endPoint x: 256, endPoint y: 129, distance: 113.7
click at [348, 70] on span "No" at bounding box center [389, 65] width 87 height 17
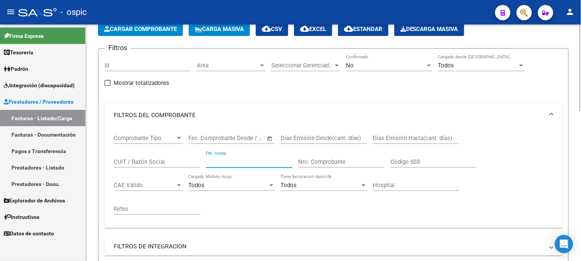
click at [250, 165] on input "Pto. Venta" at bounding box center [249, 161] width 87 height 7
type input "2"
type input "1"
click at [311, 159] on input "Nro. Comprobante" at bounding box center [341, 161] width 87 height 7
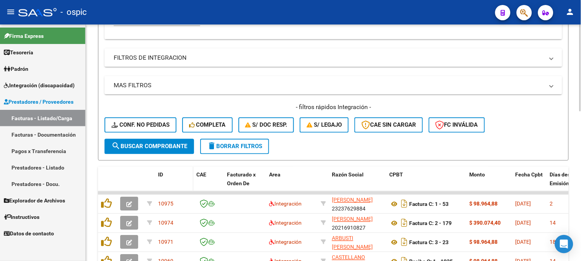
scroll to position [255, 0]
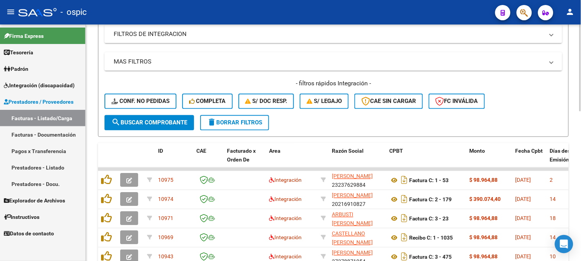
type input "261"
click at [153, 126] on button "search Buscar Comprobante" at bounding box center [150, 122] width 90 height 15
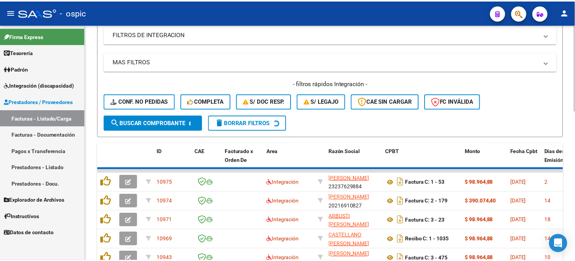
scroll to position [236, 0]
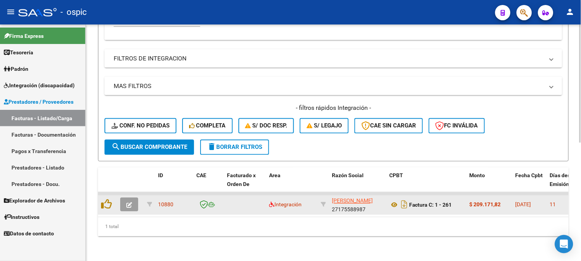
click at [131, 203] on icon "button" at bounding box center [129, 206] width 6 height 6
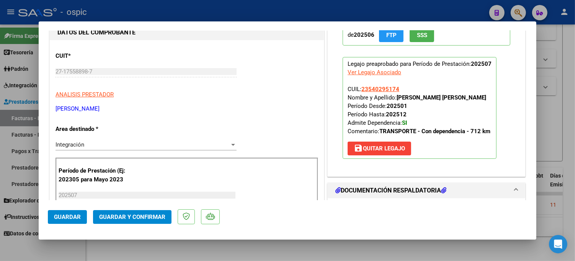
scroll to position [85, 0]
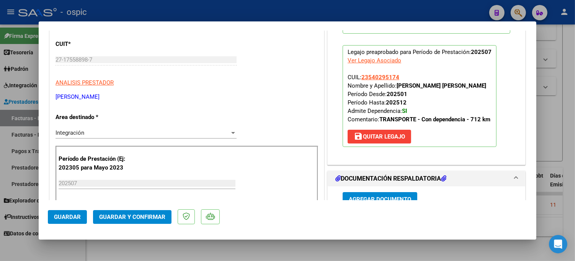
type input "$ 0,00"
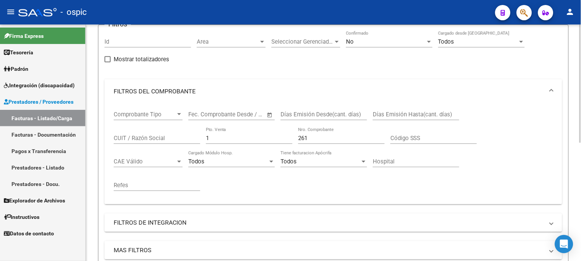
scroll to position [151, 0]
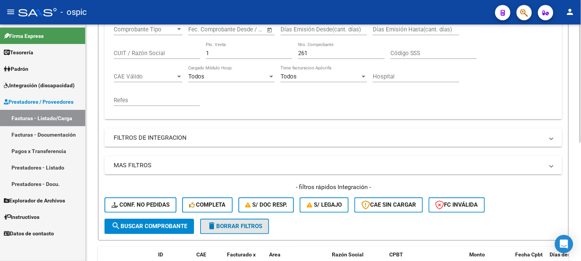
click at [255, 223] on span "delete Borrar Filtros" at bounding box center [234, 226] width 55 height 7
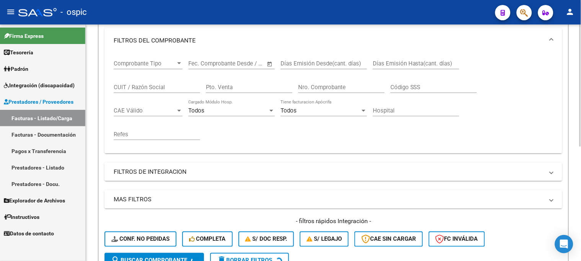
scroll to position [66, 0]
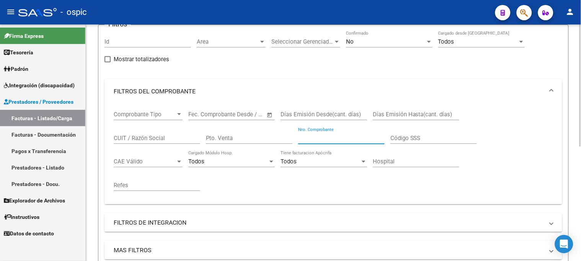
click at [312, 139] on input "Nro. Comprobante" at bounding box center [341, 138] width 87 height 7
click at [168, 89] on mat-panel-title "FILTROS DEL COMPROBANTE" at bounding box center [329, 91] width 430 height 8
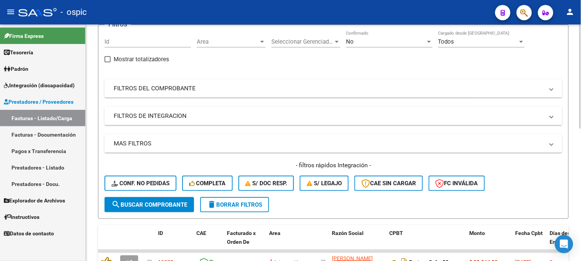
click at [361, 44] on div "No" at bounding box center [386, 41] width 80 height 7
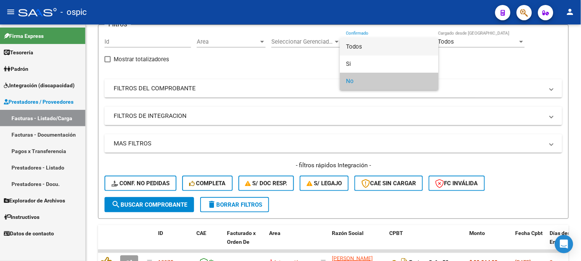
click at [361, 45] on span "Todos" at bounding box center [389, 46] width 87 height 17
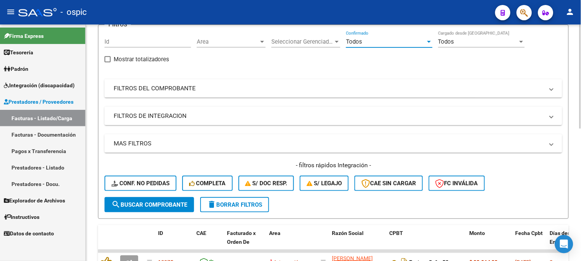
click at [150, 116] on mat-panel-title "FILTROS DE INTEGRACION" at bounding box center [329, 116] width 430 height 8
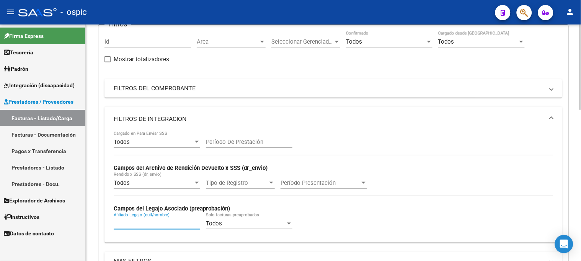
click at [144, 225] on input "Afiliado Legajo (cuil/nombre)" at bounding box center [157, 223] width 87 height 7
paste input "23540295174"
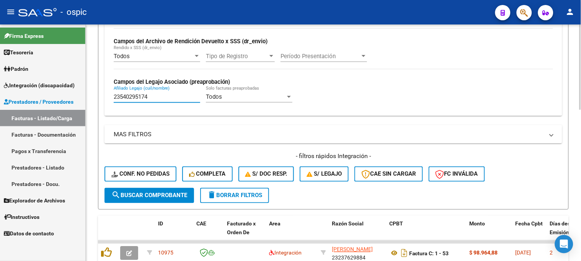
scroll to position [194, 0]
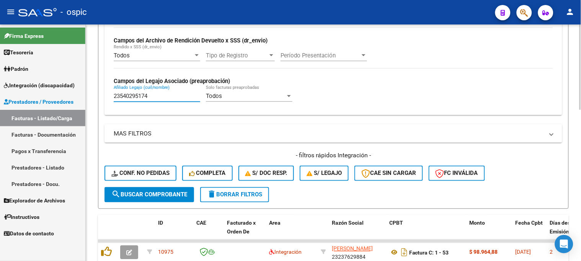
type input "23540295174"
click at [150, 196] on span "search Buscar Comprobante" at bounding box center [149, 194] width 76 height 7
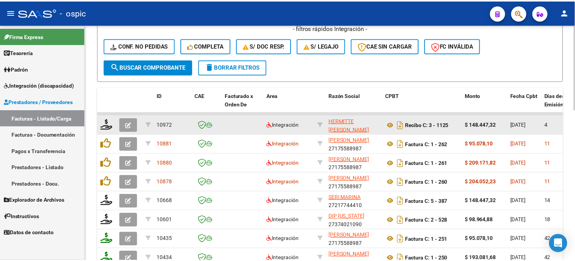
scroll to position [364, 0]
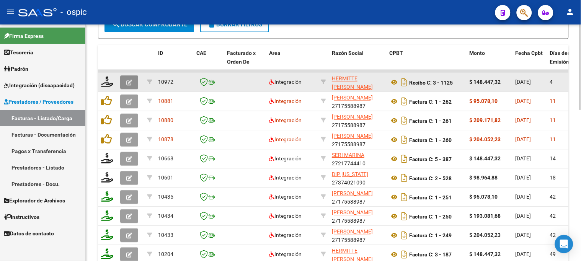
click at [130, 82] on icon "button" at bounding box center [129, 83] width 6 height 6
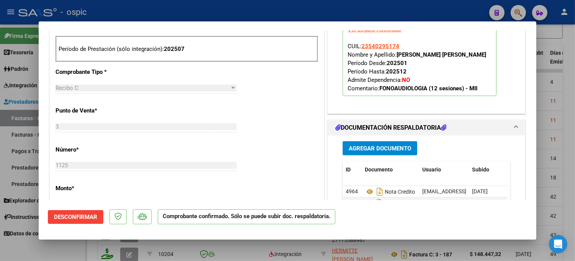
scroll to position [340, 0]
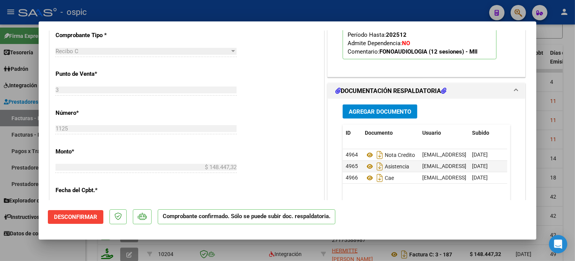
type input "$ 0,00"
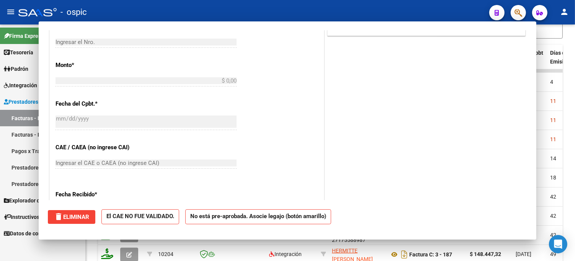
scroll to position [253, 0]
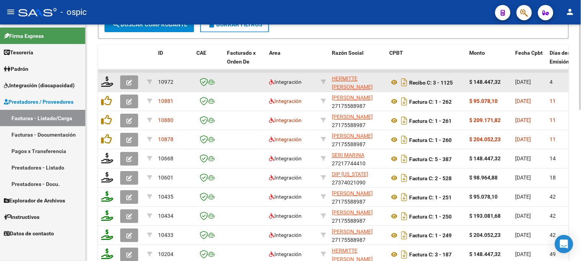
click at [128, 82] on icon "button" at bounding box center [129, 83] width 6 height 6
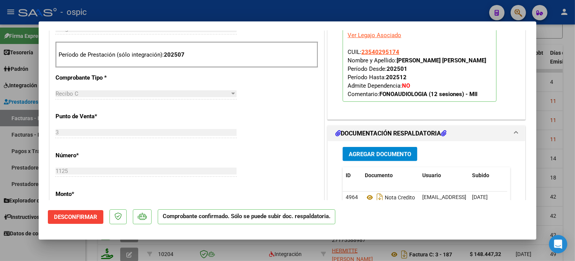
scroll to position [383, 0]
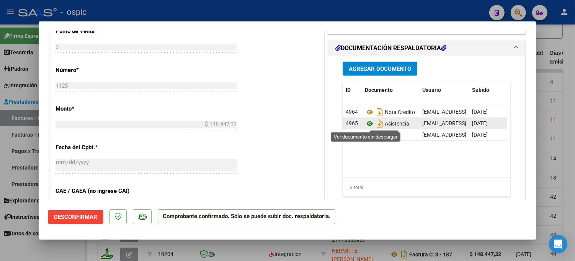
click at [365, 125] on icon at bounding box center [370, 123] width 10 height 9
type input "$ 0,00"
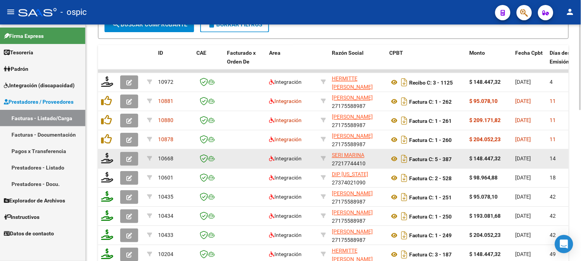
click at [127, 156] on icon "button" at bounding box center [129, 159] width 6 height 6
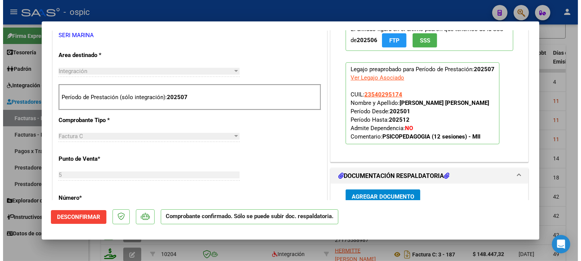
scroll to position [340, 0]
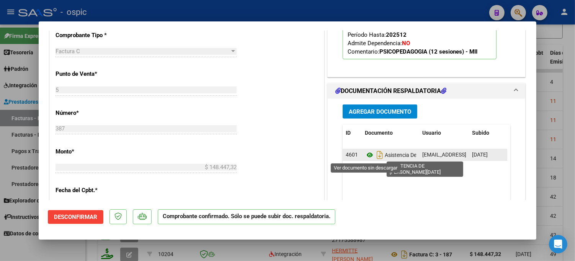
click at [366, 155] on icon at bounding box center [370, 154] width 10 height 9
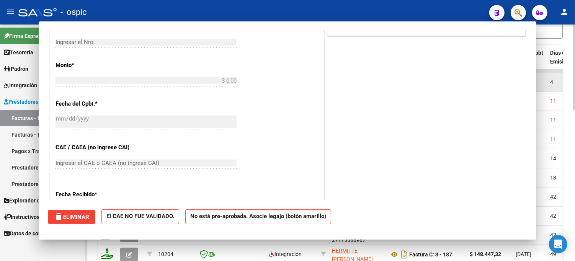
scroll to position [0, 0]
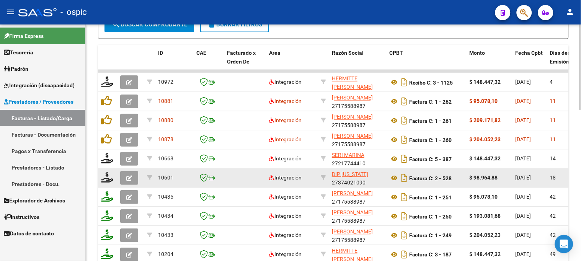
click at [127, 178] on icon "button" at bounding box center [129, 178] width 6 height 6
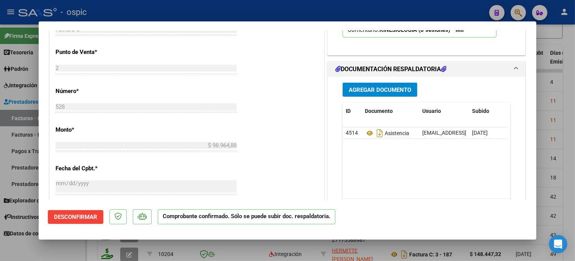
scroll to position [383, 0]
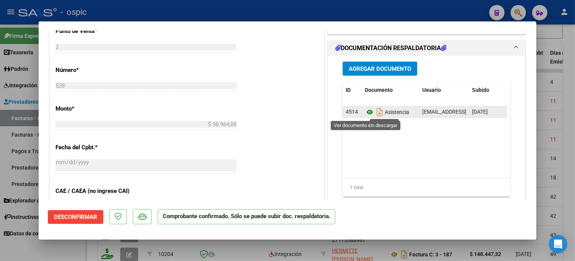
click at [365, 114] on icon at bounding box center [370, 112] width 10 height 9
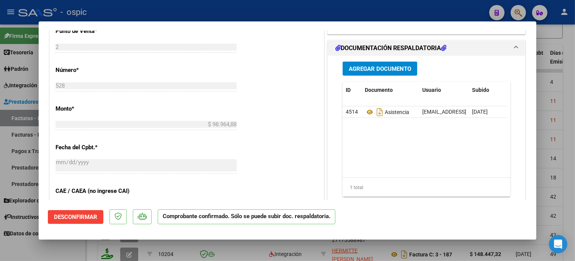
type input "$ 0,00"
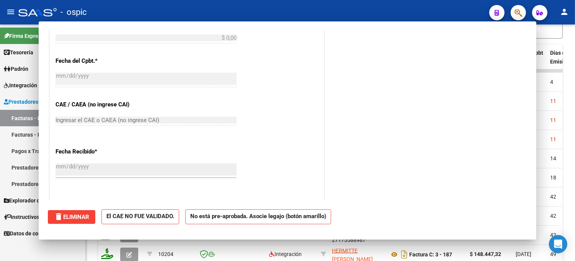
scroll to position [296, 0]
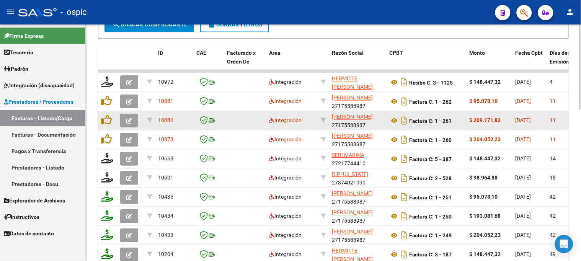
click at [132, 123] on button "button" at bounding box center [129, 121] width 18 height 14
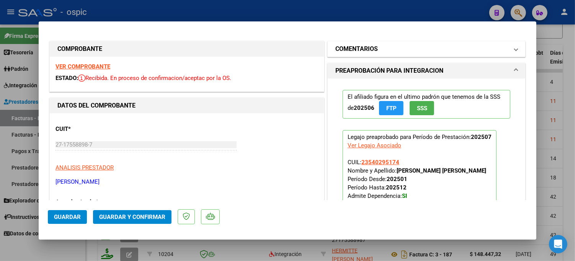
click at [371, 48] on h1 "COMENTARIOS" at bounding box center [356, 48] width 42 height 9
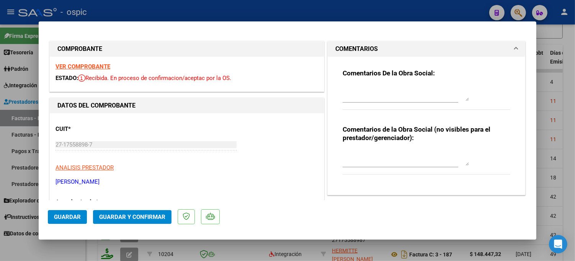
click at [368, 87] on textarea at bounding box center [406, 93] width 126 height 15
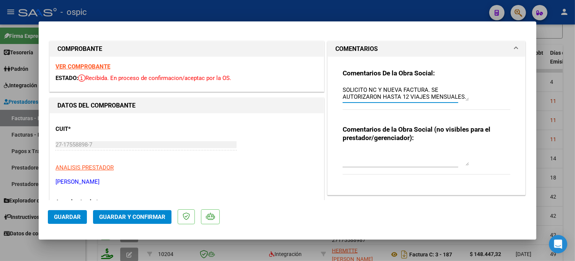
drag, startPoint x: 341, startPoint y: 88, endPoint x: 464, endPoint y: 98, distance: 122.9
click at [464, 98] on textarea "SOLICITO NC Y NUEVA FACTURA. SE AUTORIZARON HASTA 12 VIAJES MENSUALES." at bounding box center [406, 93] width 126 height 15
click at [360, 89] on textarea "SOLICITO NC Y NUEVA FACTURA. SE AUTORIZARON HASTA 12 VIAJES MENSUALES." at bounding box center [406, 93] width 126 height 15
drag, startPoint x: 339, startPoint y: 90, endPoint x: 462, endPoint y: 97, distance: 123.1
click at [462, 97] on textarea "SOLICITO NC Y NUEVA FACTURA. SE AUTORIZARON HASTA 12 VIAJES MENSUALES." at bounding box center [406, 93] width 126 height 15
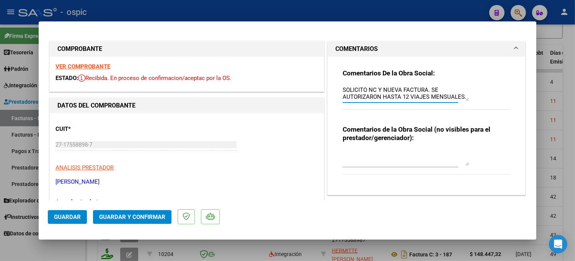
type textarea "SOLICITO NC Y NUEVA FACTURA. SE AUTORIZARON HASTA 12 VIAJES MENSUALES."
click at [377, 148] on div "Comentarios de la Obra Social (no visibles para el prestador/gerenciador):" at bounding box center [427, 154] width 168 height 58
click at [377, 152] on textarea at bounding box center [406, 157] width 126 height 15
paste textarea "SOLICITO NC Y NUEVA FACTURA. SE AUTORIZARON HASTA 12 VIAJES MENSUALES."
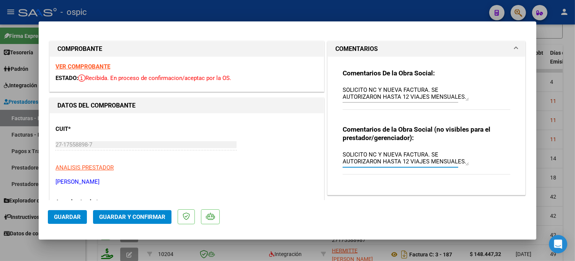
type textarea "SOLICITO NC Y NUEVA FACTURA. SE AUTORIZARON HASTA 12 VIAJES MENSUALES."
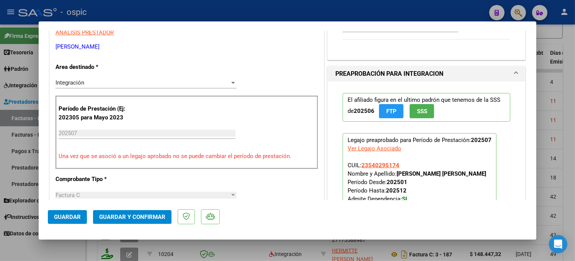
scroll to position [123, 0]
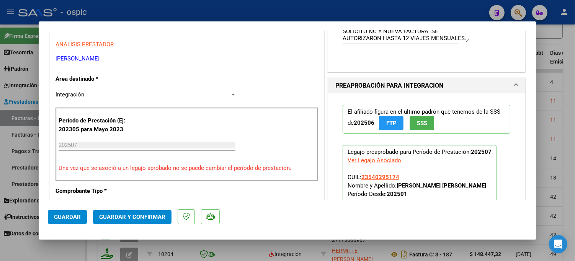
click at [92, 98] on div "Integración Seleccionar Area" at bounding box center [146, 94] width 181 height 11
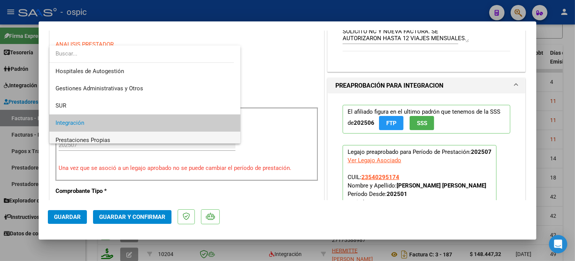
scroll to position [28, 0]
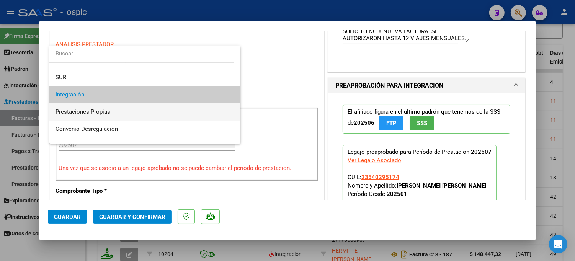
click at [92, 109] on span "Prestaciones Propias" at bounding box center [83, 111] width 55 height 7
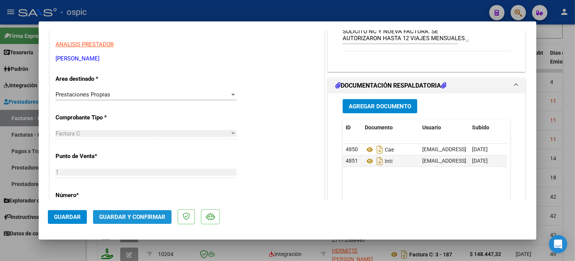
click at [129, 216] on span "Guardar y Confirmar" at bounding box center [132, 217] width 66 height 7
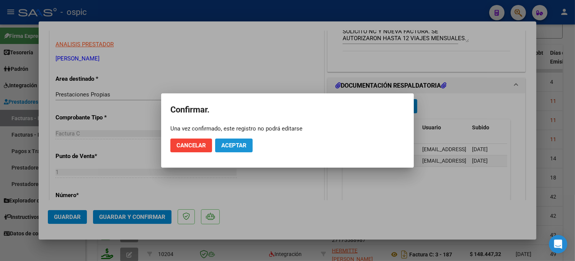
click at [229, 144] on span "Aceptar" at bounding box center [233, 145] width 25 height 7
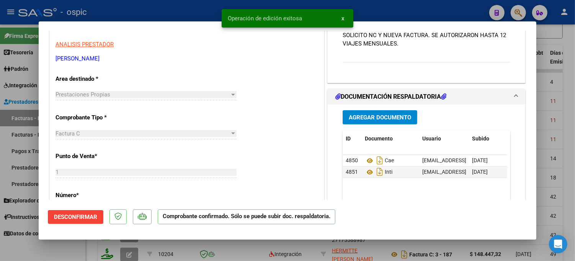
click at [235, 142] on div "CUIT * 27-17558898-7 Ingresar CUIT ANALISIS PRESTADOR LOPEZ MARIEL ANALIA ARCA …" at bounding box center [187, 261] width 274 height 543
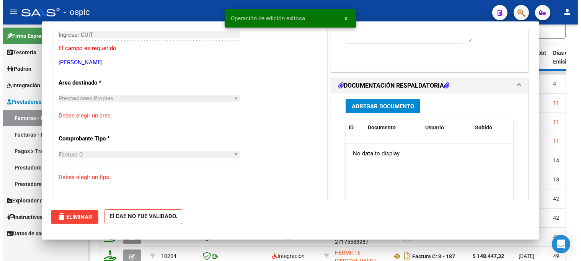
scroll to position [0, 0]
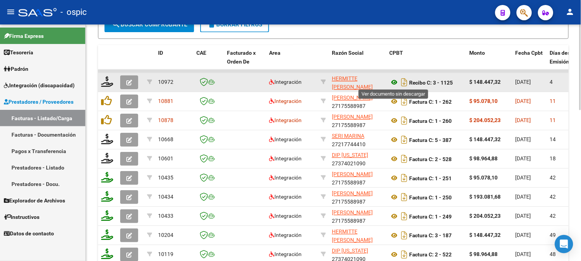
click at [395, 80] on icon at bounding box center [394, 82] width 10 height 9
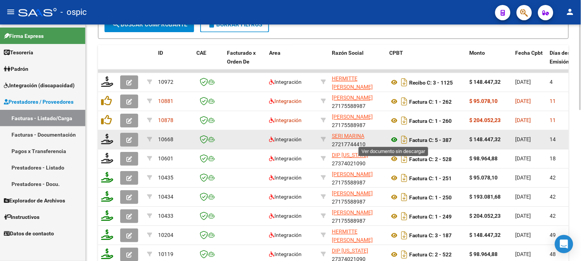
click at [395, 140] on icon at bounding box center [394, 139] width 10 height 9
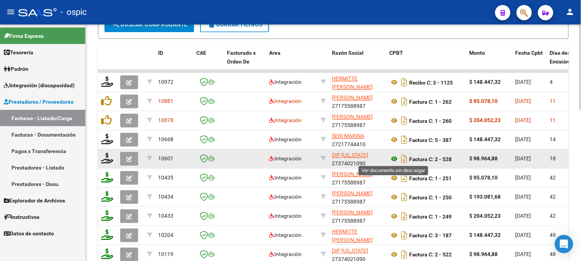
click at [396, 158] on icon at bounding box center [394, 158] width 10 height 9
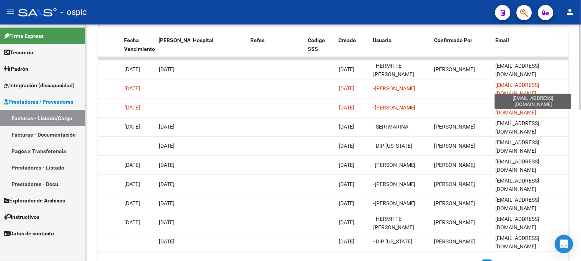
scroll to position [0, 5]
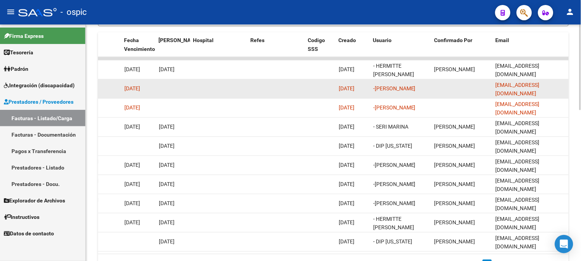
drag, startPoint x: 496, startPoint y: 87, endPoint x: 567, endPoint y: 86, distance: 71.2
click at [567, 86] on datatable-body-cell "marielanalialopez1@gmail.com" at bounding box center [531, 88] width 77 height 19
copy span "marielanalialopez1@gmail.com"
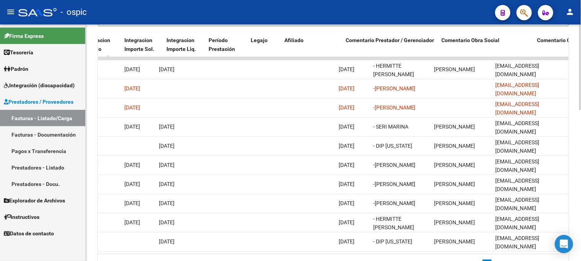
scroll to position [0, 0]
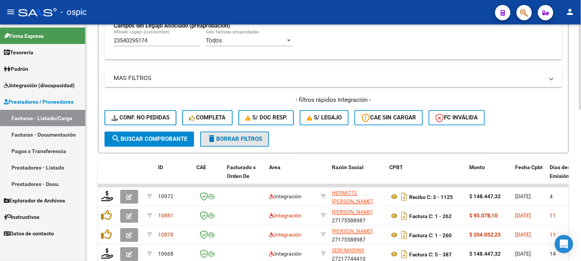
click at [237, 137] on span "delete Borrar Filtros" at bounding box center [234, 139] width 55 height 7
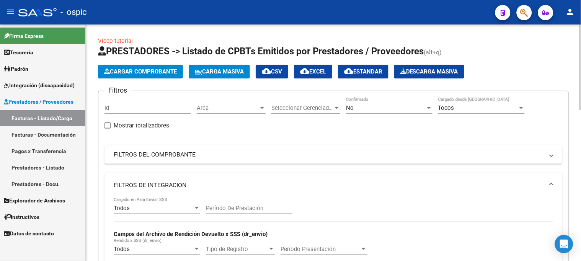
click at [159, 185] on mat-panel-title "FILTROS DE INTEGRACION" at bounding box center [329, 185] width 430 height 8
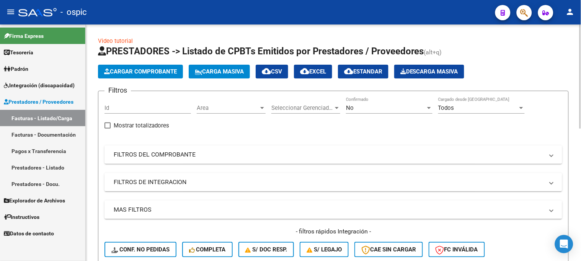
click at [166, 158] on mat-panel-title "FILTROS DEL COMPROBANTE" at bounding box center [329, 154] width 430 height 8
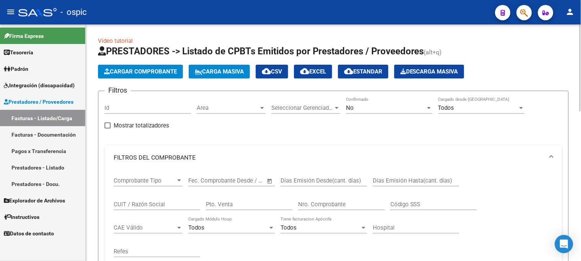
click at [267, 205] on input "Pto. Venta" at bounding box center [249, 204] width 87 height 7
type input "1"
click at [341, 199] on div "Nro. Comprobante" at bounding box center [341, 202] width 87 height 16
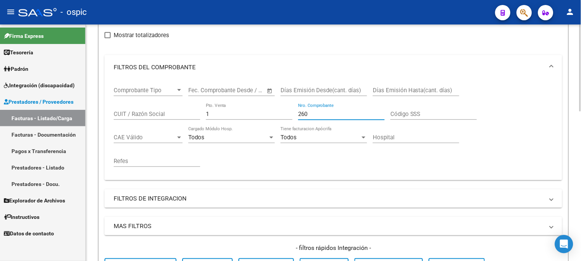
scroll to position [170, 0]
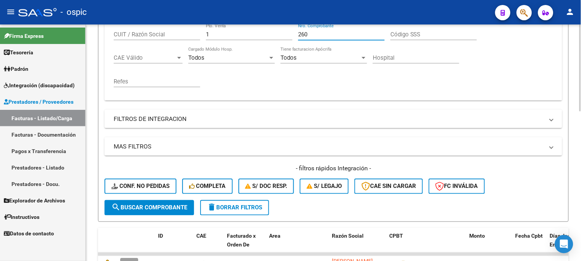
type input "260"
click at [139, 211] on span "search Buscar Comprobante" at bounding box center [149, 207] width 76 height 7
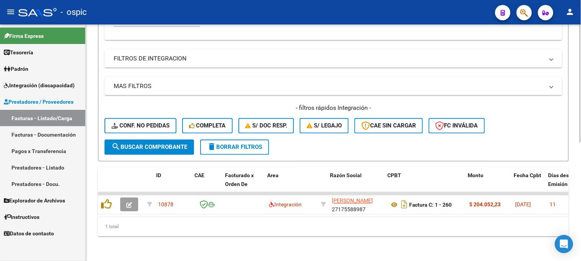
scroll to position [0, 2]
click at [235, 144] on span "delete Borrar Filtros" at bounding box center [234, 147] width 55 height 7
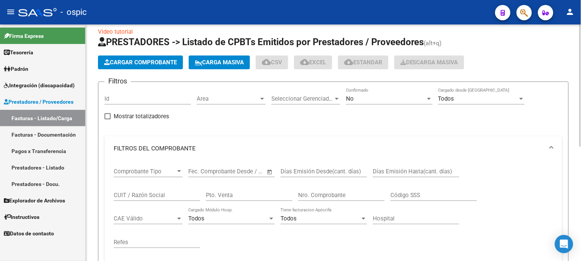
scroll to position [9, 0]
click at [372, 97] on div "No" at bounding box center [386, 99] width 80 height 7
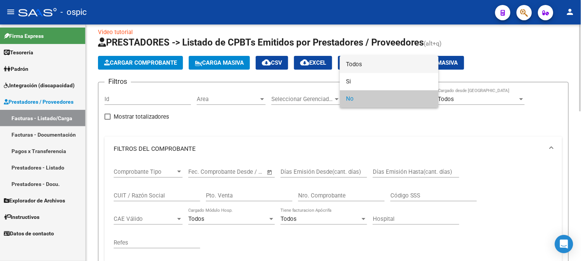
drag, startPoint x: 364, startPoint y: 64, endPoint x: 296, endPoint y: 131, distance: 95.6
click at [362, 65] on span "Todos" at bounding box center [389, 64] width 87 height 17
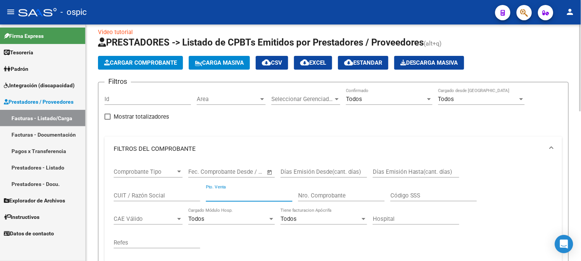
click at [250, 196] on input "Pto. Venta" at bounding box center [249, 195] width 87 height 7
type input "2"
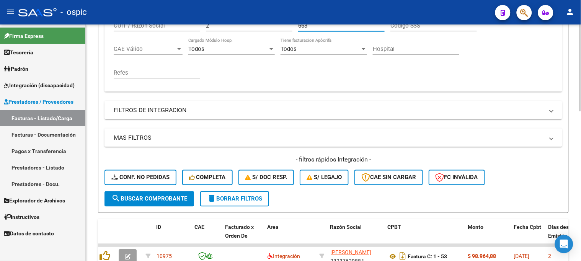
type input "663"
click at [178, 196] on span "search Buscar Comprobante" at bounding box center [149, 199] width 76 height 7
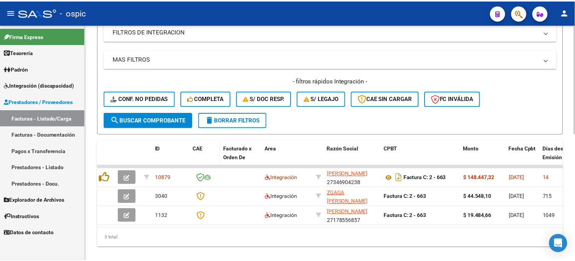
scroll to position [264, 0]
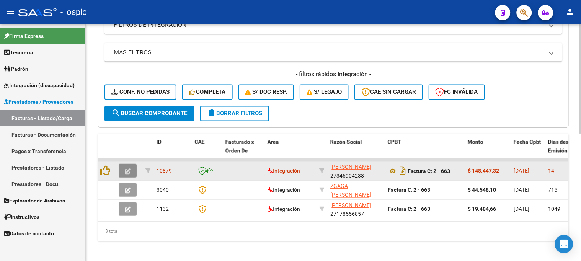
click at [127, 171] on icon "button" at bounding box center [128, 172] width 6 height 6
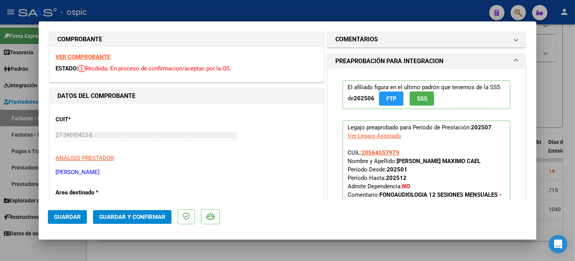
scroll to position [0, 0]
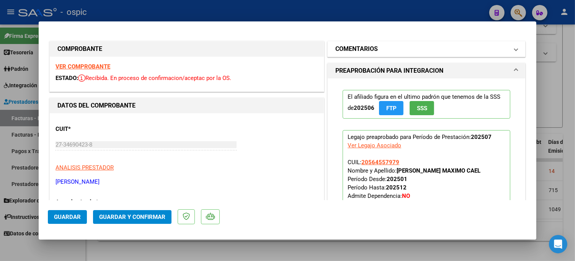
drag, startPoint x: 410, startPoint y: 47, endPoint x: 408, endPoint y: 132, distance: 85.0
click at [410, 48] on mat-panel-title "COMENTARIOS" at bounding box center [421, 48] width 173 height 9
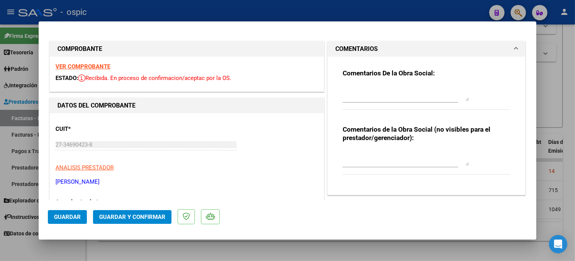
click at [404, 147] on div "Comentarios de la Obra Social (no visibles para el prestador/gerenciador):" at bounding box center [427, 154] width 168 height 58
click at [415, 148] on div "Comentarios de la Obra Social (no visibles para el prestador/gerenciador):" at bounding box center [427, 154] width 168 height 58
click at [413, 153] on textarea at bounding box center [406, 157] width 126 height 15
type textarea "f"
type textarea "G"
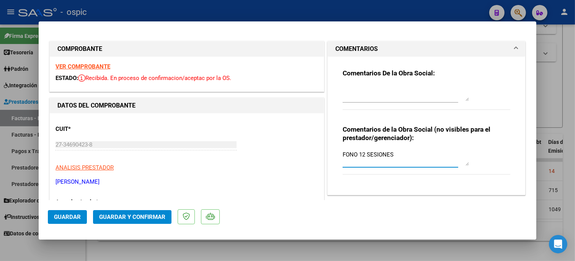
type textarea "FONO 12 SESIONES"
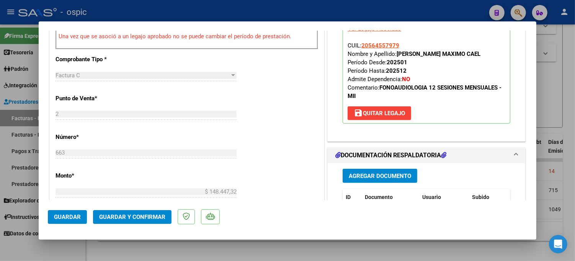
scroll to position [307, 0]
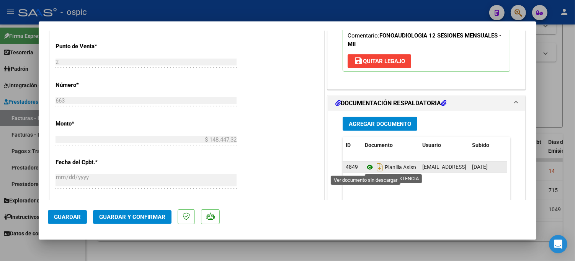
click at [368, 167] on icon at bounding box center [370, 167] width 10 height 9
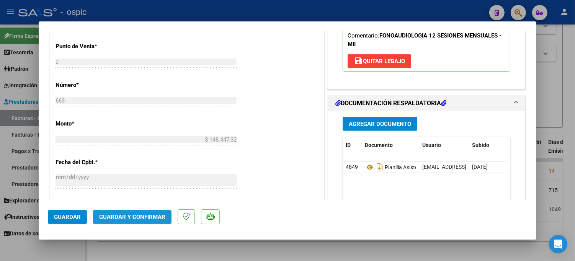
click at [151, 216] on span "Guardar y Confirmar" at bounding box center [132, 217] width 66 height 7
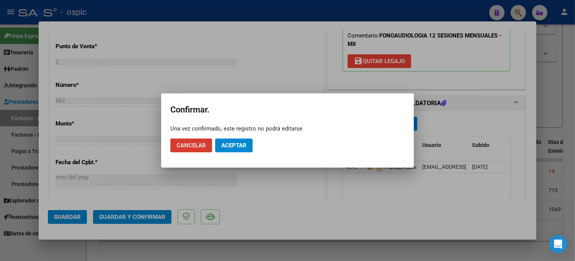
click at [240, 145] on span "Aceptar" at bounding box center [233, 145] width 25 height 7
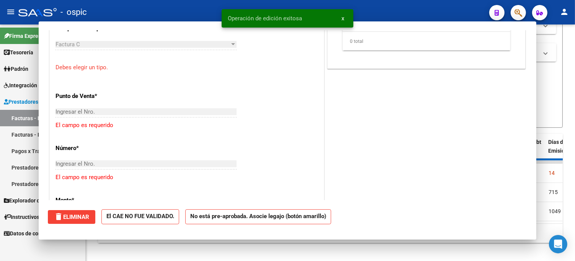
scroll to position [0, 0]
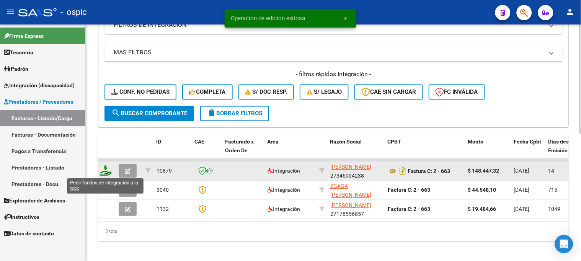
click at [106, 171] on icon at bounding box center [106, 170] width 12 height 11
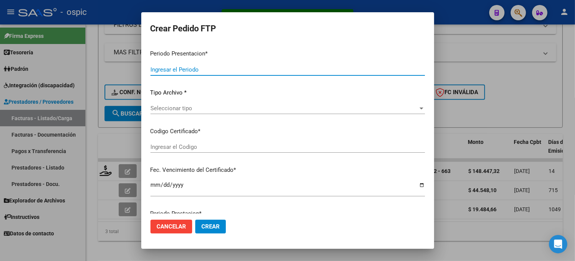
type input "202507"
type input "$ 148.447,32"
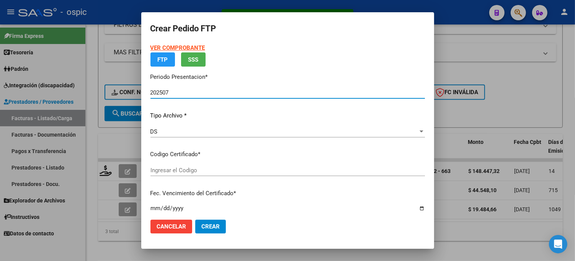
type input "9915748551"
type input "2029-08-31"
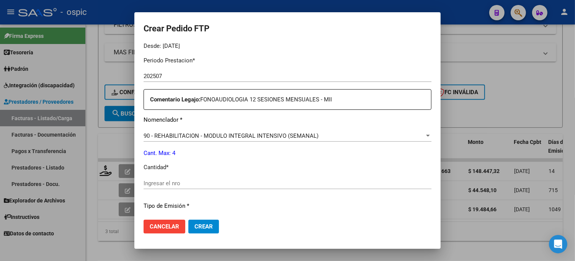
scroll to position [251, 0]
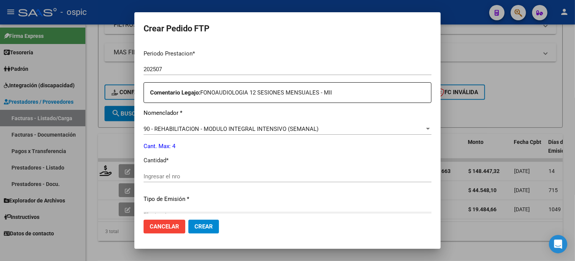
click at [315, 176] on input "Ingresar el nro" at bounding box center [288, 176] width 288 height 7
type input "4"
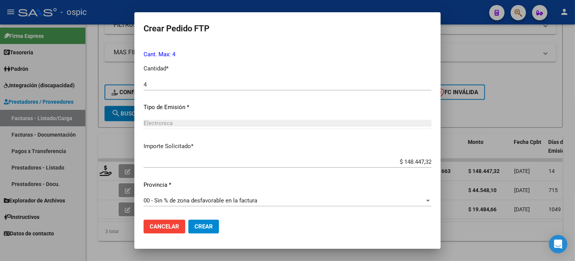
click at [215, 230] on button "Crear" at bounding box center [203, 227] width 31 height 14
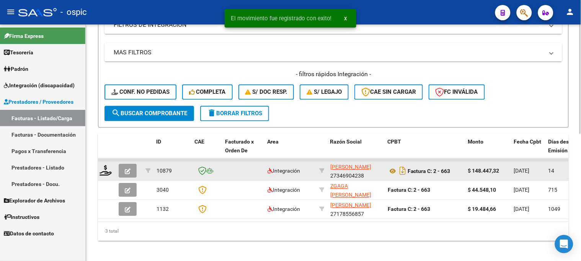
click at [134, 174] on button "button" at bounding box center [128, 171] width 18 height 14
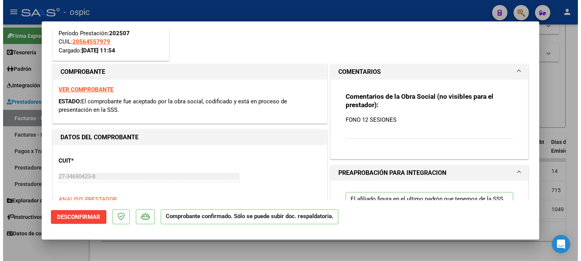
scroll to position [255, 0]
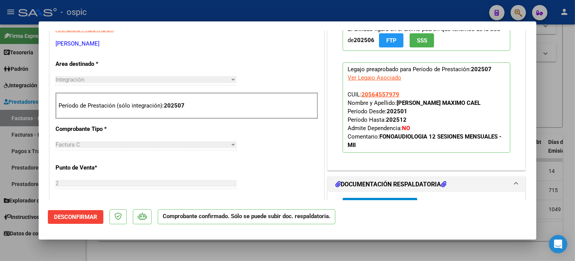
type input "$ 0,00"
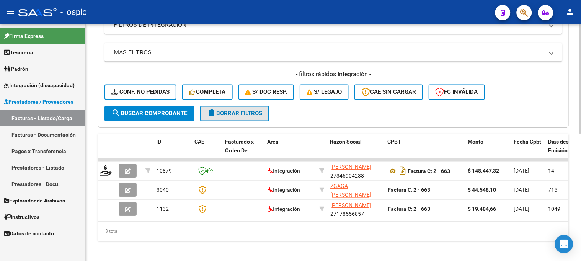
click at [247, 112] on span "delete Borrar Filtros" at bounding box center [234, 113] width 55 height 7
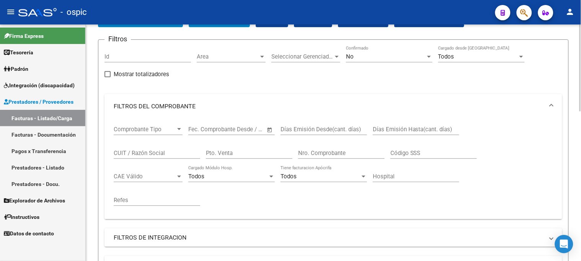
scroll to position [9, 0]
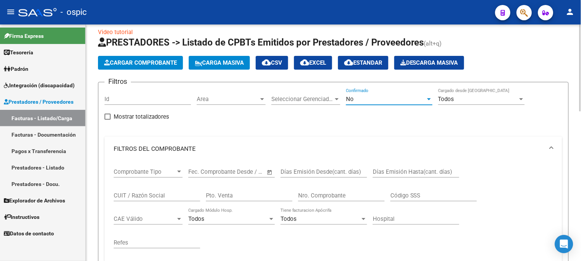
click at [358, 102] on div "No" at bounding box center [386, 99] width 80 height 7
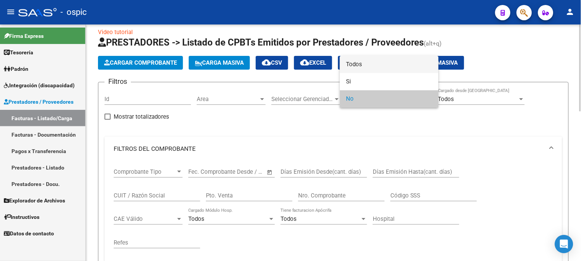
drag, startPoint x: 362, startPoint y: 62, endPoint x: 311, endPoint y: 103, distance: 65.8
click at [362, 62] on span "Todos" at bounding box center [389, 64] width 87 height 17
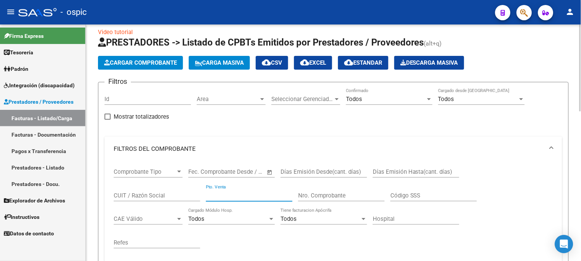
drag, startPoint x: 224, startPoint y: 194, endPoint x: 226, endPoint y: 190, distance: 4.4
click at [224, 194] on input "Pto. Venta" at bounding box center [249, 195] width 87 height 7
type input "1"
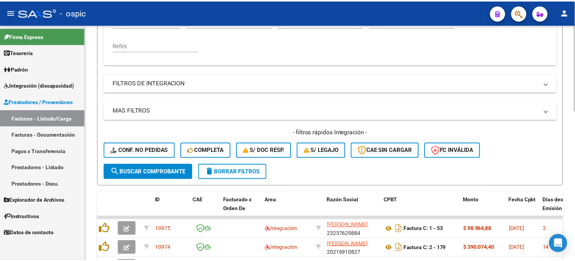
scroll to position [221, 0]
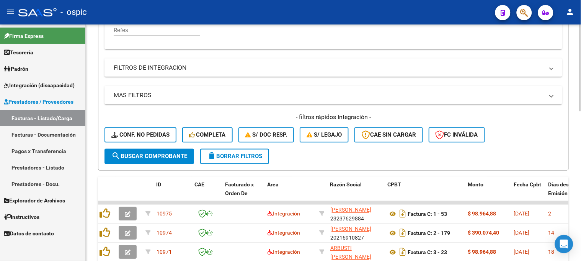
type input "606"
click at [183, 159] on span "search Buscar Comprobante" at bounding box center [149, 156] width 76 height 7
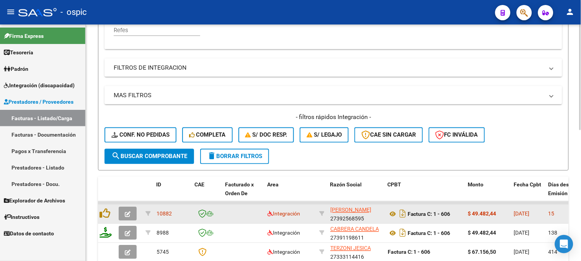
click at [127, 212] on icon "button" at bounding box center [128, 215] width 6 height 6
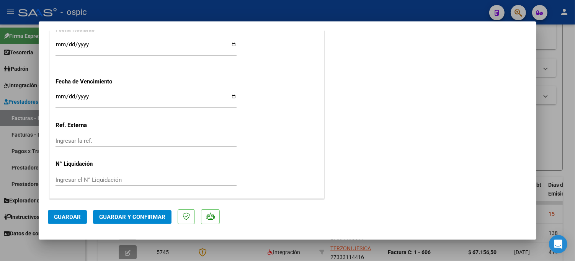
scroll to position [0, 0]
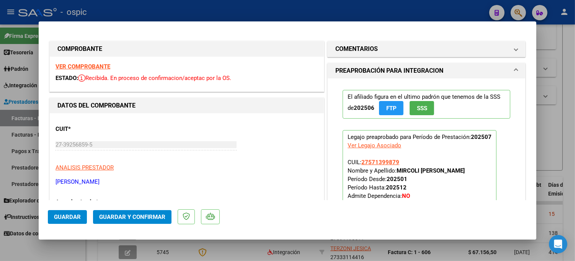
drag, startPoint x: 410, startPoint y: 44, endPoint x: 390, endPoint y: 139, distance: 96.6
click at [410, 47] on mat-panel-title "COMENTARIOS" at bounding box center [421, 48] width 173 height 9
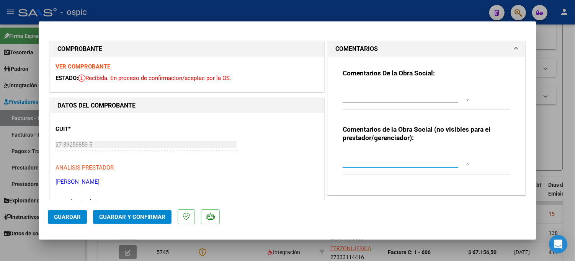
click at [383, 155] on textarea at bounding box center [406, 157] width 126 height 15
type textarea "MUSICOT 4 SESIONES"
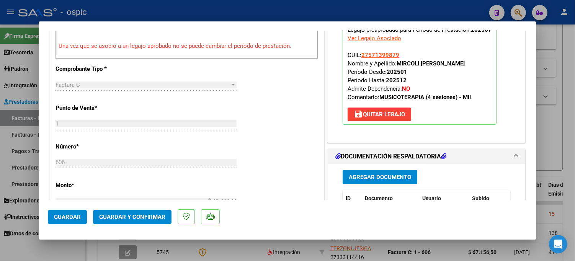
scroll to position [276, 0]
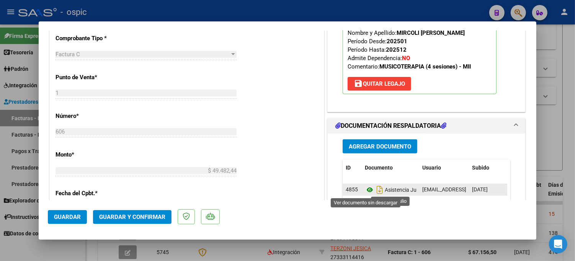
click at [365, 188] on icon at bounding box center [370, 189] width 10 height 9
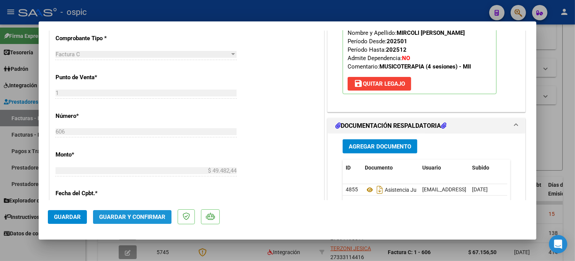
click at [144, 217] on span "Guardar y Confirmar" at bounding box center [132, 217] width 66 height 7
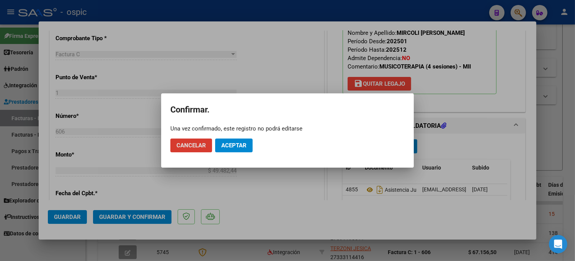
click at [232, 140] on button "Aceptar" at bounding box center [234, 146] width 38 height 14
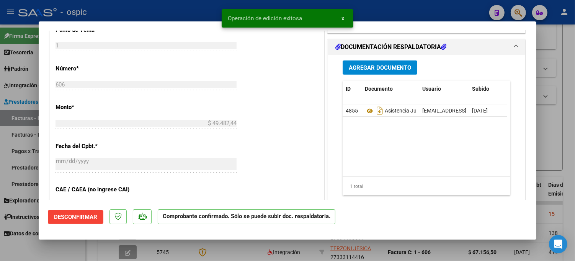
type input "$ 0,00"
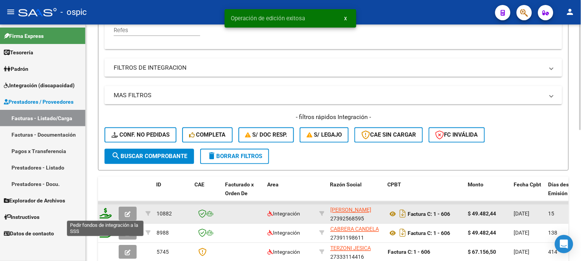
click at [105, 211] on icon at bounding box center [106, 213] width 12 height 11
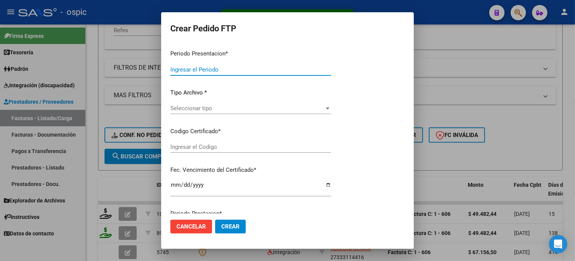
type input "202507"
type input "$ 49.482,44"
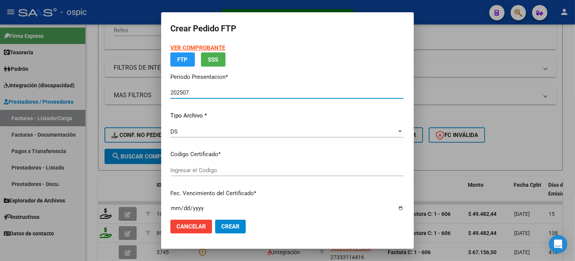
type input "0000000000000000000000000000000474544129"
type input "2025-11-10"
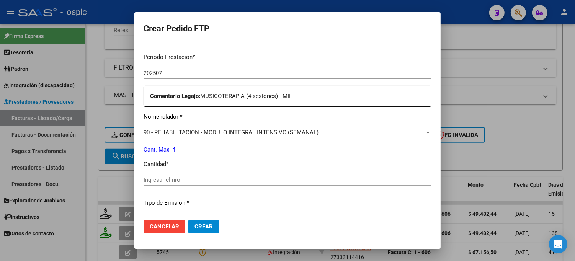
scroll to position [240, 0]
click at [289, 179] on input "Ingresar el nro" at bounding box center [288, 178] width 288 height 7
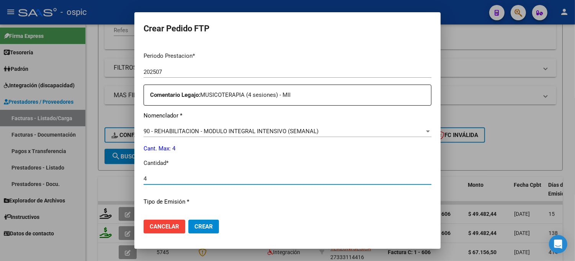
type input "4"
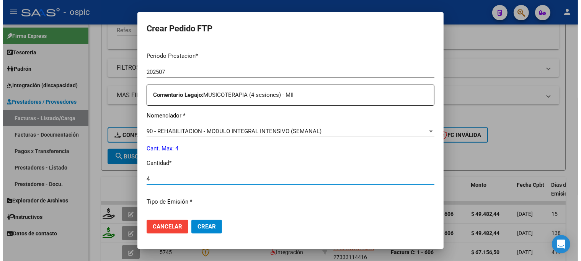
scroll to position [334, 0]
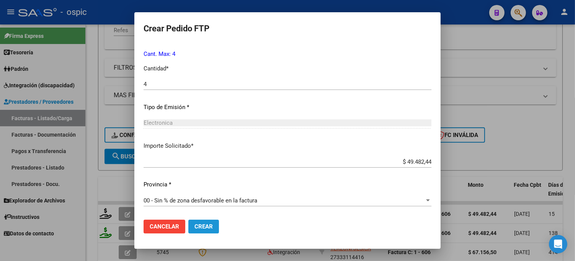
click at [201, 223] on span "Crear" at bounding box center [203, 226] width 18 height 7
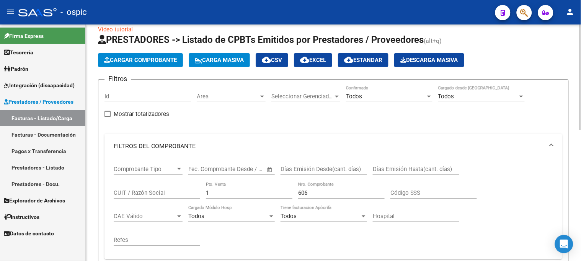
scroll to position [9, 0]
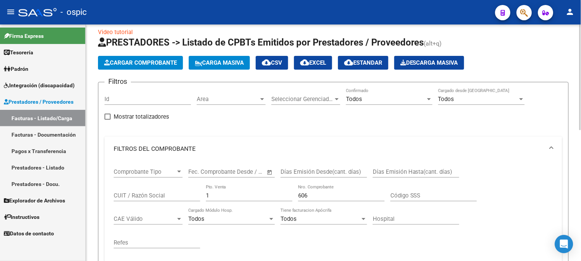
drag, startPoint x: 185, startPoint y: 193, endPoint x: 113, endPoint y: 192, distance: 72.0
click at [114, 192] on div "Comprobante Tipo Comprobante Tipo Start date – End date Fec. Comprobante Desde …" at bounding box center [333, 208] width 439 height 95
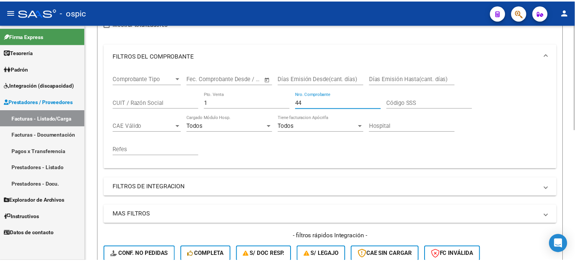
scroll to position [221, 0]
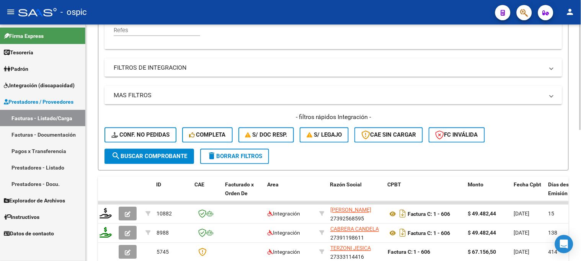
type input "44"
click at [158, 161] on button "search Buscar Comprobante" at bounding box center [150, 156] width 90 height 15
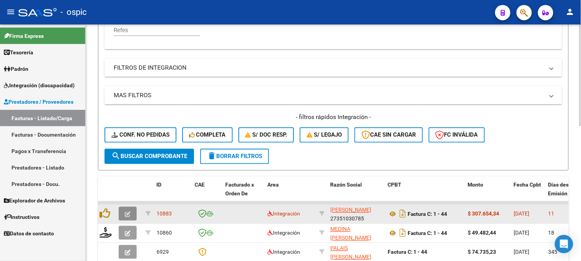
click at [126, 214] on icon "button" at bounding box center [128, 215] width 6 height 6
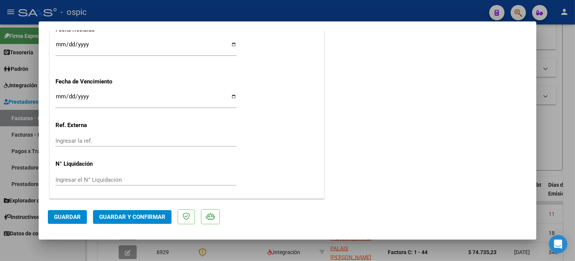
scroll to position [0, 0]
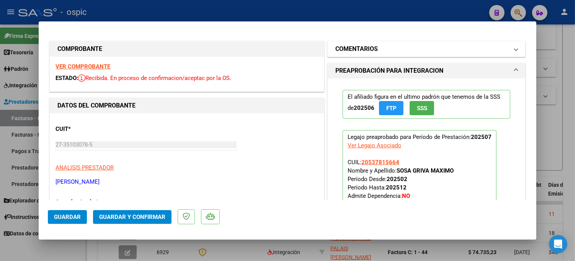
click at [387, 52] on mat-panel-title "COMENTARIOS" at bounding box center [421, 48] width 173 height 9
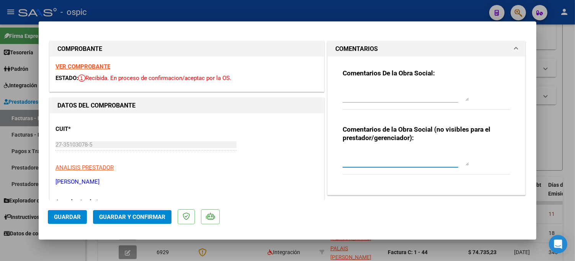
click at [380, 152] on textarea at bounding box center [406, 157] width 126 height 15
type textarea "MODULO MAESTRA DE APOYO"
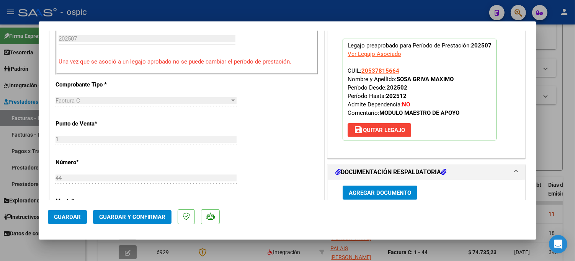
scroll to position [346, 0]
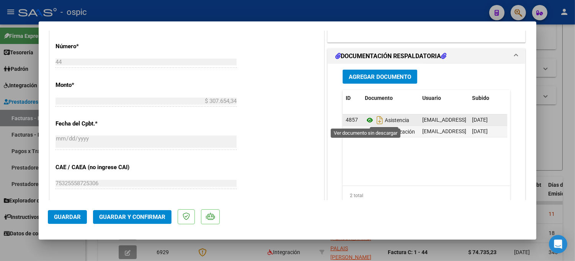
click at [365, 120] on icon at bounding box center [370, 120] width 10 height 9
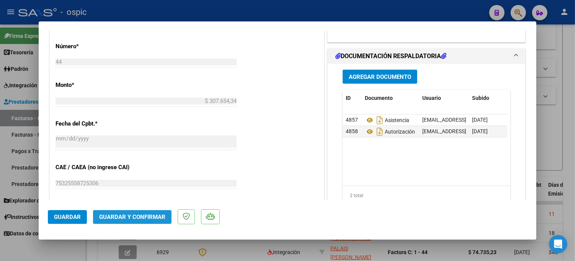
click at [140, 217] on span "Guardar y Confirmar" at bounding box center [132, 217] width 66 height 7
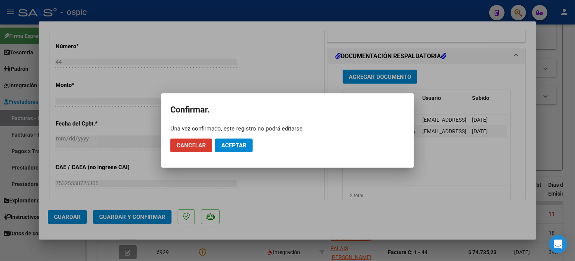
click at [232, 144] on span "Aceptar" at bounding box center [233, 145] width 25 height 7
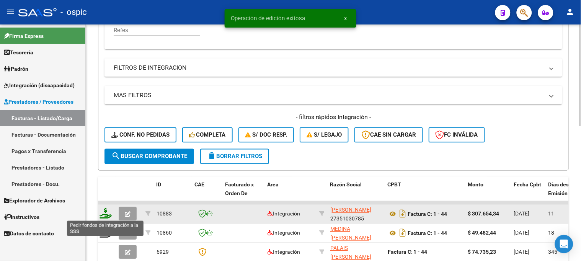
click at [105, 216] on icon at bounding box center [106, 213] width 12 height 11
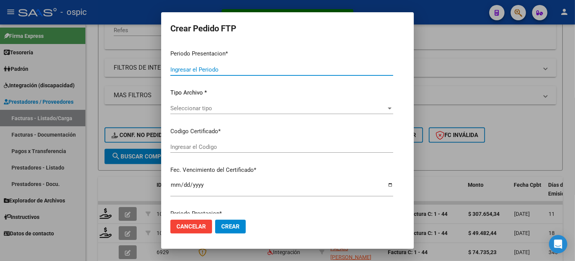
type input "202507"
type input "$ 307.654,34"
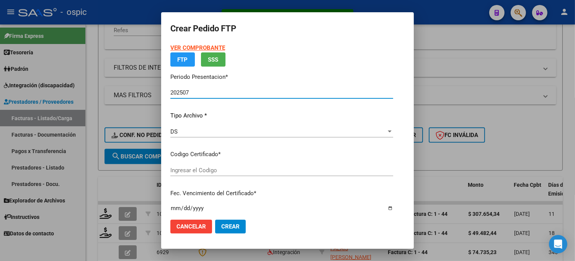
type input "0000000000000000000000000000008579990229"
type input "2028-05-22"
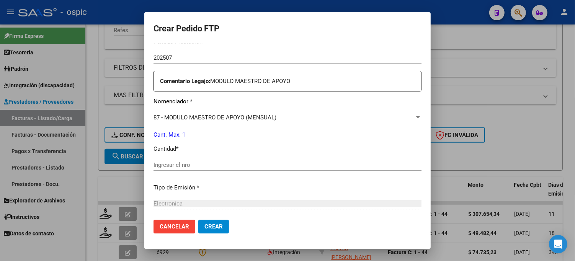
scroll to position [265, 0]
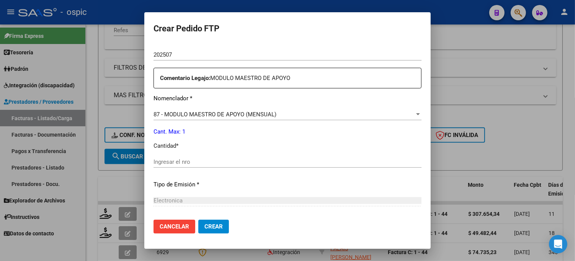
click at [268, 156] on div "Ingresar el nro" at bounding box center [288, 161] width 268 height 11
type input "1"
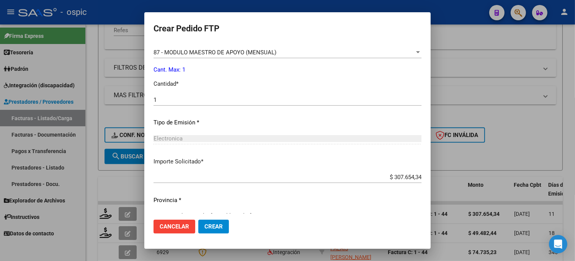
scroll to position [343, 0]
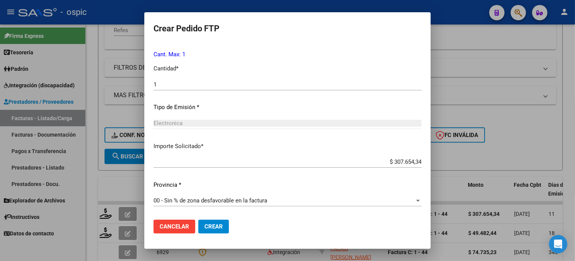
click at [204, 228] on span "Crear" at bounding box center [213, 226] width 18 height 7
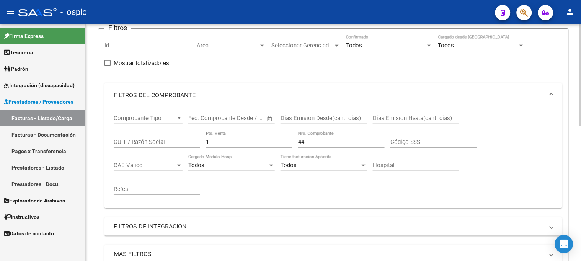
scroll to position [9, 0]
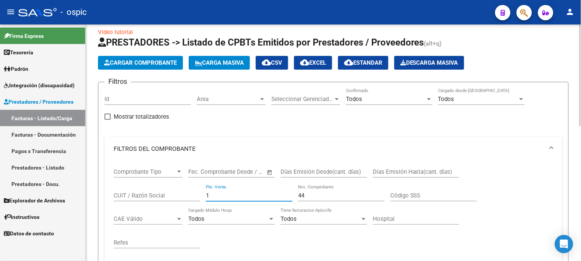
drag, startPoint x: 213, startPoint y: 194, endPoint x: 173, endPoint y: 194, distance: 40.2
click at [172, 195] on div "Comprobante Tipo Comprobante Tipo Start date – End date Fec. Comprobante Desde …" at bounding box center [333, 208] width 439 height 95
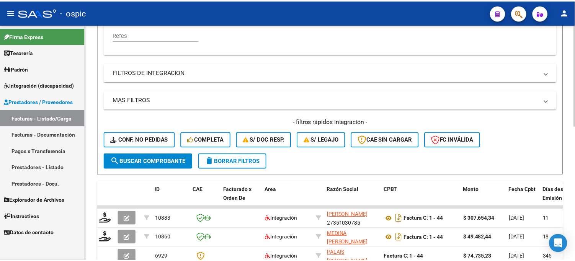
scroll to position [221, 0]
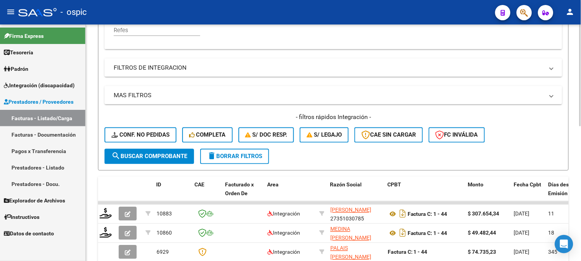
type input "611"
click at [166, 158] on span "search Buscar Comprobante" at bounding box center [149, 156] width 76 height 7
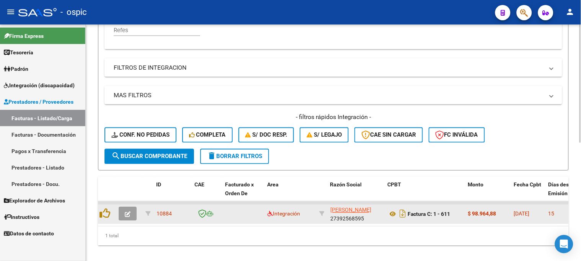
click at [126, 212] on icon "button" at bounding box center [128, 215] width 6 height 6
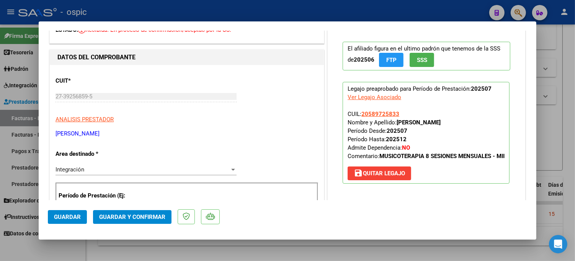
scroll to position [0, 0]
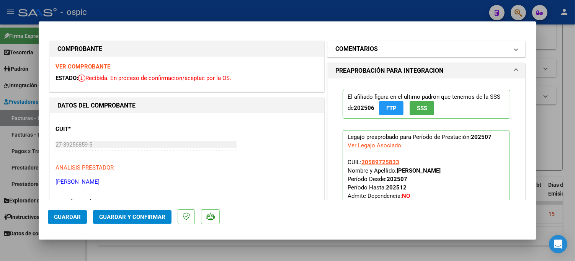
drag, startPoint x: 399, startPoint y: 47, endPoint x: 404, endPoint y: 122, distance: 74.4
click at [399, 48] on mat-panel-title "COMENTARIOS" at bounding box center [421, 48] width 173 height 9
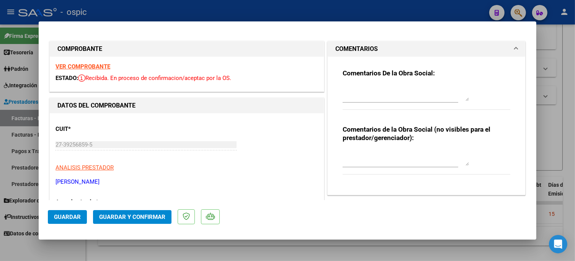
click at [386, 154] on textarea at bounding box center [406, 157] width 126 height 15
type textarea "MUSICOT 8 SESIONES"
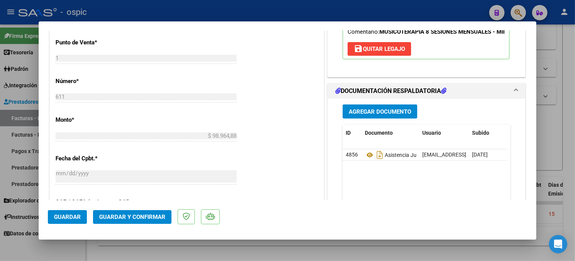
scroll to position [313, 0]
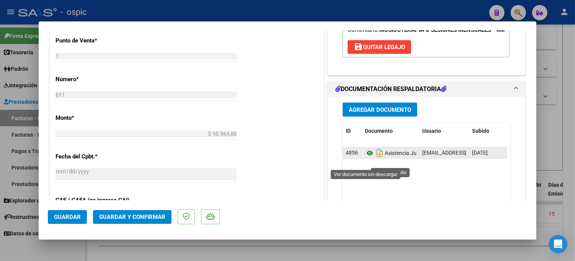
click at [366, 158] on icon at bounding box center [370, 153] width 10 height 9
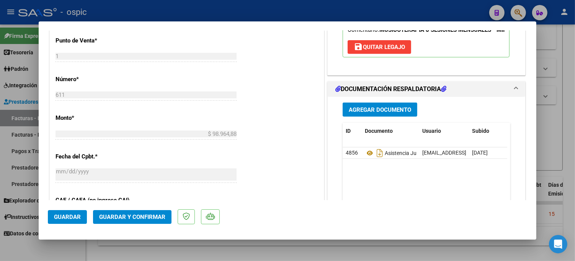
click at [147, 214] on span "Guardar y Confirmar" at bounding box center [132, 217] width 66 height 7
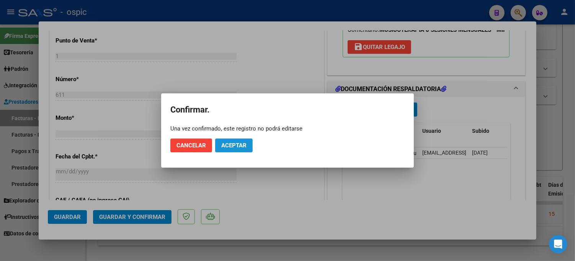
click at [248, 144] on button "Aceptar" at bounding box center [234, 146] width 38 height 14
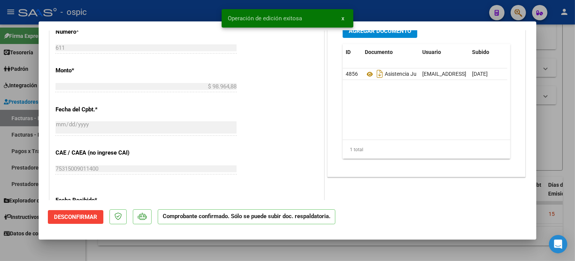
type input "$ 0,00"
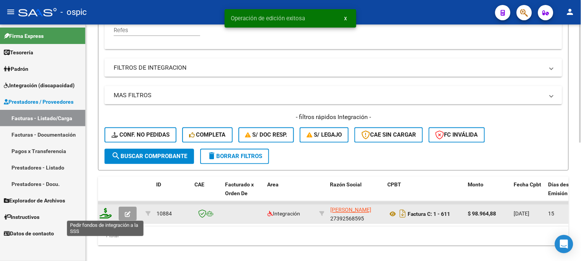
click at [106, 212] on icon at bounding box center [106, 213] width 12 height 11
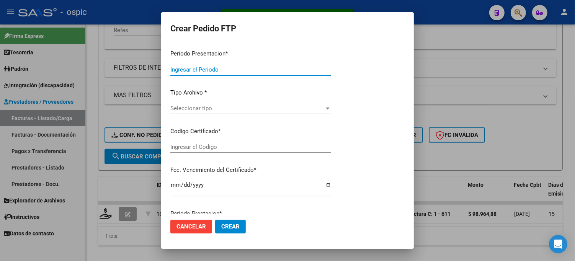
type input "202507"
type input "$ 98.964,88"
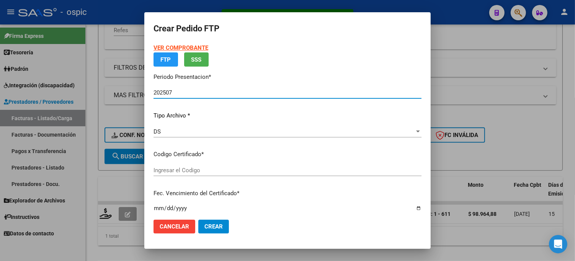
type input "4389905992"
type input "2026-10-31"
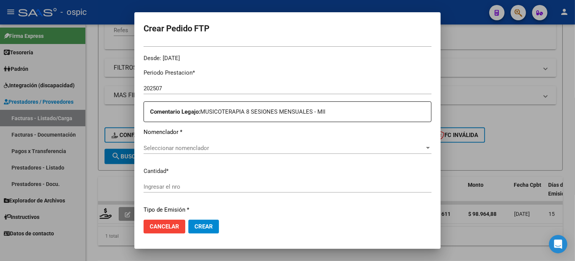
scroll to position [234, 0]
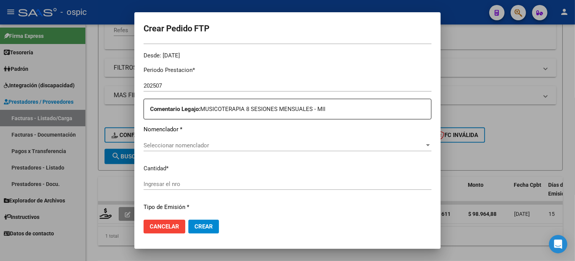
click at [301, 146] on span "Seleccionar nomenclador" at bounding box center [284, 145] width 281 height 7
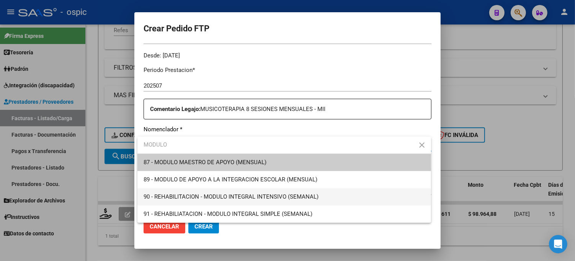
type input "MODULO"
click at [296, 191] on span "90 - REHABILITACION - MODULO INTEGRAL INTENSIVO (SEMANAL)" at bounding box center [284, 196] width 281 height 17
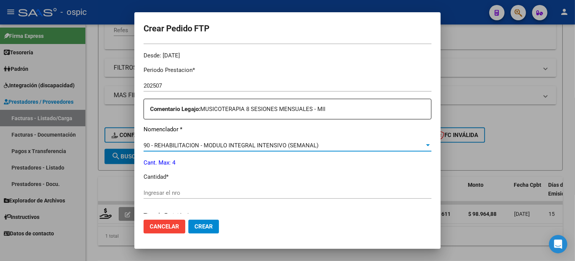
click at [198, 193] on input "Ingresar el nro" at bounding box center [288, 193] width 288 height 7
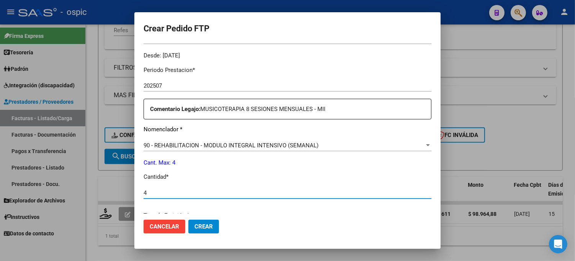
type input "4"
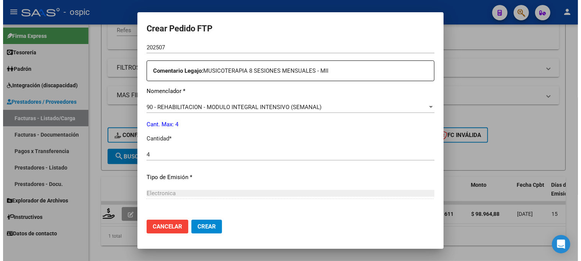
scroll to position [343, 0]
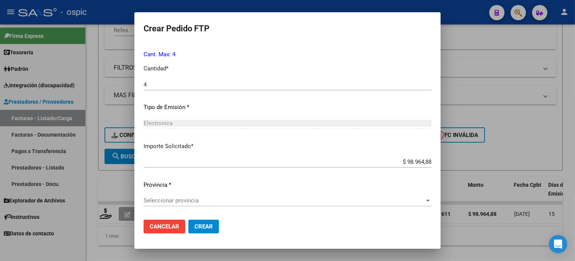
click at [203, 203] on span "Seleccionar provincia" at bounding box center [284, 200] width 281 height 7
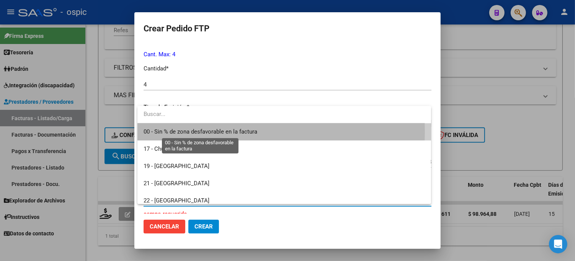
drag, startPoint x: 190, startPoint y: 132, endPoint x: 198, endPoint y: 208, distance: 77.0
click at [190, 132] on span "00 - Sin % de zona desfavorable en la factura" at bounding box center [201, 131] width 114 height 7
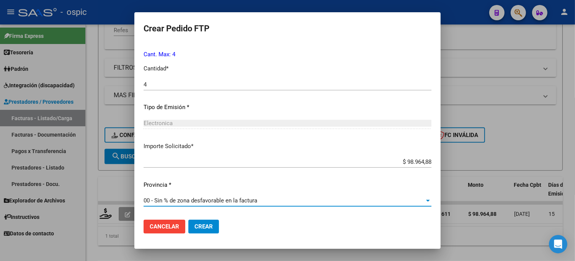
click at [205, 219] on mat-dialog-actions "Cancelar Crear" at bounding box center [288, 227] width 288 height 26
click at [212, 220] on button "Crear" at bounding box center [203, 227] width 31 height 14
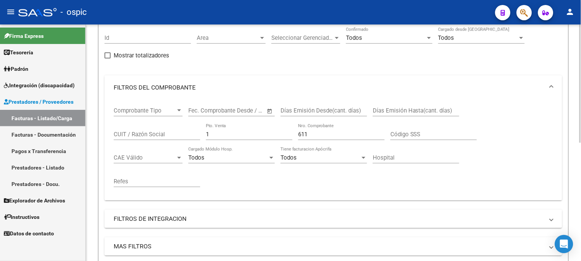
scroll to position [51, 0]
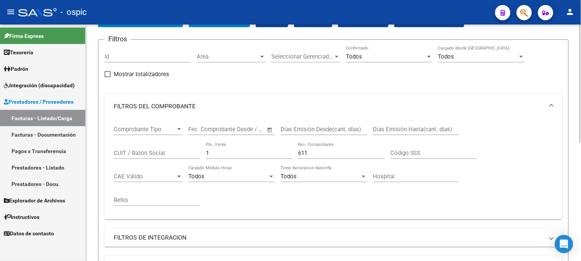
drag, startPoint x: 231, startPoint y: 155, endPoint x: 94, endPoint y: 127, distance: 139.7
click at [103, 128] on form "Filtros Id Area Area Seleccionar Gerenciador Seleccionar Gerenciador Todos Conf…" at bounding box center [333, 189] width 471 height 301
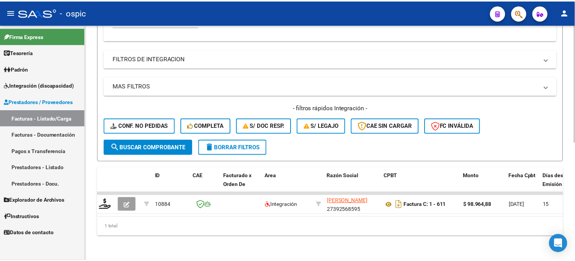
scroll to position [236, 0]
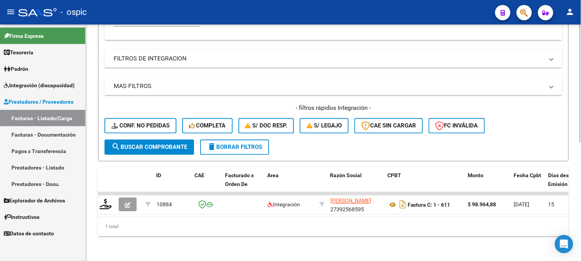
type input "214"
click at [177, 144] on span "search Buscar Comprobante" at bounding box center [149, 147] width 76 height 7
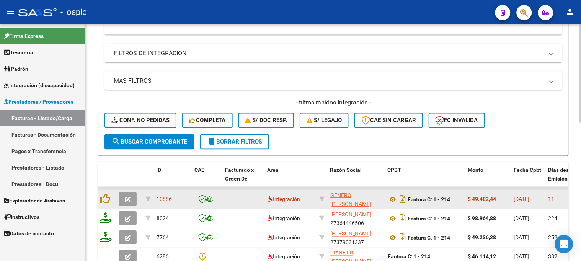
click at [131, 197] on button "button" at bounding box center [128, 200] width 18 height 14
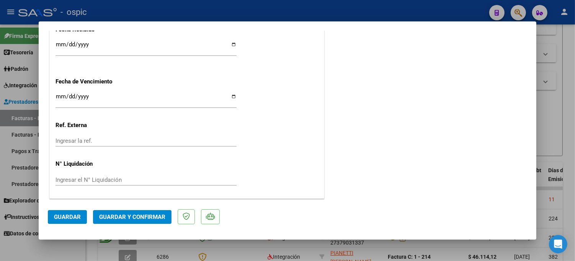
scroll to position [0, 0]
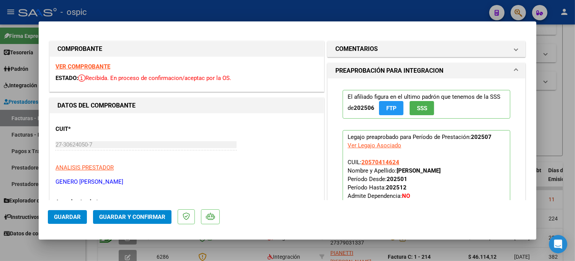
drag, startPoint x: 414, startPoint y: 45, endPoint x: 398, endPoint y: 126, distance: 83.1
click at [414, 46] on mat-panel-title "COMENTARIOS" at bounding box center [421, 48] width 173 height 9
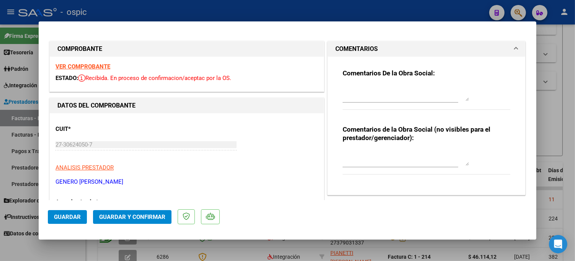
click at [386, 156] on textarea at bounding box center [406, 157] width 126 height 15
type textarea "T.O 4 SESIONES"
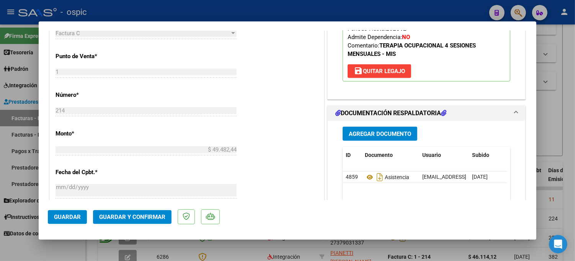
scroll to position [327, 0]
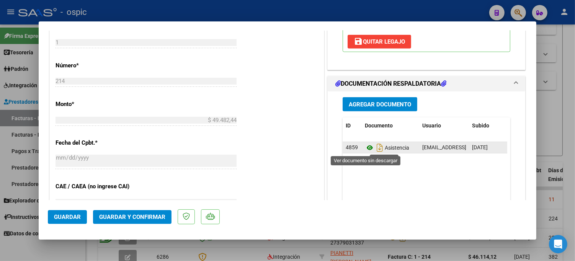
click at [365, 147] on icon at bounding box center [370, 147] width 10 height 9
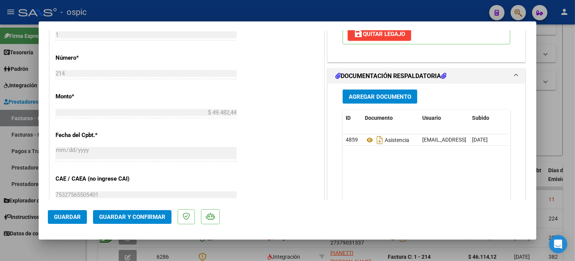
scroll to position [336, 0]
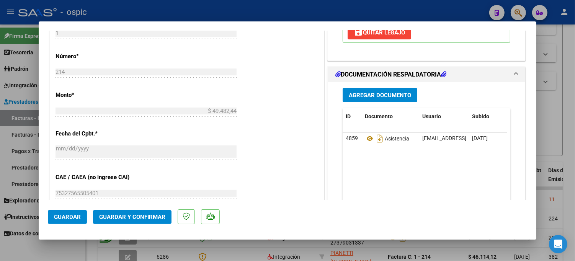
click at [119, 214] on span "Guardar y Confirmar" at bounding box center [132, 217] width 66 height 7
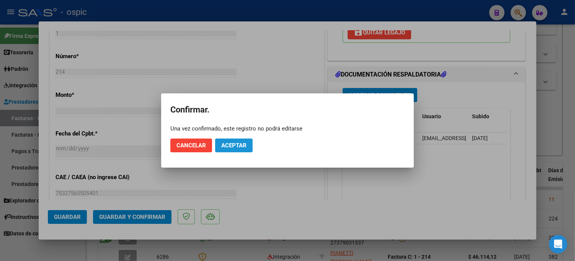
click at [229, 144] on span "Aceptar" at bounding box center [233, 145] width 25 height 7
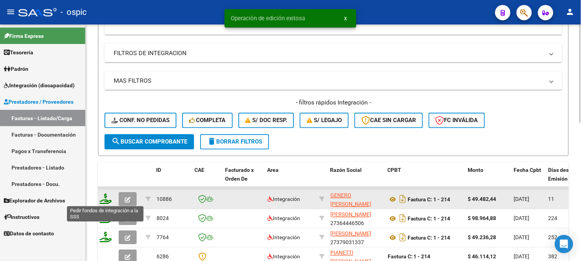
click at [105, 200] on icon at bounding box center [106, 199] width 12 height 11
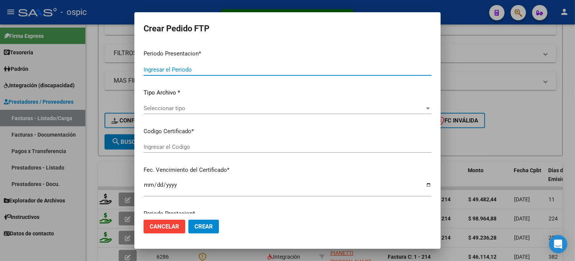
type input "202507"
type input "$ 49.482,44"
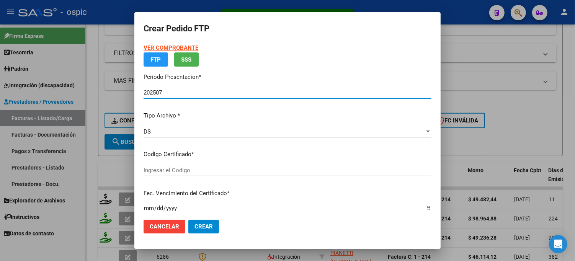
type input "8985289709"
type input "2027-01-12"
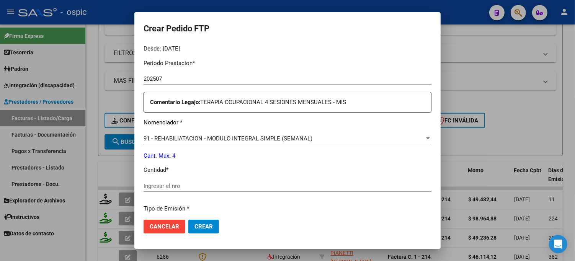
scroll to position [243, 0]
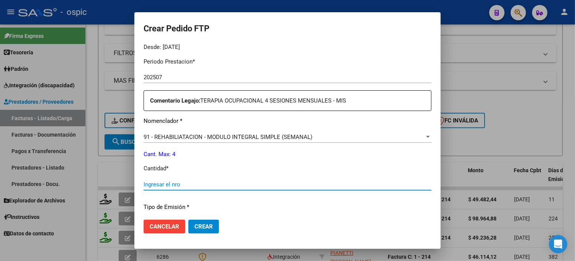
click at [286, 185] on input "Ingresar el nro" at bounding box center [288, 184] width 288 height 7
type input "4"
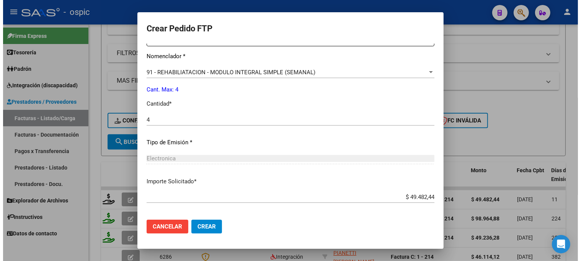
scroll to position [343, 0]
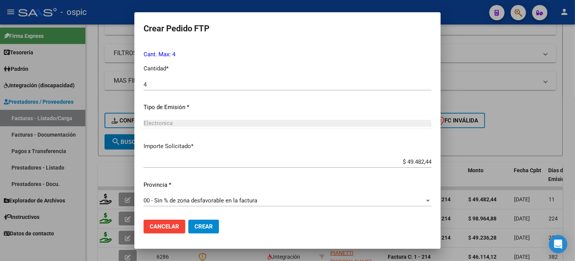
drag, startPoint x: 206, startPoint y: 227, endPoint x: 373, endPoint y: 189, distance: 172.1
click at [207, 227] on span "Crear" at bounding box center [203, 226] width 18 height 7
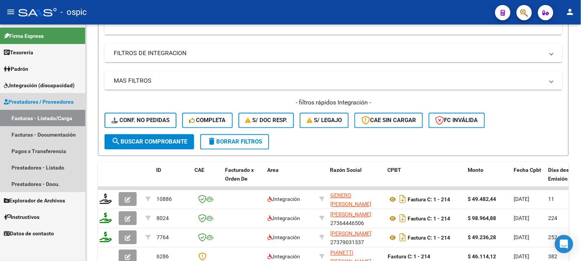
click at [31, 103] on span "Prestadores / Proveedores" at bounding box center [39, 102] width 70 height 8
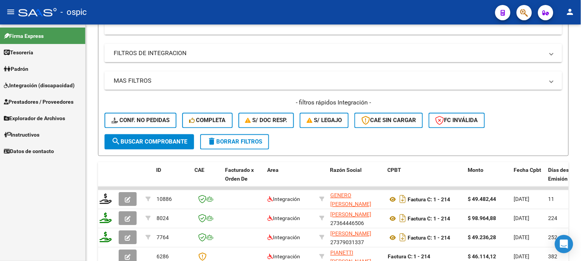
click at [41, 117] on span "Explorador de Archivos" at bounding box center [34, 118] width 61 height 8
click at [41, 131] on link "Integración" at bounding box center [42, 134] width 85 height 16
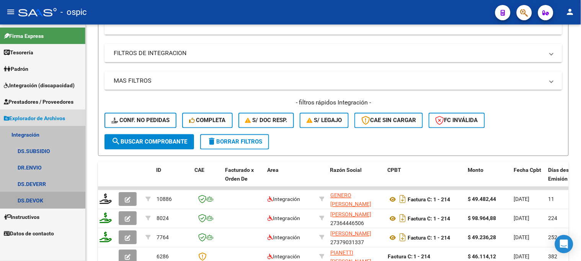
click at [41, 195] on link "DS.DEVOK" at bounding box center [42, 200] width 85 height 16
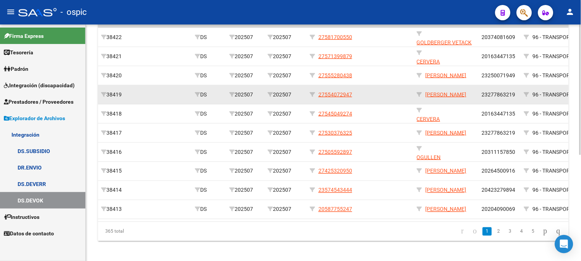
scroll to position [192, 0]
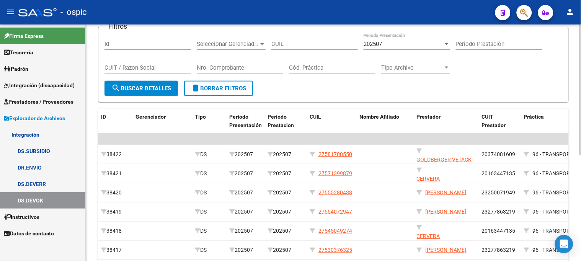
click at [223, 85] on span "delete Borrar Filtros" at bounding box center [218, 88] width 55 height 7
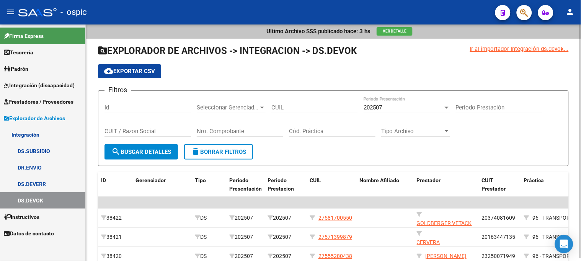
scroll to position [0, 0]
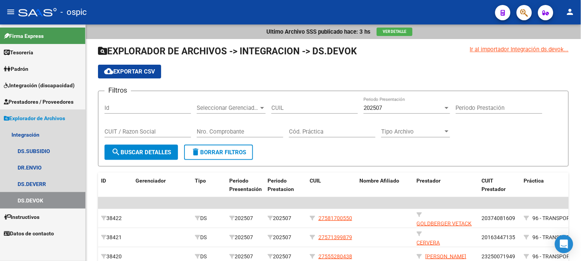
click at [49, 119] on span "Explorador de Archivos" at bounding box center [34, 118] width 61 height 8
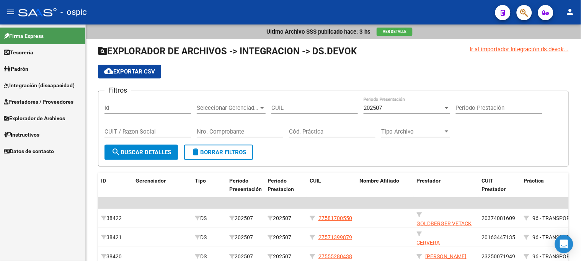
click at [54, 82] on span "Integración (discapacidad)" at bounding box center [39, 85] width 71 height 8
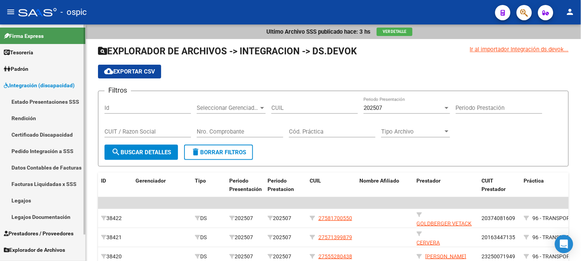
click at [59, 83] on span "Integración (discapacidad)" at bounding box center [39, 85] width 71 height 8
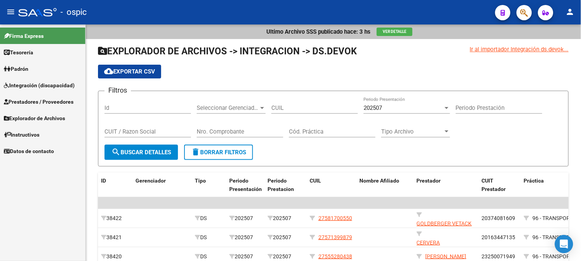
click at [56, 104] on span "Prestadores / Proveedores" at bounding box center [39, 102] width 70 height 8
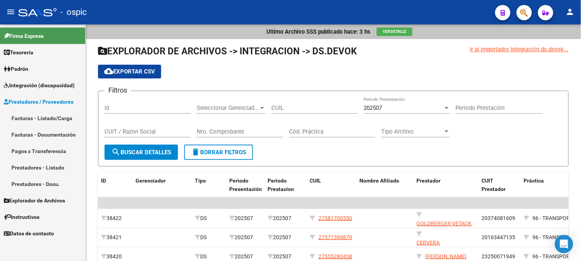
click at [60, 117] on link "Facturas - Listado/Carga" at bounding box center [42, 118] width 85 height 16
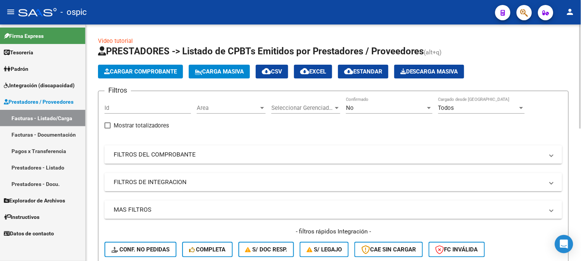
click at [369, 107] on div "No" at bounding box center [386, 108] width 80 height 7
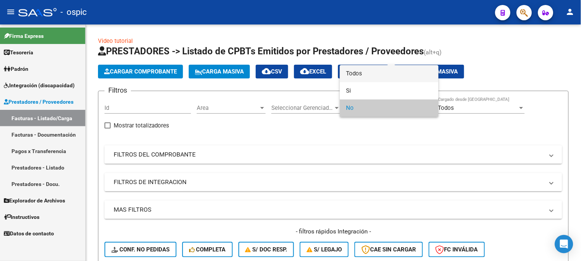
click at [369, 70] on span "Todos" at bounding box center [389, 73] width 87 height 17
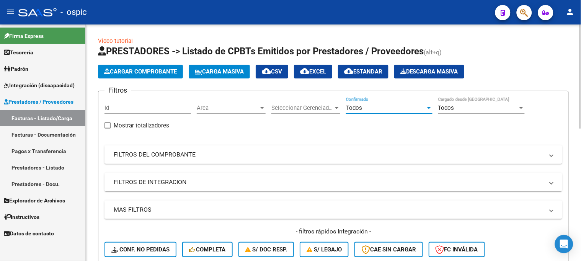
drag, startPoint x: 192, startPoint y: 152, endPoint x: 201, endPoint y: 152, distance: 9.2
click at [194, 152] on mat-panel-title "FILTROS DEL COMPROBANTE" at bounding box center [329, 154] width 430 height 8
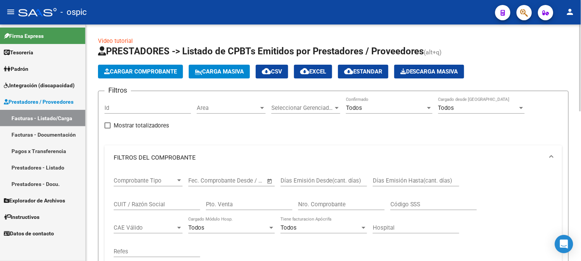
click at [237, 203] on input "Pto. Venta" at bounding box center [249, 204] width 87 height 7
type input "1"
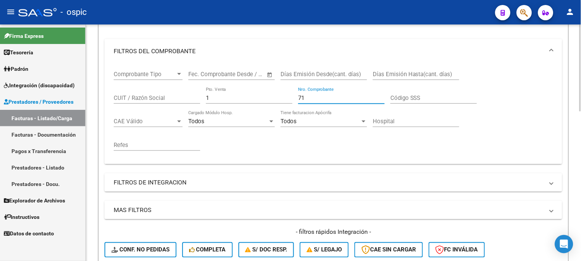
scroll to position [170, 0]
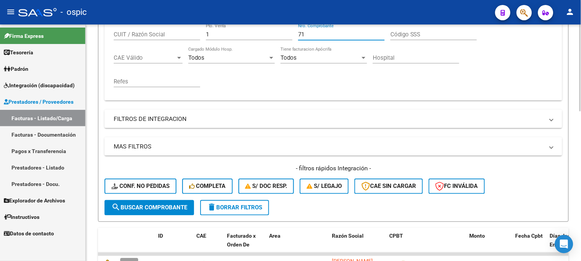
type input "71"
click at [178, 203] on button "search Buscar Comprobante" at bounding box center [150, 207] width 90 height 15
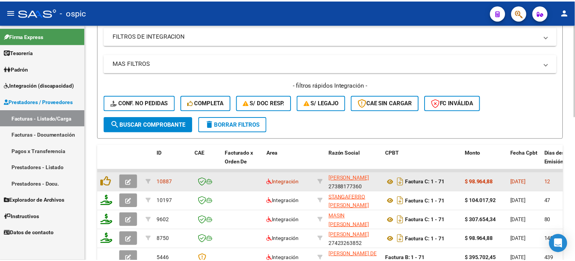
scroll to position [255, 0]
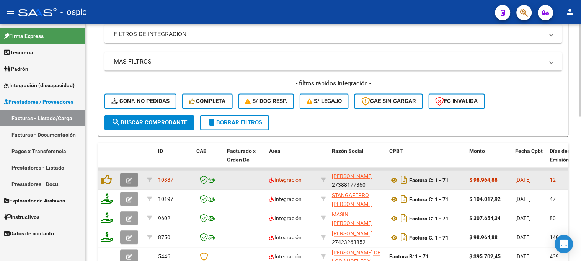
click at [130, 178] on icon "button" at bounding box center [129, 181] width 6 height 6
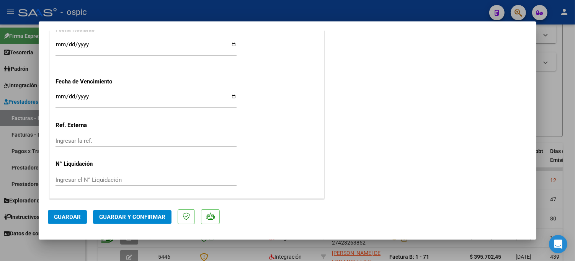
scroll to position [0, 0]
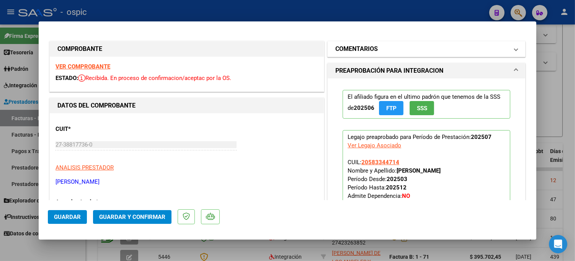
click at [381, 51] on mat-panel-title "COMENTARIOS" at bounding box center [421, 48] width 173 height 9
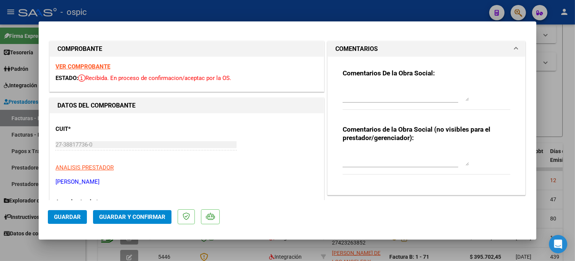
click at [377, 158] on textarea at bounding box center [406, 157] width 126 height 15
type textarea "T.O 8 SESIONES"
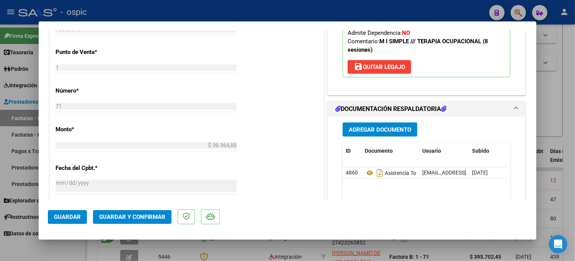
scroll to position [351, 0]
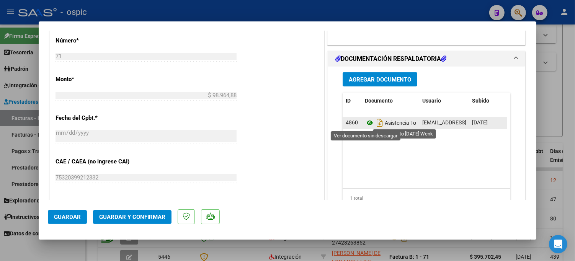
click at [366, 119] on icon at bounding box center [370, 122] width 10 height 9
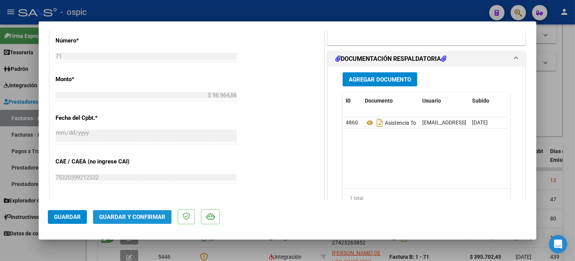
click at [127, 218] on span "Guardar y Confirmar" at bounding box center [132, 217] width 66 height 7
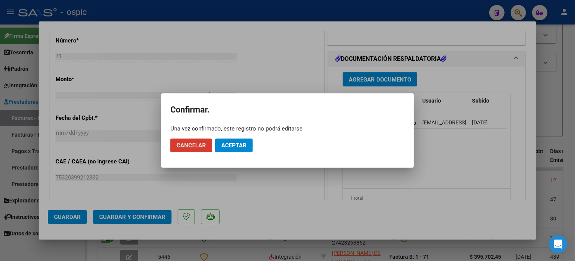
click at [240, 143] on span "Aceptar" at bounding box center [233, 145] width 25 height 7
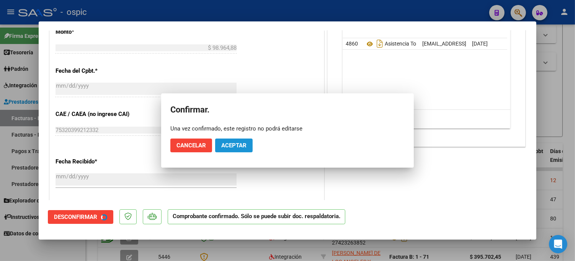
scroll to position [304, 0]
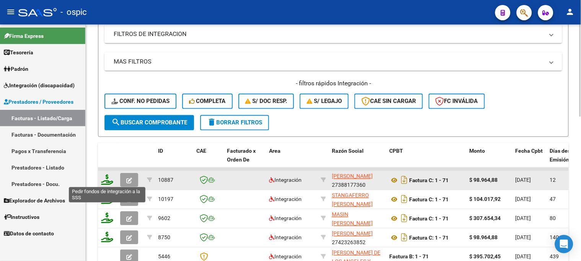
click at [109, 178] on icon at bounding box center [107, 180] width 12 height 11
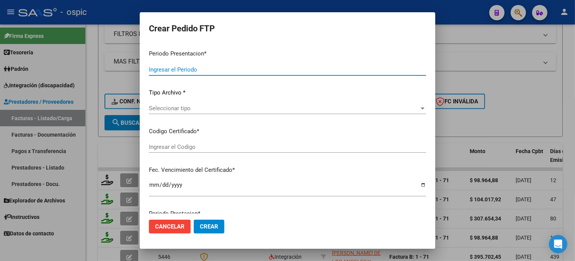
type input "202507"
type input "$ 98.964,88"
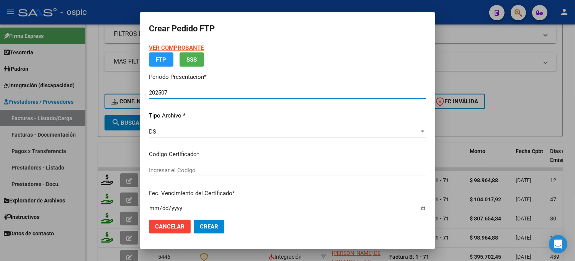
type input "0000000000000000000000000000006520537309"
type input "2028-12-06"
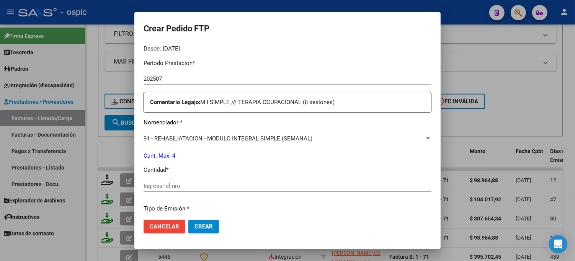
scroll to position [250, 0]
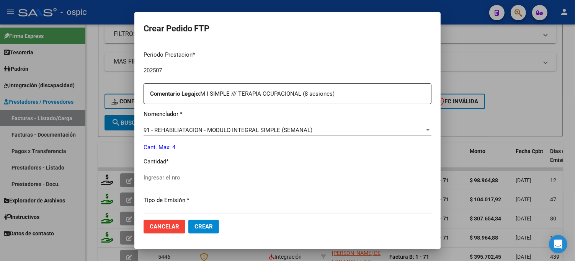
click at [258, 176] on input "Ingresar el nro" at bounding box center [288, 177] width 288 height 7
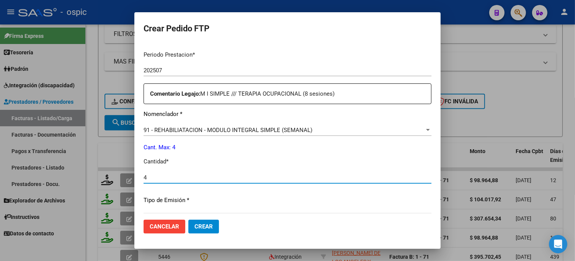
type input "4"
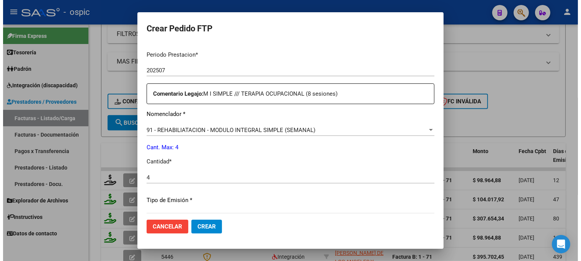
scroll to position [343, 0]
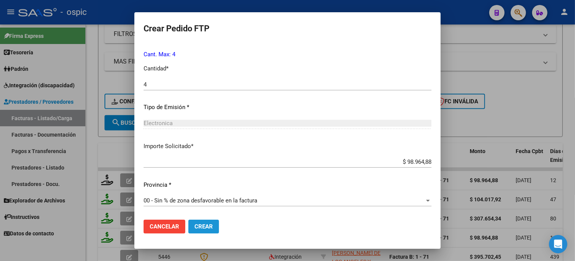
click at [199, 226] on span "Crear" at bounding box center [203, 226] width 18 height 7
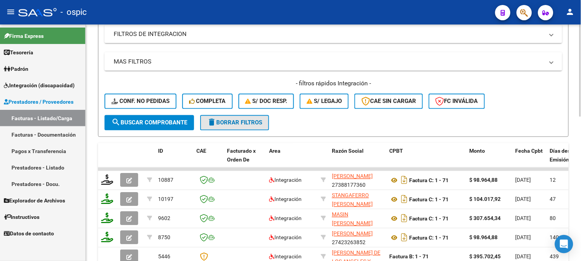
click at [235, 117] on button "delete Borrar Filtros" at bounding box center [234, 122] width 69 height 15
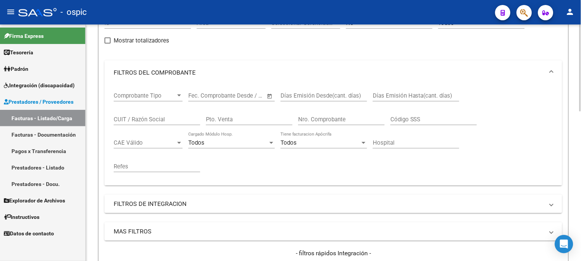
scroll to position [42, 0]
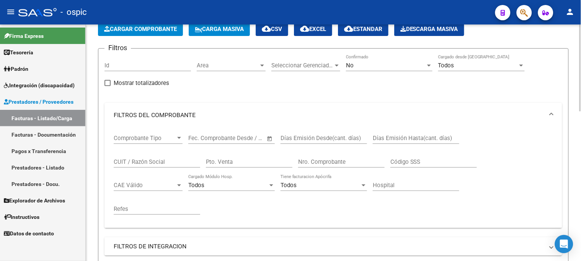
click at [164, 163] on input "CUIT / Razón Social" at bounding box center [157, 161] width 87 height 7
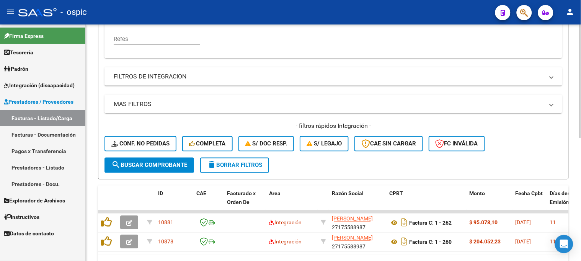
scroll to position [255, 0]
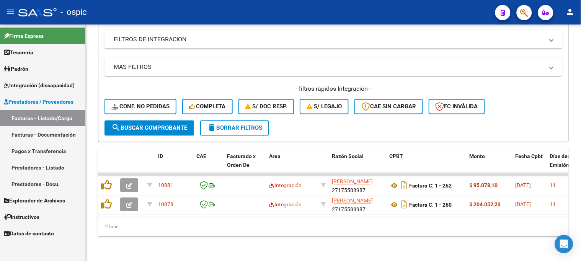
type input "LOPEZ MARIEL"
click at [266, 121] on button "delete Borrar Filtros" at bounding box center [234, 128] width 69 height 15
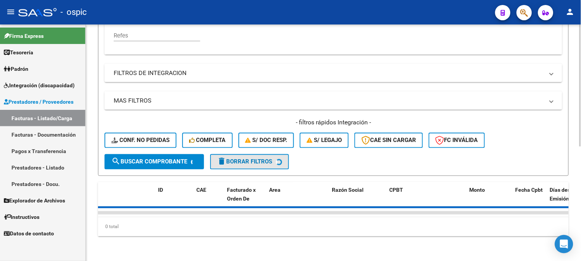
scroll to position [221, 0]
click at [36, 100] on span "Prestadores / Proveedores" at bounding box center [39, 102] width 70 height 8
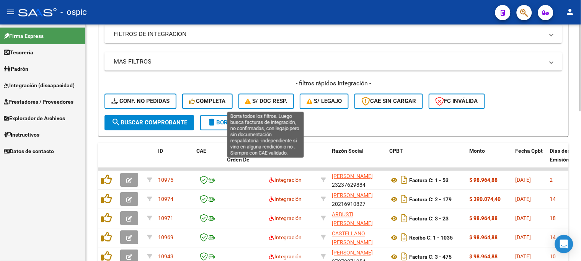
click at [255, 123] on span "delete Borrar Filtros" at bounding box center [234, 122] width 55 height 7
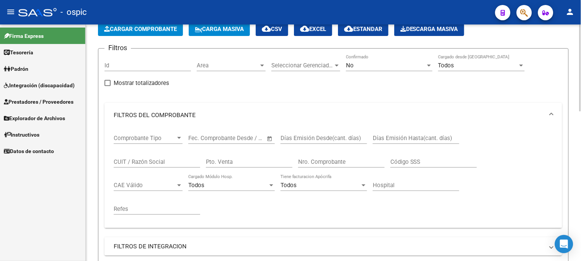
scroll to position [0, 0]
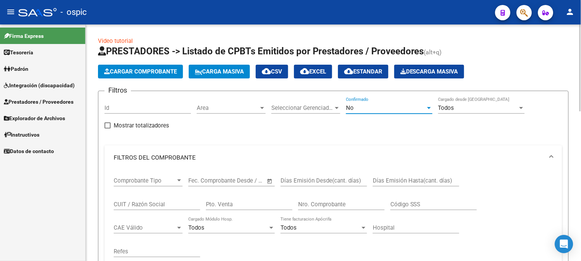
click at [358, 110] on div "No" at bounding box center [386, 108] width 80 height 7
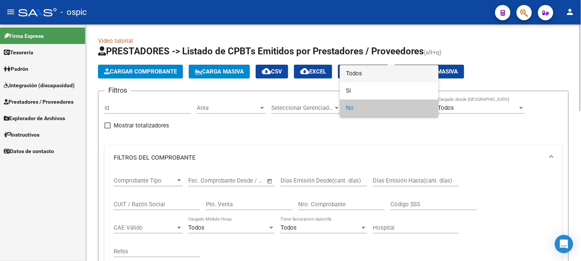
click at [358, 75] on span "Todos" at bounding box center [389, 73] width 87 height 17
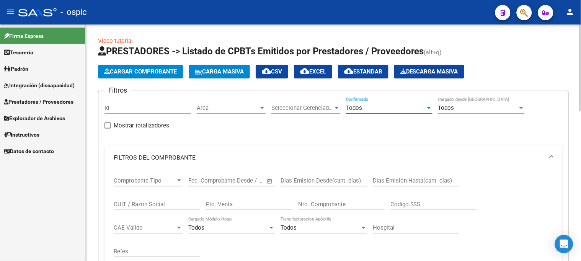
click at [362, 105] on div "Todos" at bounding box center [386, 108] width 80 height 7
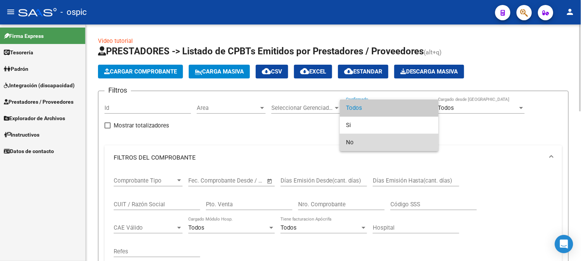
drag, startPoint x: 351, startPoint y: 138, endPoint x: 270, endPoint y: 184, distance: 92.6
click at [351, 138] on span "No" at bounding box center [389, 142] width 87 height 17
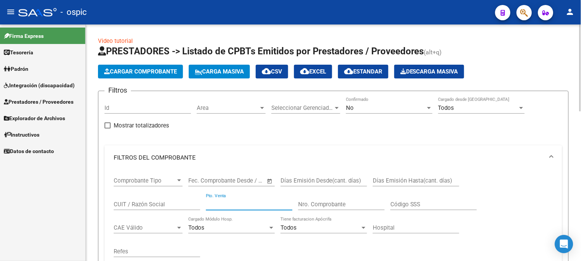
click at [254, 203] on input "Pto. Venta" at bounding box center [249, 204] width 87 height 7
type input "2"
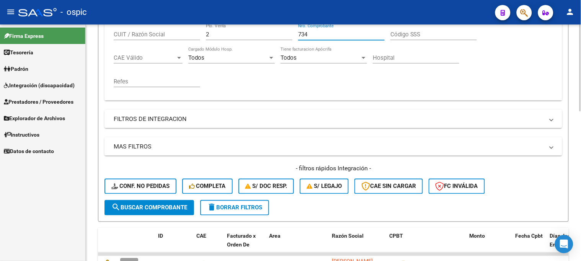
type input "734"
click at [160, 206] on span "search Buscar Comprobante" at bounding box center [149, 207] width 76 height 7
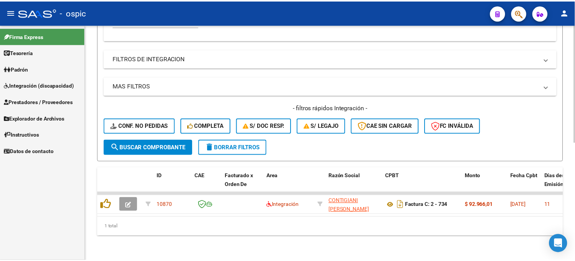
scroll to position [236, 0]
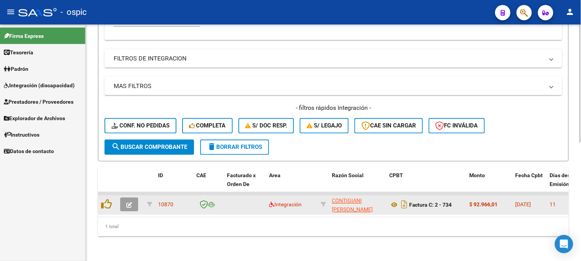
click at [126, 198] on button "button" at bounding box center [129, 205] width 18 height 14
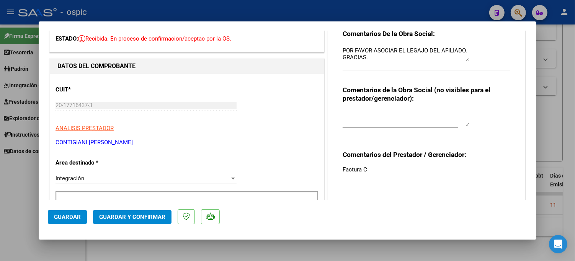
scroll to position [127, 0]
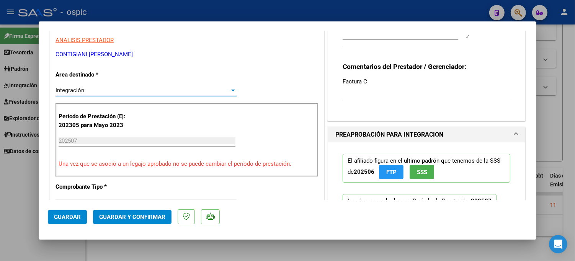
click at [81, 89] on span "Integración" at bounding box center [70, 90] width 29 height 7
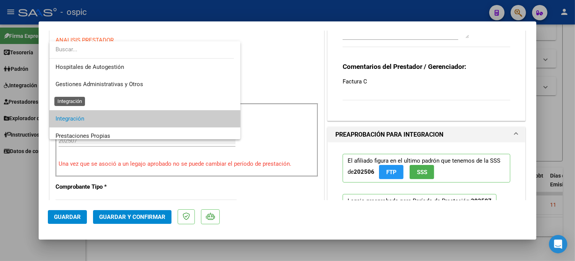
scroll to position [28, 0]
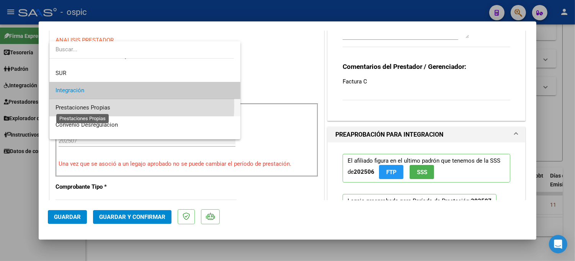
click at [78, 105] on span "Prestaciones Propias" at bounding box center [83, 107] width 55 height 7
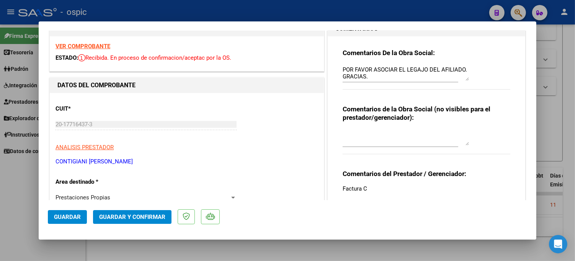
scroll to position [0, 0]
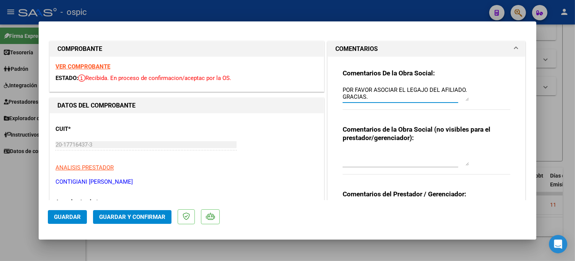
drag, startPoint x: 340, startPoint y: 90, endPoint x: 399, endPoint y: 98, distance: 59.6
click at [399, 98] on textarea "POR FAVOR ASOCIAR EL LEGAJO DEL AFILIADO. GRACIAS." at bounding box center [406, 93] width 126 height 15
type textarea "s"
click at [368, 150] on textarea at bounding box center [406, 157] width 126 height 15
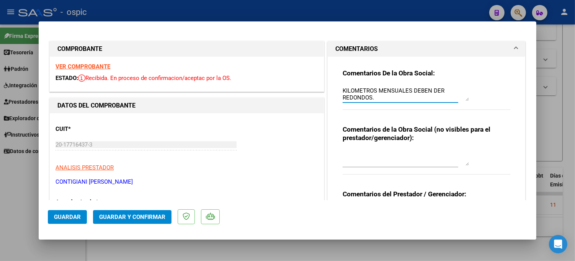
click at [434, 90] on textarea "SOLICITO NC Y NUEVA FACTURA. LOS KILOMETROS MENSUALES DEBEN DER REDONDOS." at bounding box center [406, 93] width 126 height 15
click at [374, 96] on textarea "SOLICITO NC Y NUEVA FACTURA. LOS KILOMETROS MENSUALES DEBEN SER REDONDOS." at bounding box center [406, 93] width 126 height 15
drag, startPoint x: 340, startPoint y: 89, endPoint x: 378, endPoint y: 102, distance: 40.4
click at [378, 102] on div "SOLICITO NC Y NUEVA FACTURA. LOS KILOMETROS MENSUALES DEBEN SER REDONDOS." at bounding box center [401, 97] width 116 height 26
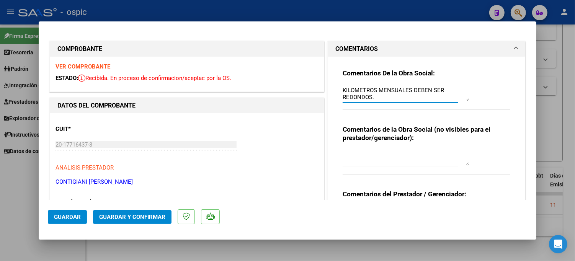
type textarea "SOLICITO NC Y NUEVA FACTURA. LOS KILOMETROS MENSUALES DEBEN SER REDONDOS."
click at [372, 157] on textarea at bounding box center [406, 157] width 126 height 15
paste textarea "SOLICITO NC Y NUEVA FACTURA. LOS KILOMETROS MENSUALES DEBEN SER REDONDOS."
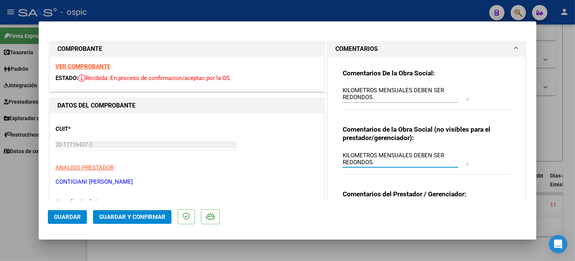
scroll to position [0, 0]
click at [362, 152] on textarea "SOLICITO NC Y NUEVA FACTURA. LOS KILOMETROS MENSUALES DEBEN SER REDONDOS." at bounding box center [406, 157] width 126 height 15
type textarea "SOLICITE NC Y NUEVA FACTURA. LOS KILOMETROS MENSUALES DEBEN SER REDONDOS."
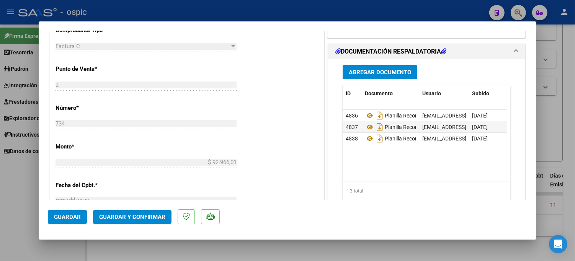
scroll to position [125, 0]
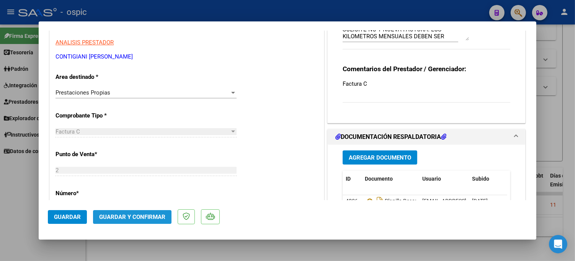
click at [149, 212] on button "Guardar y Confirmar" at bounding box center [132, 217] width 78 height 14
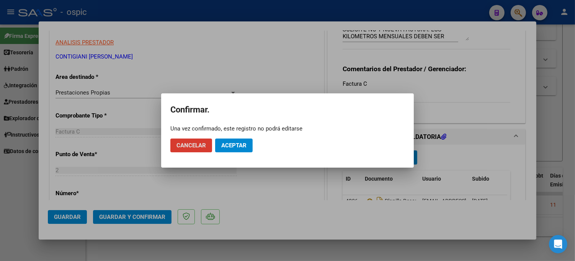
click at [237, 144] on span "Aceptar" at bounding box center [233, 145] width 25 height 7
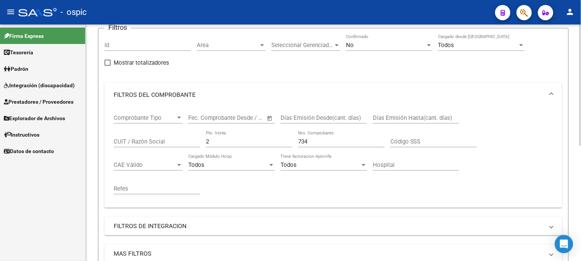
scroll to position [181, 0]
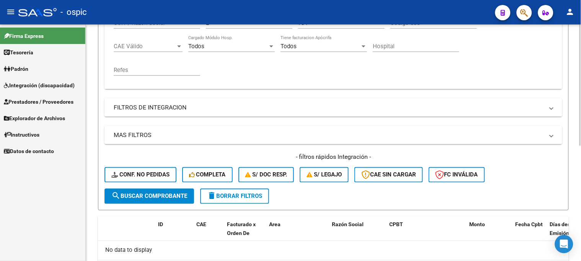
click at [252, 194] on span "delete Borrar Filtros" at bounding box center [234, 196] width 55 height 7
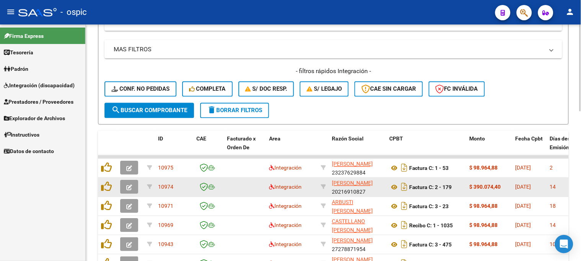
scroll to position [224, 0]
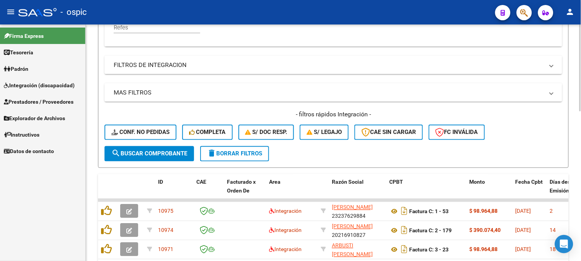
click at [243, 152] on span "delete Borrar Filtros" at bounding box center [234, 153] width 55 height 7
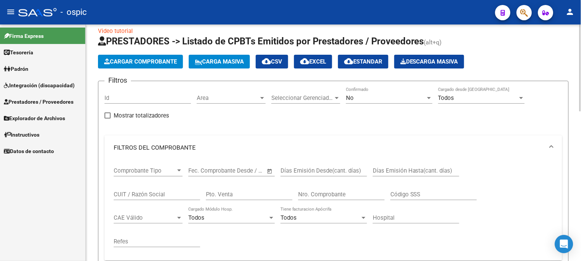
scroll to position [9, 0]
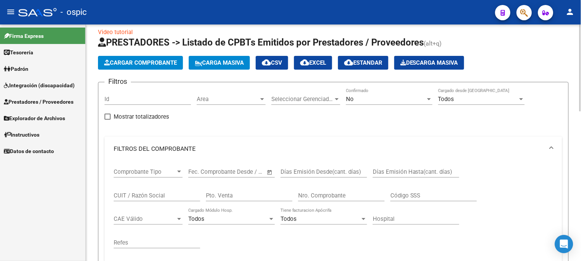
click at [239, 98] on span "Area" at bounding box center [228, 99] width 62 height 7
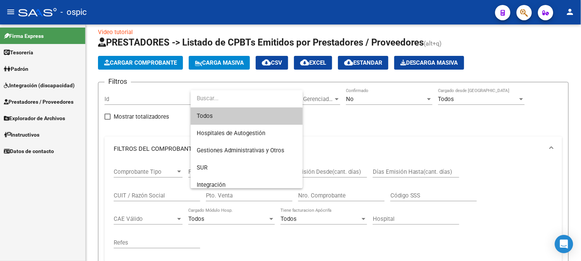
click at [381, 102] on div at bounding box center [290, 130] width 581 height 261
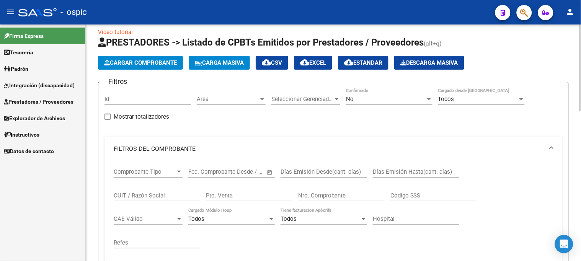
click at [359, 102] on div "No" at bounding box center [386, 99] width 80 height 7
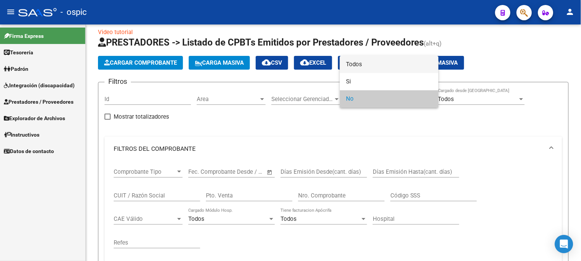
click at [365, 67] on span "Todos" at bounding box center [389, 64] width 87 height 17
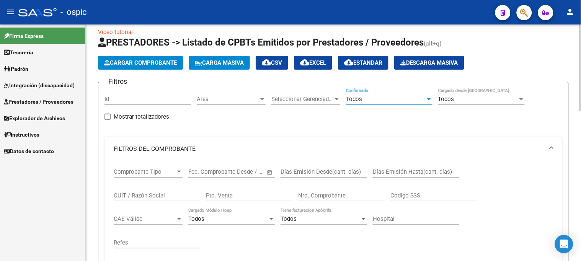
click at [212, 92] on div "Area Area" at bounding box center [231, 96] width 69 height 16
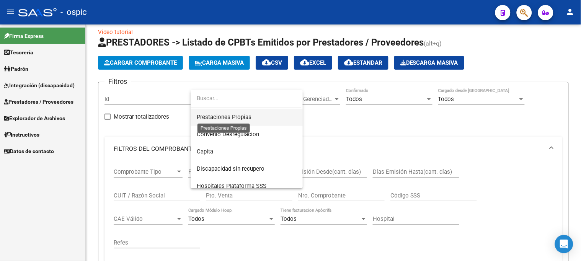
click at [231, 119] on span "Prestaciones Propias" at bounding box center [224, 117] width 55 height 7
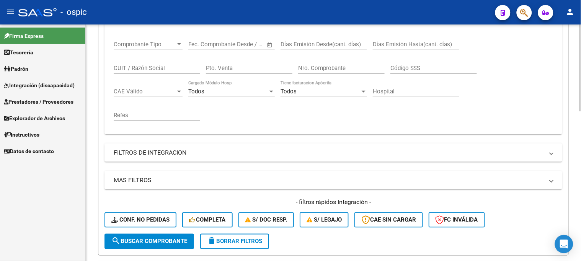
click at [166, 240] on span "search Buscar Comprobante" at bounding box center [149, 241] width 76 height 7
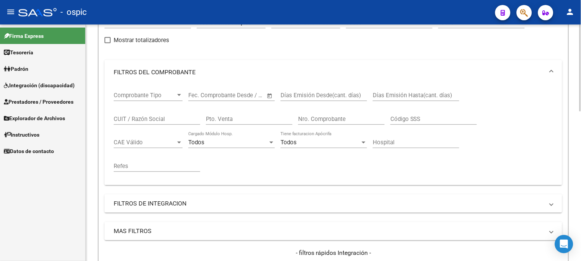
scroll to position [68, 0]
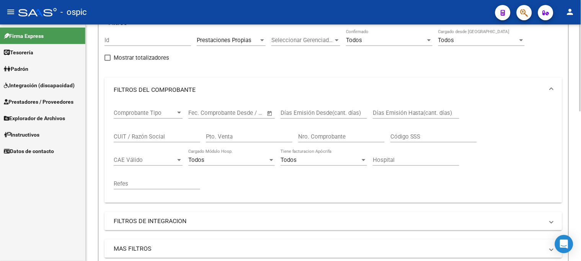
click at [150, 134] on input "CUIT / Razón Social" at bounding box center [157, 136] width 87 height 7
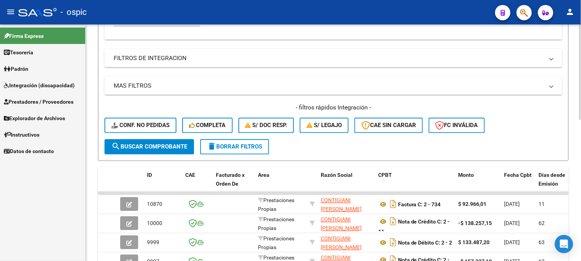
scroll to position [238, 0]
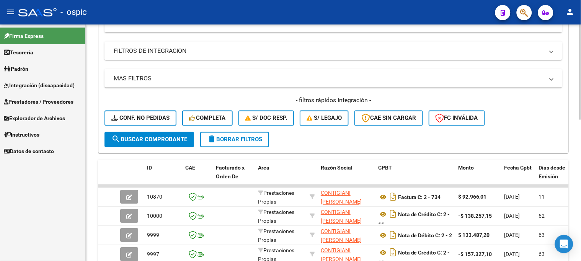
type input "CONTIGI"
click at [167, 137] on span "search Buscar Comprobante" at bounding box center [149, 139] width 76 height 7
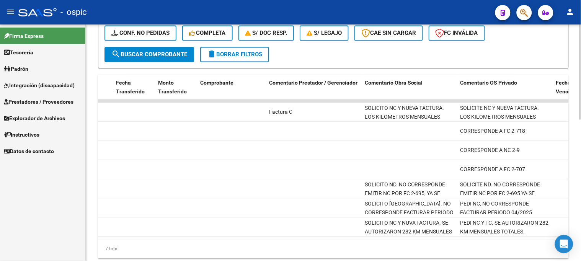
scroll to position [0, 0]
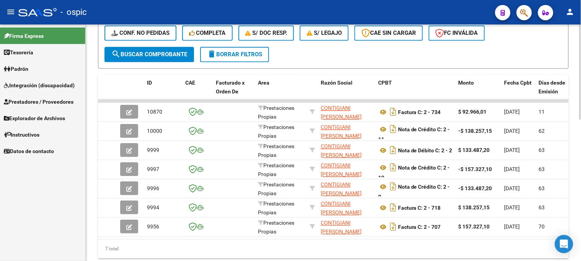
click at [231, 54] on span "delete Borrar Filtros" at bounding box center [234, 54] width 55 height 7
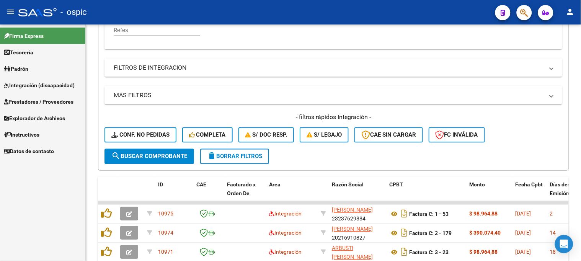
scroll to position [323, 0]
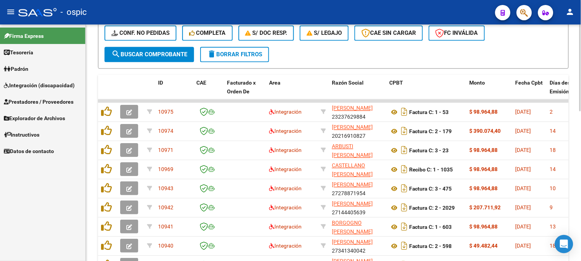
click at [238, 57] on span "delete Borrar Filtros" at bounding box center [234, 54] width 55 height 7
click at [39, 132] on span "Instructivos" at bounding box center [22, 135] width 36 height 8
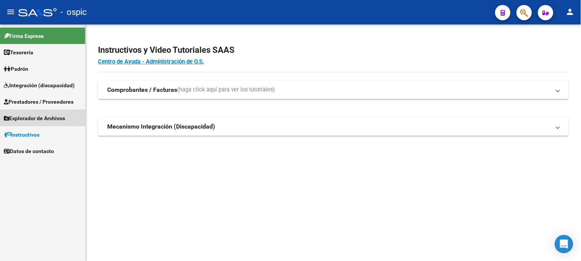
click at [42, 119] on span "Explorador de Archivos" at bounding box center [34, 118] width 61 height 8
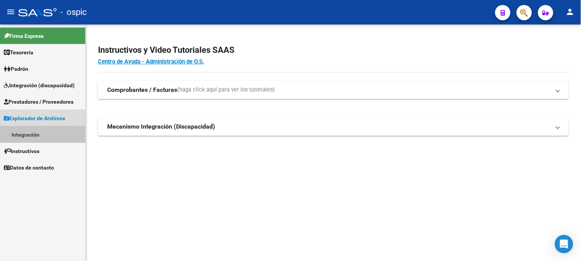
click at [40, 131] on link "Integración" at bounding box center [42, 134] width 85 height 16
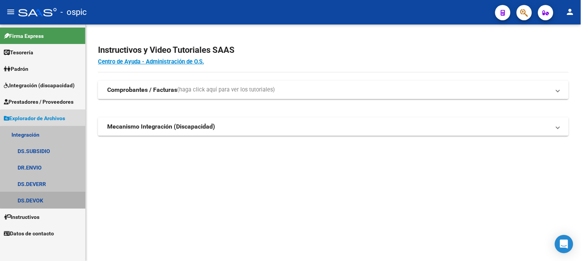
drag, startPoint x: 48, startPoint y: 197, endPoint x: 73, endPoint y: 190, distance: 25.9
click at [49, 197] on link "DS.DEVOK" at bounding box center [42, 200] width 85 height 16
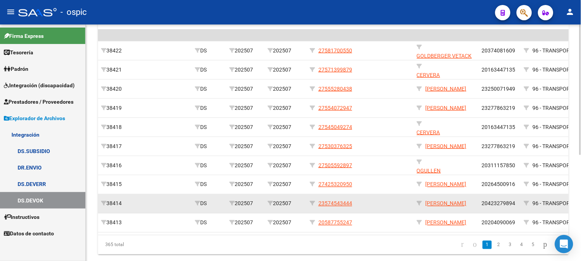
scroll to position [149, 0]
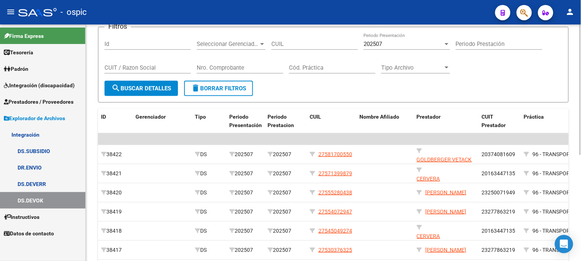
click at [206, 91] on span "delete Borrar Filtros" at bounding box center [218, 88] width 55 height 7
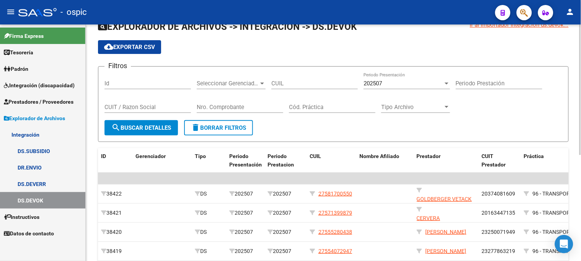
scroll to position [21, 0]
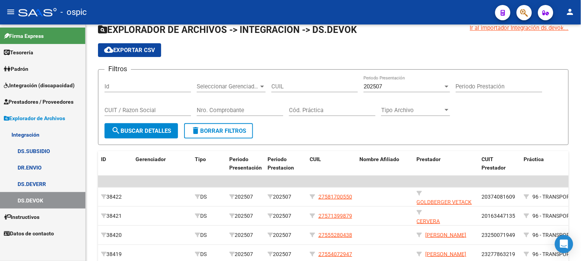
click at [44, 181] on link "DS.DEVERR" at bounding box center [42, 184] width 85 height 16
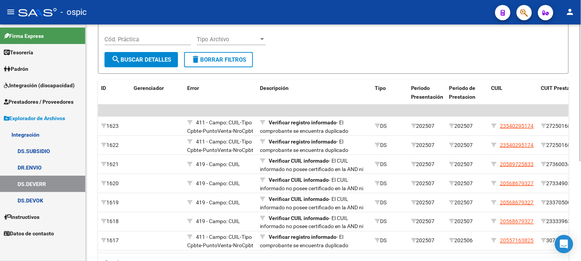
scroll to position [149, 0]
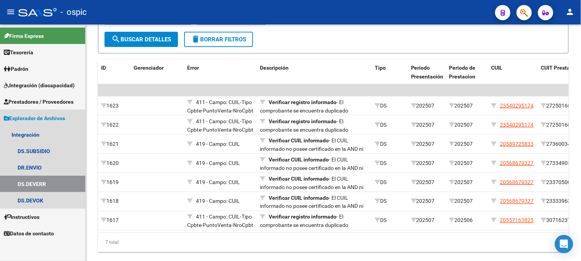
click at [45, 120] on span "Explorador de Archivos" at bounding box center [34, 118] width 61 height 8
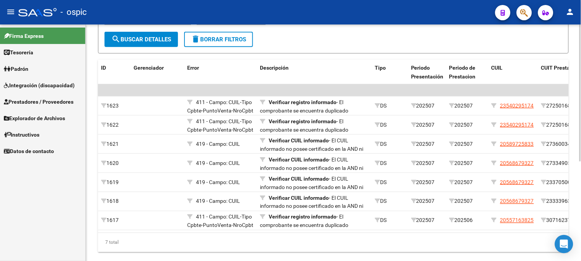
click at [237, 41] on span "delete Borrar Filtros" at bounding box center [218, 39] width 55 height 7
click at [208, 42] on span "delete Borrar Filtros" at bounding box center [218, 39] width 55 height 7
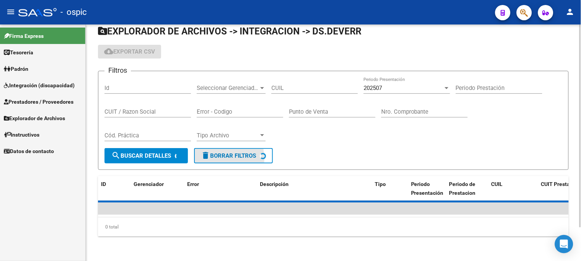
scroll to position [39, 0]
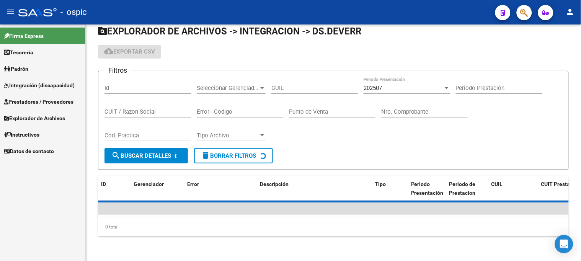
click at [30, 95] on link "Prestadores / Proveedores" at bounding box center [42, 101] width 85 height 16
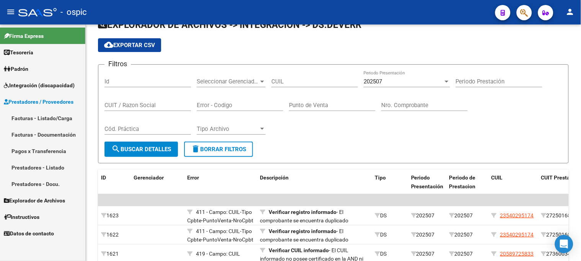
scroll to position [149, 0]
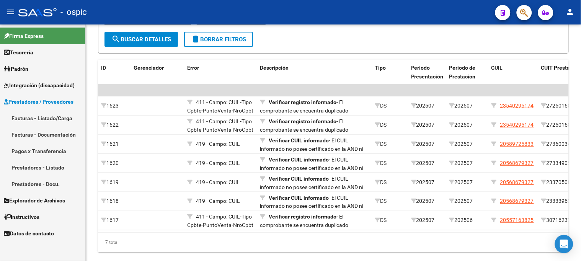
click at [37, 118] on link "Facturas - Listado/Carga" at bounding box center [42, 118] width 85 height 16
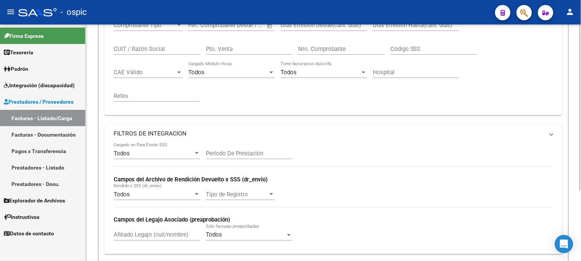
scroll to position [100, 0]
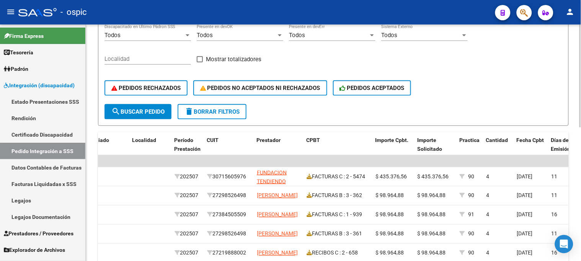
scroll to position [156, 0]
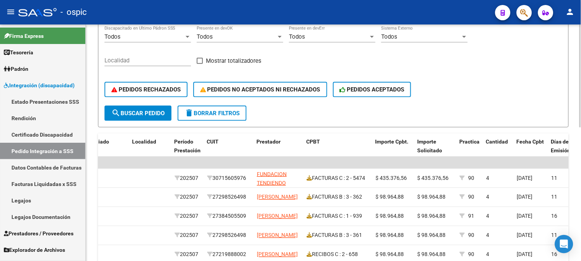
click at [208, 110] on span "delete Borrar Filtros" at bounding box center [212, 113] width 55 height 7
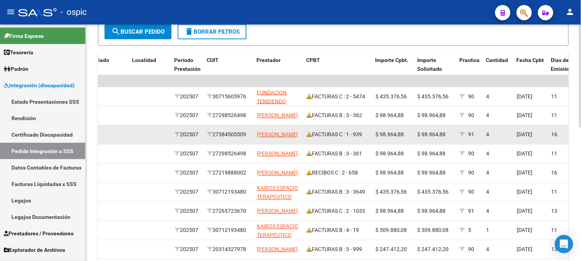
scroll to position [199, 0]
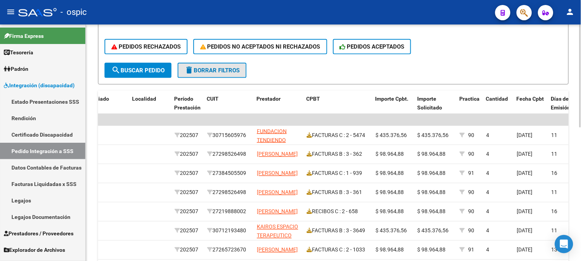
click at [211, 72] on span "delete Borrar Filtros" at bounding box center [212, 70] width 55 height 7
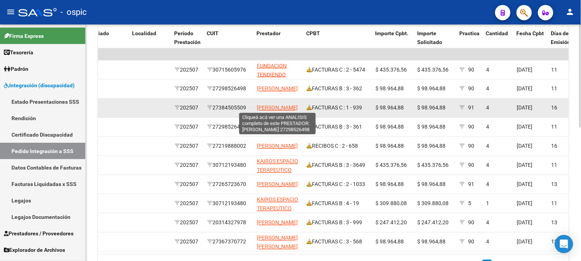
scroll to position [307, 0]
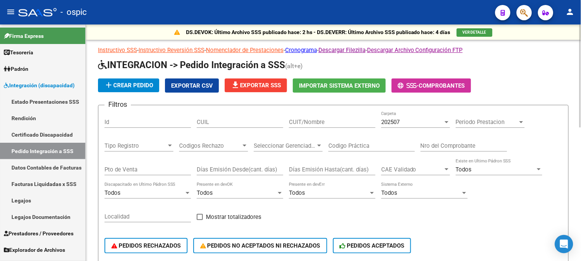
click at [422, 123] on div "202507" at bounding box center [412, 122] width 62 height 7
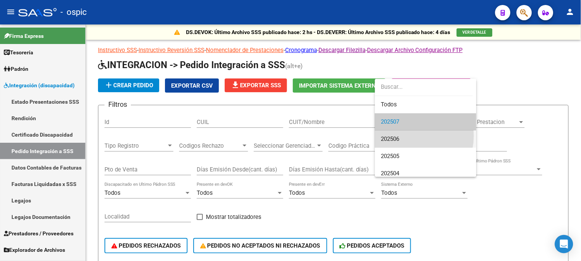
click at [403, 136] on span "202506" at bounding box center [425, 139] width 89 height 17
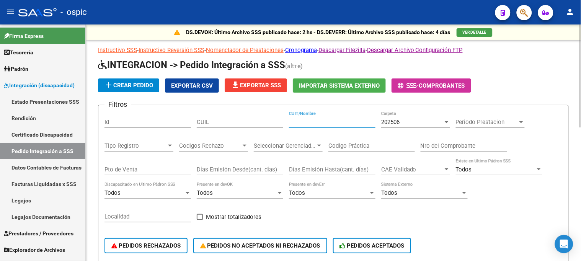
click at [309, 123] on input "CUIT/Nombre" at bounding box center [332, 122] width 87 height 7
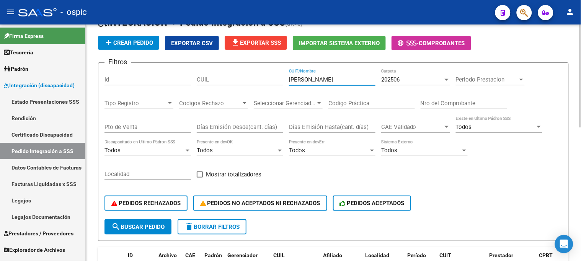
type input "[PERSON_NAME]"
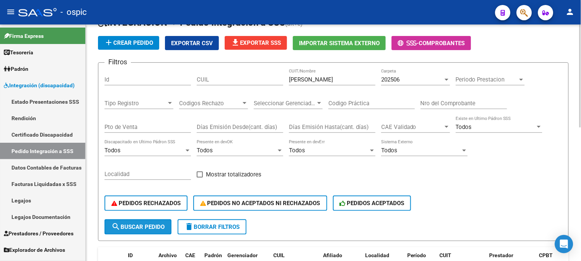
click at [142, 229] on span "search Buscar Pedido" at bounding box center [137, 227] width 53 height 7
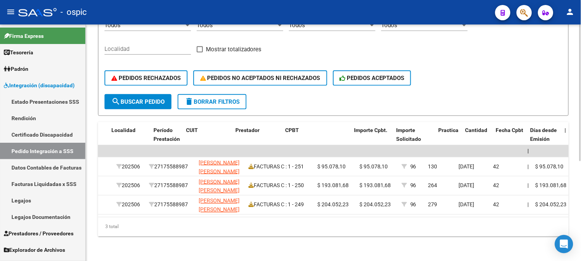
scroll to position [0, 296]
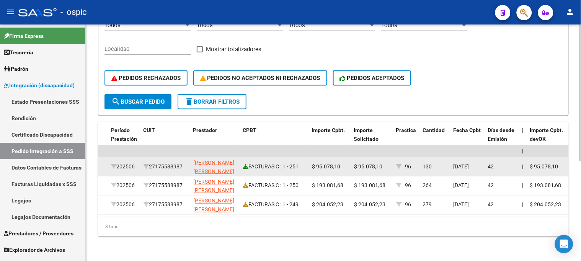
click at [246, 164] on icon at bounding box center [245, 166] width 5 height 5
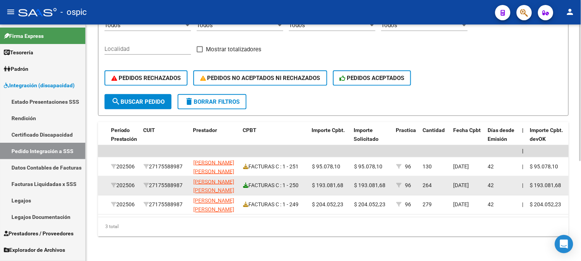
click at [247, 183] on icon at bounding box center [245, 185] width 5 height 5
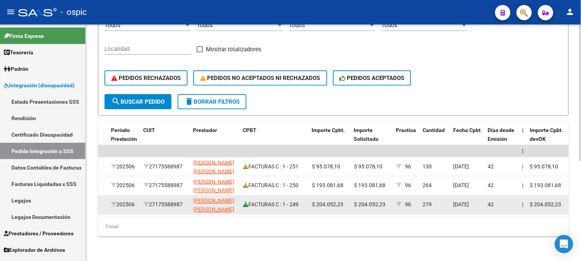
click at [245, 202] on icon at bounding box center [245, 204] width 5 height 5
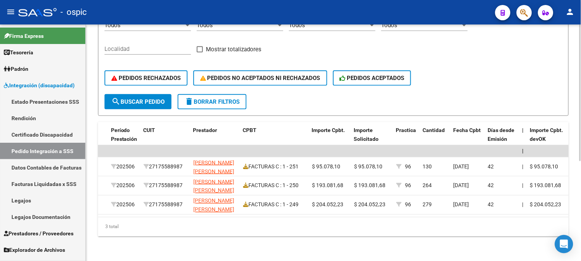
click at [230, 98] on span "delete Borrar Filtros" at bounding box center [212, 101] width 55 height 7
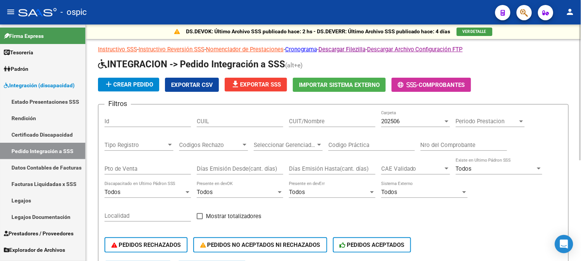
scroll to position [0, 0]
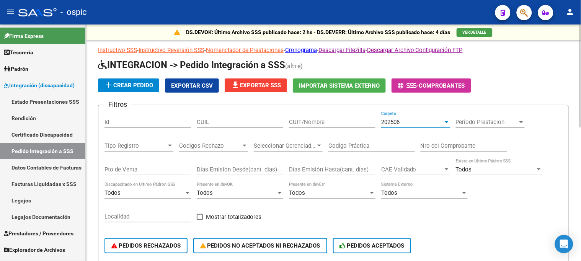
click at [405, 121] on div "202506" at bounding box center [412, 122] width 62 height 7
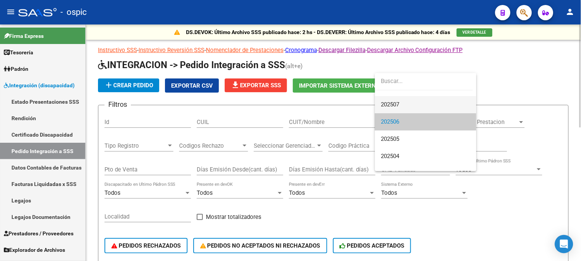
click at [396, 104] on span "202507" at bounding box center [390, 104] width 18 height 7
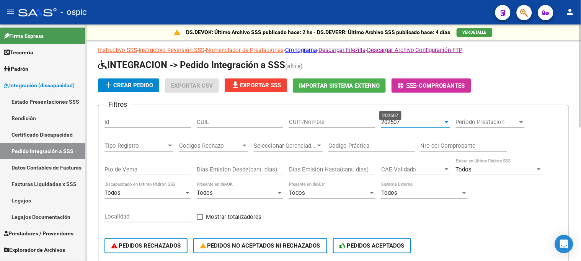
scroll to position [17, 0]
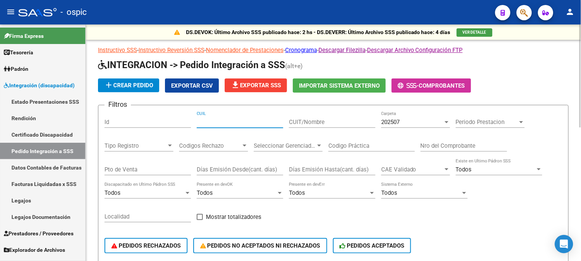
click at [238, 124] on input "CUIL" at bounding box center [240, 122] width 87 height 7
paste input "23540295174"
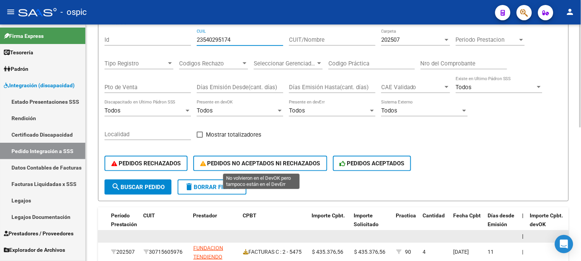
scroll to position [127, 0]
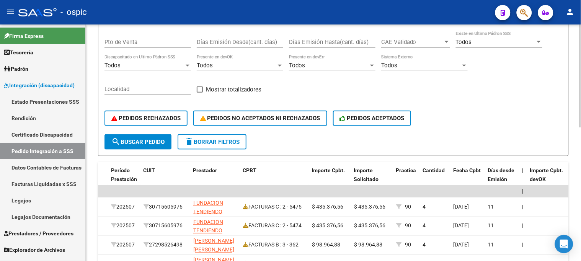
type input "23540295174"
click at [147, 135] on button "search Buscar Pedido" at bounding box center [138, 141] width 67 height 15
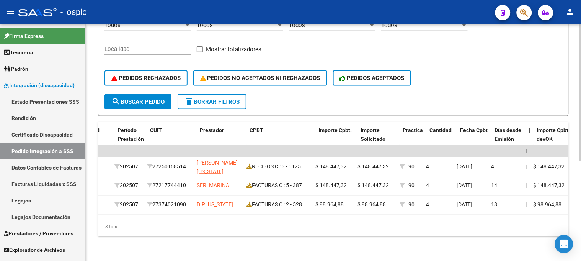
scroll to position [0, 289]
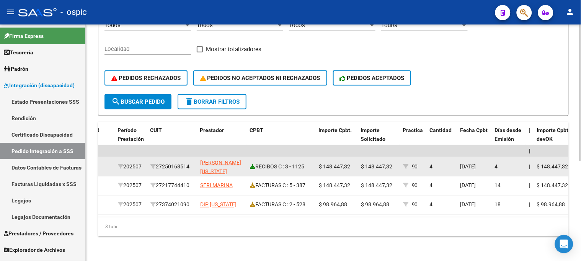
click at [252, 164] on icon at bounding box center [252, 166] width 5 height 5
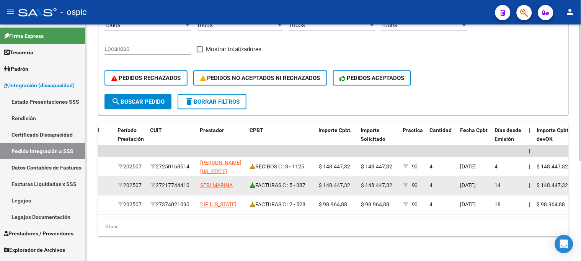
click at [252, 183] on icon at bounding box center [252, 185] width 5 height 5
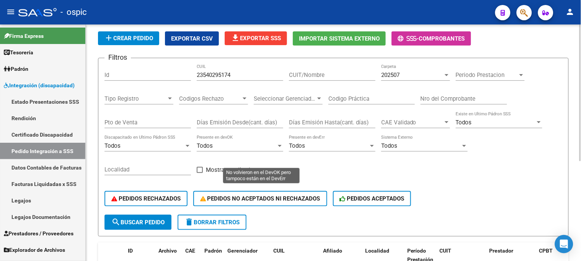
scroll to position [3, 0]
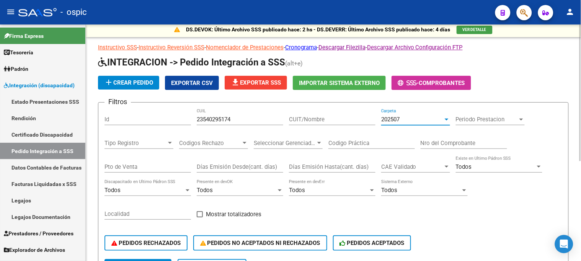
click at [394, 121] on span "202507" at bounding box center [390, 119] width 18 height 7
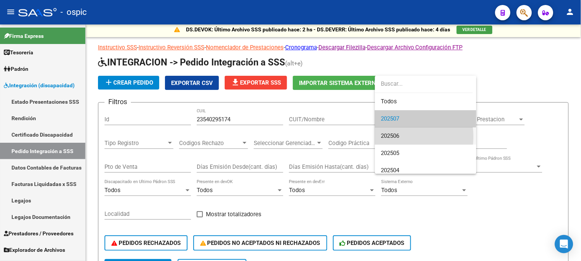
click at [400, 140] on span "202506" at bounding box center [425, 135] width 89 height 17
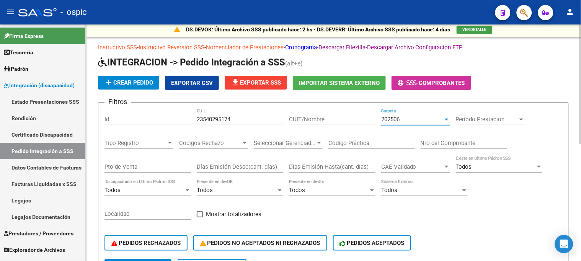
click at [326, 117] on input "CUIT/Nombre" at bounding box center [332, 119] width 87 height 7
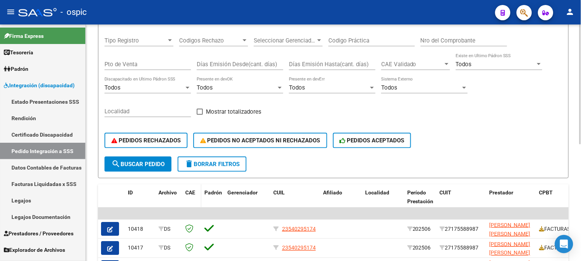
scroll to position [131, 0]
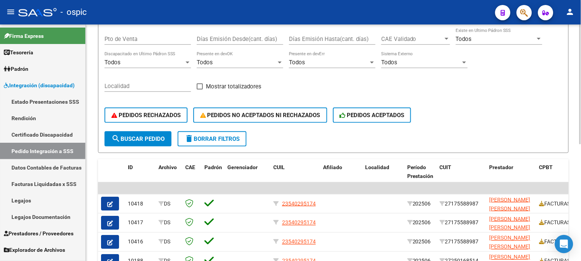
type input "lopez ma"
click at [158, 133] on button "search Buscar Pedido" at bounding box center [138, 138] width 67 height 15
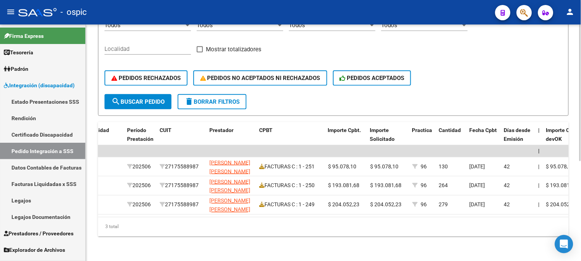
scroll to position [0, 281]
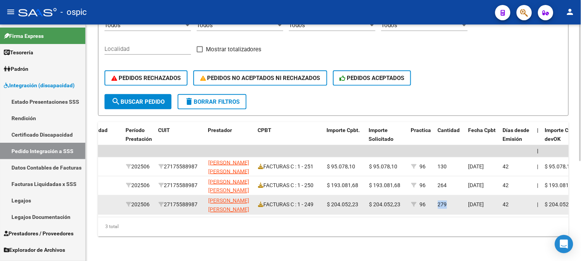
drag, startPoint x: 446, startPoint y: 199, endPoint x: 439, endPoint y: 199, distance: 7.3
click at [439, 202] on span "279" at bounding box center [442, 205] width 9 height 6
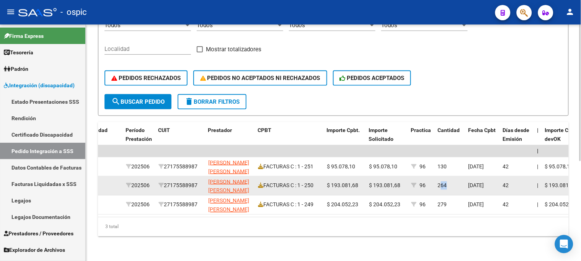
drag, startPoint x: 447, startPoint y: 178, endPoint x: 442, endPoint y: 178, distance: 5.4
click at [442, 181] on div "264" at bounding box center [450, 185] width 25 height 9
click at [446, 183] on span "264" at bounding box center [442, 186] width 9 height 6
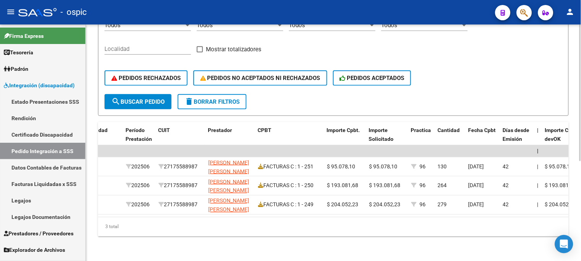
click at [211, 98] on span "delete Borrar Filtros" at bounding box center [212, 101] width 55 height 7
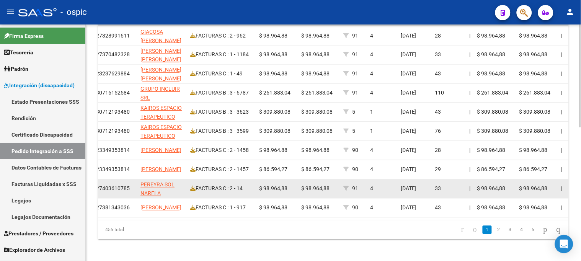
scroll to position [301, 0]
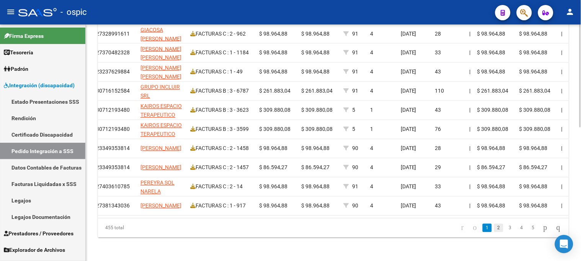
click at [494, 232] on link "2" at bounding box center [498, 228] width 9 height 8
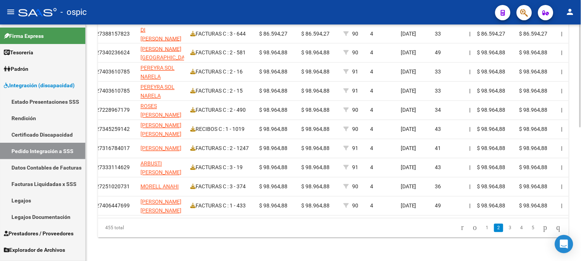
scroll to position [173, 0]
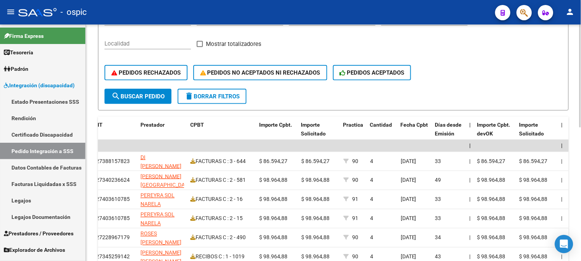
click at [223, 96] on span "delete Borrar Filtros" at bounding box center [212, 96] width 55 height 7
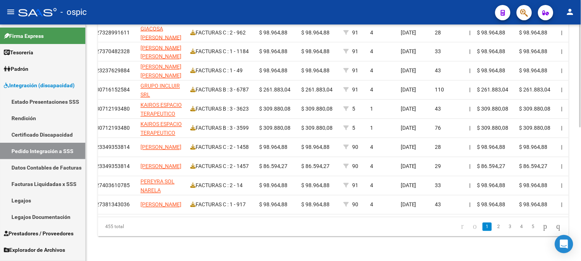
scroll to position [307, 0]
click at [494, 229] on link "2" at bounding box center [498, 227] width 9 height 8
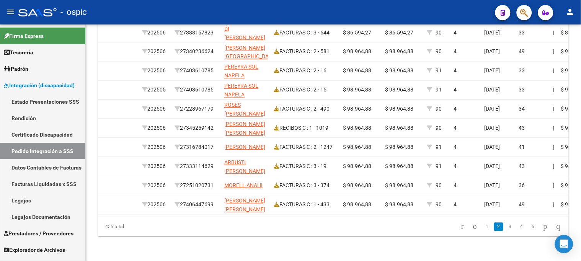
click at [483, 226] on link "1" at bounding box center [487, 227] width 9 height 8
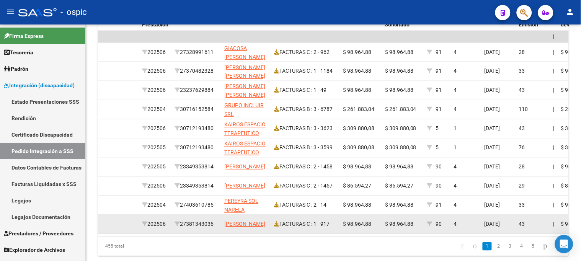
scroll to position [265, 0]
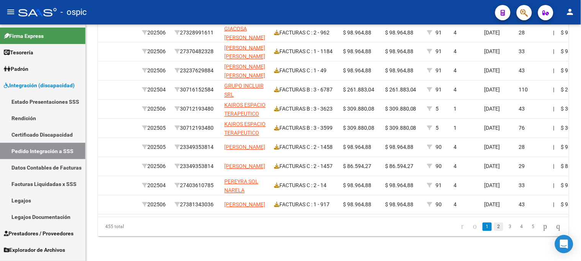
click at [494, 227] on link "2" at bounding box center [498, 227] width 9 height 8
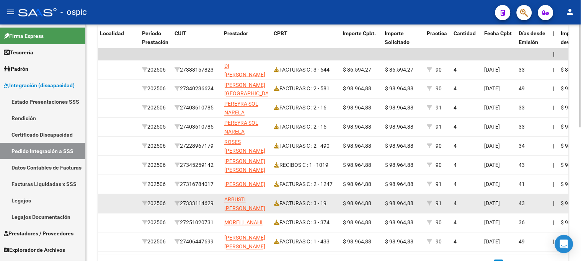
scroll to position [307, 0]
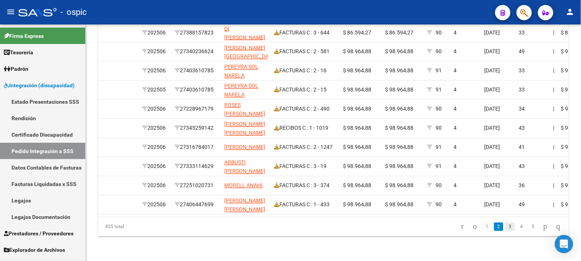
click at [506, 230] on link "3" at bounding box center [510, 227] width 9 height 8
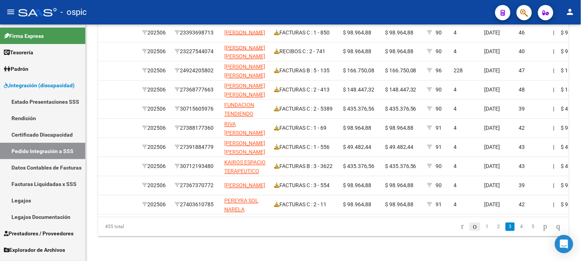
click at [472, 228] on icon "go to previous page" at bounding box center [475, 226] width 6 height 9
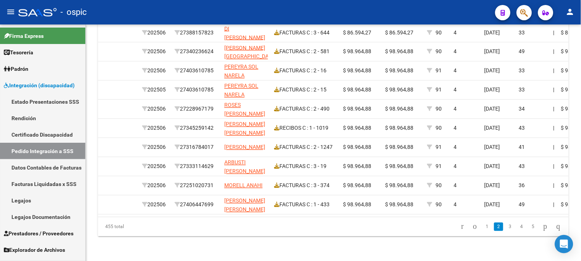
click at [460, 227] on icon "go to first page" at bounding box center [462, 226] width 5 height 9
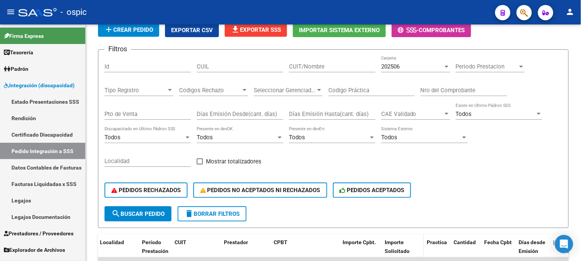
scroll to position [9, 0]
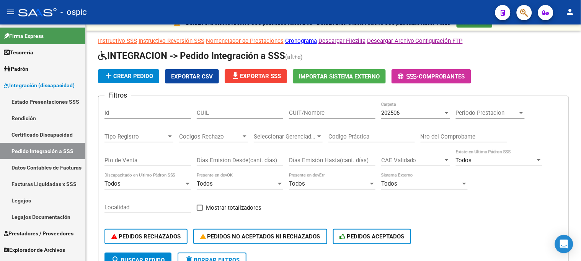
click at [407, 114] on div "202506" at bounding box center [412, 112] width 62 height 7
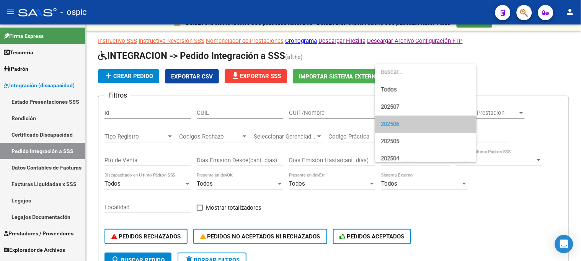
scroll to position [11, 0]
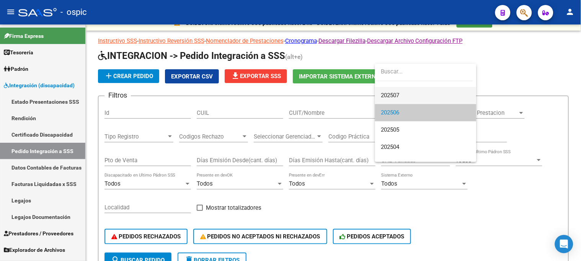
click at [382, 93] on span "202507" at bounding box center [390, 95] width 18 height 7
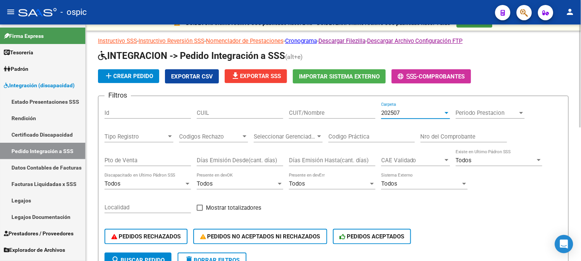
scroll to position [94, 0]
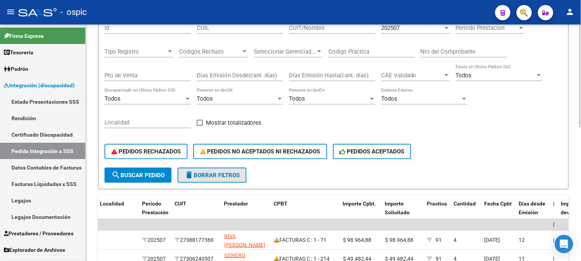
click at [212, 172] on span "delete Borrar Filtros" at bounding box center [212, 175] width 55 height 7
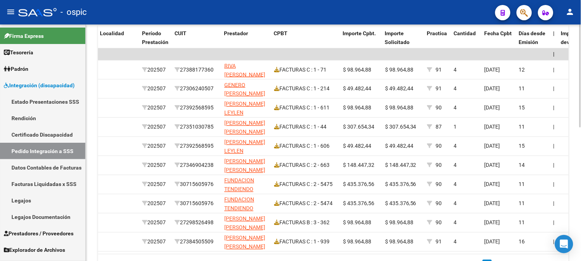
scroll to position [222, 0]
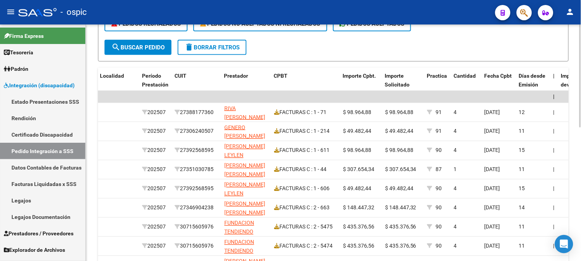
click at [212, 44] on span "delete Borrar Filtros" at bounding box center [212, 47] width 55 height 7
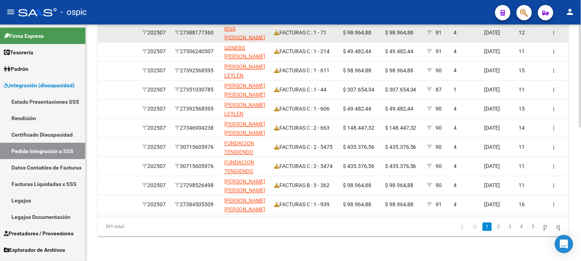
scroll to position [307, 0]
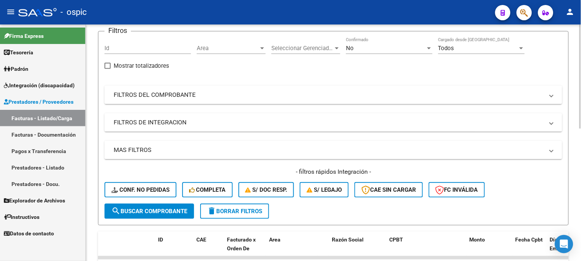
scroll to position [21, 0]
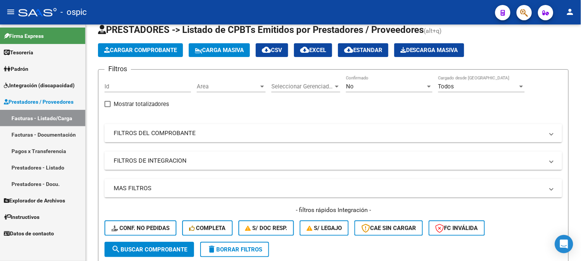
click at [44, 101] on span "Prestadores / Proveedores" at bounding box center [39, 102] width 70 height 8
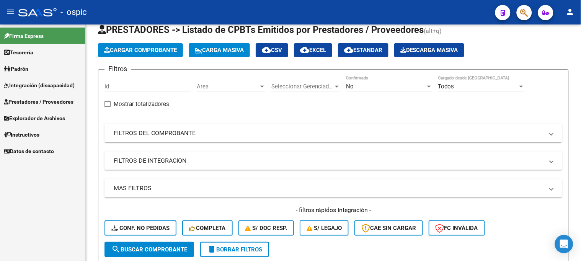
click at [50, 98] on span "Prestadores / Proveedores" at bounding box center [39, 102] width 70 height 8
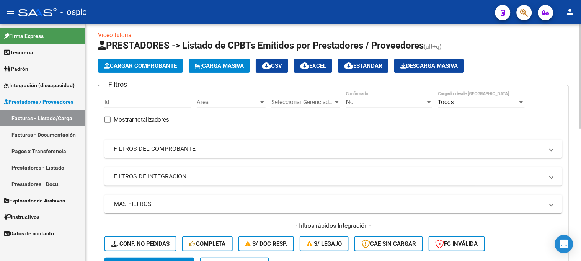
scroll to position [0, 0]
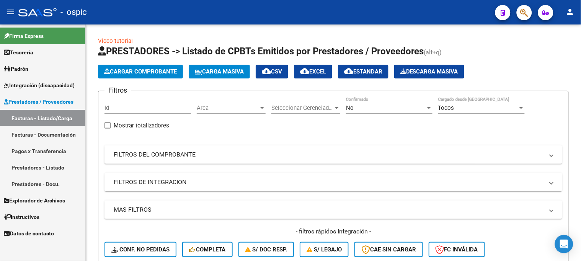
click at [29, 101] on span "Prestadores / Proveedores" at bounding box center [39, 102] width 70 height 8
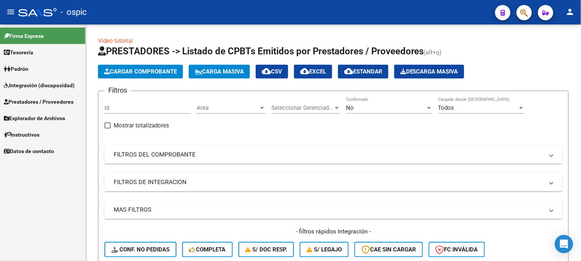
click at [33, 87] on span "Integración (discapacidad)" at bounding box center [39, 85] width 71 height 8
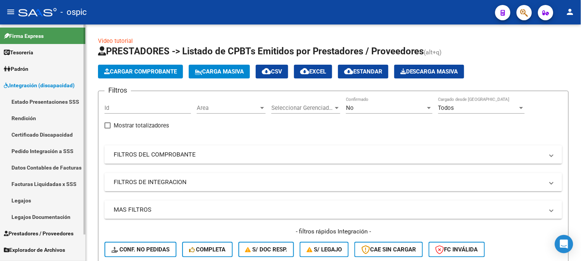
click at [38, 148] on link "Pedido Integración a SSS" at bounding box center [42, 151] width 85 height 16
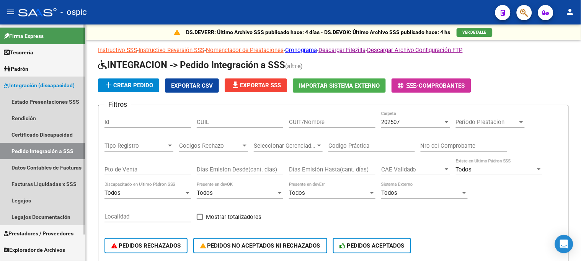
click at [52, 87] on span "Integración (discapacidad)" at bounding box center [39, 85] width 71 height 8
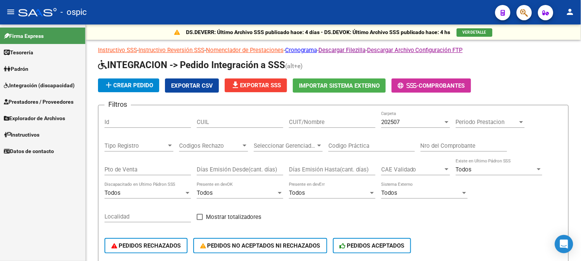
click at [37, 136] on span "Instructivos" at bounding box center [22, 135] width 36 height 8
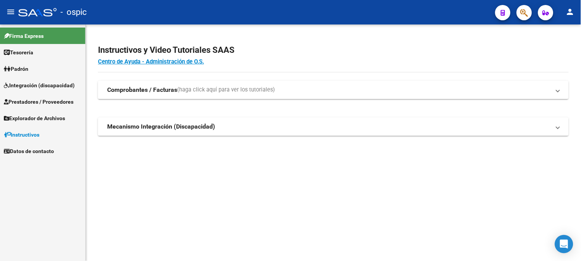
click at [37, 134] on span "Instructivos" at bounding box center [22, 135] width 36 height 8
click at [52, 82] on span "Integración (discapacidad)" at bounding box center [39, 85] width 71 height 8
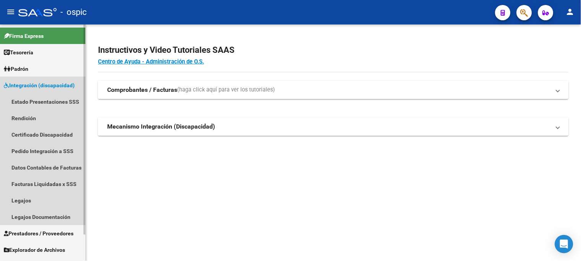
click at [58, 84] on span "Integración (discapacidad)" at bounding box center [39, 85] width 71 height 8
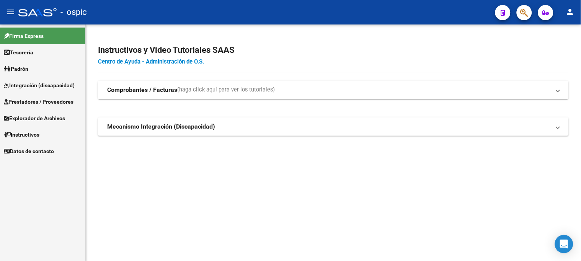
click at [56, 83] on span "Integración (discapacidad)" at bounding box center [39, 85] width 71 height 8
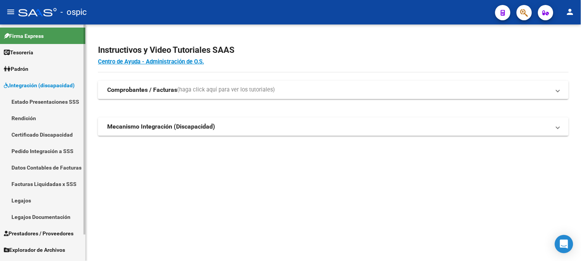
click at [50, 148] on link "Pedido Integración a SSS" at bounding box center [42, 151] width 85 height 16
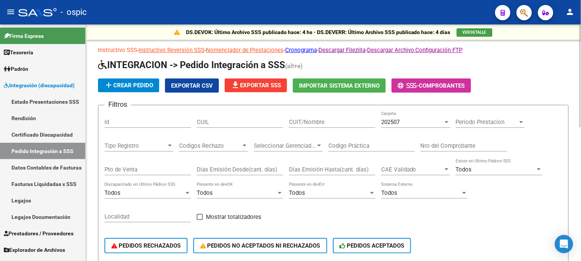
click at [130, 49] on link "Instructivo SSS" at bounding box center [117, 50] width 39 height 7
click at [49, 85] on span "Integración (discapacidad)" at bounding box center [39, 85] width 71 height 8
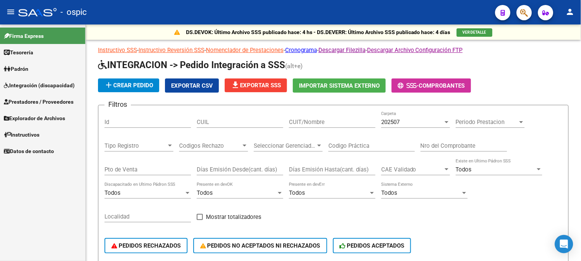
click at [49, 100] on span "Prestadores / Proveedores" at bounding box center [39, 102] width 70 height 8
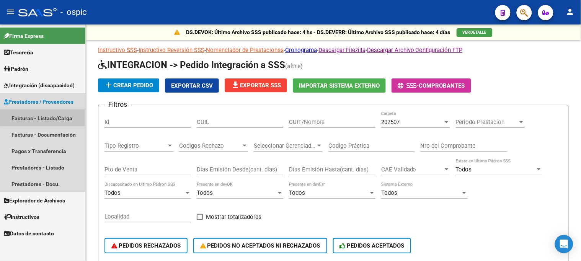
drag, startPoint x: 54, startPoint y: 117, endPoint x: 57, endPoint y: 111, distance: 6.5
click at [54, 116] on link "Facturas - Listado/Carga" at bounding box center [42, 118] width 85 height 16
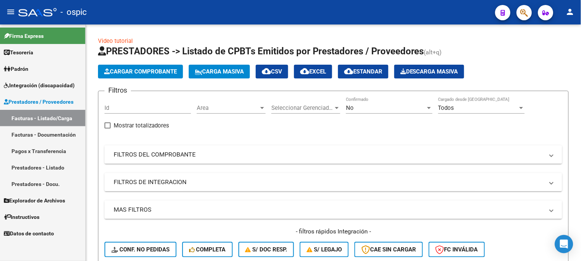
click at [46, 101] on span "Prestadores / Proveedores" at bounding box center [39, 102] width 70 height 8
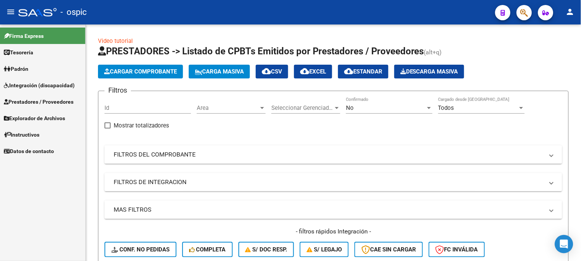
click at [37, 131] on span "Instructivos" at bounding box center [22, 135] width 36 height 8
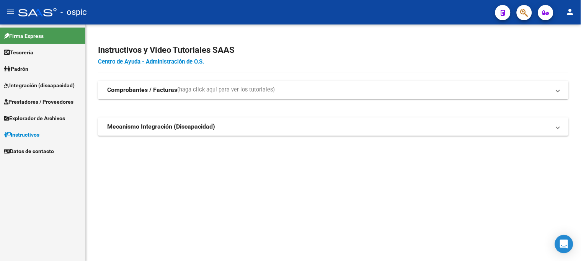
click at [132, 86] on strong "Comprobantes / Facturas" at bounding box center [142, 90] width 70 height 8
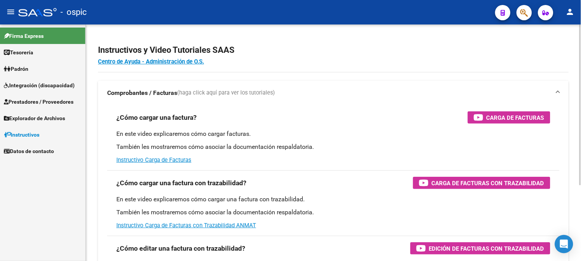
scroll to position [42, 0]
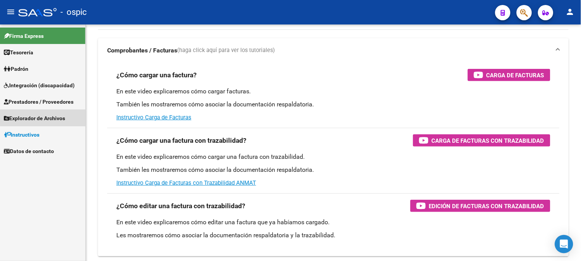
click at [45, 117] on span "Explorador de Archivos" at bounding box center [34, 118] width 61 height 8
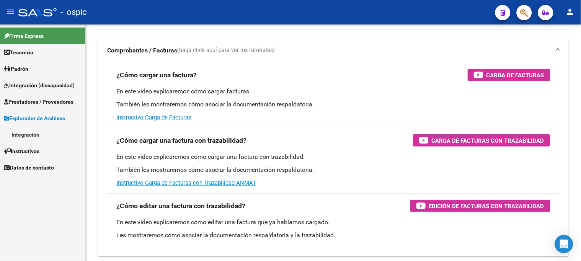
click at [45, 117] on span "Explorador de Archivos" at bounding box center [34, 118] width 61 height 8
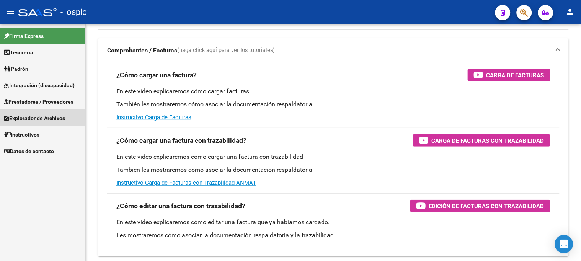
click at [40, 115] on span "Explorador de Archivos" at bounding box center [34, 118] width 61 height 8
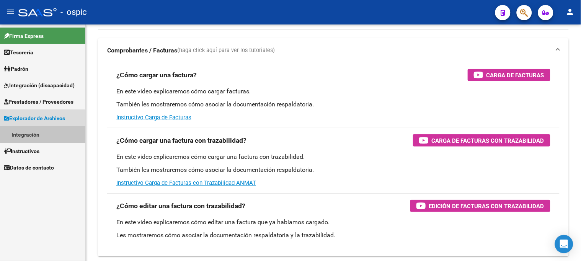
click at [31, 133] on link "Integración" at bounding box center [42, 134] width 85 height 16
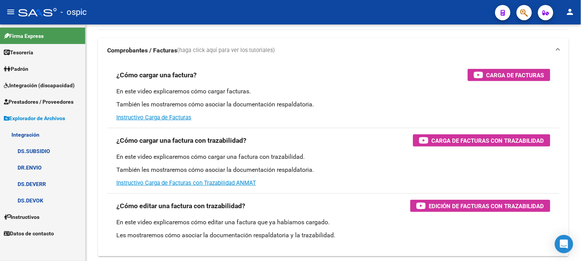
click at [43, 162] on link "DR.ENVIO" at bounding box center [42, 167] width 85 height 16
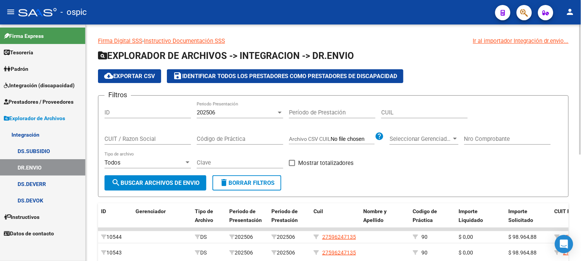
click at [179, 41] on link "Instructivo Documentación SSS" at bounding box center [184, 41] width 81 height 7
click at [126, 41] on link "Firma Digital SSS" at bounding box center [120, 41] width 44 height 7
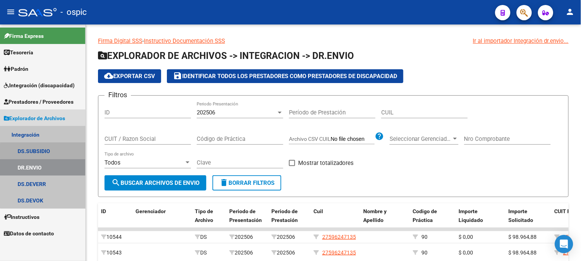
click at [44, 152] on link "DS.SUBSIDIO" at bounding box center [42, 151] width 85 height 16
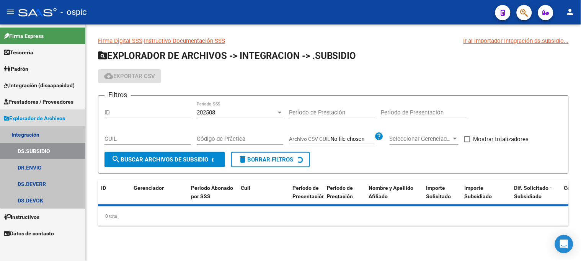
click at [44, 132] on link "Integración" at bounding box center [42, 134] width 85 height 16
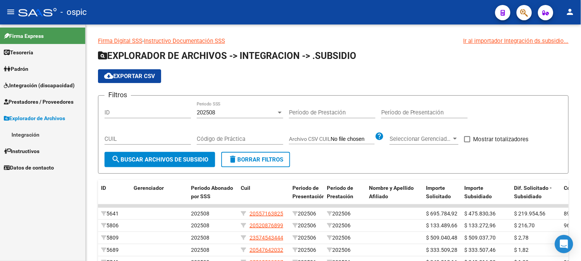
click at [51, 116] on span "Explorador de Archivos" at bounding box center [34, 118] width 61 height 8
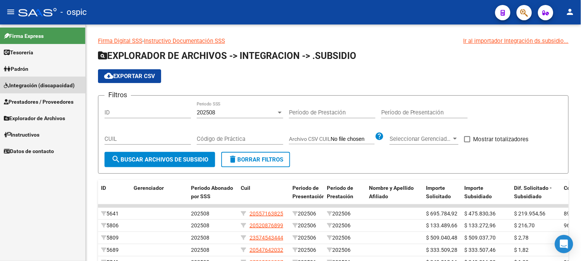
click at [57, 87] on span "Integración (discapacidad)" at bounding box center [39, 85] width 71 height 8
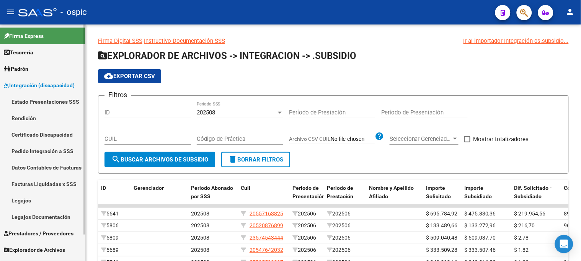
click at [42, 201] on link "Legajos" at bounding box center [42, 200] width 85 height 16
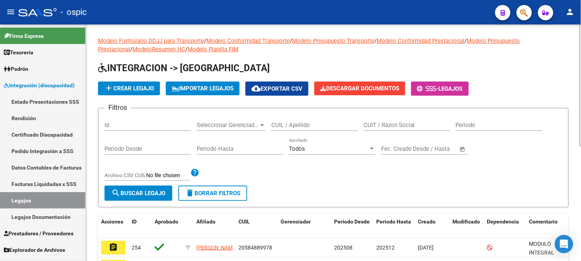
click at [238, 39] on link "Modelo Conformidad Transporte" at bounding box center [247, 41] width 83 height 7
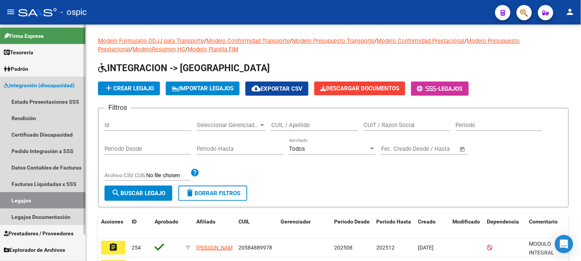
click at [43, 85] on span "Integración (discapacidad)" at bounding box center [39, 85] width 71 height 8
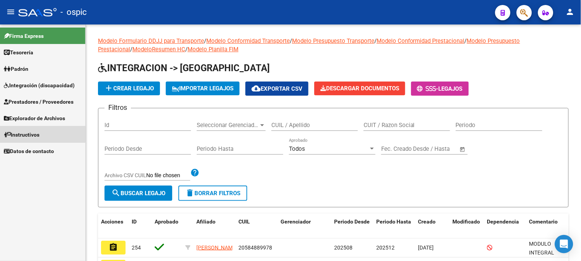
click at [31, 131] on span "Instructivos" at bounding box center [22, 135] width 36 height 8
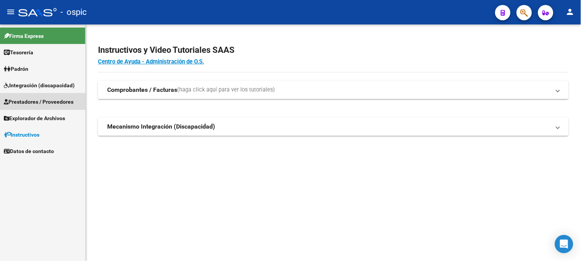
click at [51, 97] on link "Prestadores / Proveedores" at bounding box center [42, 101] width 85 height 16
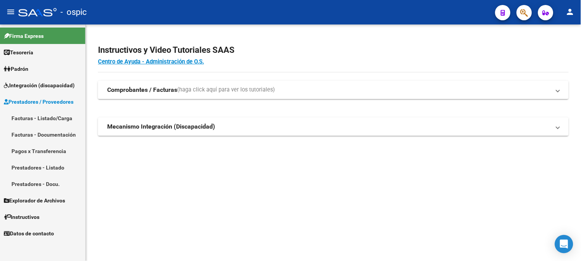
click at [50, 101] on span "Prestadores / Proveedores" at bounding box center [39, 102] width 70 height 8
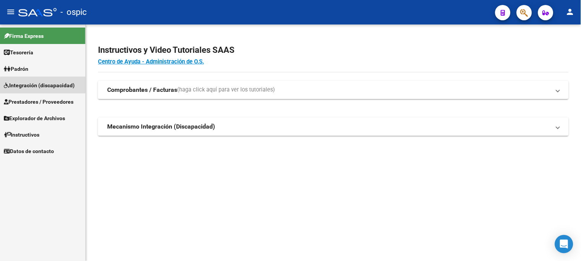
click at [54, 88] on span "Integración (discapacidad)" at bounding box center [39, 85] width 71 height 8
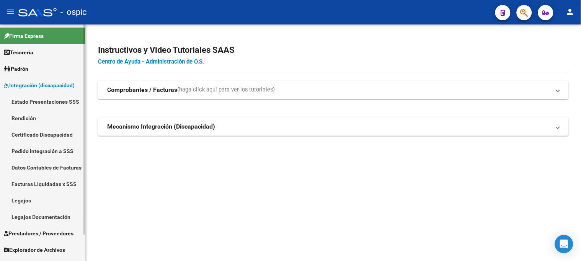
click at [33, 197] on link "Legajos" at bounding box center [42, 200] width 85 height 16
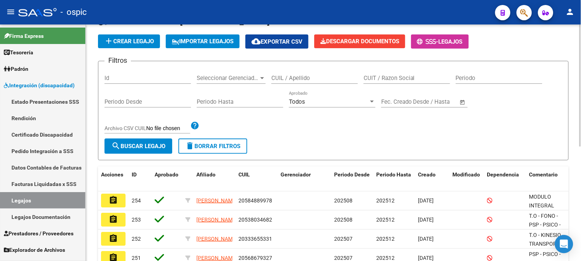
scroll to position [42, 0]
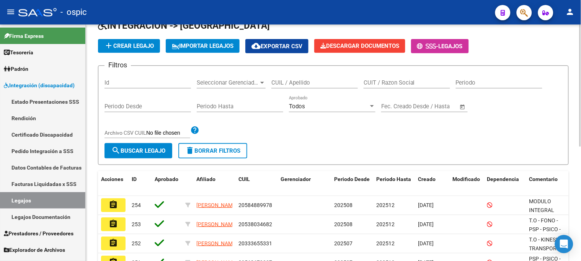
click at [487, 82] on input "Periodo" at bounding box center [499, 82] width 87 height 7
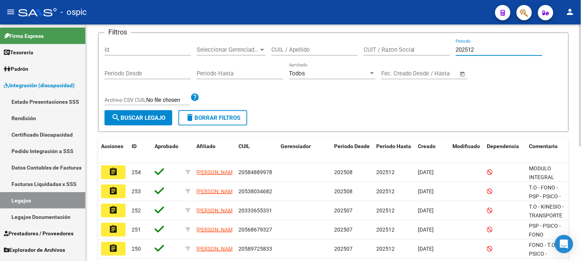
scroll to position [9, 0]
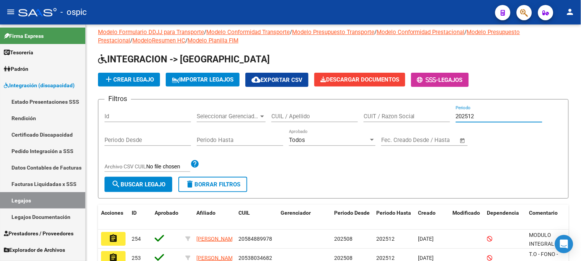
type input "202512"
click at [231, 180] on button "delete Borrar Filtros" at bounding box center [212, 184] width 69 height 15
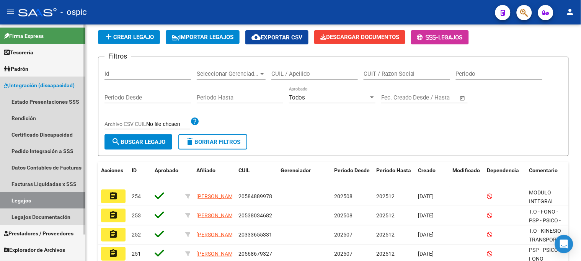
click at [33, 90] on link "Integración (discapacidad)" at bounding box center [42, 85] width 85 height 16
